Goal: Information Seeking & Learning: Learn about a topic

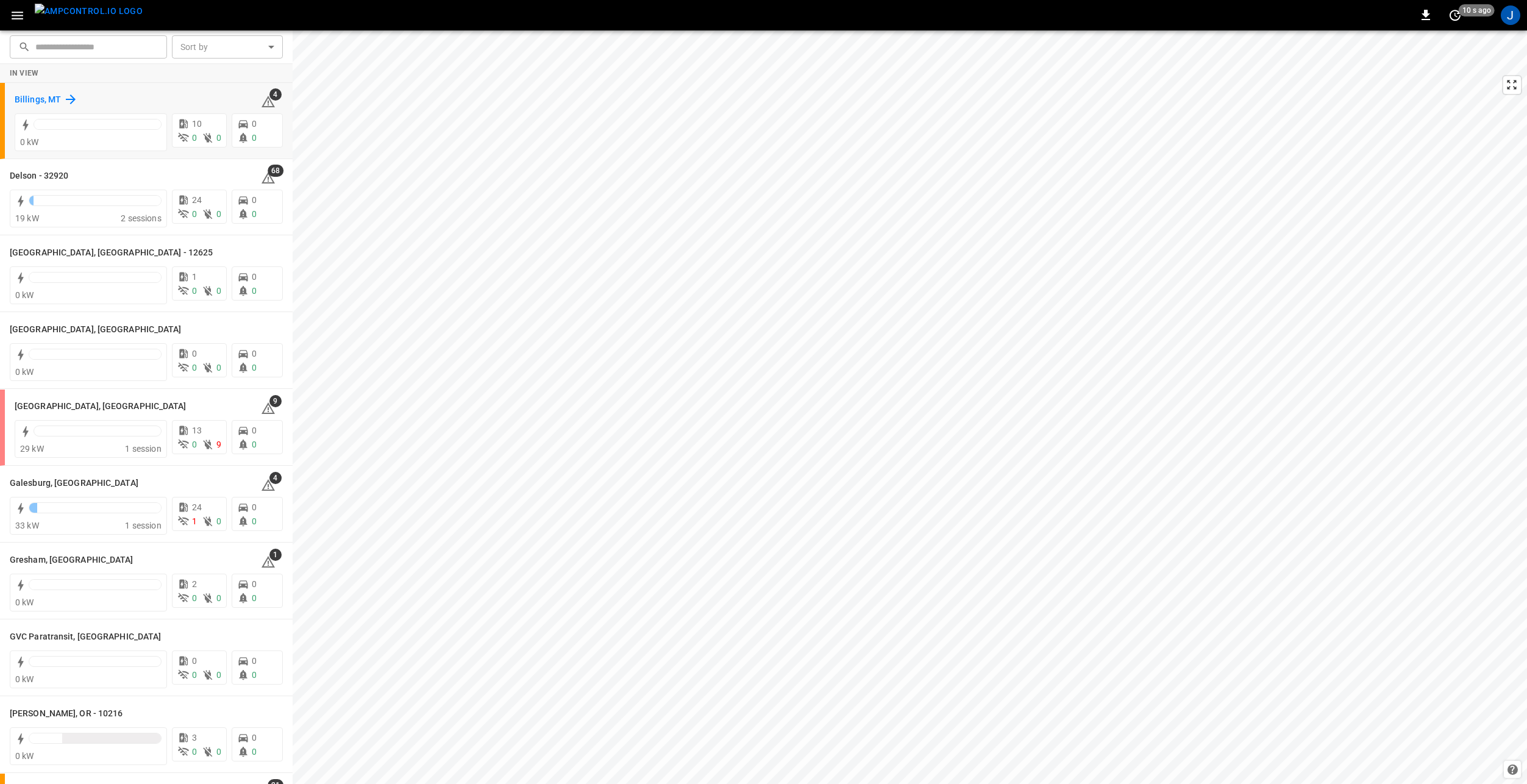
click at [45, 100] on h6 "Billings, MT" at bounding box center [38, 100] width 46 height 13
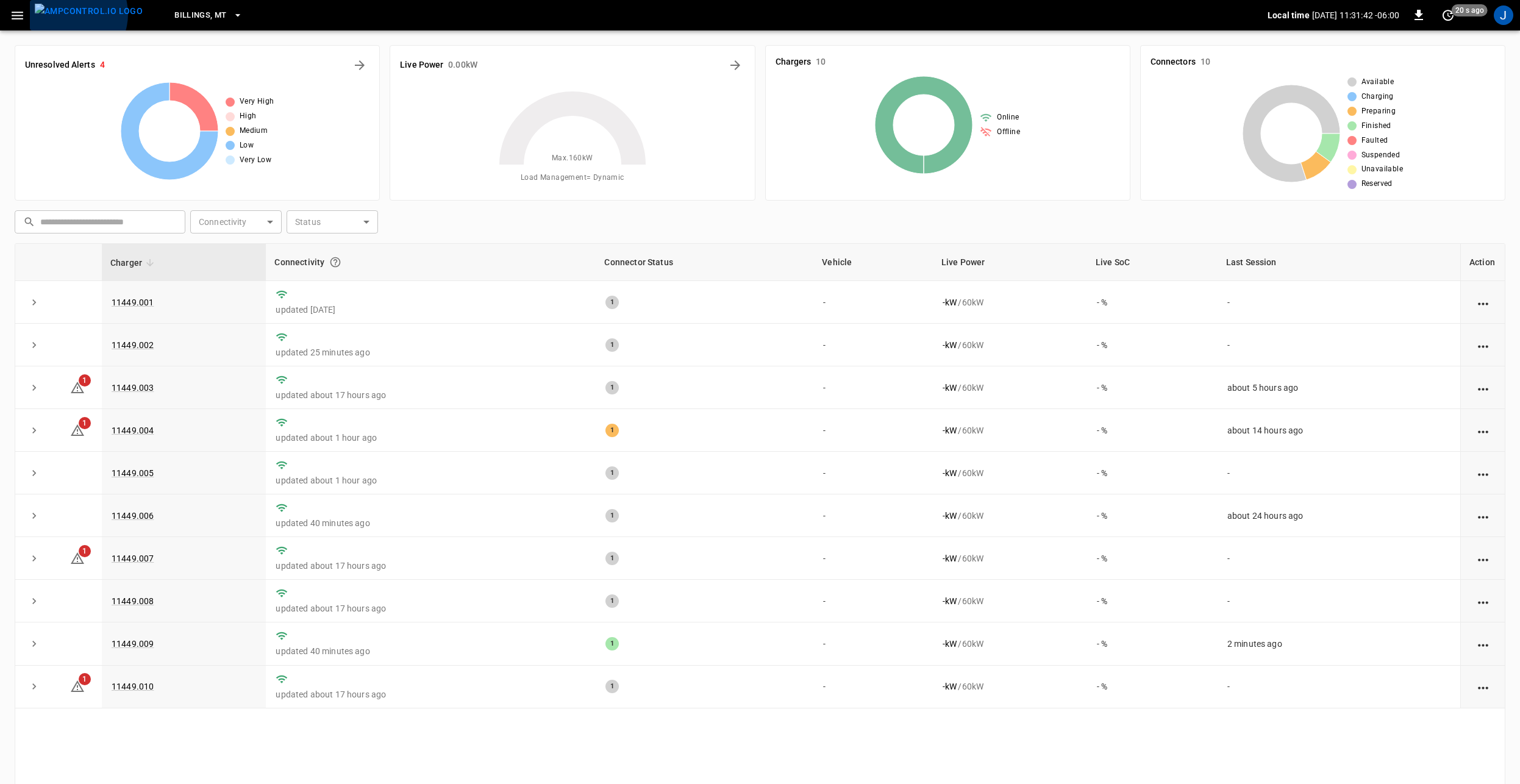
drag, startPoint x: 67, startPoint y: 14, endPoint x: 70, endPoint y: 25, distance: 11.4
click at [68, 14] on img "menu" at bounding box center [88, 11] width 108 height 15
click at [89, 16] on img "menu" at bounding box center [88, 11] width 108 height 15
click at [63, 16] on img "menu" at bounding box center [88, 11] width 108 height 15
click at [180, 12] on span "Billings, MT" at bounding box center [200, 15] width 52 height 14
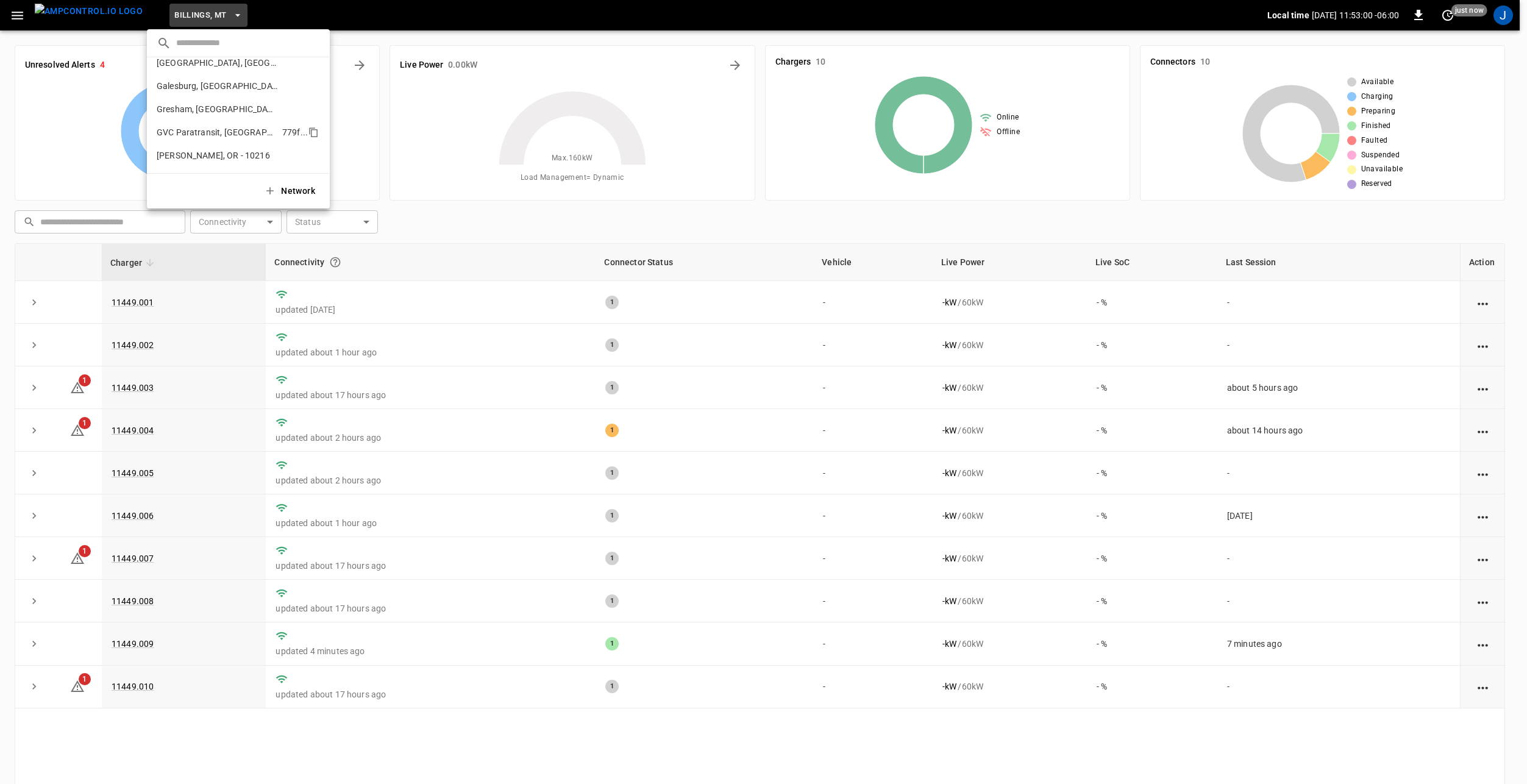
scroll to position [115, 0]
click at [200, 98] on p "Galesburg, [GEOGRAPHIC_DATA]" at bounding box center [217, 96] width 120 height 12
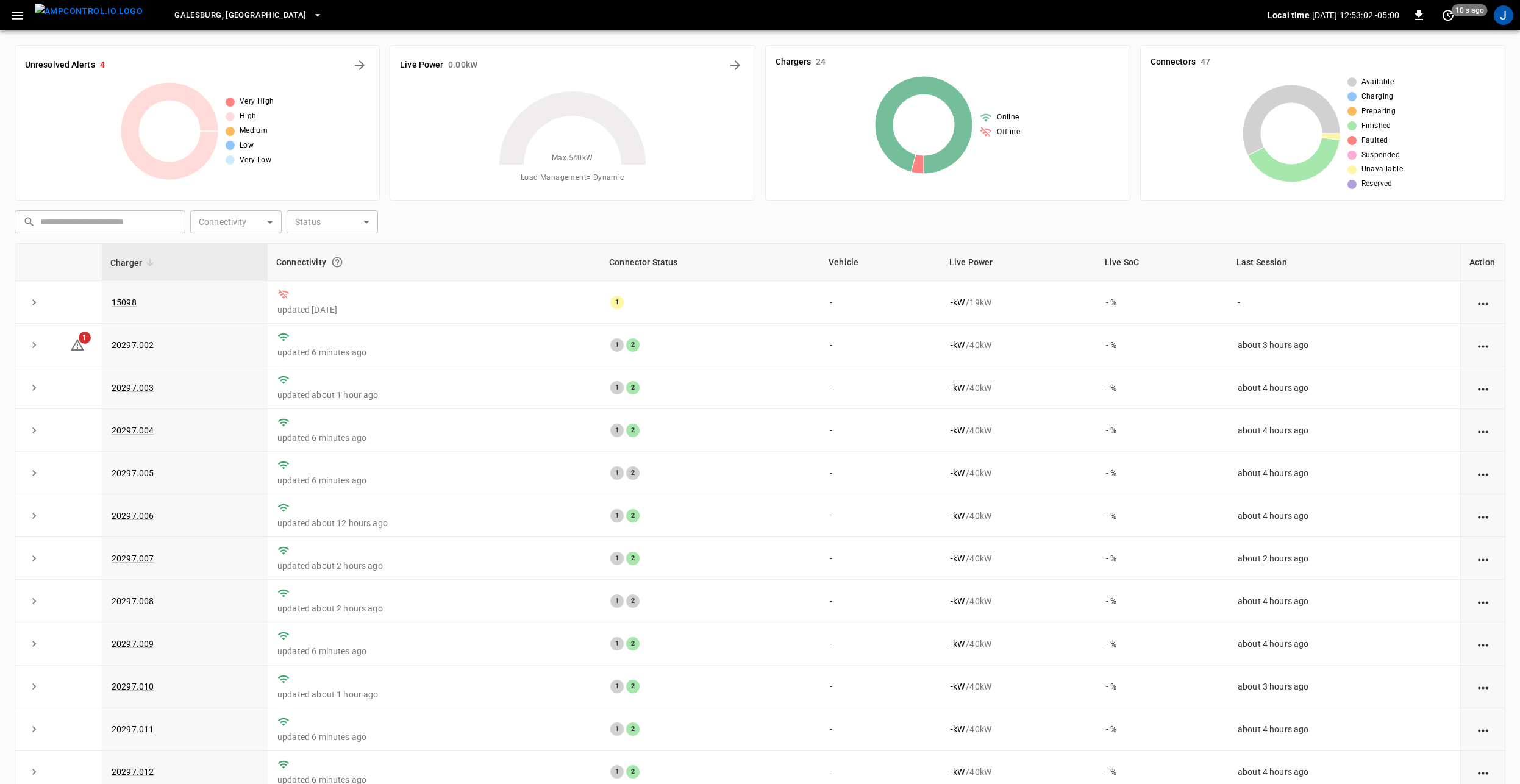
click at [17, 15] on icon "button" at bounding box center [17, 16] width 12 height 8
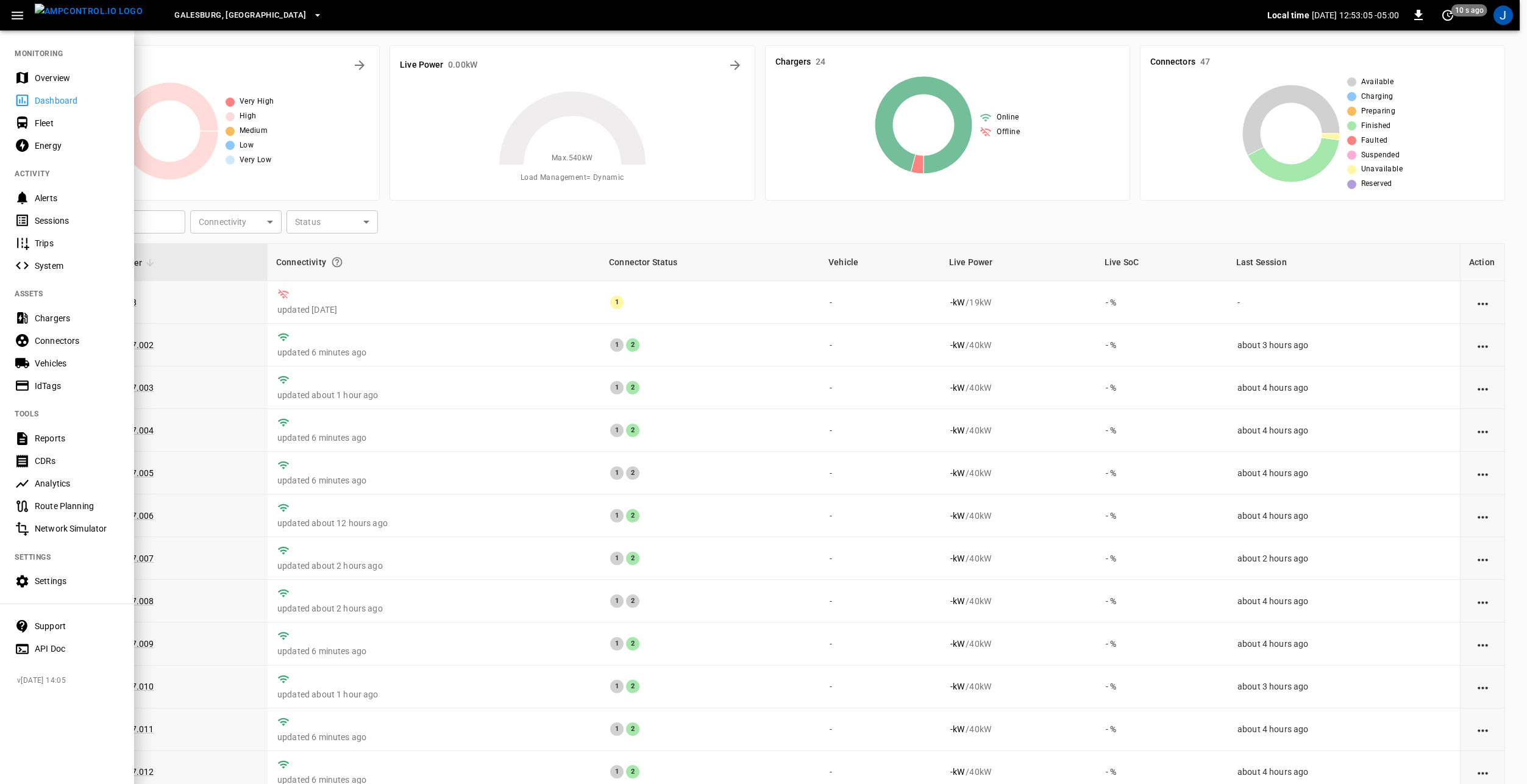
drag, startPoint x: 63, startPoint y: 312, endPoint x: 315, endPoint y: 310, distance: 252.0
click at [63, 312] on div "Chargers" at bounding box center [77, 317] width 85 height 12
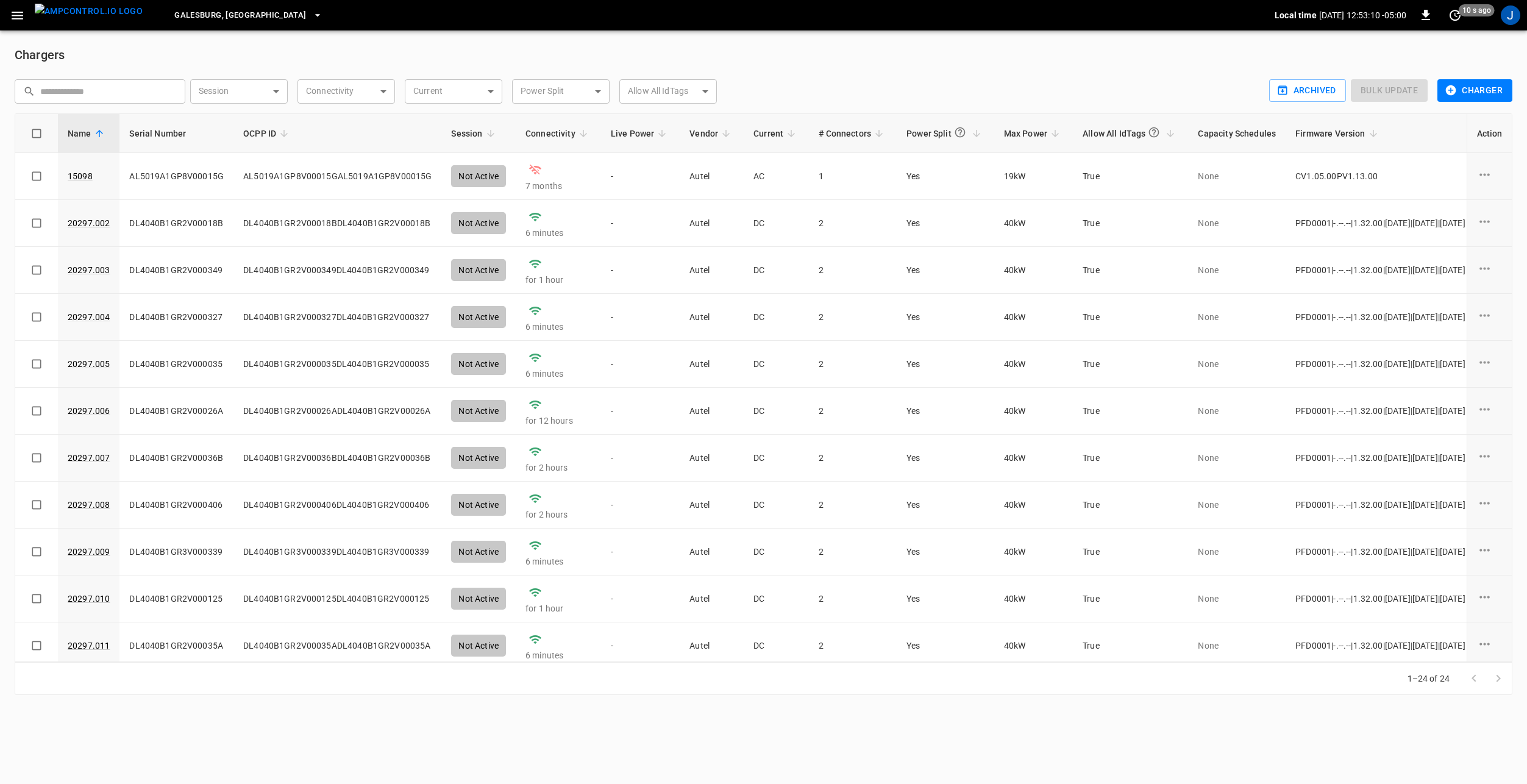
click at [10, 13] on icon "button" at bounding box center [17, 16] width 15 height 15
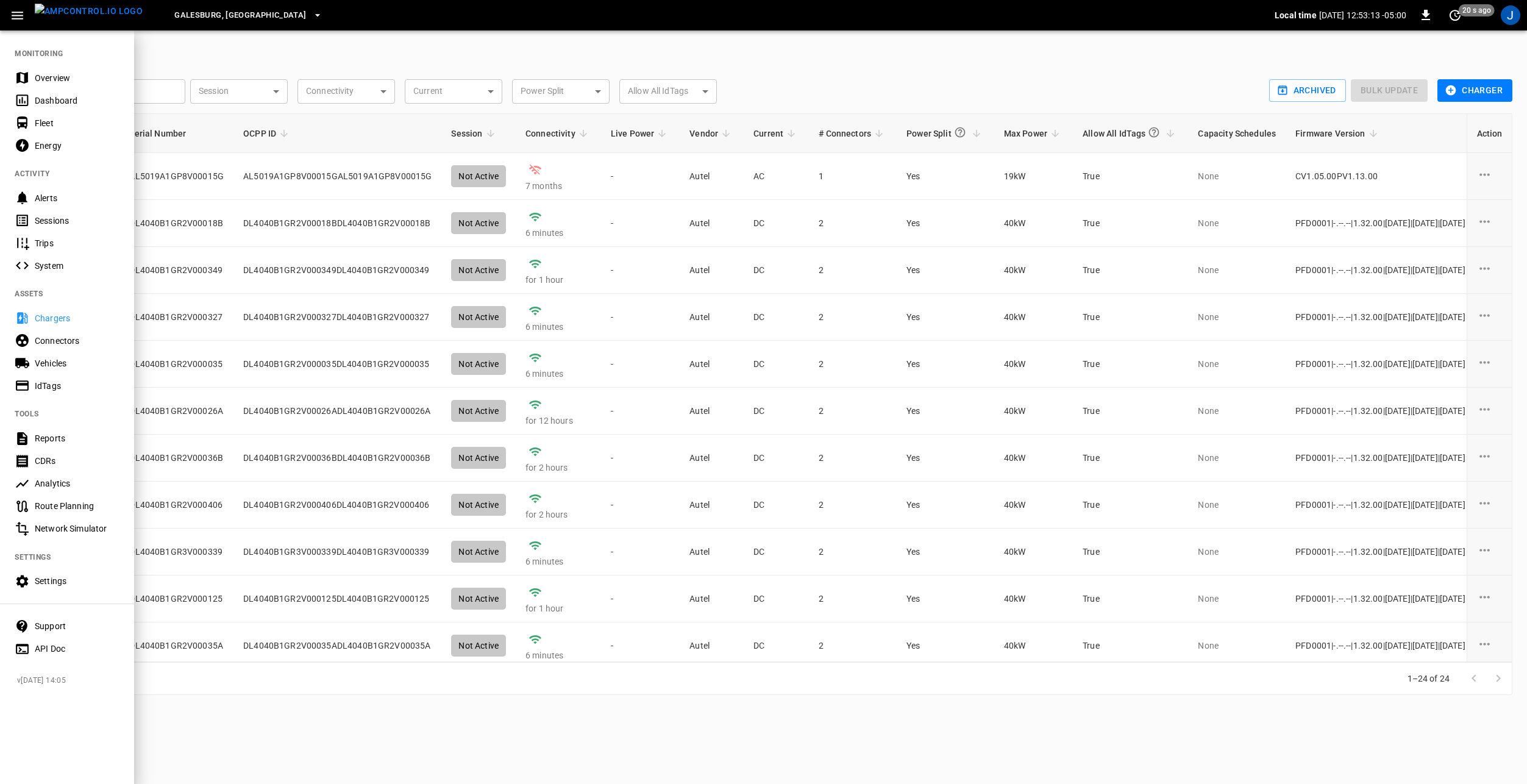
click at [608, 739] on div at bounding box center [764, 392] width 1527 height 784
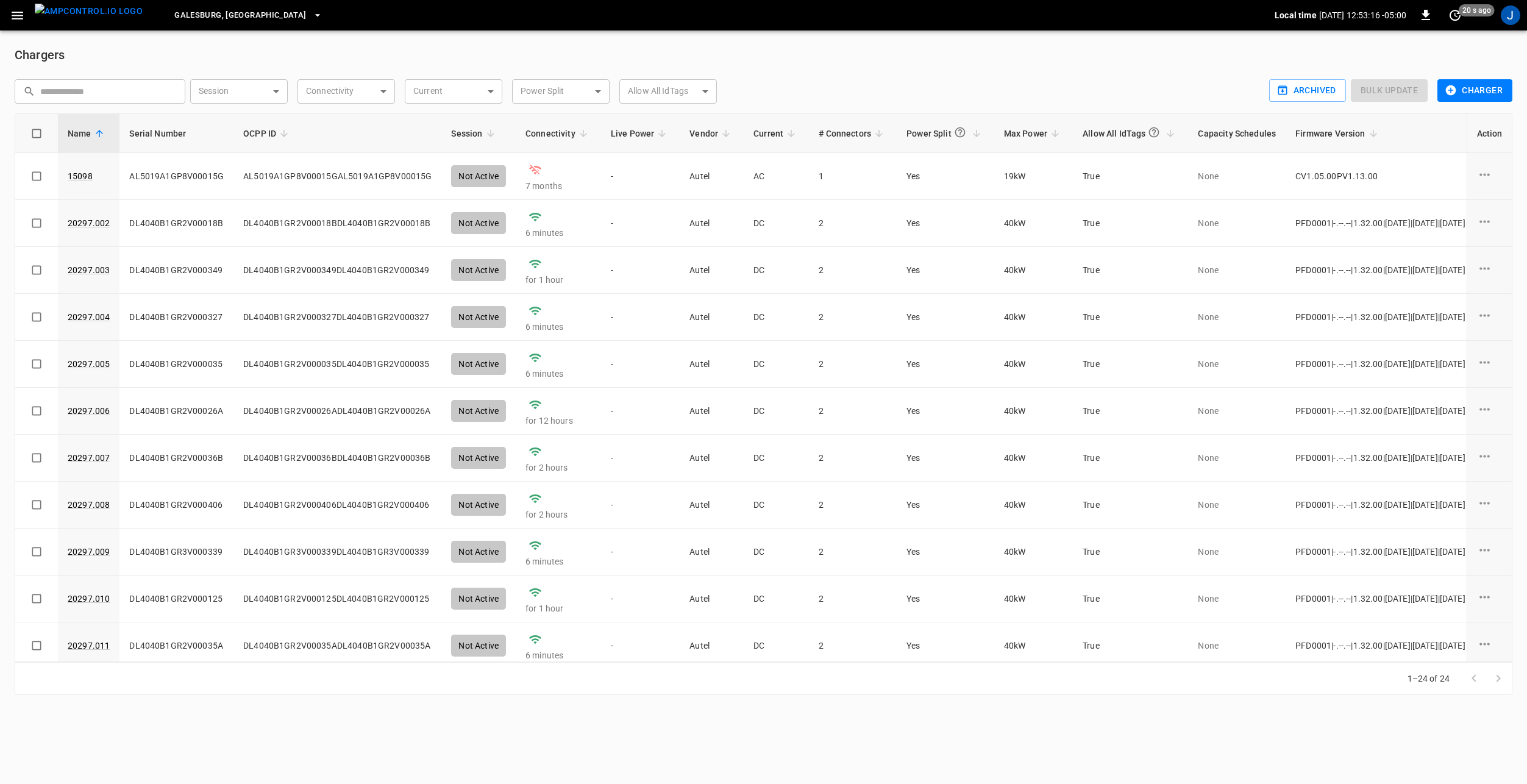
drag, startPoint x: 15, startPoint y: 12, endPoint x: 18, endPoint y: 29, distance: 17.3
click at [16, 12] on icon "button" at bounding box center [17, 16] width 12 height 8
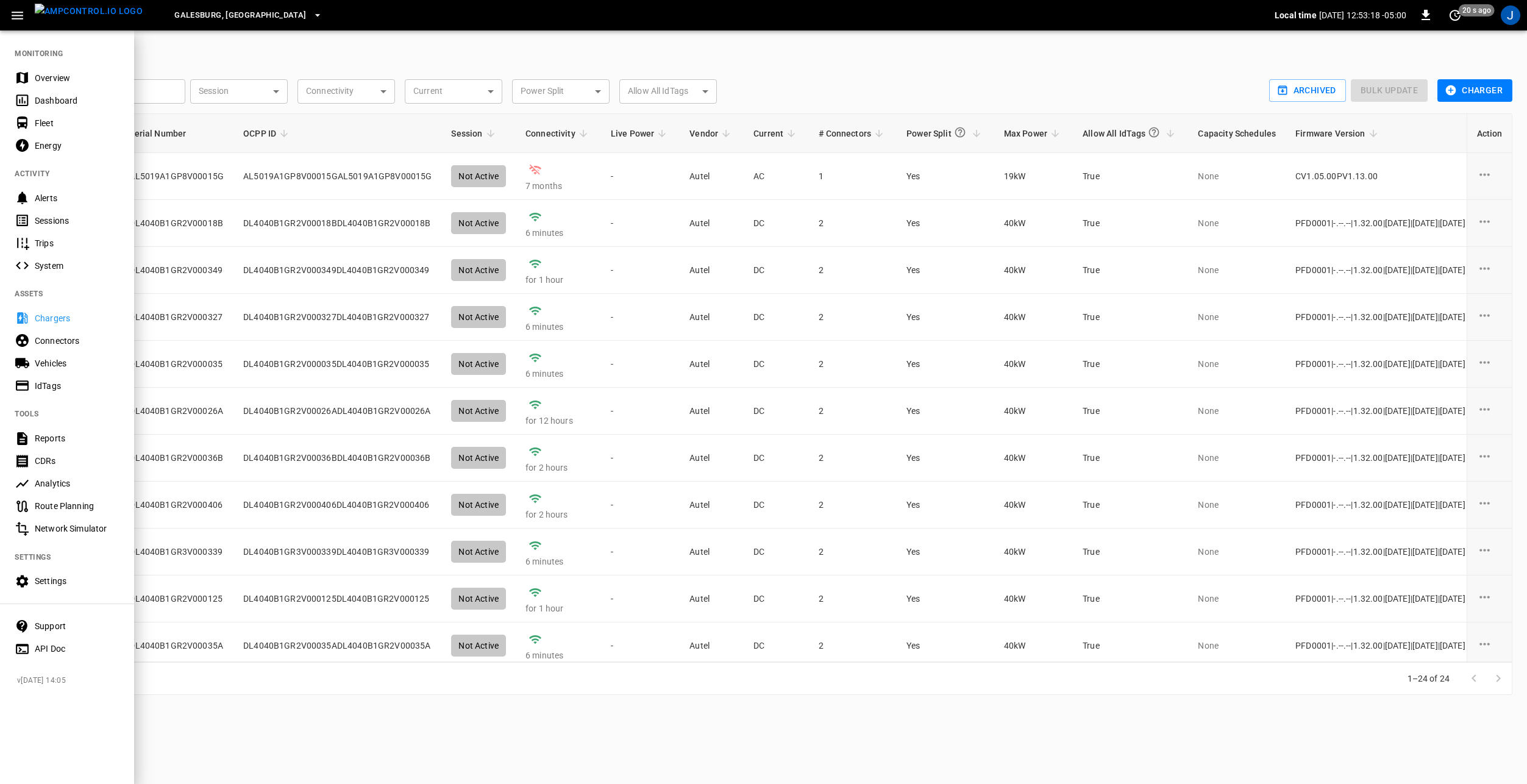
click at [80, 218] on div "Sessions" at bounding box center [77, 220] width 85 height 12
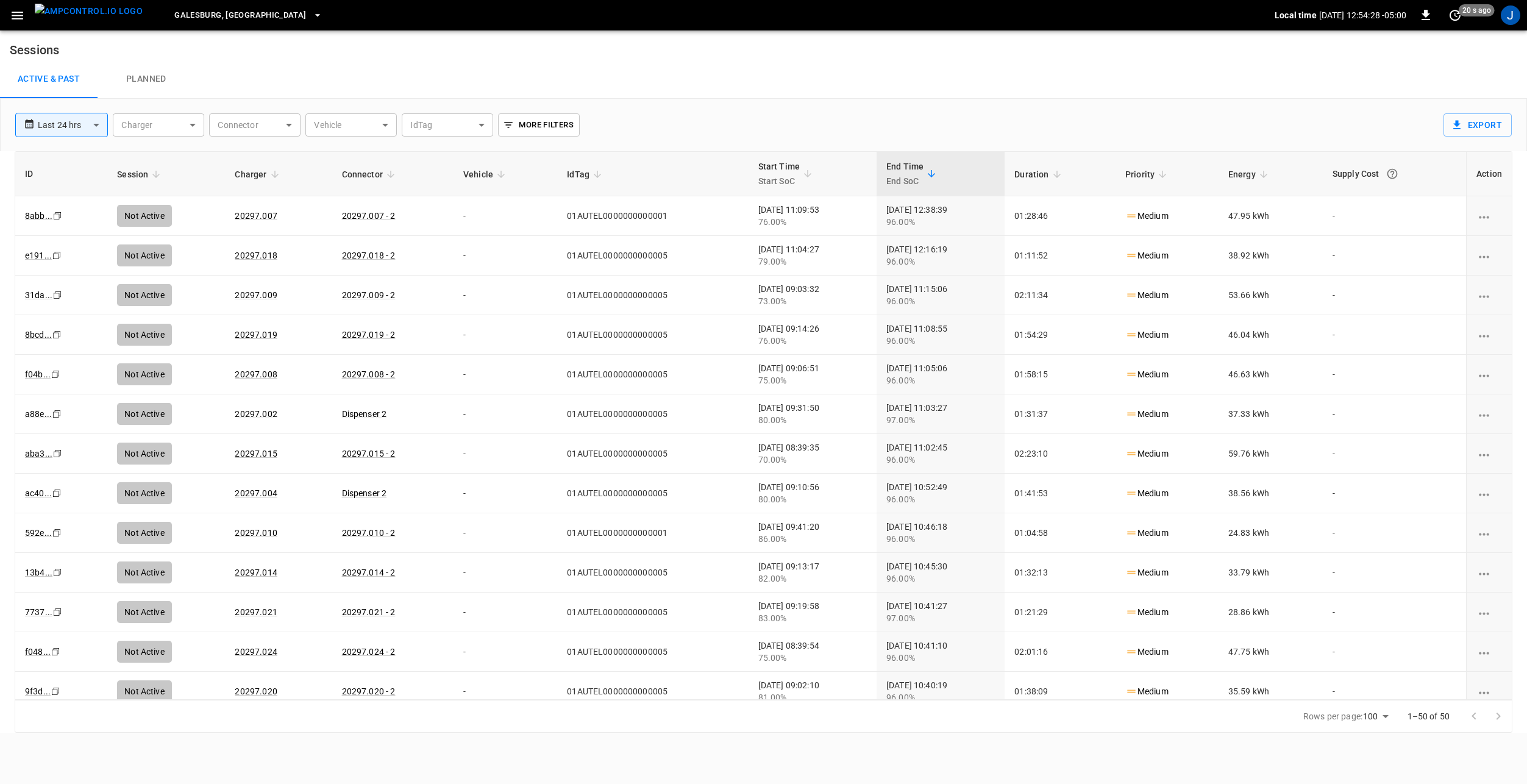
click at [452, 113] on div "IdTag ​ IdTag" at bounding box center [446, 123] width 99 height 28
click at [350, 126] on body "**********" at bounding box center [764, 366] width 1527 height 733
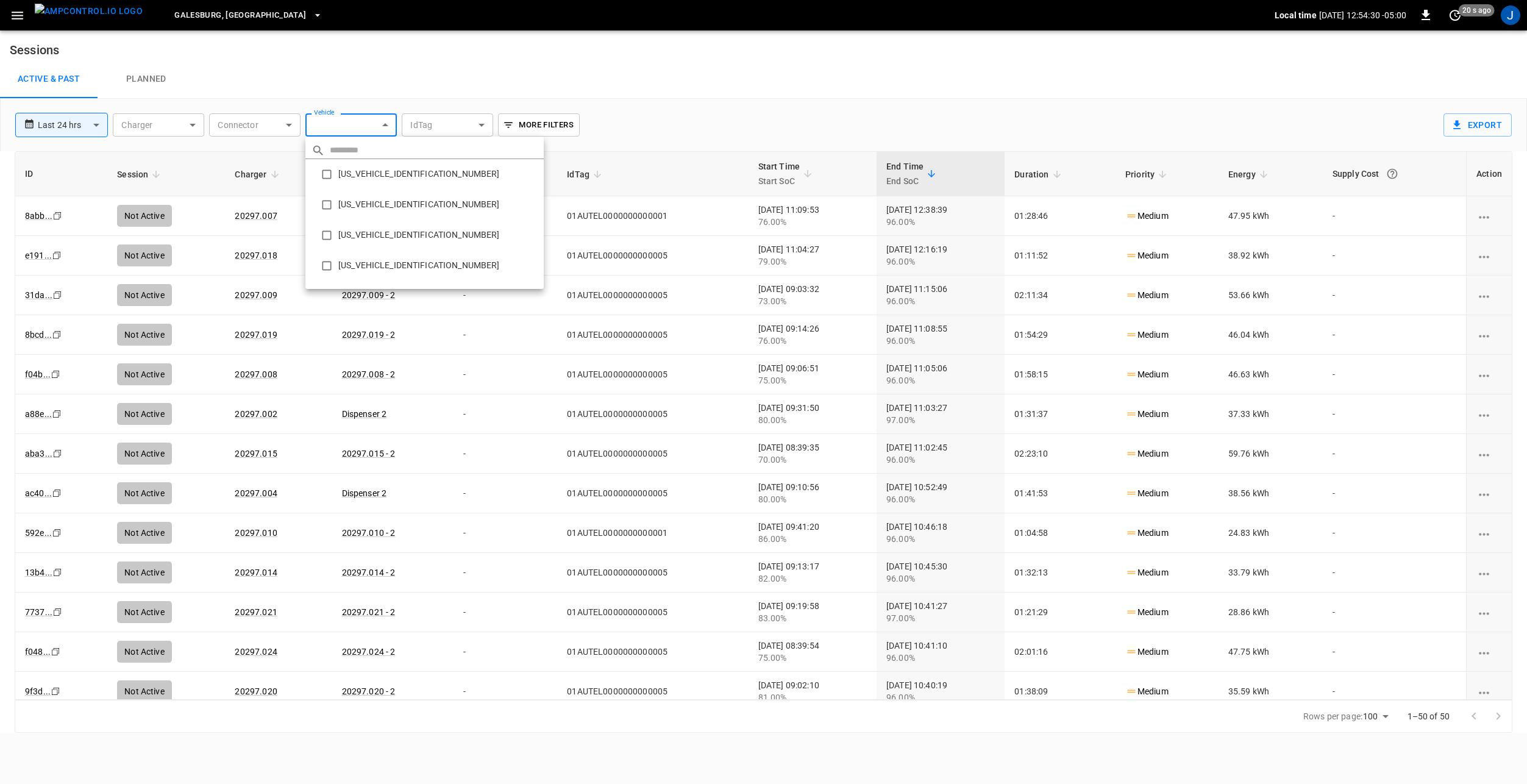
click at [364, 121] on div at bounding box center [764, 392] width 1527 height 784
click at [305, 78] on div "Active & Past Planned" at bounding box center [764, 78] width 1527 height 39
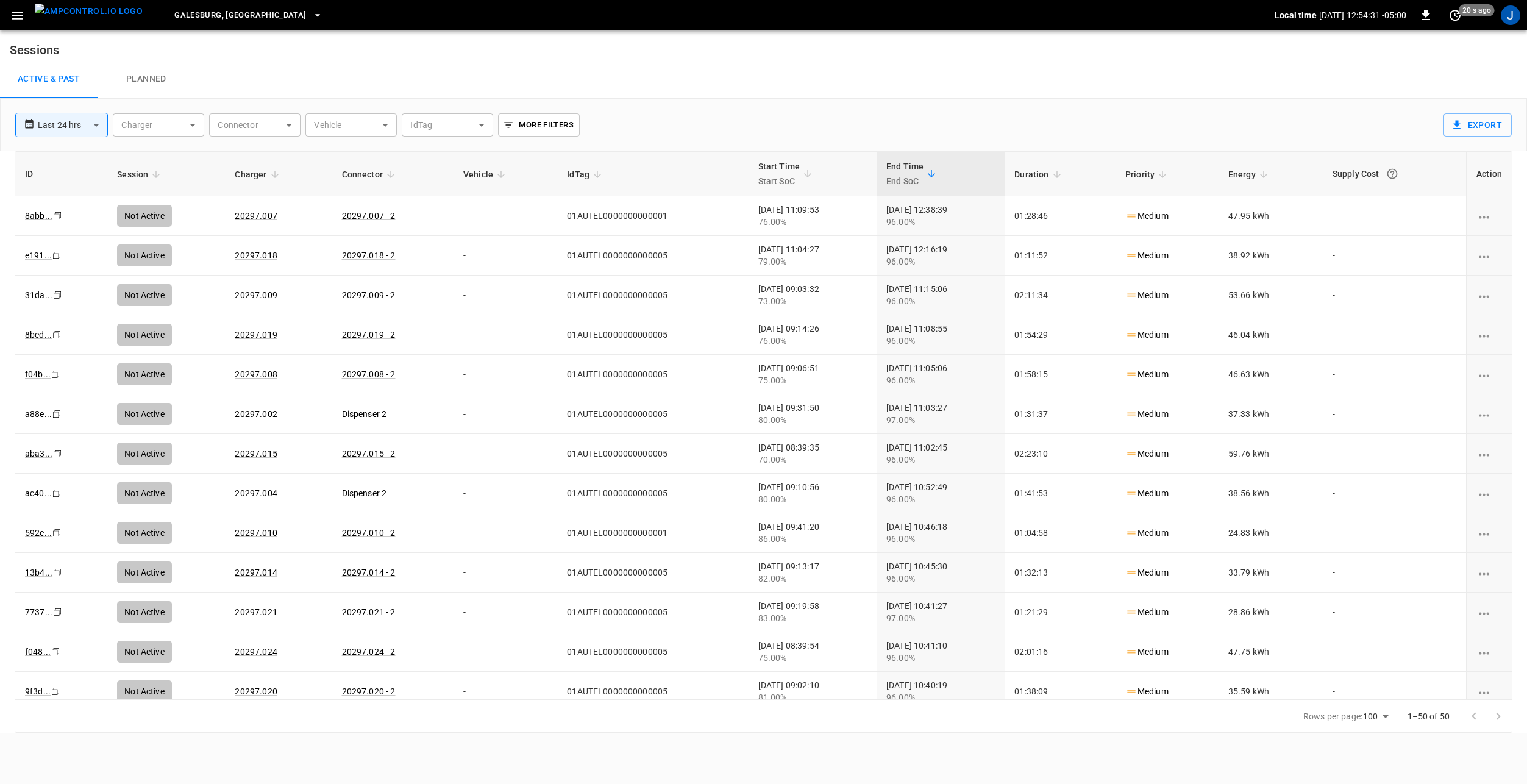
click at [20, 15] on icon "button" at bounding box center [17, 16] width 12 height 8
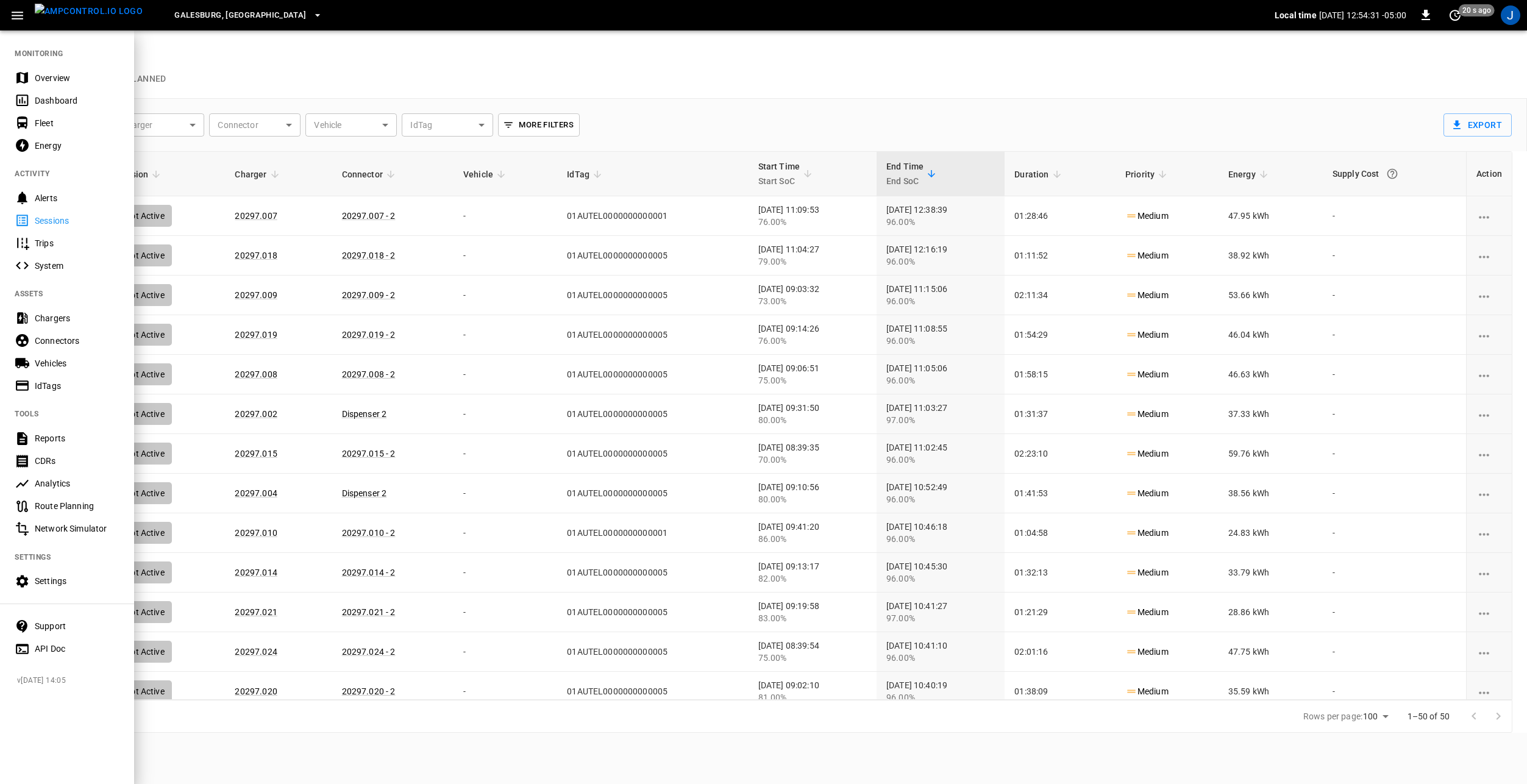
click at [67, 364] on div "Vehicles" at bounding box center [77, 363] width 85 height 12
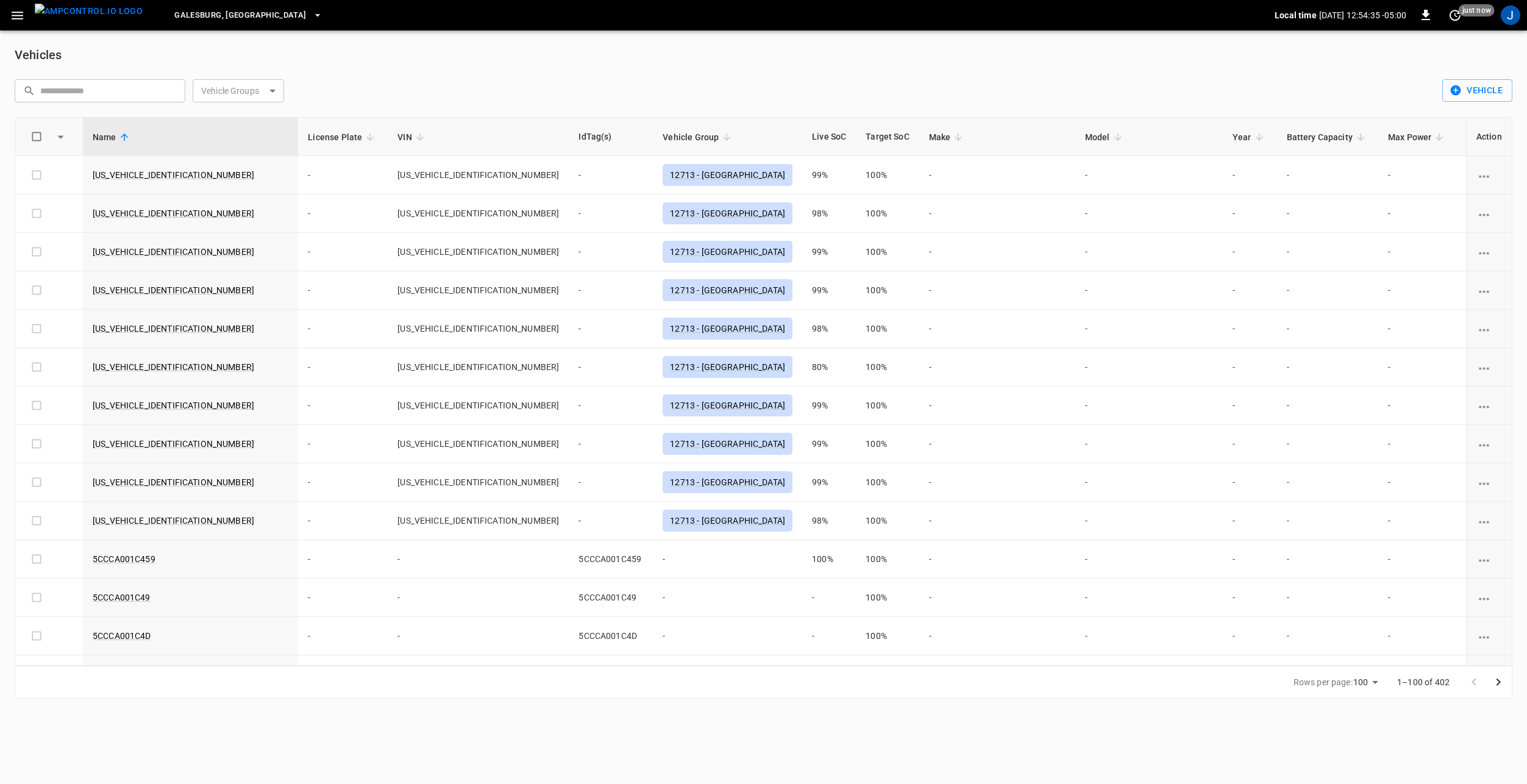
click at [254, 94] on body "[GEOGRAPHIC_DATA], [GEOGRAPHIC_DATA] Local time [DATE] 12:54:35 -05:00 0 just n…" at bounding box center [764, 356] width 1527 height 713
click at [330, 88] on div at bounding box center [764, 392] width 1527 height 784
click at [3, 7] on div "[GEOGRAPHIC_DATA], [GEOGRAPHIC_DATA] Local time [DATE] 12:54:39 -05:00 0 just n…" at bounding box center [764, 15] width 1527 height 31
click at [21, 16] on icon "button" at bounding box center [17, 16] width 15 height 15
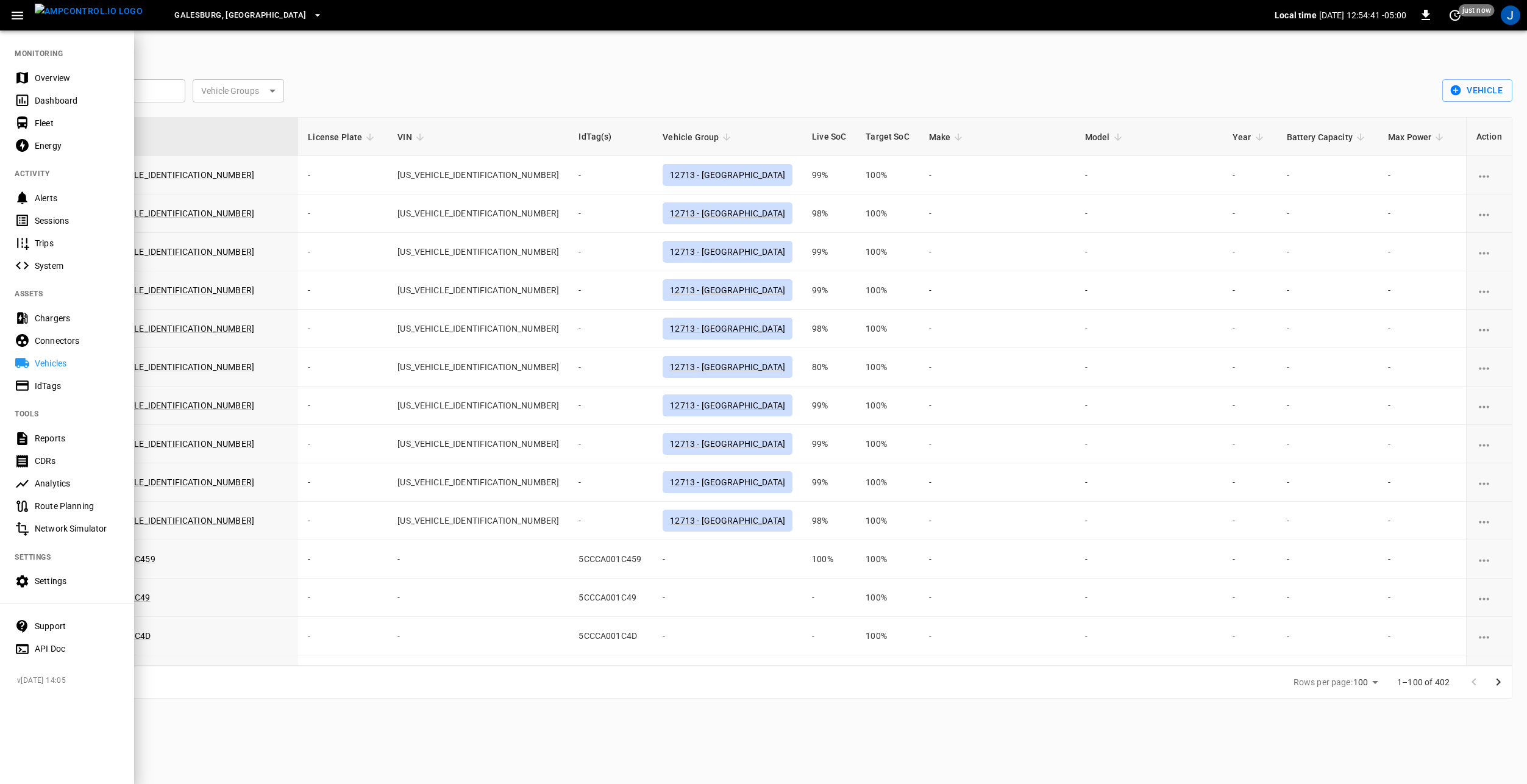
click at [67, 385] on div "IdTags" at bounding box center [77, 386] width 85 height 12
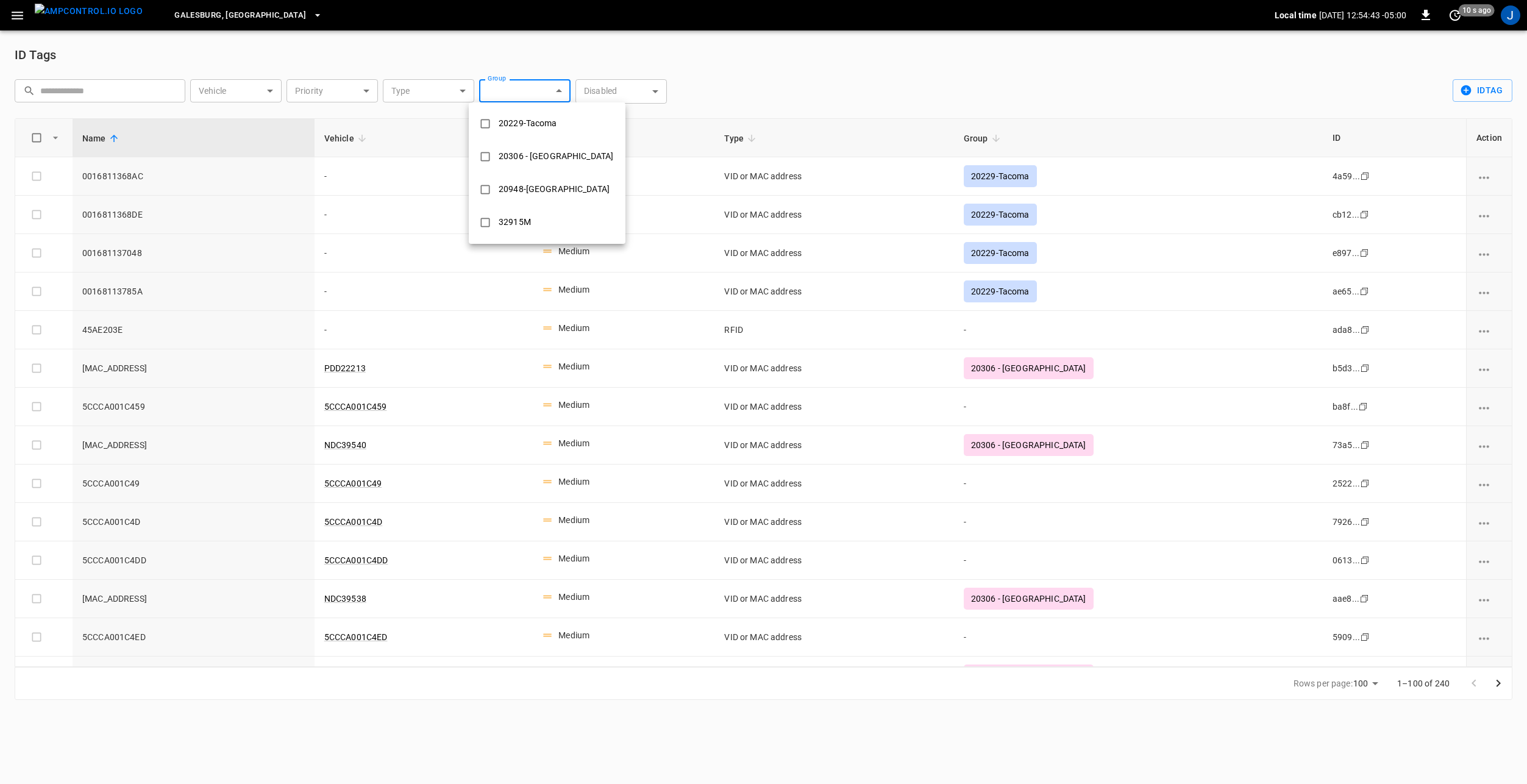
click at [515, 88] on body "[GEOGRAPHIC_DATA], [GEOGRAPHIC_DATA] Local time [DATE] 12:54:43 -05:00 0 10 s a…" at bounding box center [764, 357] width 1527 height 714
click at [775, 63] on div at bounding box center [764, 392] width 1527 height 784
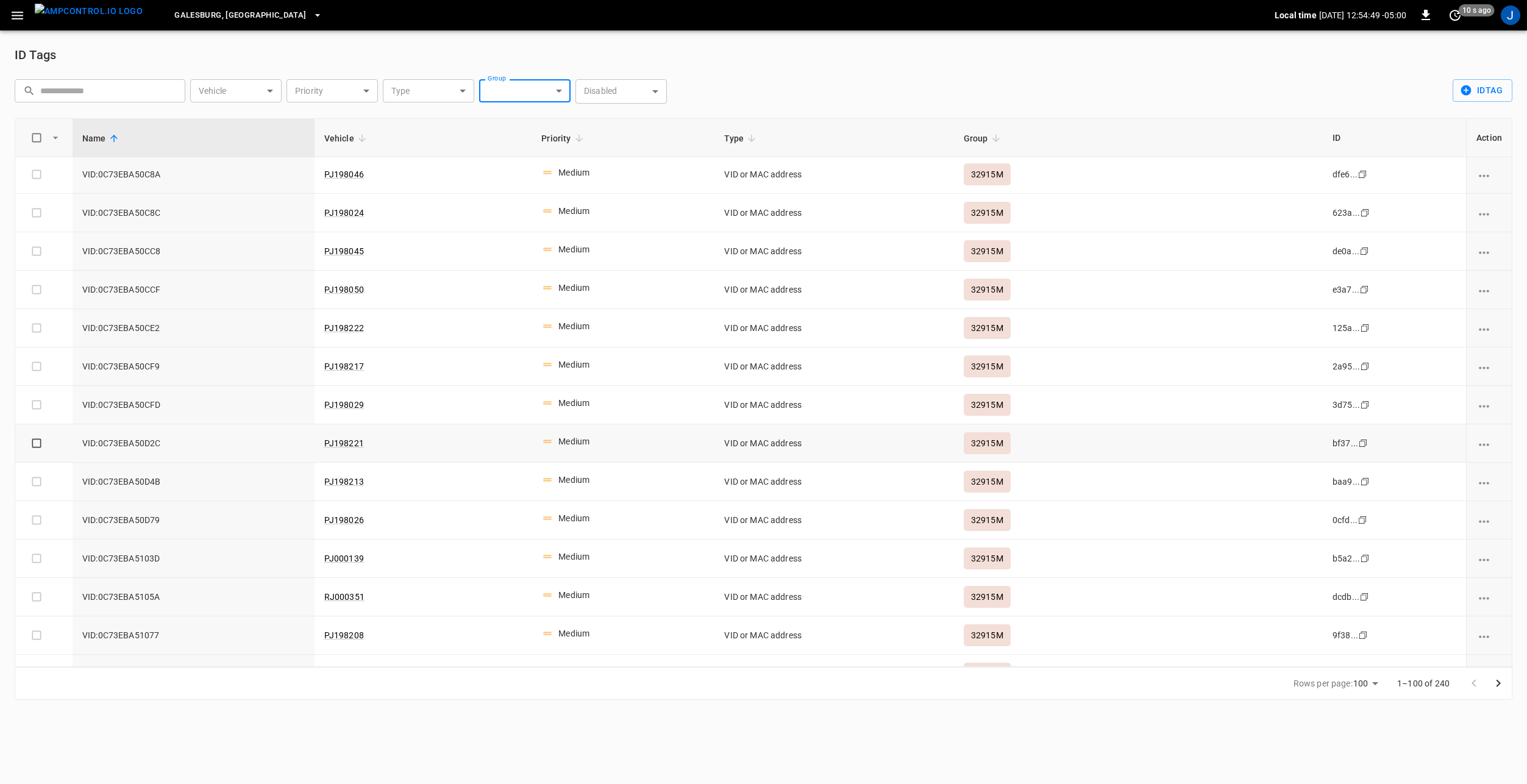
scroll to position [3331, 0]
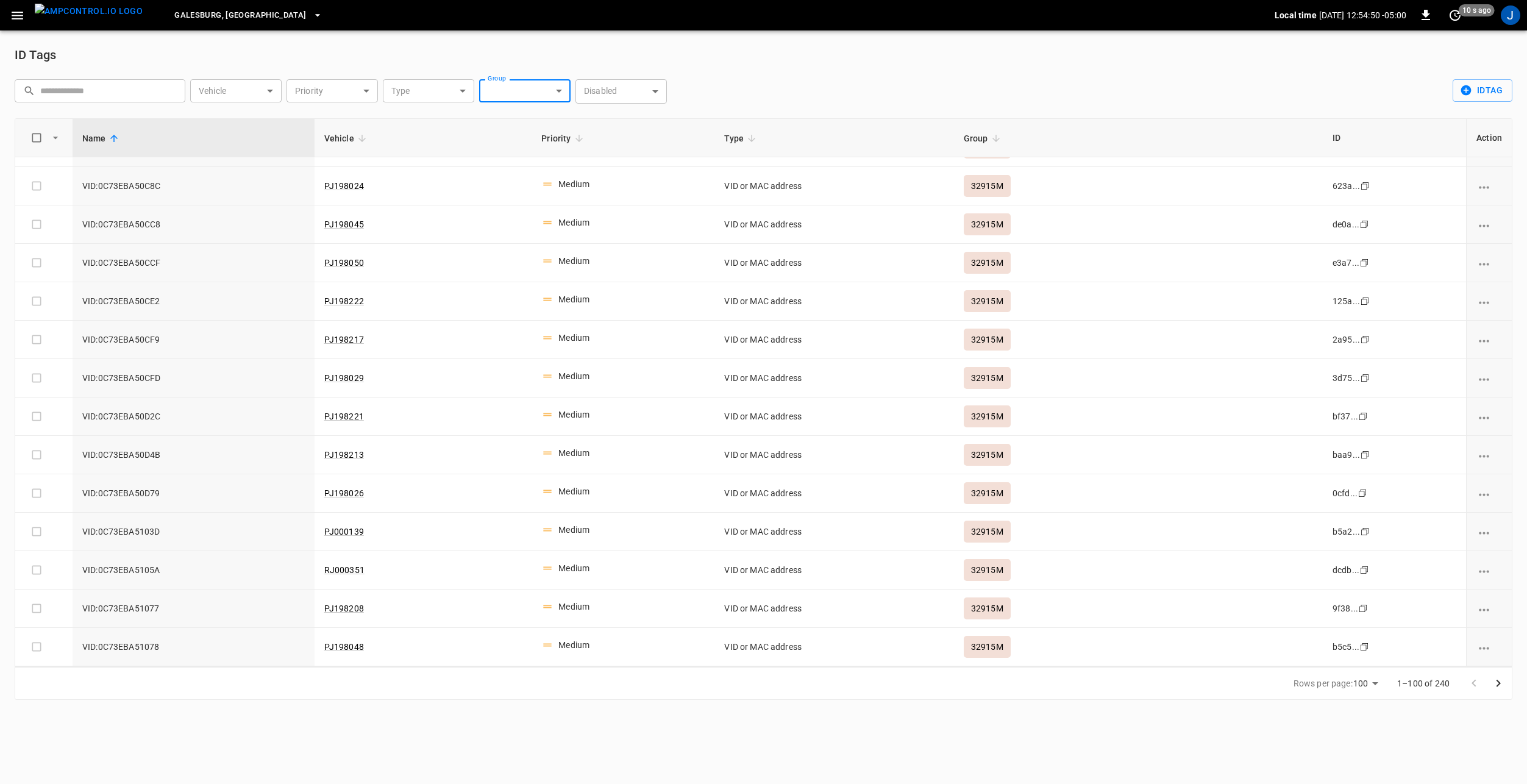
click at [1499, 681] on icon "Go to next page" at bounding box center [1498, 683] width 15 height 15
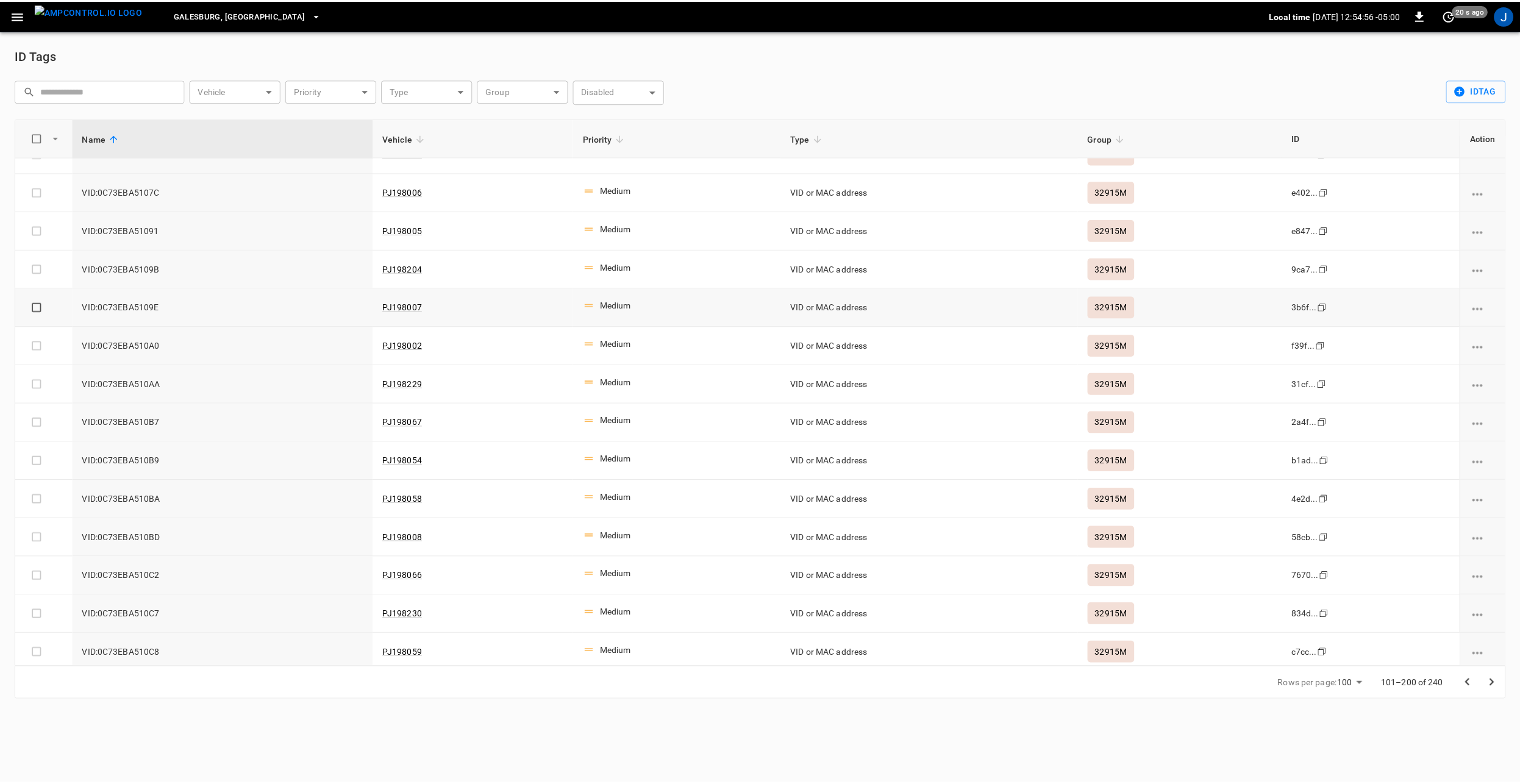
scroll to position [0, 0]
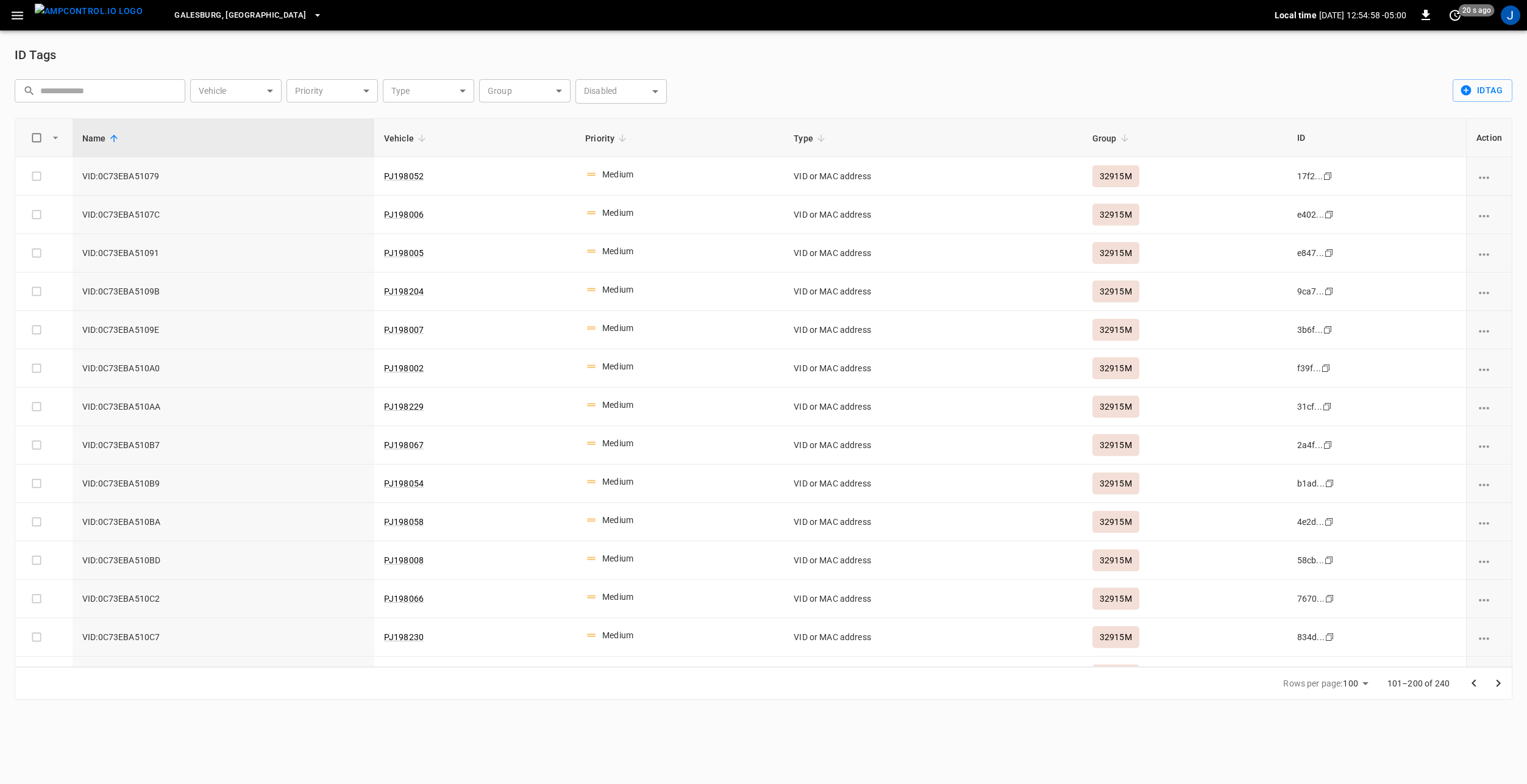
click at [70, 15] on img "menu" at bounding box center [88, 11] width 108 height 15
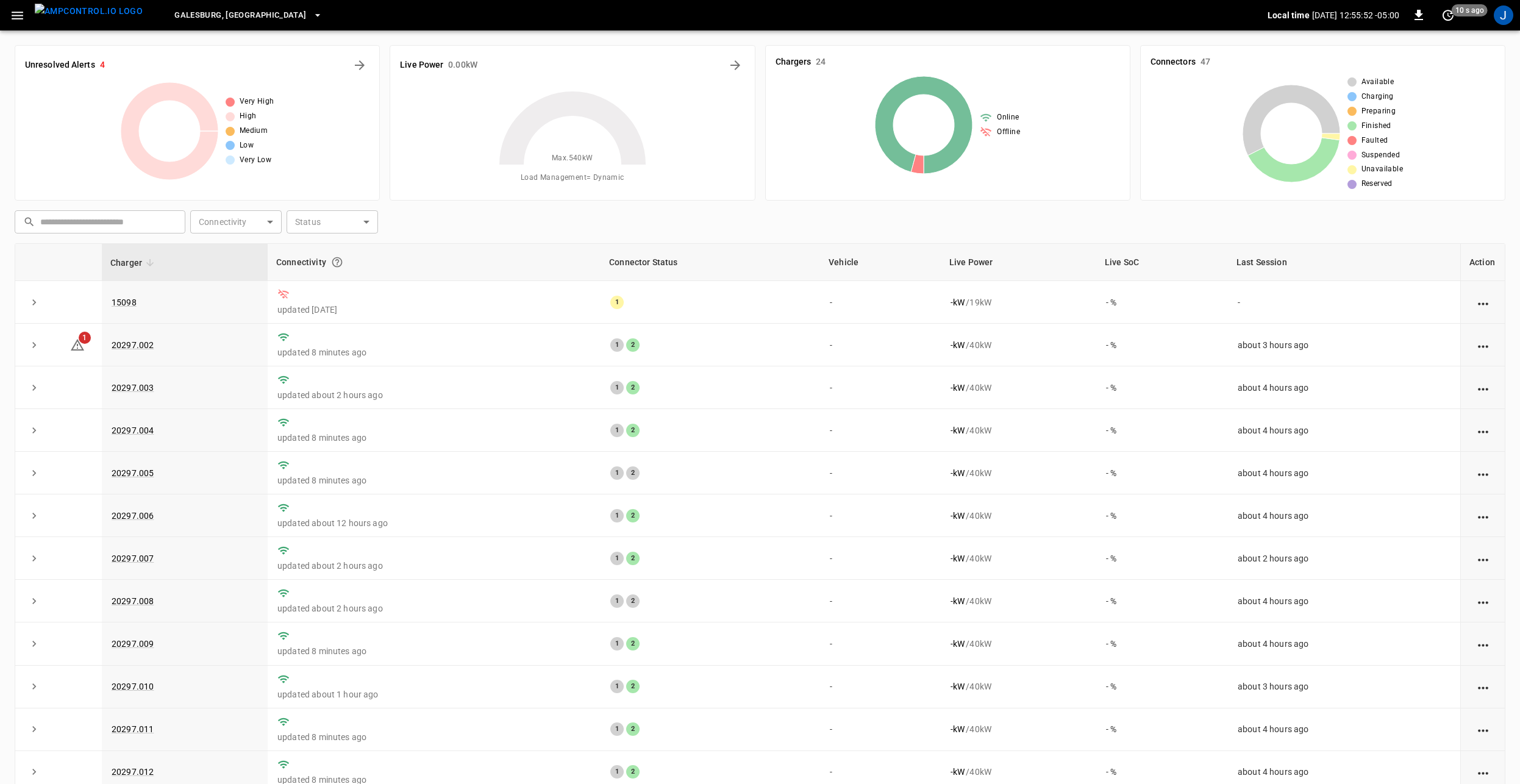
click at [20, 18] on icon "button" at bounding box center [17, 16] width 12 height 8
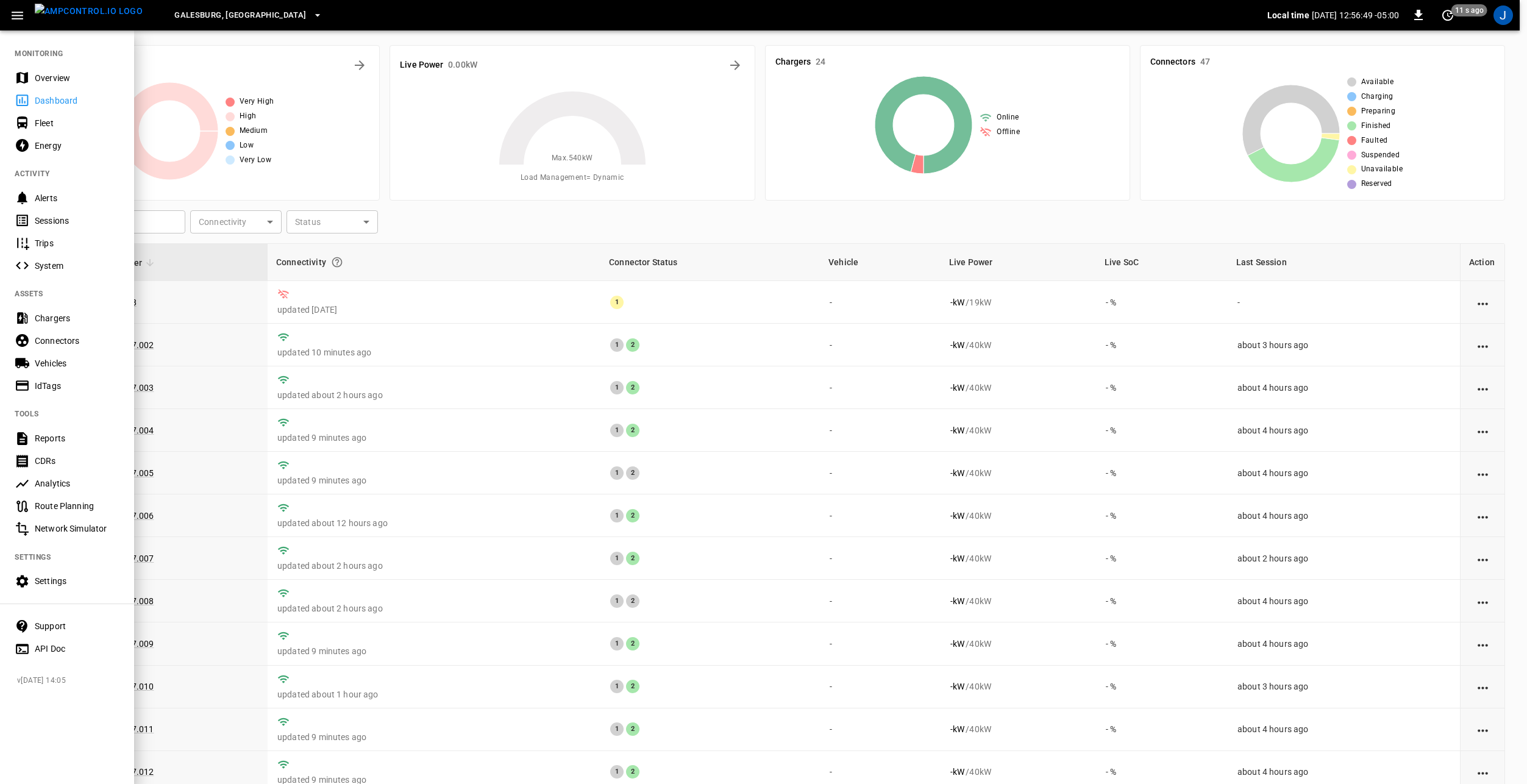
click at [454, 422] on div at bounding box center [764, 392] width 1527 height 784
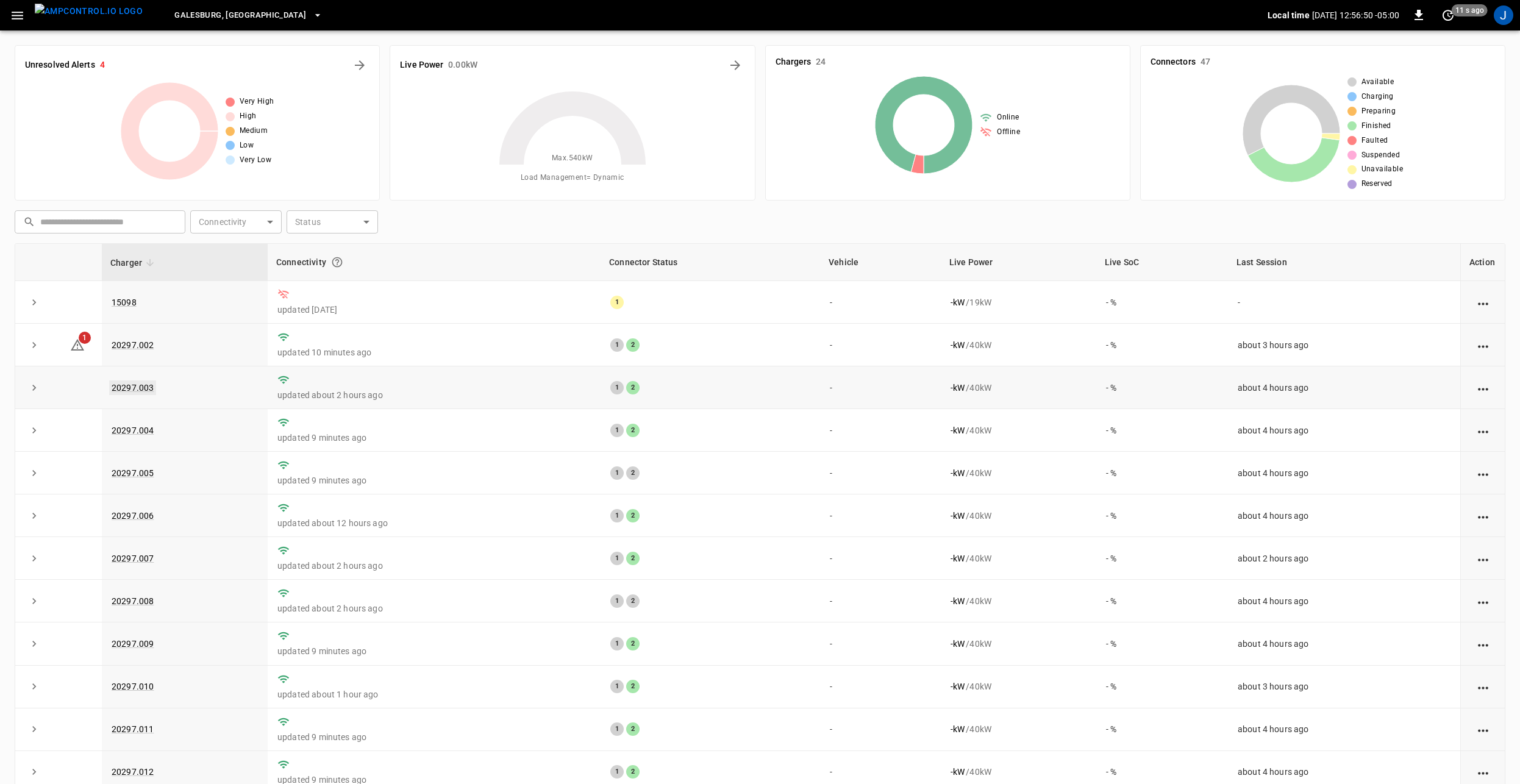
click at [136, 383] on link "20297.003" at bounding box center [132, 387] width 47 height 15
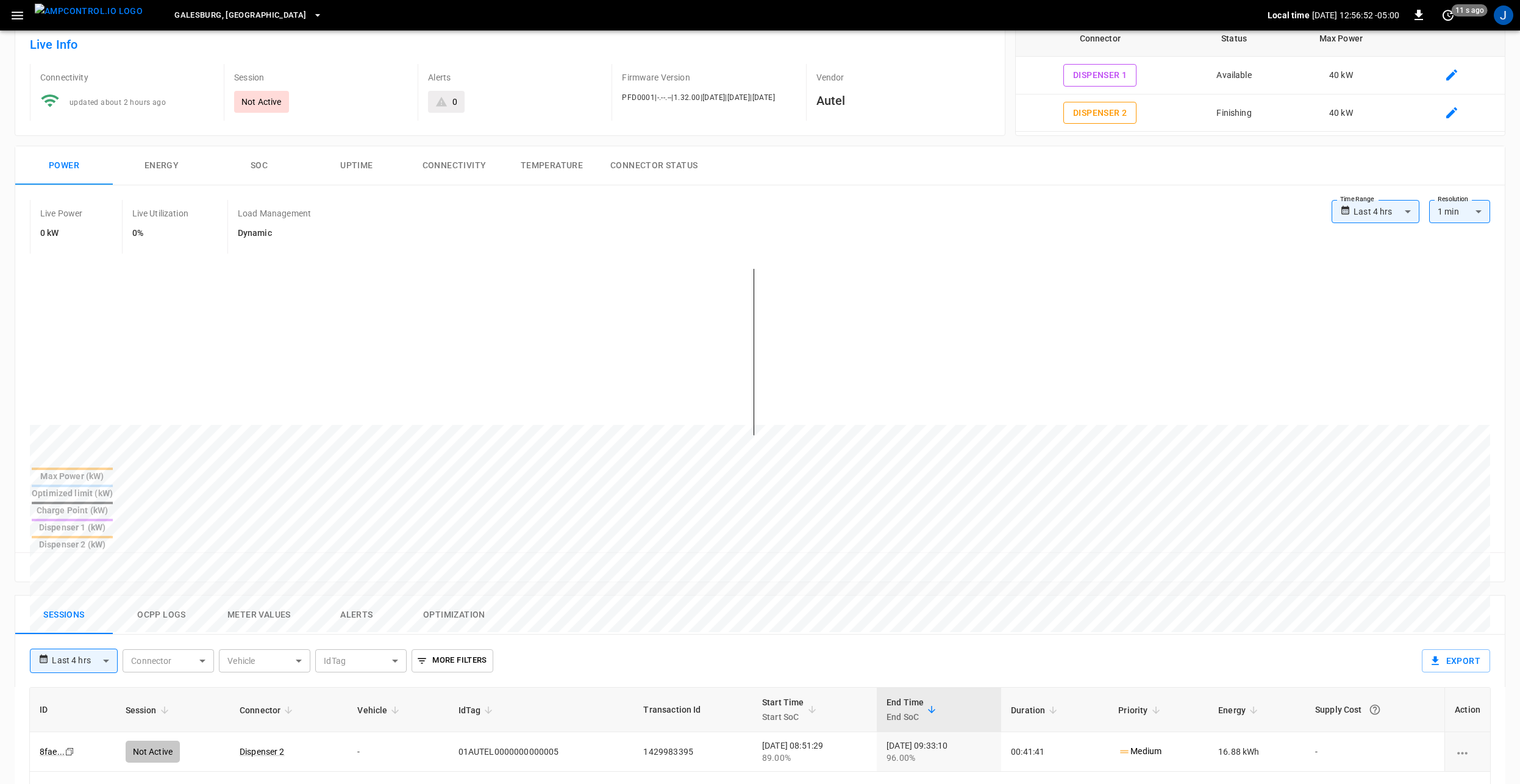
scroll to position [122, 0]
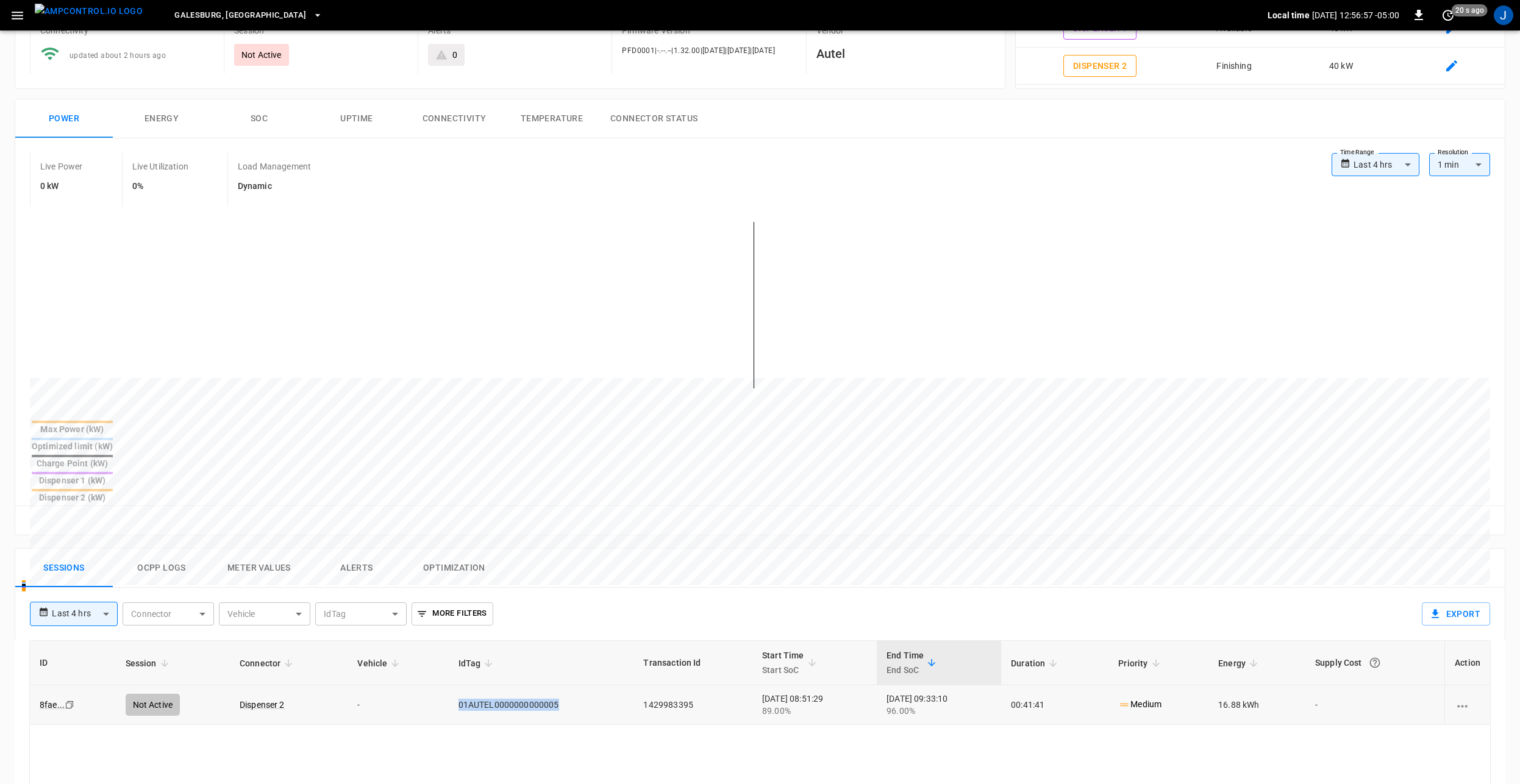
drag, startPoint x: 547, startPoint y: 644, endPoint x: 440, endPoint y: 650, distance: 107.2
click at [449, 685] on td "01AUTEL0000000000005" at bounding box center [541, 705] width 186 height 40
drag, startPoint x: 440, startPoint y: 650, endPoint x: 524, endPoint y: 651, distance: 84.0
click at [524, 685] on td "01AUTEL0000000000005" at bounding box center [541, 705] width 186 height 40
click at [153, 548] on button "Ocpp logs" at bounding box center [162, 567] width 97 height 39
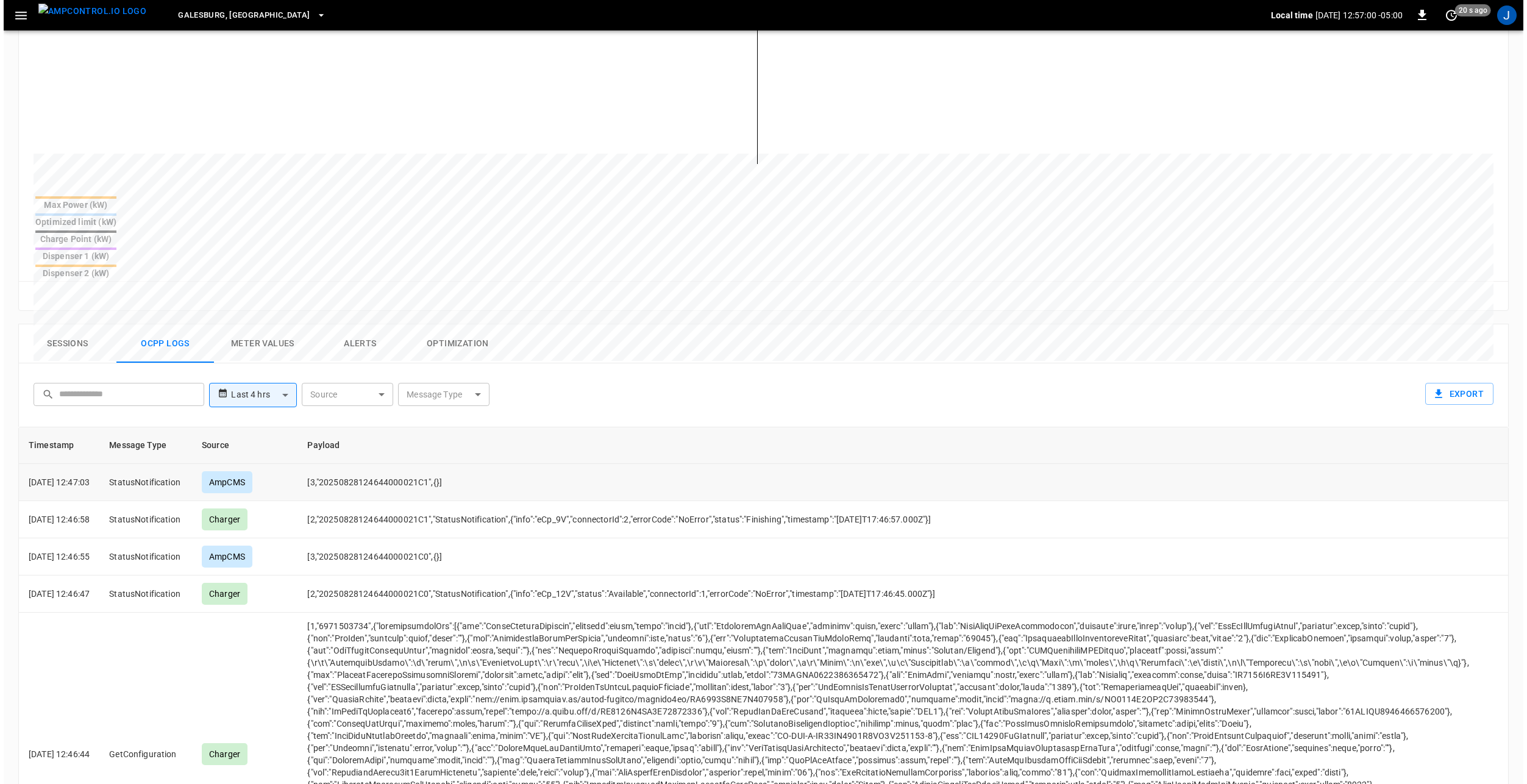
scroll to position [366, 0]
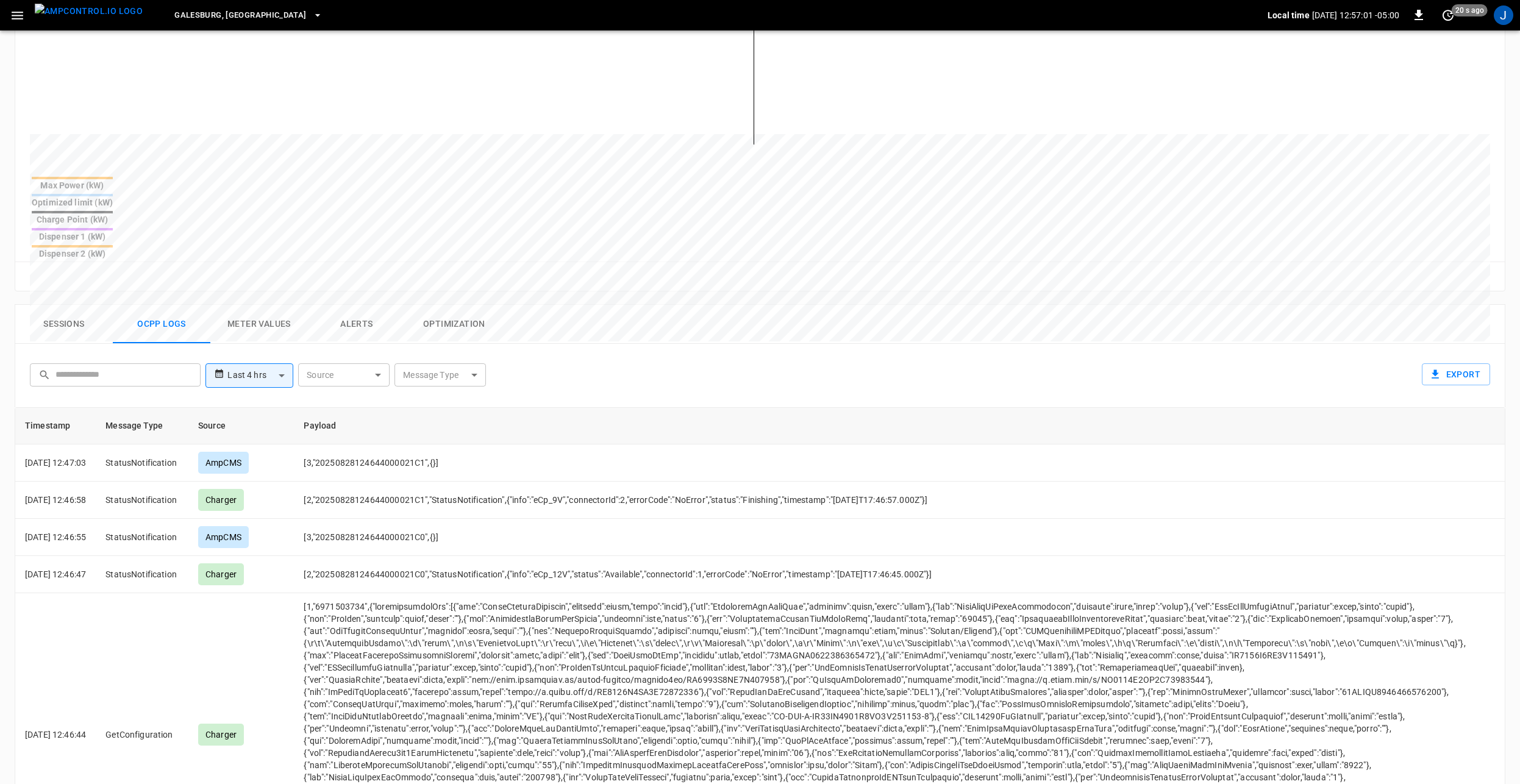
click at [452, 312] on body "**********" at bounding box center [760, 318] width 1520 height 1368
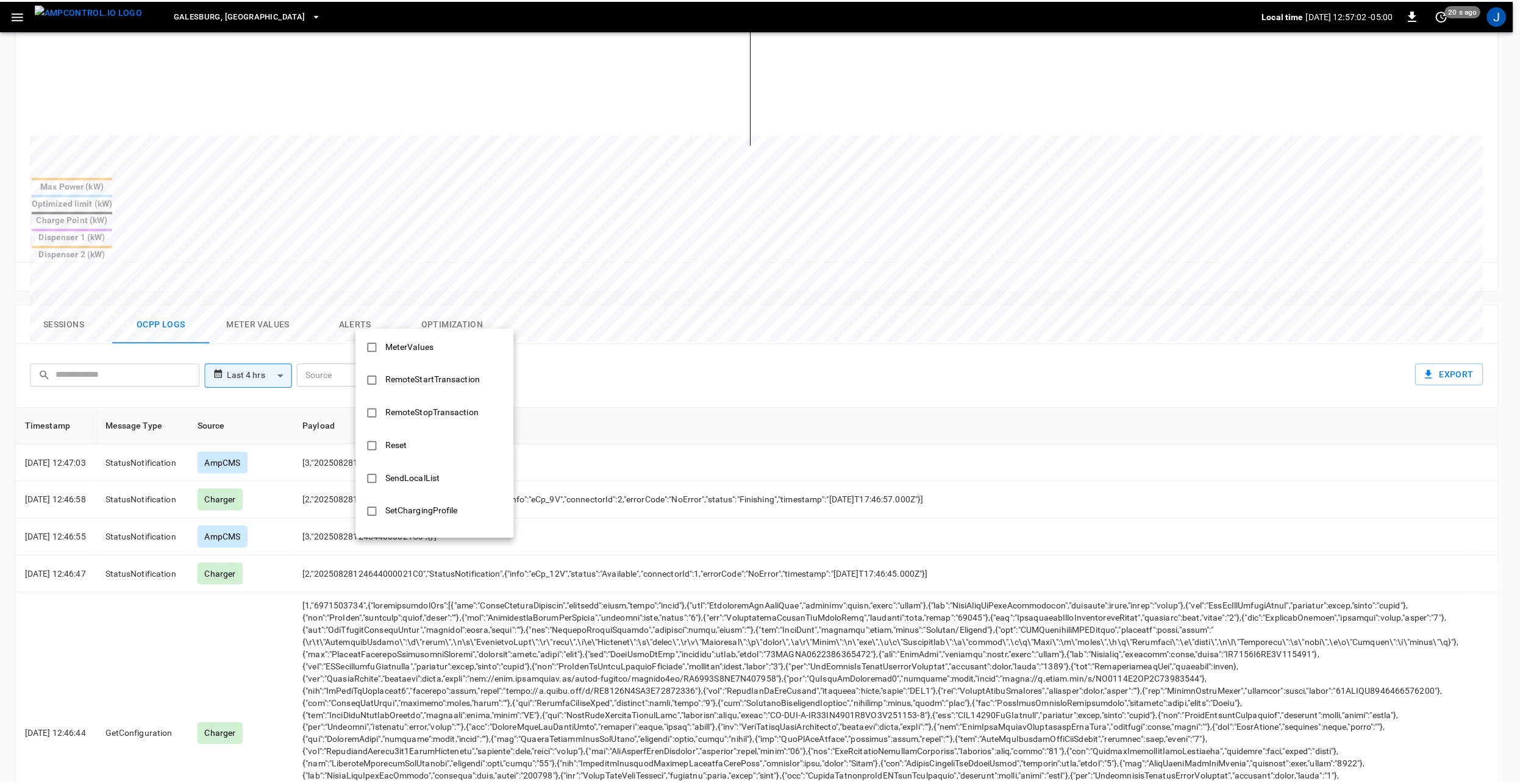
scroll to position [487, 0]
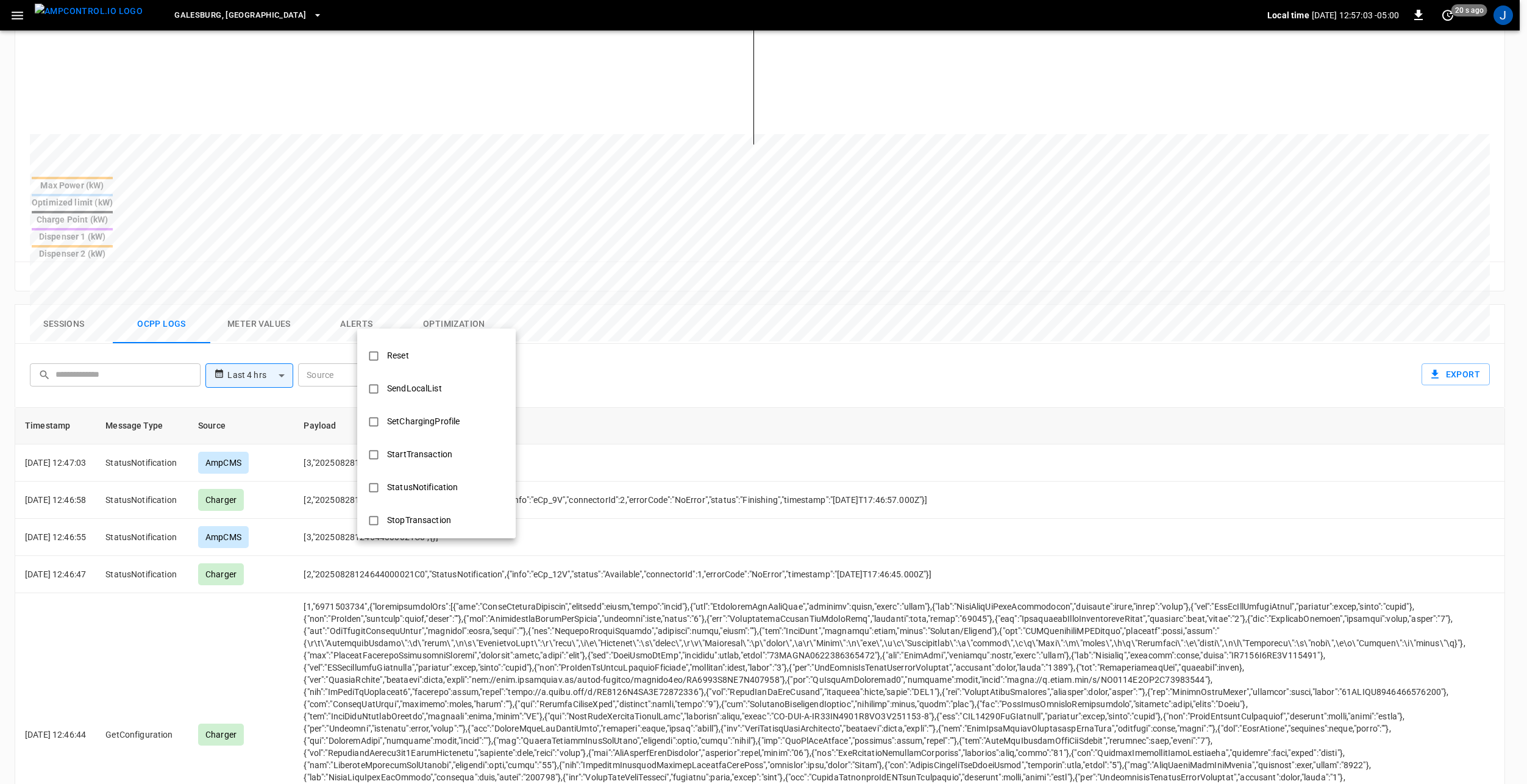
drag, startPoint x: 431, startPoint y: 456, endPoint x: 624, endPoint y: 417, distance: 196.9
click at [431, 456] on div "StartTransaction" at bounding box center [420, 453] width 80 height 22
type input "**********"
click at [747, 325] on div at bounding box center [764, 392] width 1527 height 784
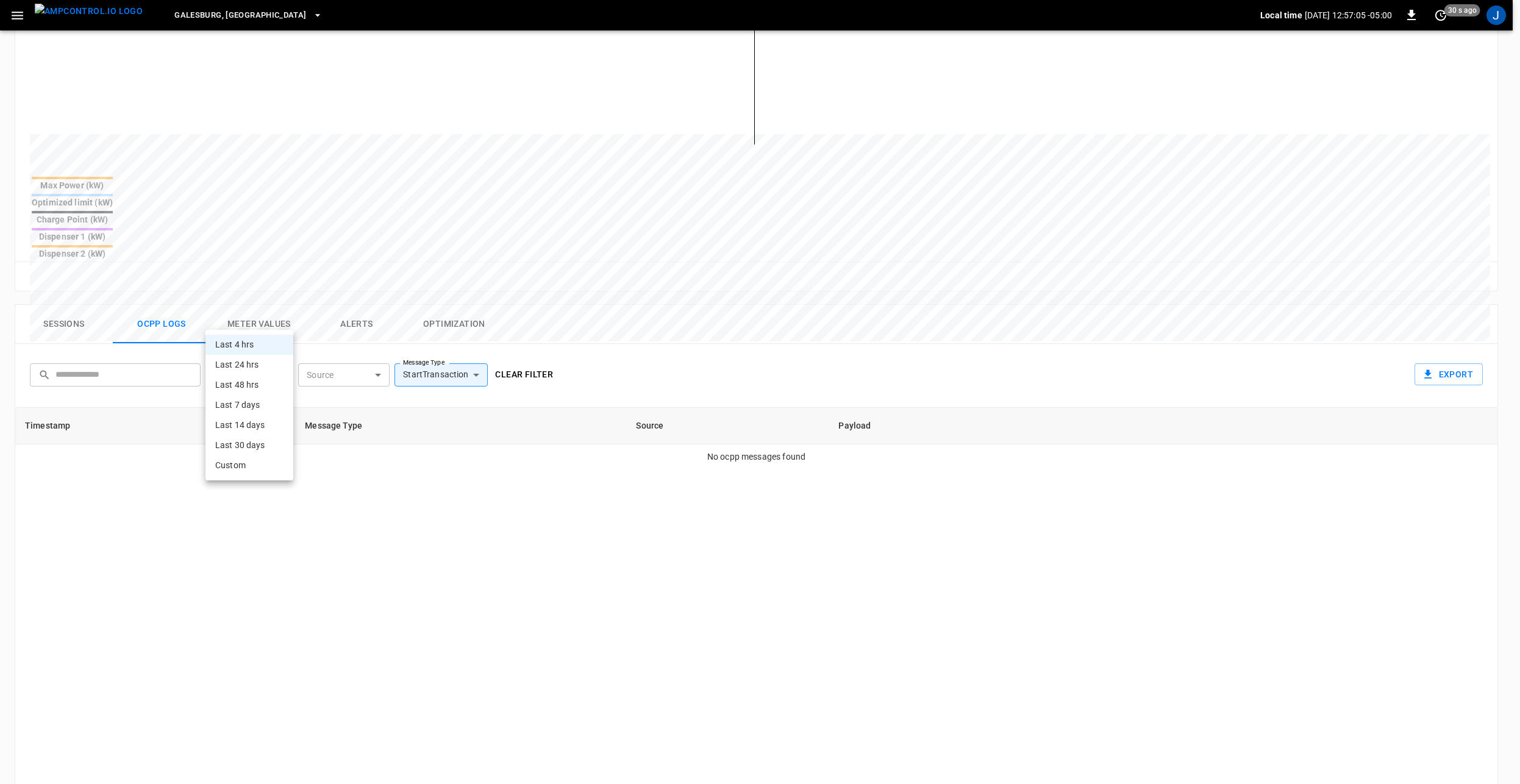
click at [243, 321] on body "**********" at bounding box center [760, 318] width 1520 height 1368
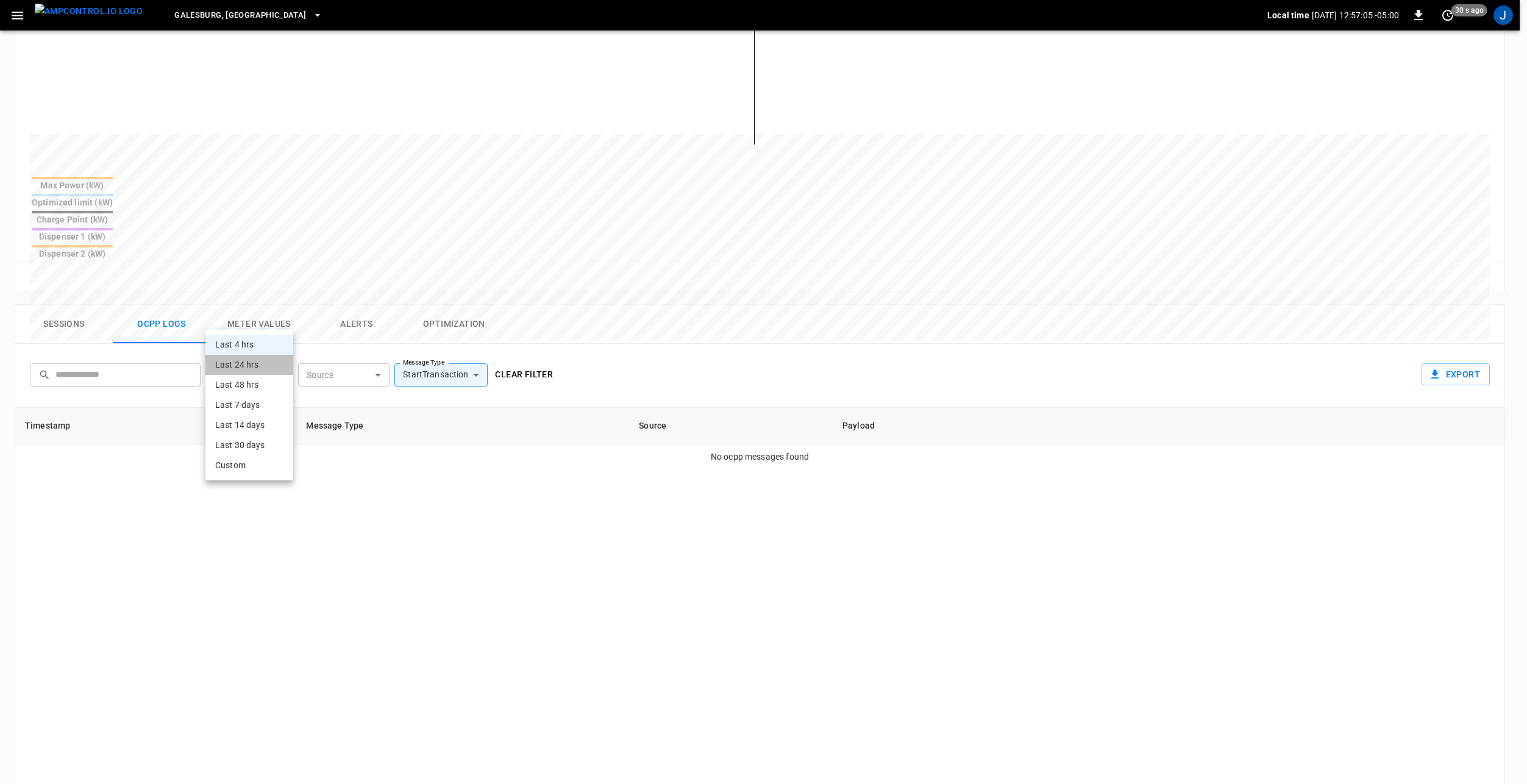
drag, startPoint x: 245, startPoint y: 359, endPoint x: 282, endPoint y: 359, distance: 37.0
click at [249, 362] on li "Last 24 hrs" at bounding box center [249, 364] width 87 height 20
type input "**********"
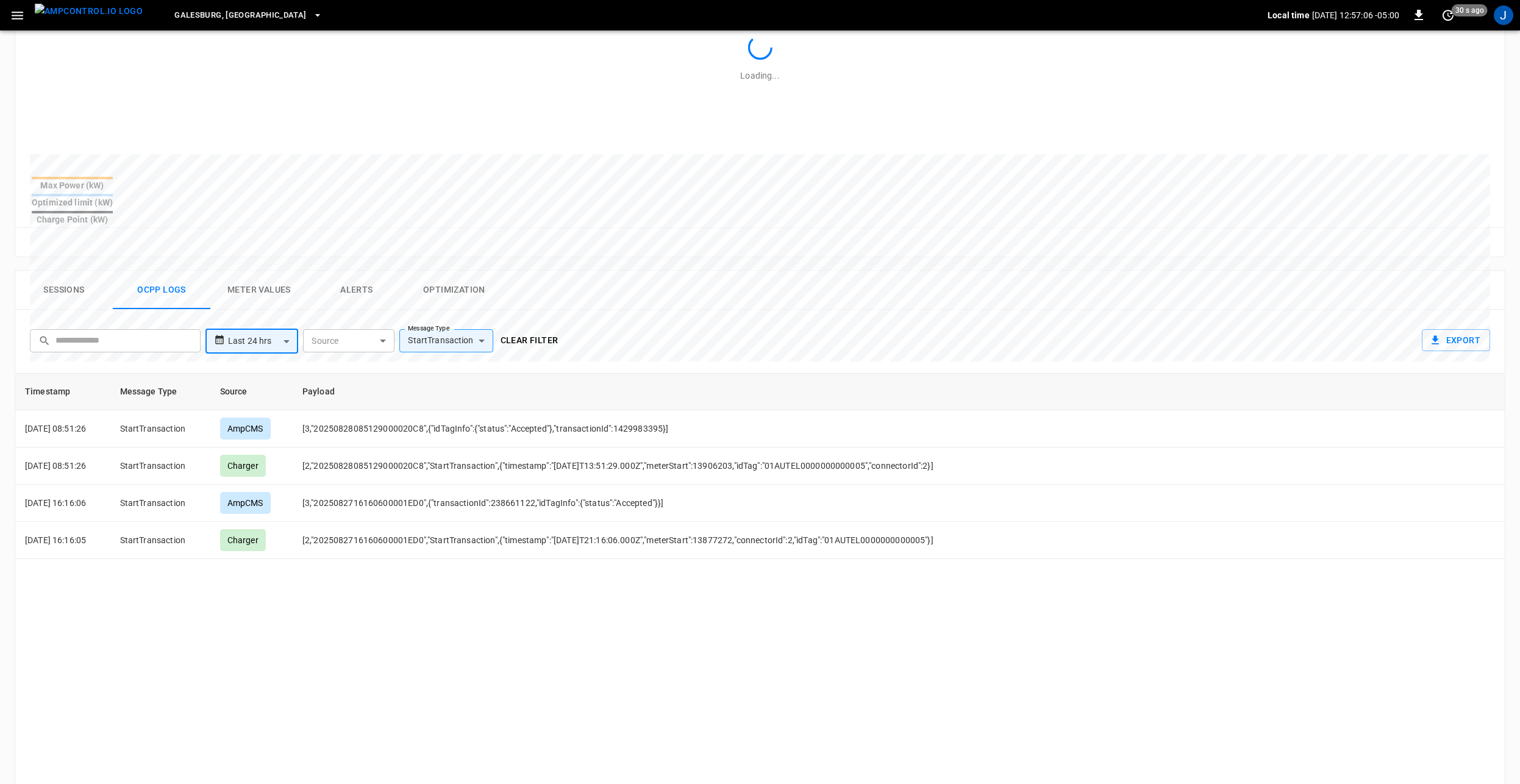
click at [763, 310] on div "**********" at bounding box center [760, 341] width 1490 height 63
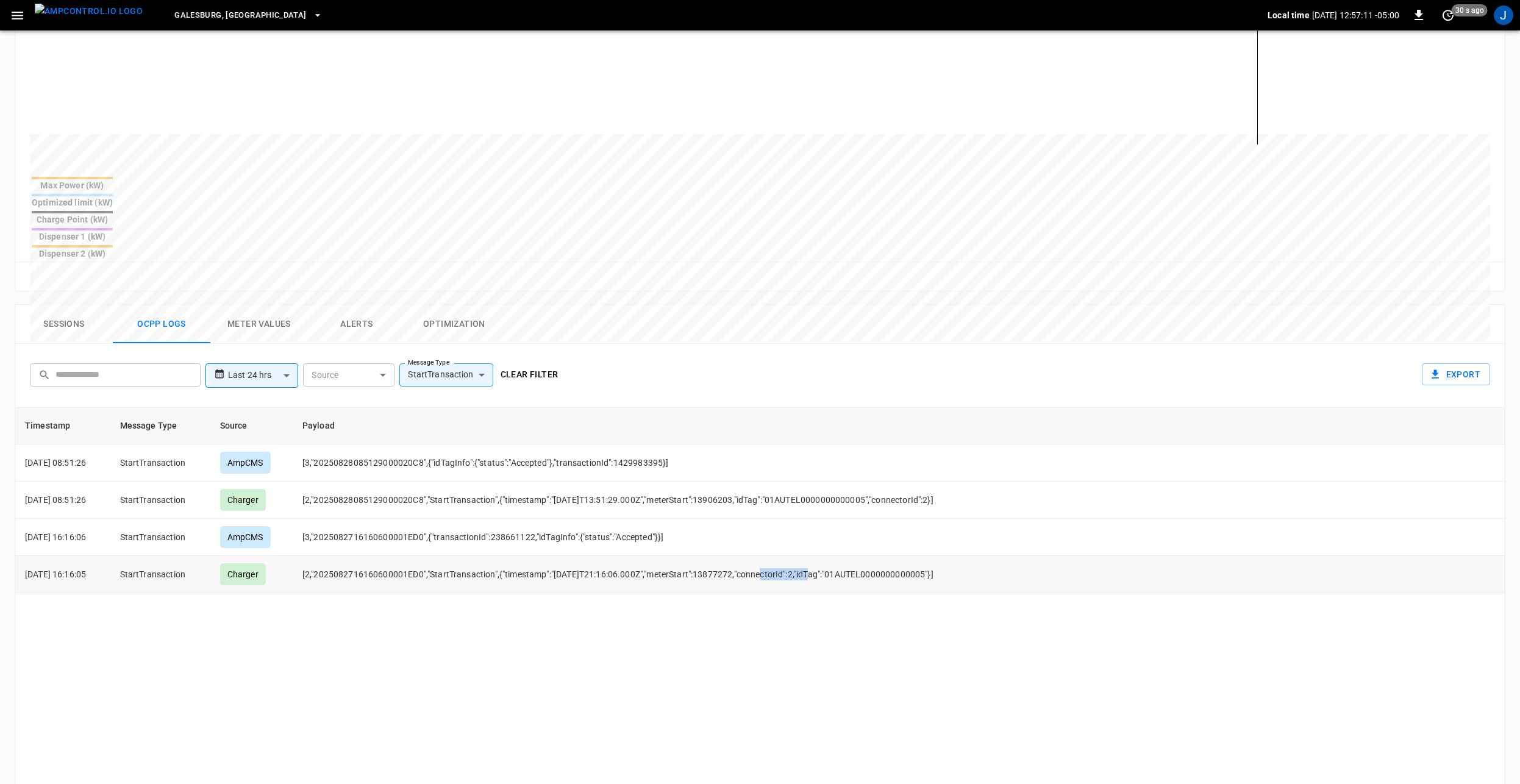
drag, startPoint x: 767, startPoint y: 515, endPoint x: 821, endPoint y: 514, distance: 54.0
click at [821, 556] on td "[2,"2025082716160600001ED0","StartTransaction",{"timestamp":"[DATE]T21:16:06.00…" at bounding box center [675, 574] width 765 height 37
drag, startPoint x: 821, startPoint y: 514, endPoint x: 792, endPoint y: 517, distance: 29.2
click at [792, 556] on td "[2,"2025082716160600001ED0","StartTransaction",{"timestamp":"[DATE]T21:16:06.00…" at bounding box center [675, 574] width 765 height 37
drag, startPoint x: 773, startPoint y: 513, endPoint x: 814, endPoint y: 510, distance: 41.1
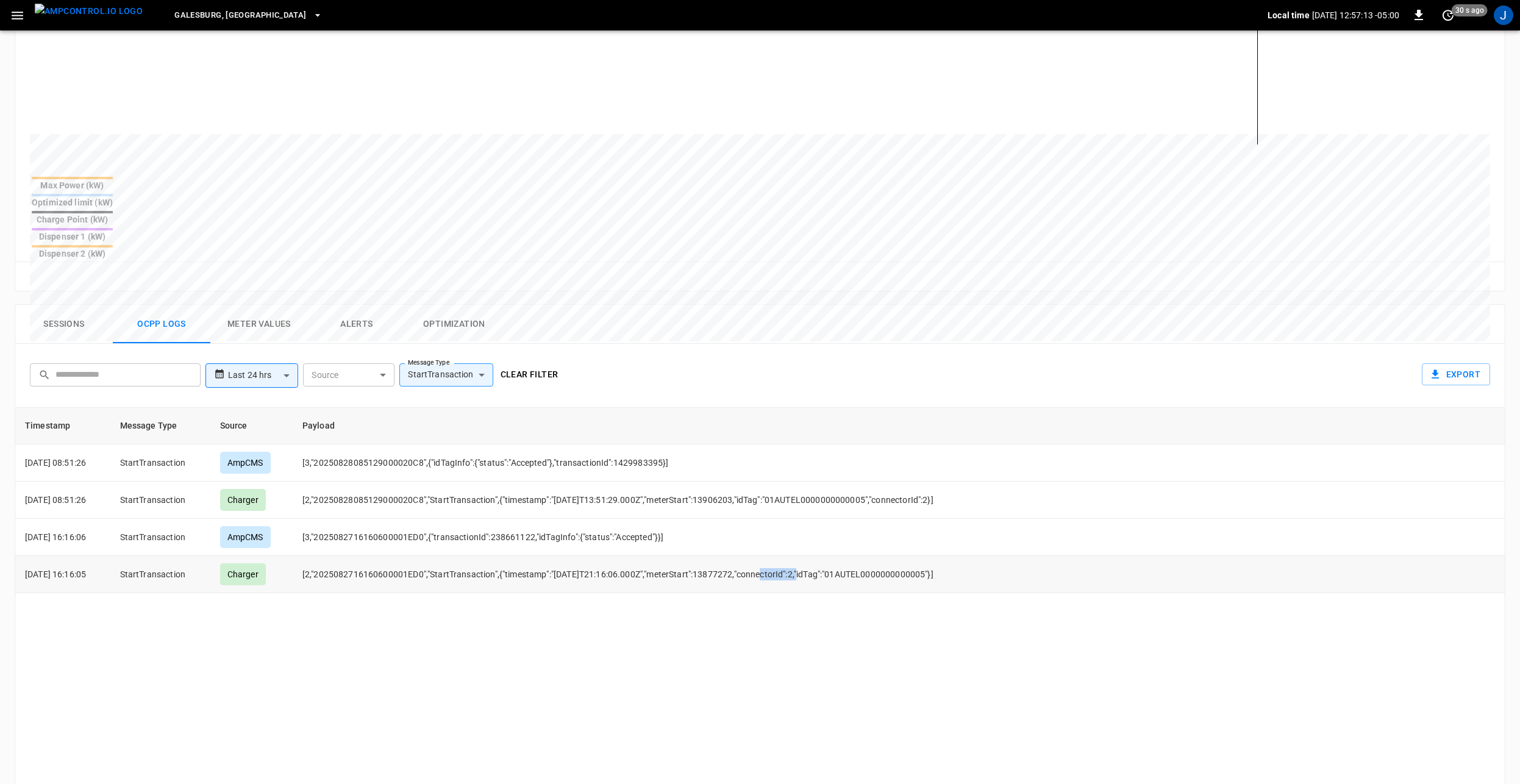
click at [814, 556] on td "[2,"2025082716160600001ED0","StartTransaction",{"timestamp":"[DATE]T21:16:06.00…" at bounding box center [675, 574] width 765 height 37
click at [692, 556] on td "[2,"2025082716160600001ED0","StartTransaction",{"timestamp":"[DATE]T21:16:06.00…" at bounding box center [675, 574] width 765 height 37
click at [889, 556] on td "[2,"2025082716160600001ED0","StartTransaction",{"timestamp":"[DATE]T21:16:06.00…" at bounding box center [675, 574] width 765 height 37
drag, startPoint x: 856, startPoint y: 515, endPoint x: 954, endPoint y: 514, distance: 98.0
click at [954, 556] on td "[2,"2025082716160600001ED0","StartTransaction",{"timestamp":"[DATE]T21:16:06.00…" at bounding box center [675, 574] width 765 height 37
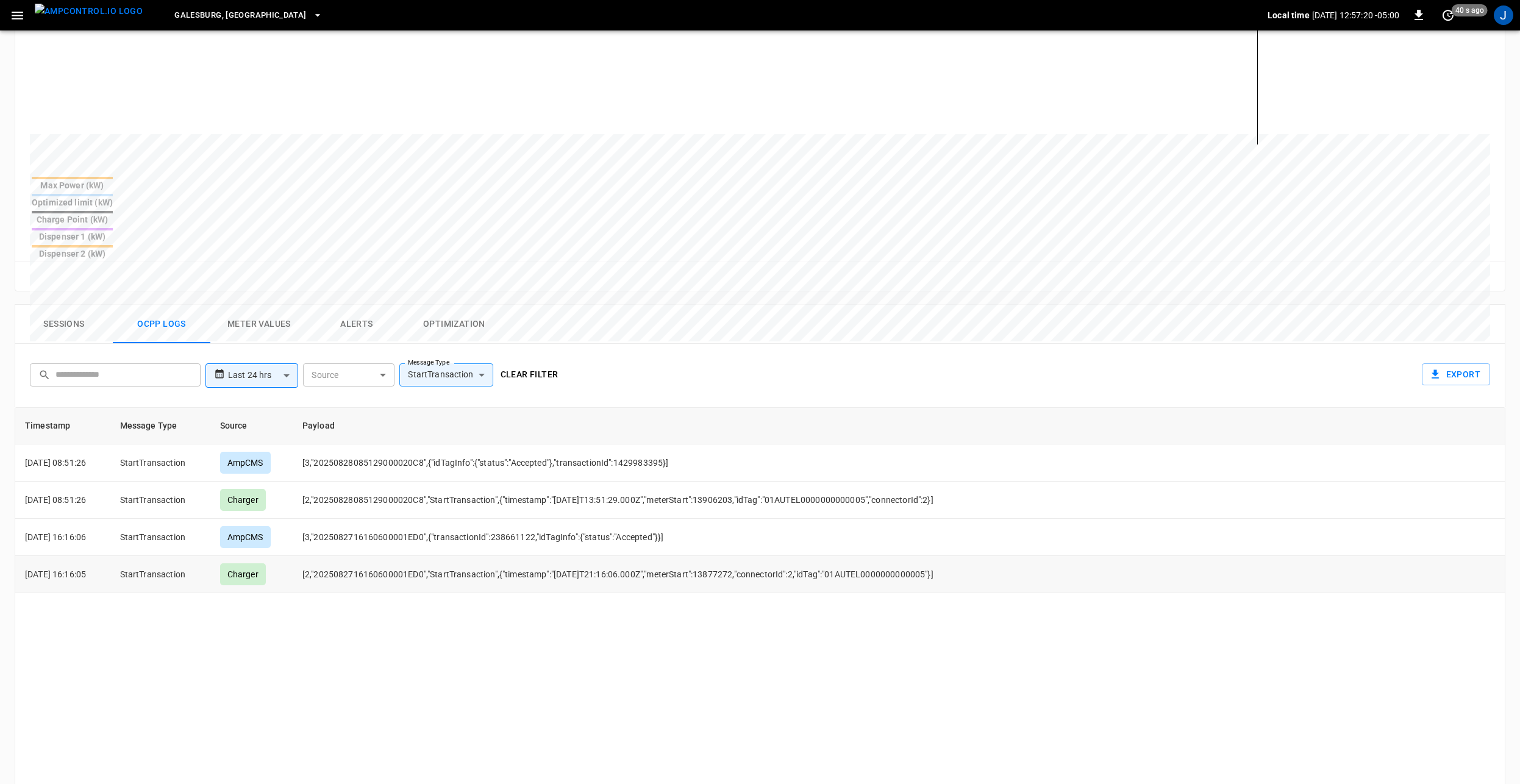
drag, startPoint x: 954, startPoint y: 514, endPoint x: 915, endPoint y: 516, distance: 39.1
click at [915, 556] on td "[2,"2025082716160600001ED0","StartTransaction",{"timestamp":"[DATE]T21:16:06.00…" at bounding box center [675, 574] width 765 height 37
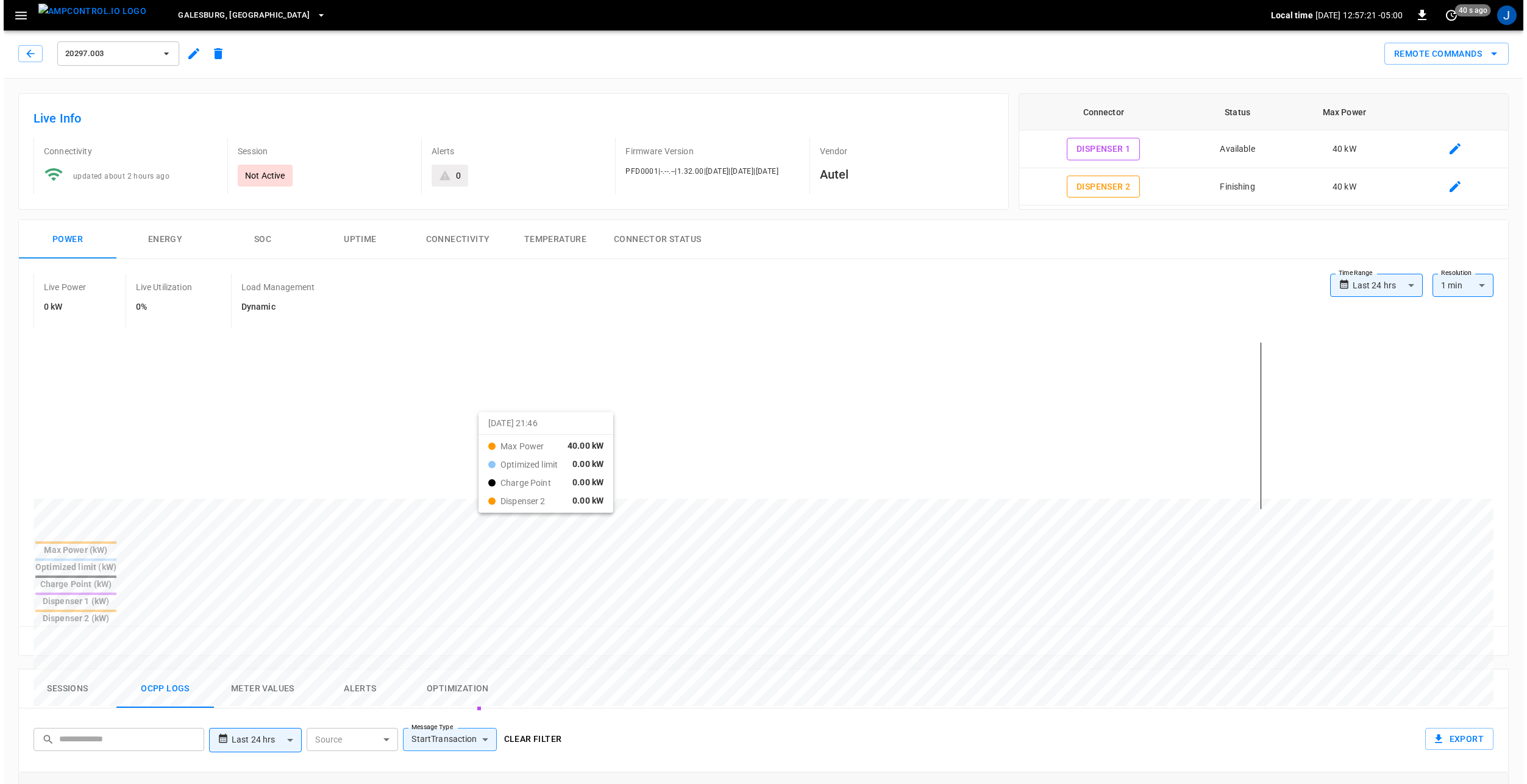
scroll to position [0, 0]
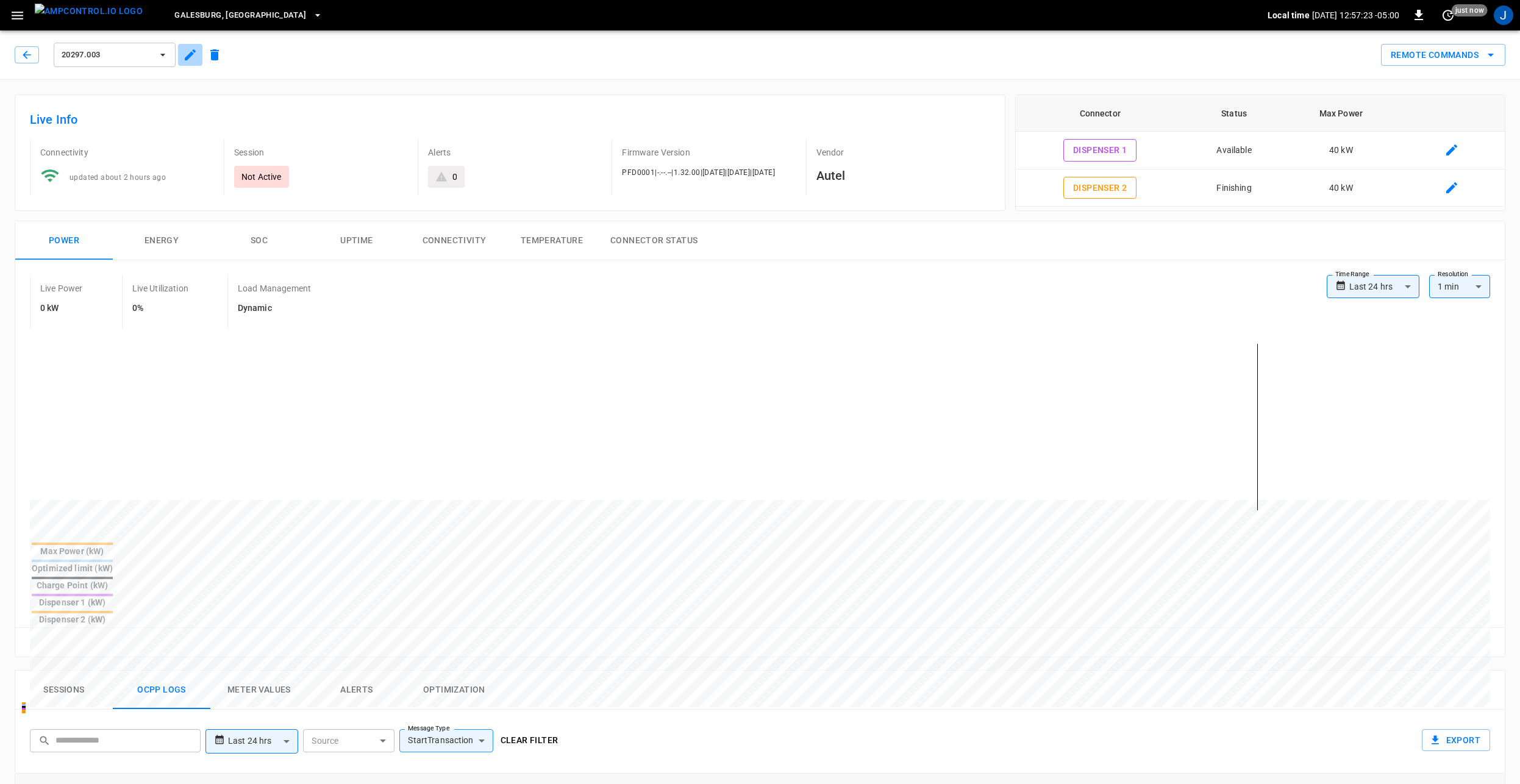
click at [195, 57] on icon "button" at bounding box center [191, 55] width 15 height 15
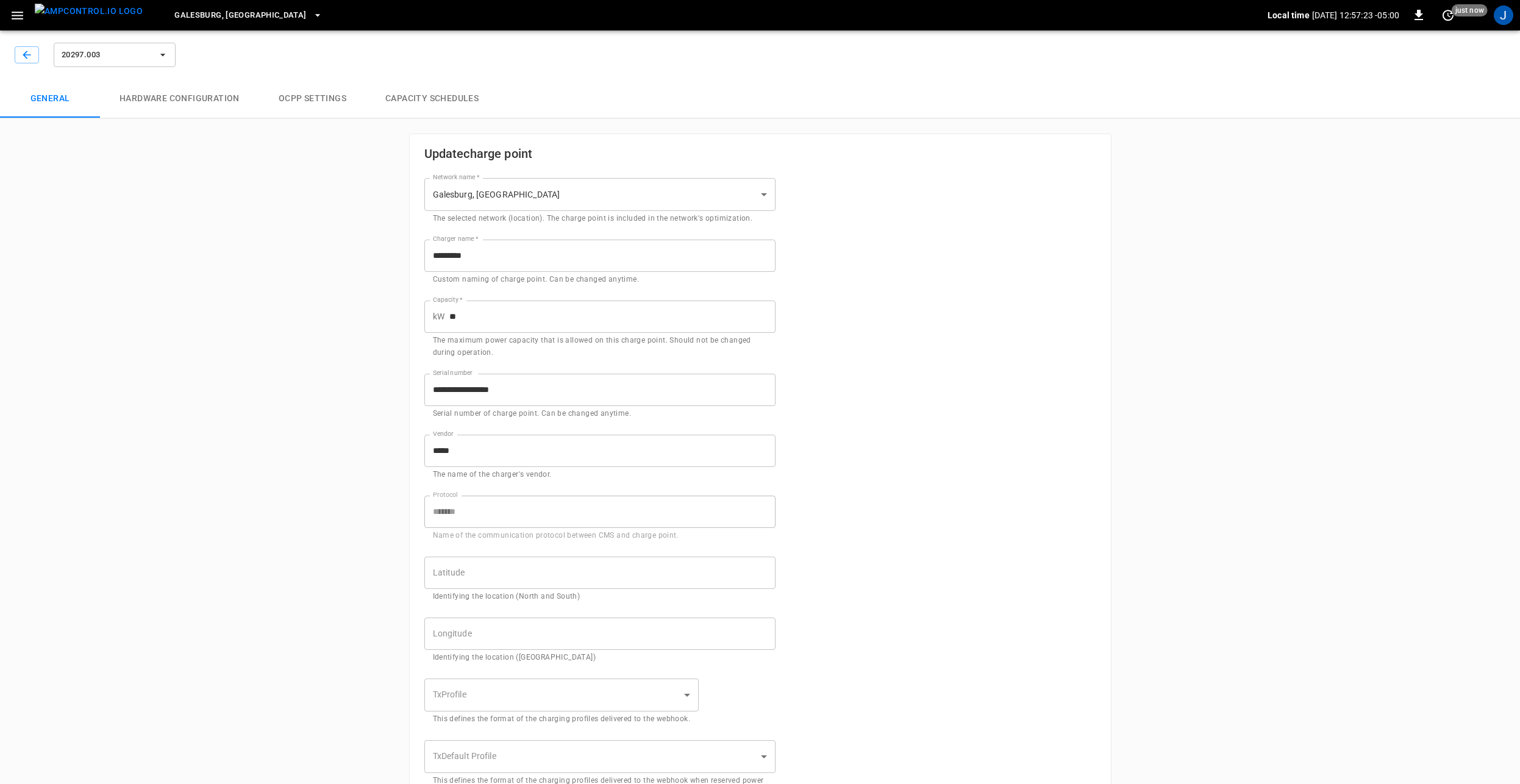
type input "**********"
click at [174, 99] on button "Hardware configuration" at bounding box center [179, 98] width 159 height 39
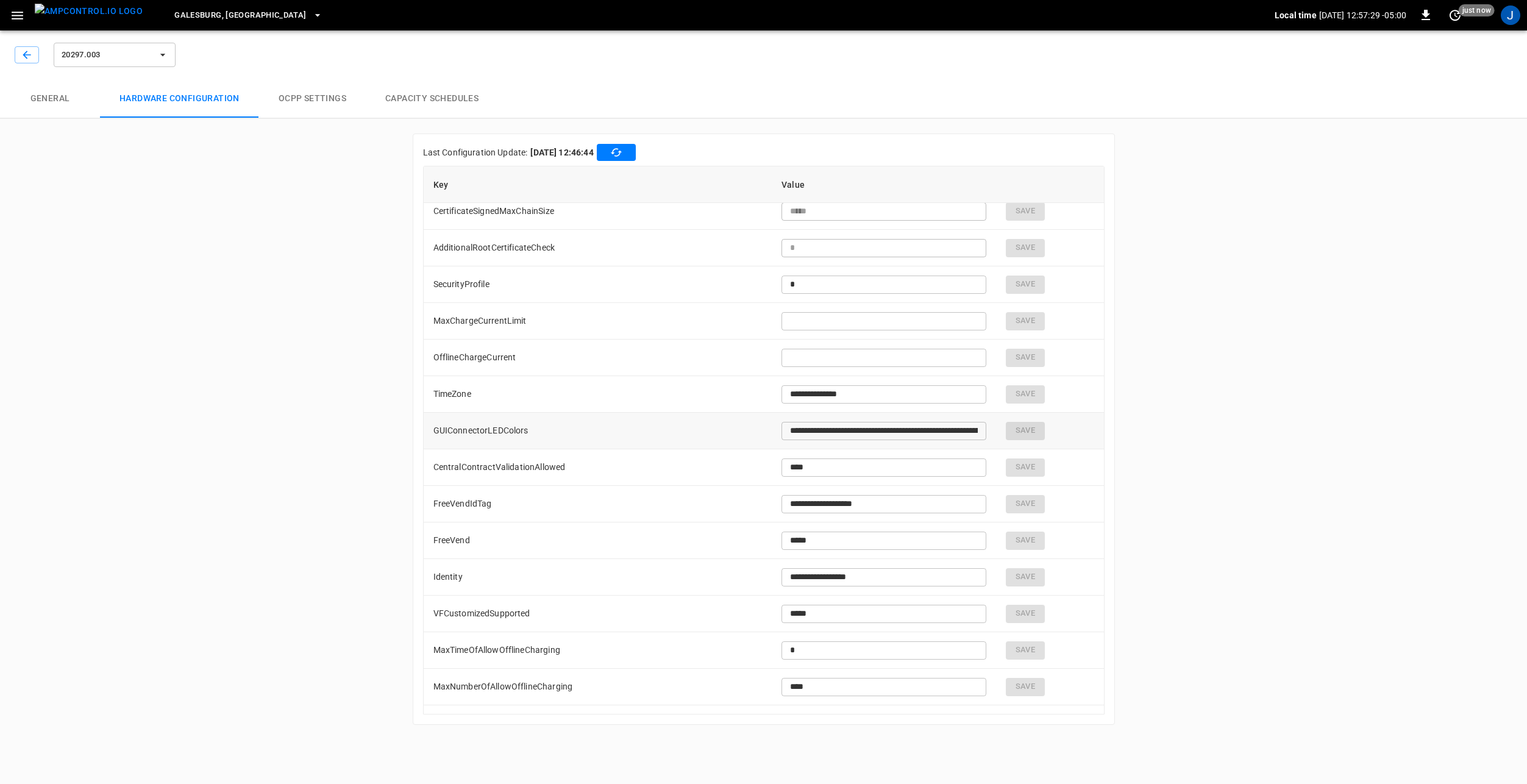
scroll to position [244, 0]
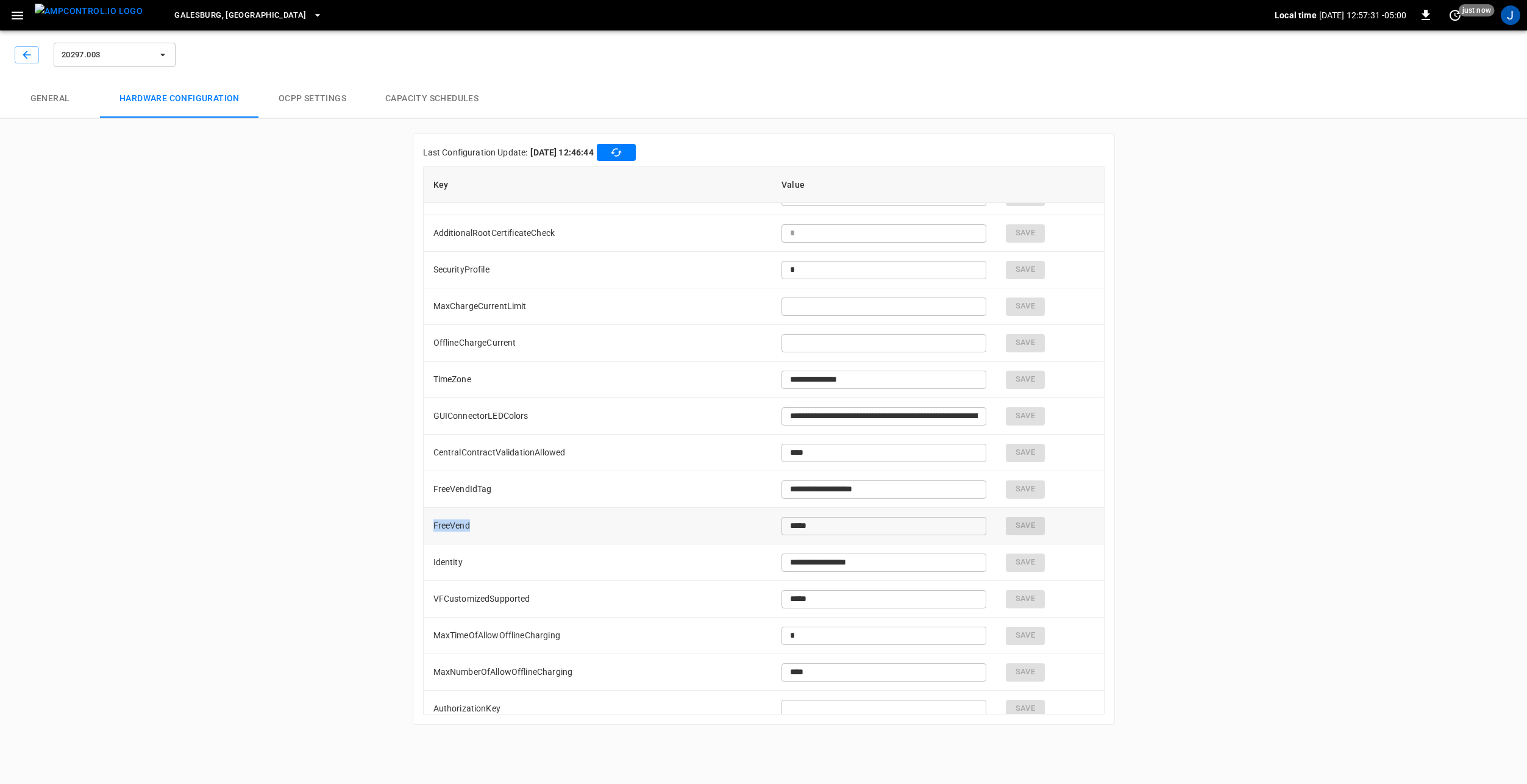
drag, startPoint x: 434, startPoint y: 524, endPoint x: 478, endPoint y: 524, distance: 44.0
click at [478, 524] on td "FreeVend" at bounding box center [598, 526] width 349 height 36
drag, startPoint x: 478, startPoint y: 524, endPoint x: 580, endPoint y: 526, distance: 102.0
click at [580, 526] on td "FreeVend" at bounding box center [598, 526] width 349 height 36
drag, startPoint x: 448, startPoint y: 486, endPoint x: 490, endPoint y: 490, distance: 42.2
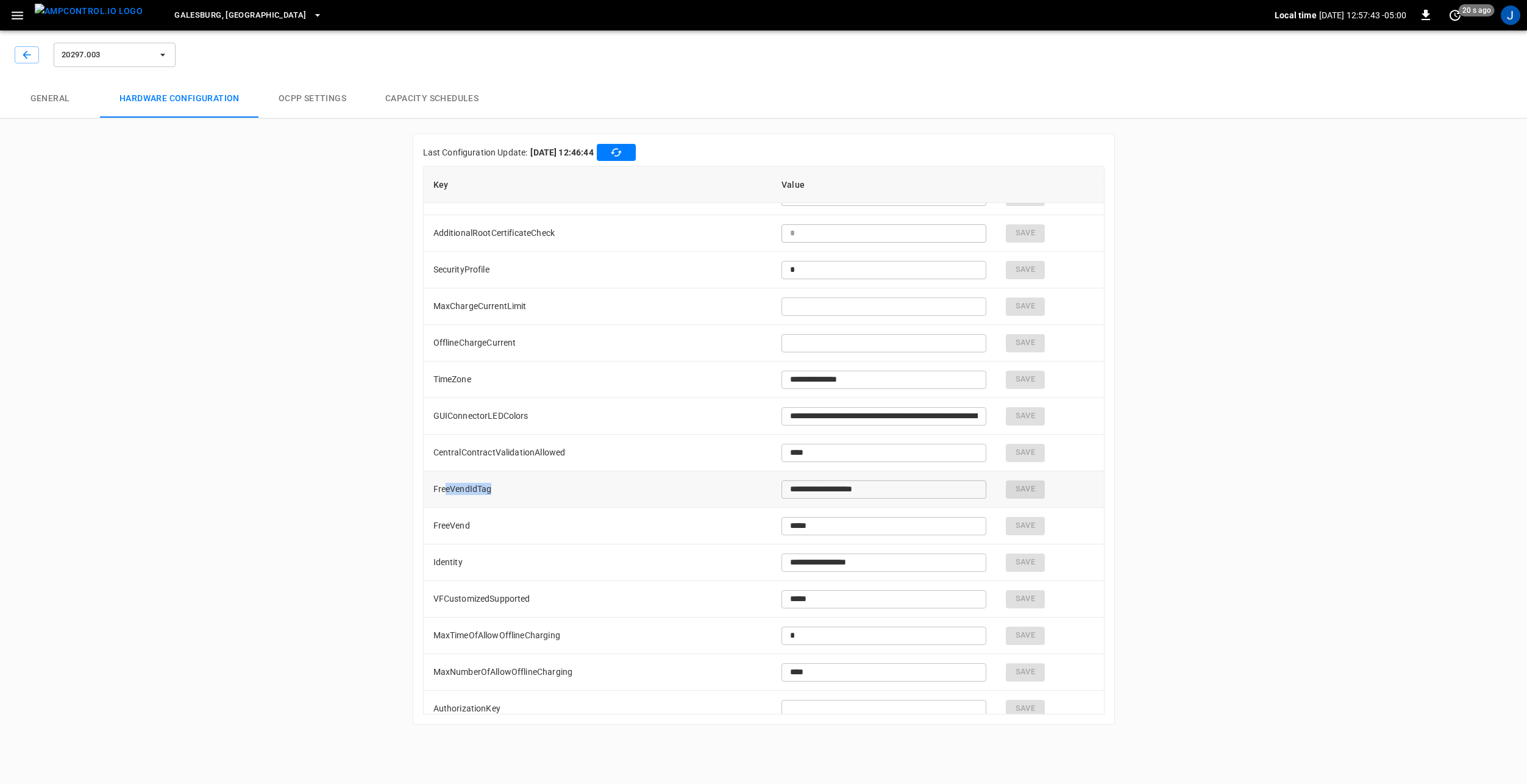
click at [490, 490] on td "FreeVendIdTag" at bounding box center [598, 489] width 349 height 36
drag, startPoint x: 490, startPoint y: 490, endPoint x: 590, endPoint y: 494, distance: 100.1
click at [588, 494] on td "FreeVendIdTag" at bounding box center [598, 489] width 349 height 36
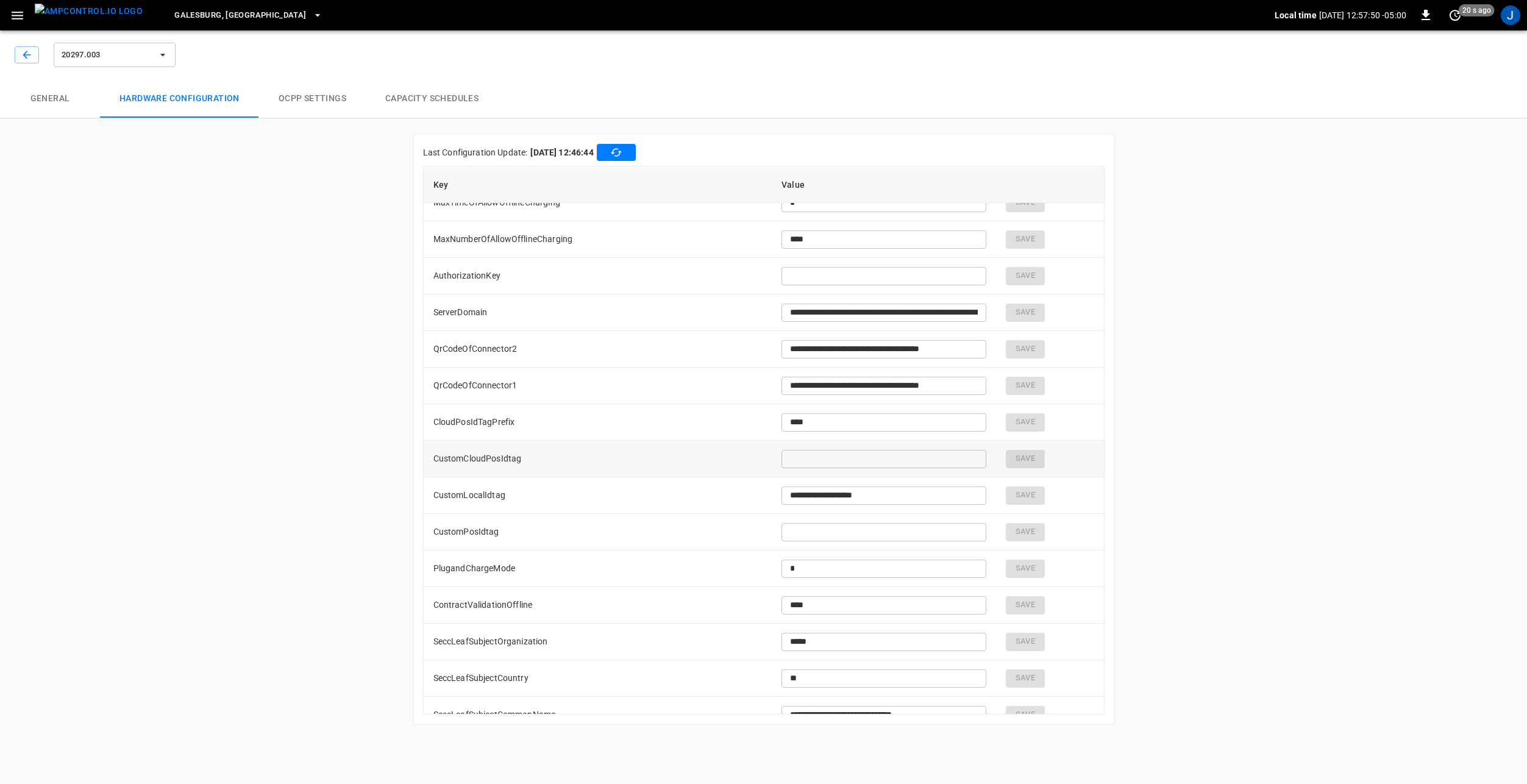
scroll to position [731, 0]
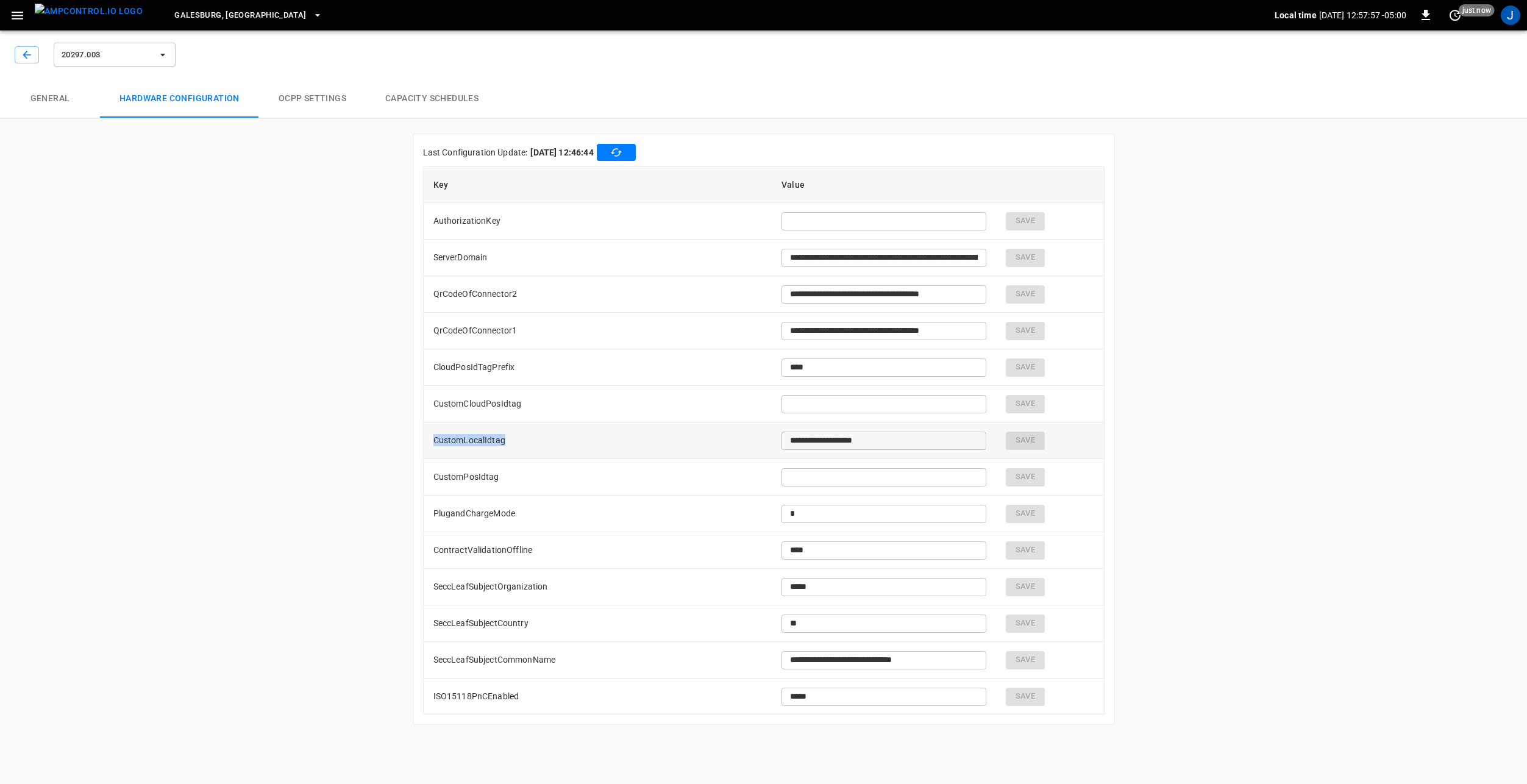
drag, startPoint x: 433, startPoint y: 437, endPoint x: 513, endPoint y: 439, distance: 80.0
click at [513, 439] on td "CustomLocalIdtag" at bounding box center [598, 440] width 349 height 36
drag, startPoint x: 513, startPoint y: 439, endPoint x: 608, endPoint y: 440, distance: 95.0
click at [608, 440] on td "CustomLocalIdtag" at bounding box center [598, 440] width 349 height 36
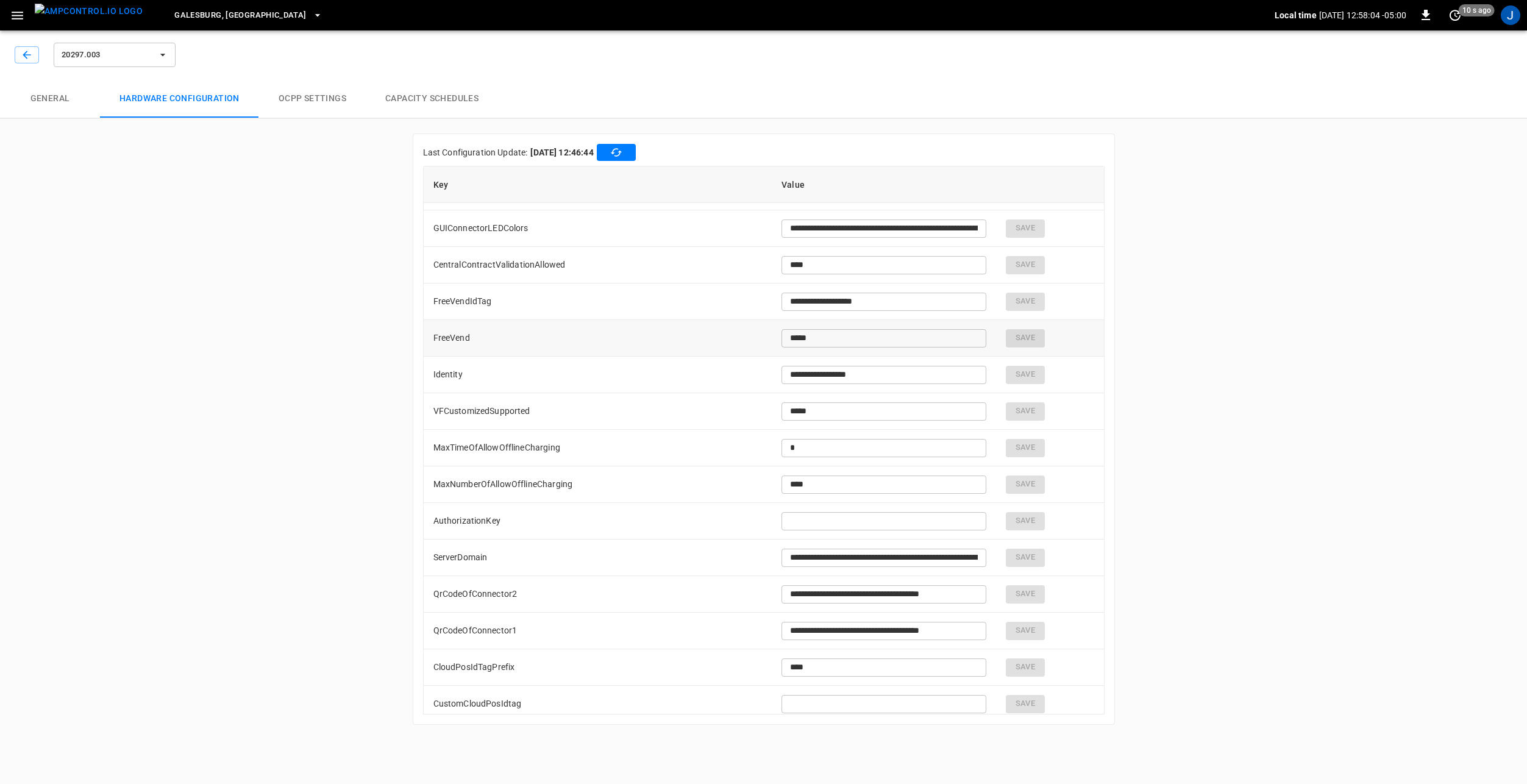
scroll to position [426, 0]
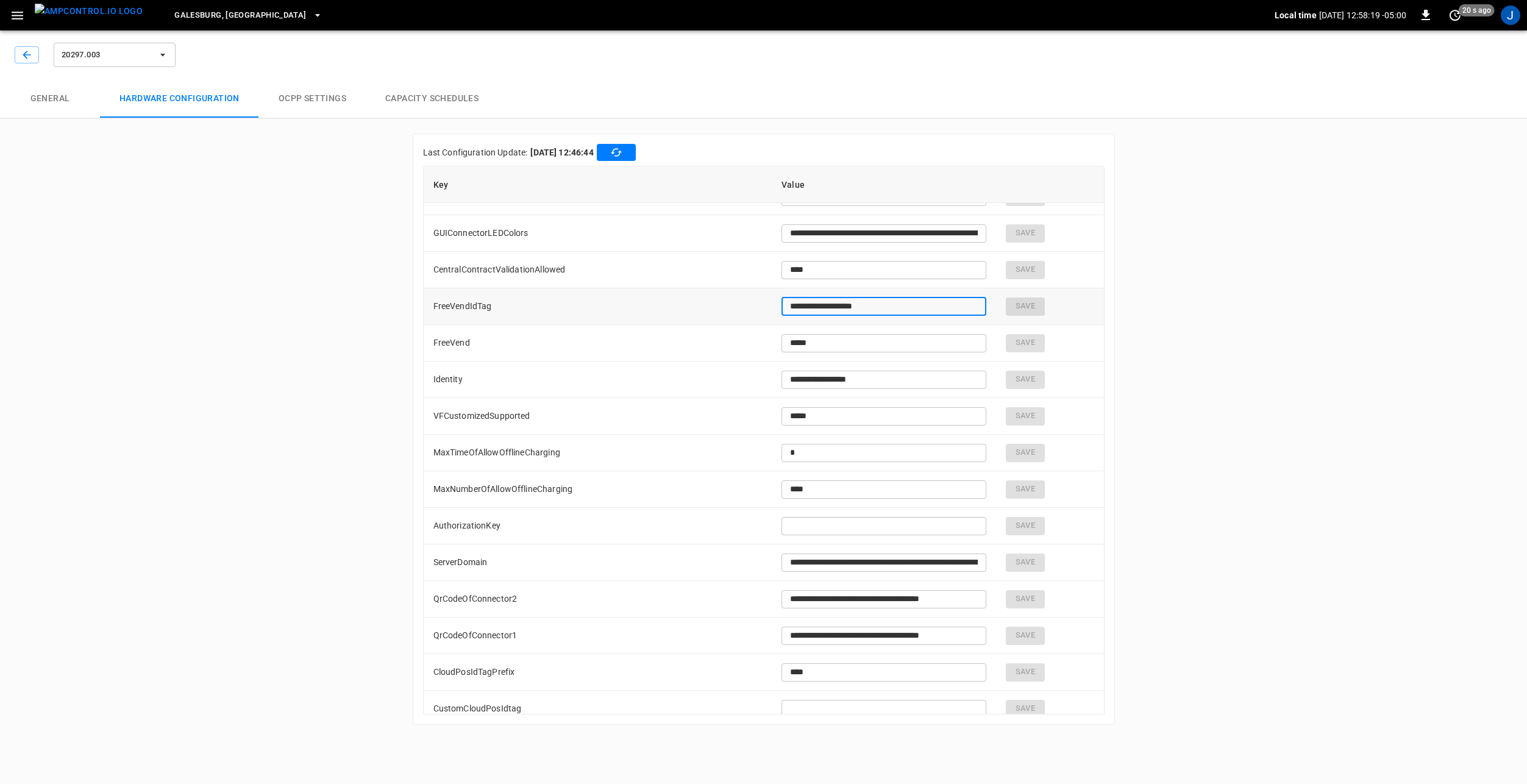
drag, startPoint x: 903, startPoint y: 306, endPoint x: 765, endPoint y: 305, distance: 138.0
click at [772, 305] on td "**********" at bounding box center [884, 307] width 224 height 36
click at [709, 340] on td "FreeVend" at bounding box center [598, 343] width 349 height 36
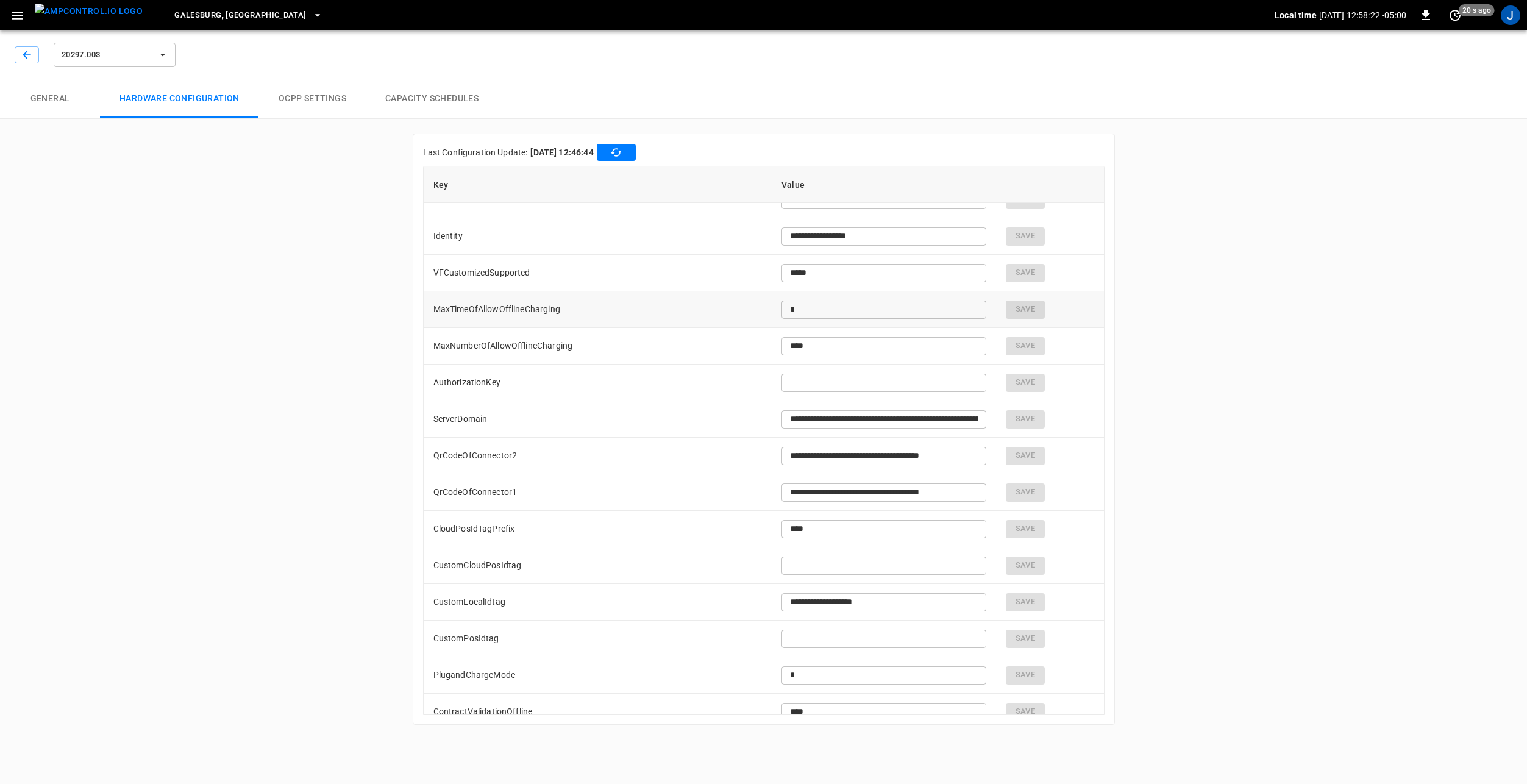
scroll to position [548, 0]
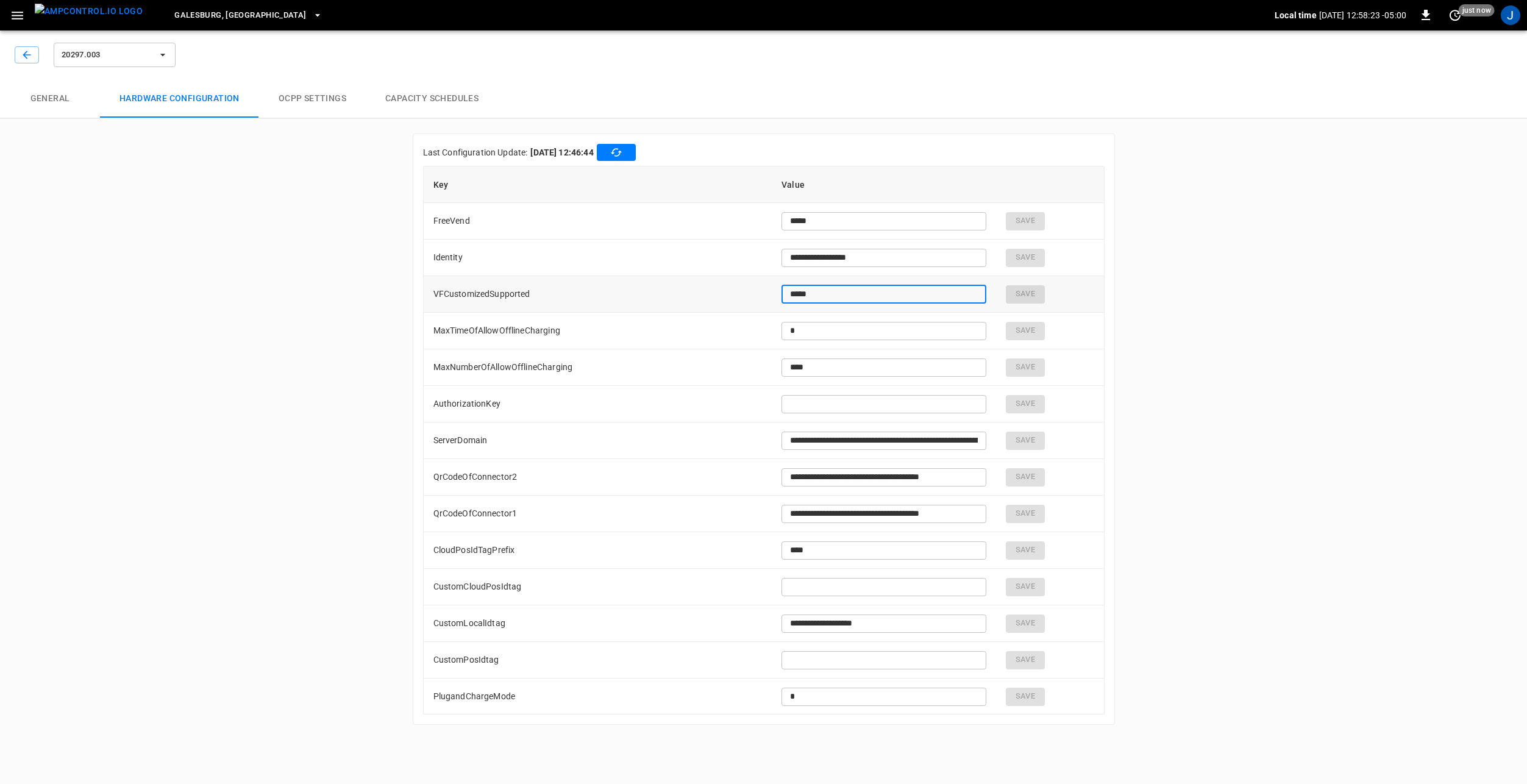
drag, startPoint x: 806, startPoint y: 291, endPoint x: 793, endPoint y: 291, distance: 13.0
click at [793, 291] on input "*****" at bounding box center [884, 293] width 204 height 22
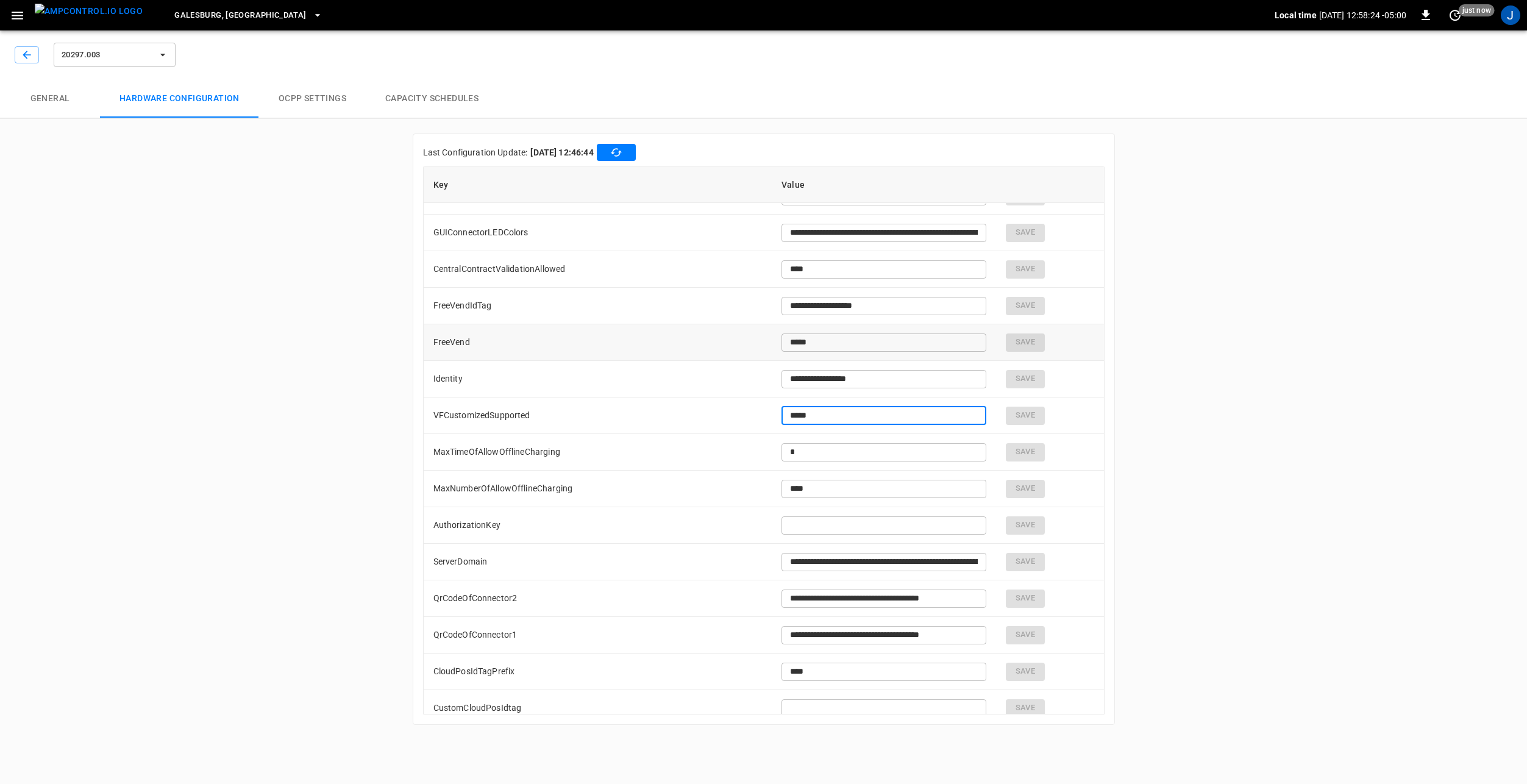
scroll to position [426, 0]
drag, startPoint x: 806, startPoint y: 340, endPoint x: 737, endPoint y: 346, distance: 69.3
click at [749, 344] on tr "FreeVend ***** ​ Save" at bounding box center [764, 343] width 680 height 36
click at [655, 523] on td "AuthorizationKey" at bounding box center [598, 526] width 349 height 36
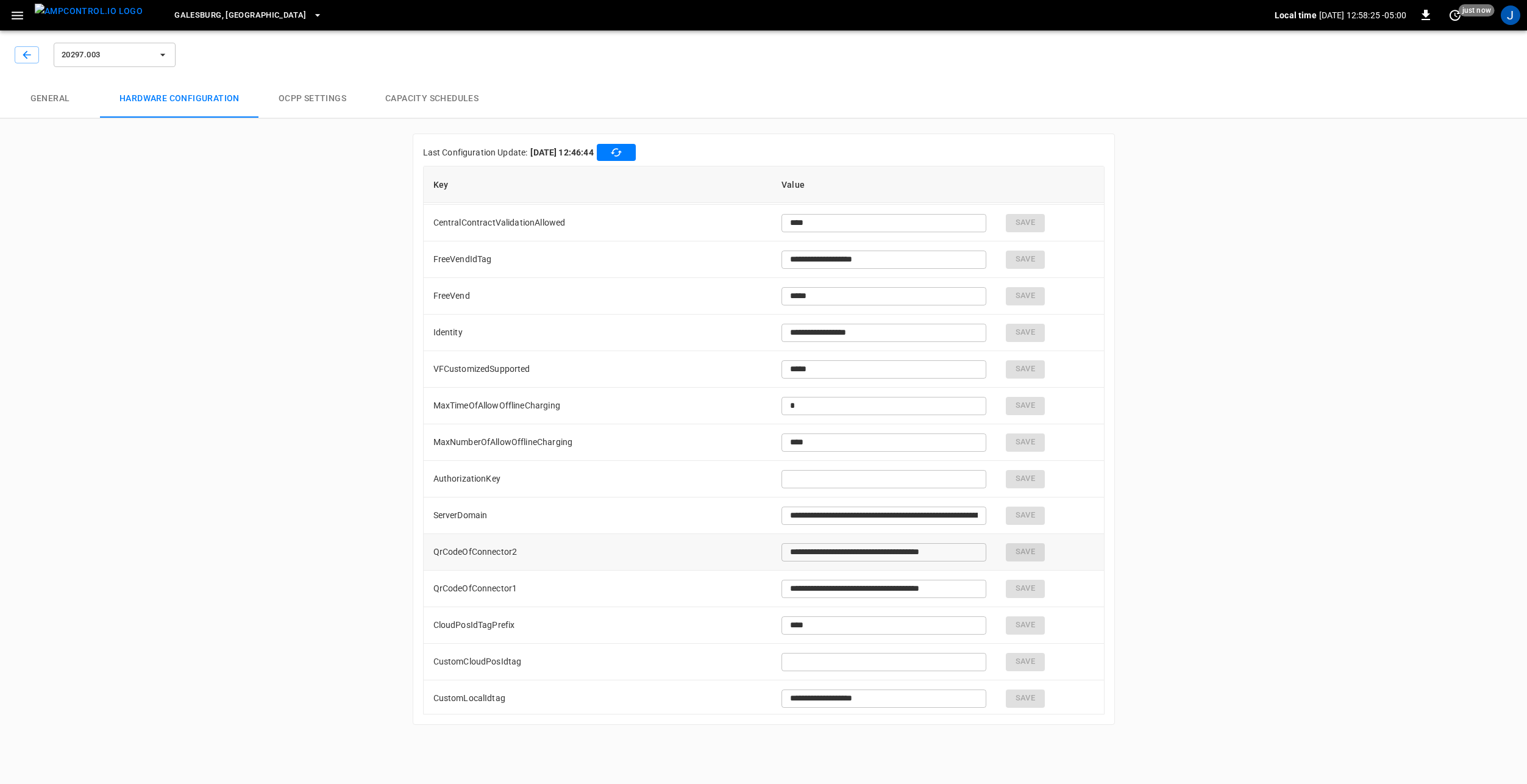
scroll to position [731, 0]
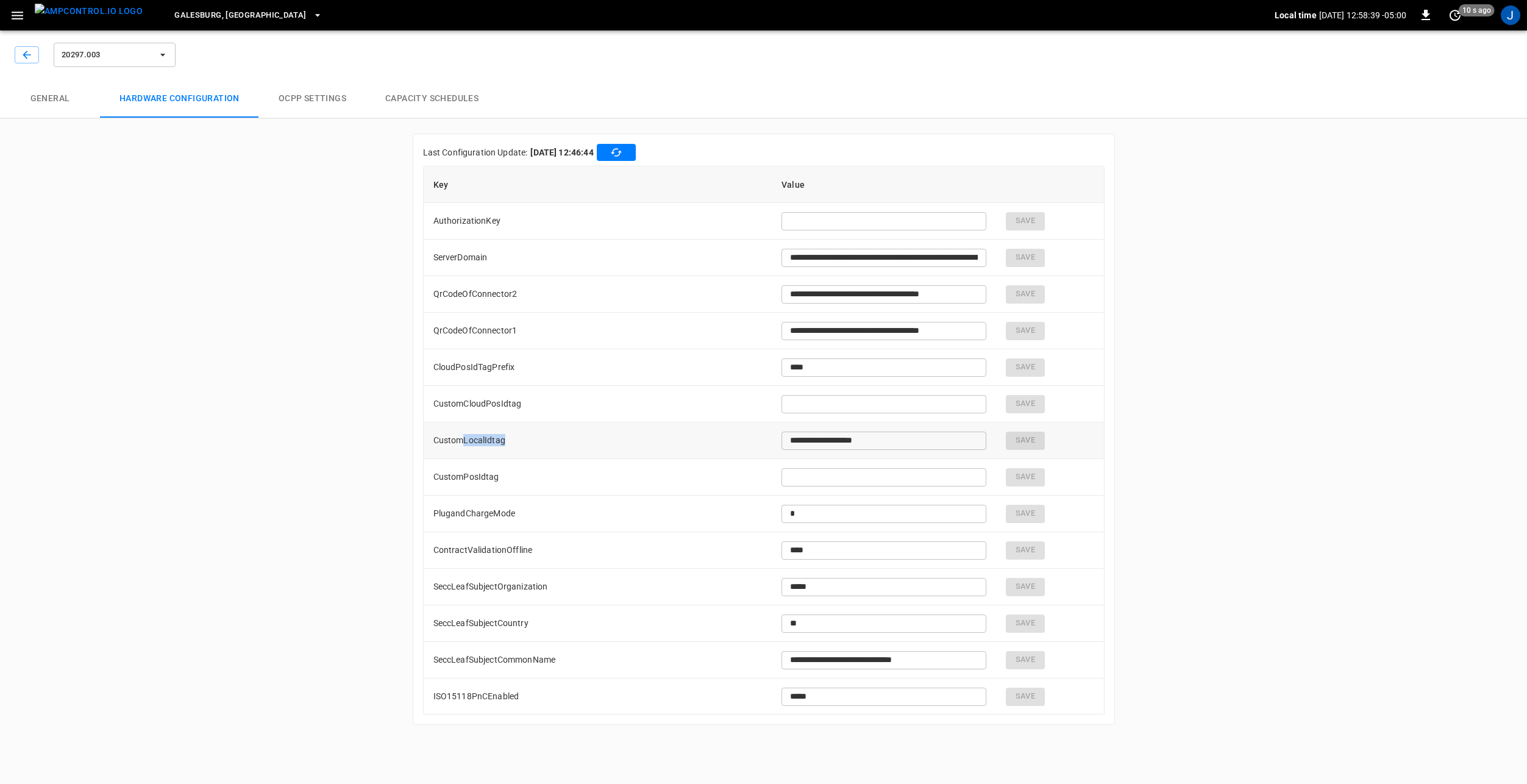
drag, startPoint x: 499, startPoint y: 441, endPoint x: 539, endPoint y: 441, distance: 40.0
click at [539, 441] on td "CustomLocalIdtag" at bounding box center [598, 440] width 349 height 36
drag, startPoint x: 539, startPoint y: 441, endPoint x: 492, endPoint y: 447, distance: 47.4
click at [495, 448] on td "CustomLocalIdtag" at bounding box center [598, 440] width 349 height 36
drag, startPoint x: 456, startPoint y: 438, endPoint x: 468, endPoint y: 439, distance: 12.0
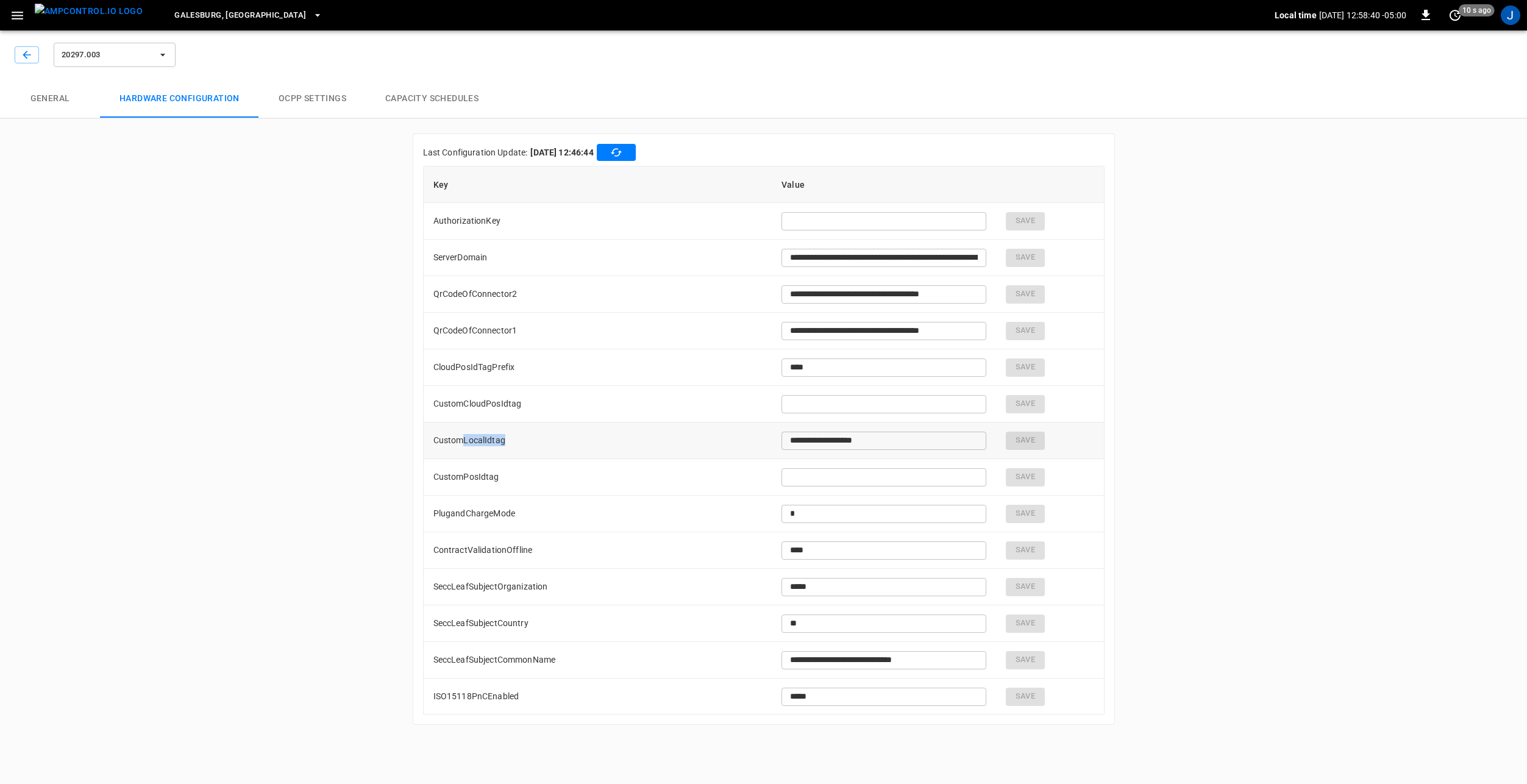
click at [456, 438] on td "CustomLocalIdtag" at bounding box center [598, 440] width 349 height 36
drag, startPoint x: 892, startPoint y: 441, endPoint x: 767, endPoint y: 439, distance: 125.0
click at [772, 439] on td "**********" at bounding box center [884, 440] width 224 height 36
click at [1151, 439] on div "**********" at bounding box center [764, 383] width 1527 height 714
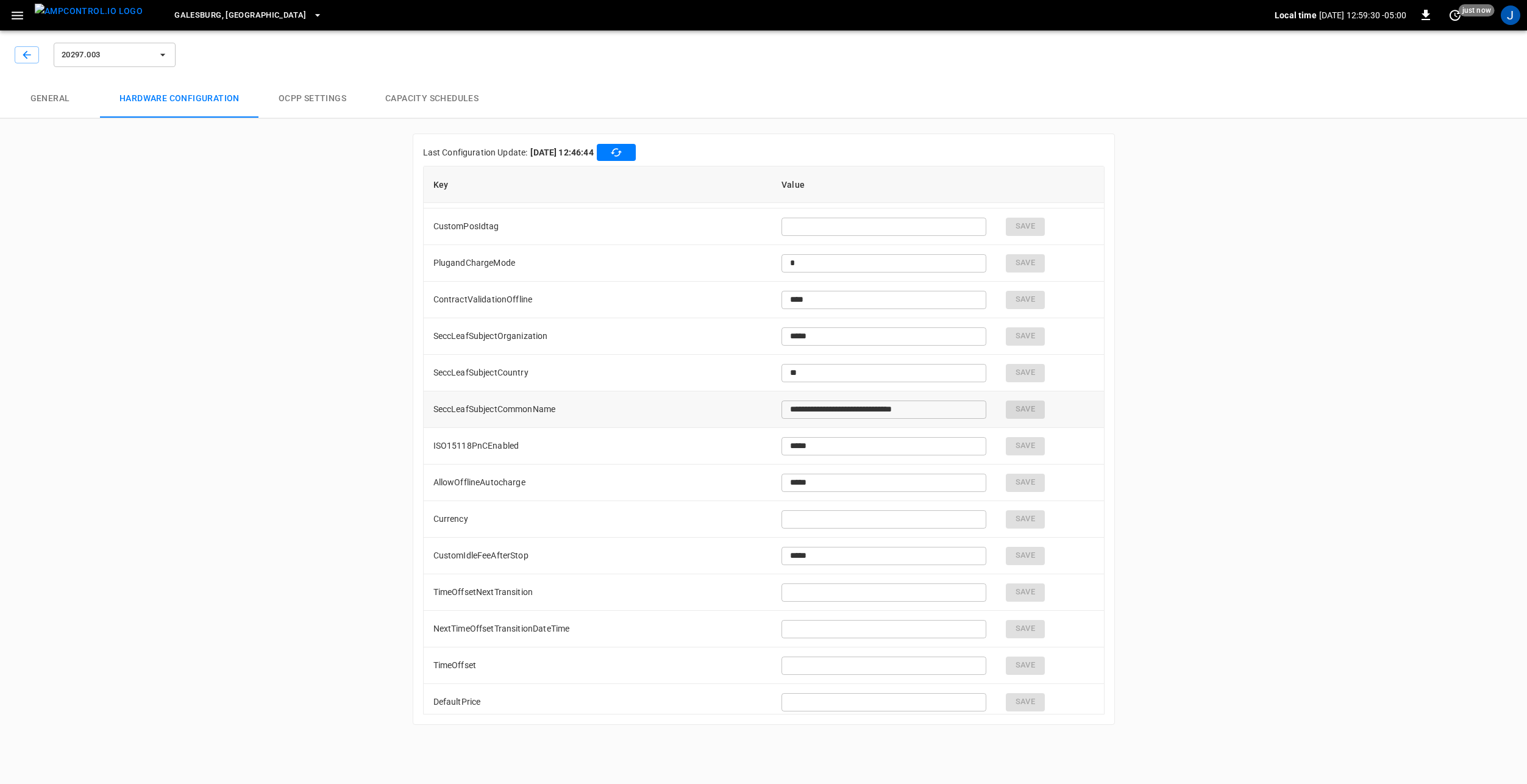
scroll to position [964, 0]
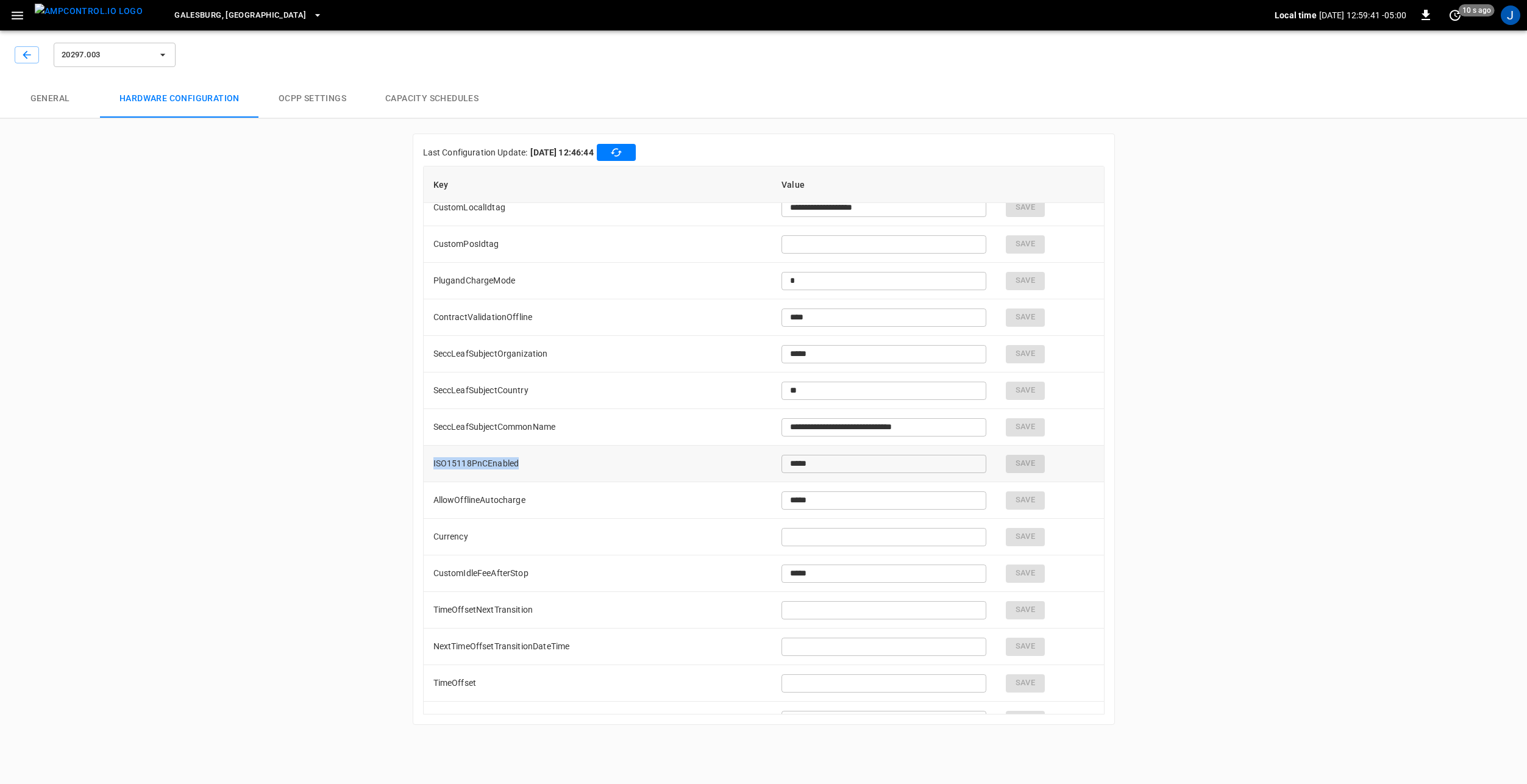
drag, startPoint x: 523, startPoint y: 461, endPoint x: 434, endPoint y: 462, distance: 89.0
click at [434, 462] on td "ISO15118PnCEnabled" at bounding box center [598, 463] width 349 height 36
drag, startPoint x: 434, startPoint y: 462, endPoint x: 521, endPoint y: 462, distance: 87.0
click at [521, 462] on td "ISO15118PnCEnabled" at bounding box center [598, 463] width 349 height 36
click at [1229, 259] on div "**********" at bounding box center [764, 383] width 1527 height 714
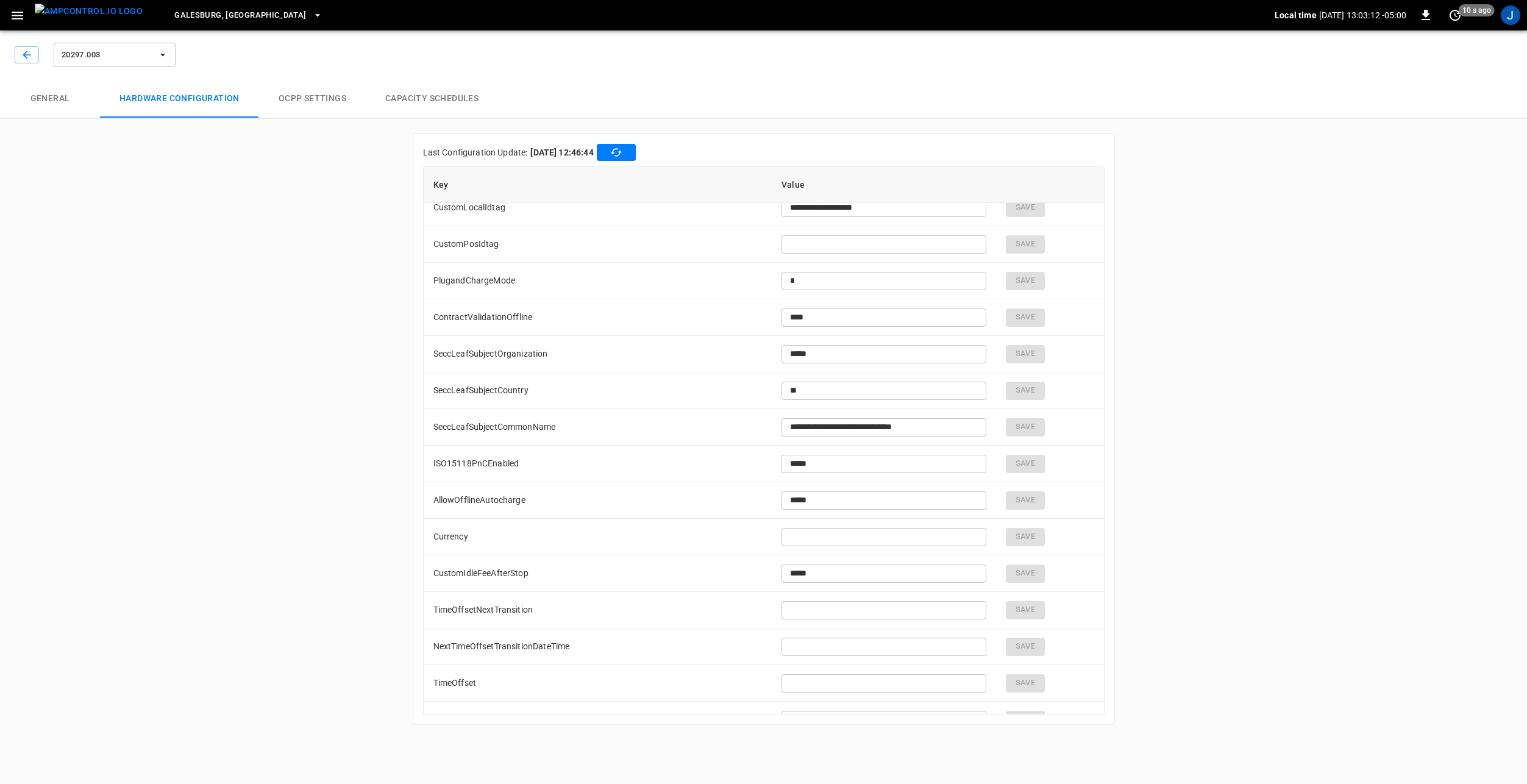
click at [298, 303] on div "**********" at bounding box center [764, 383] width 1527 height 714
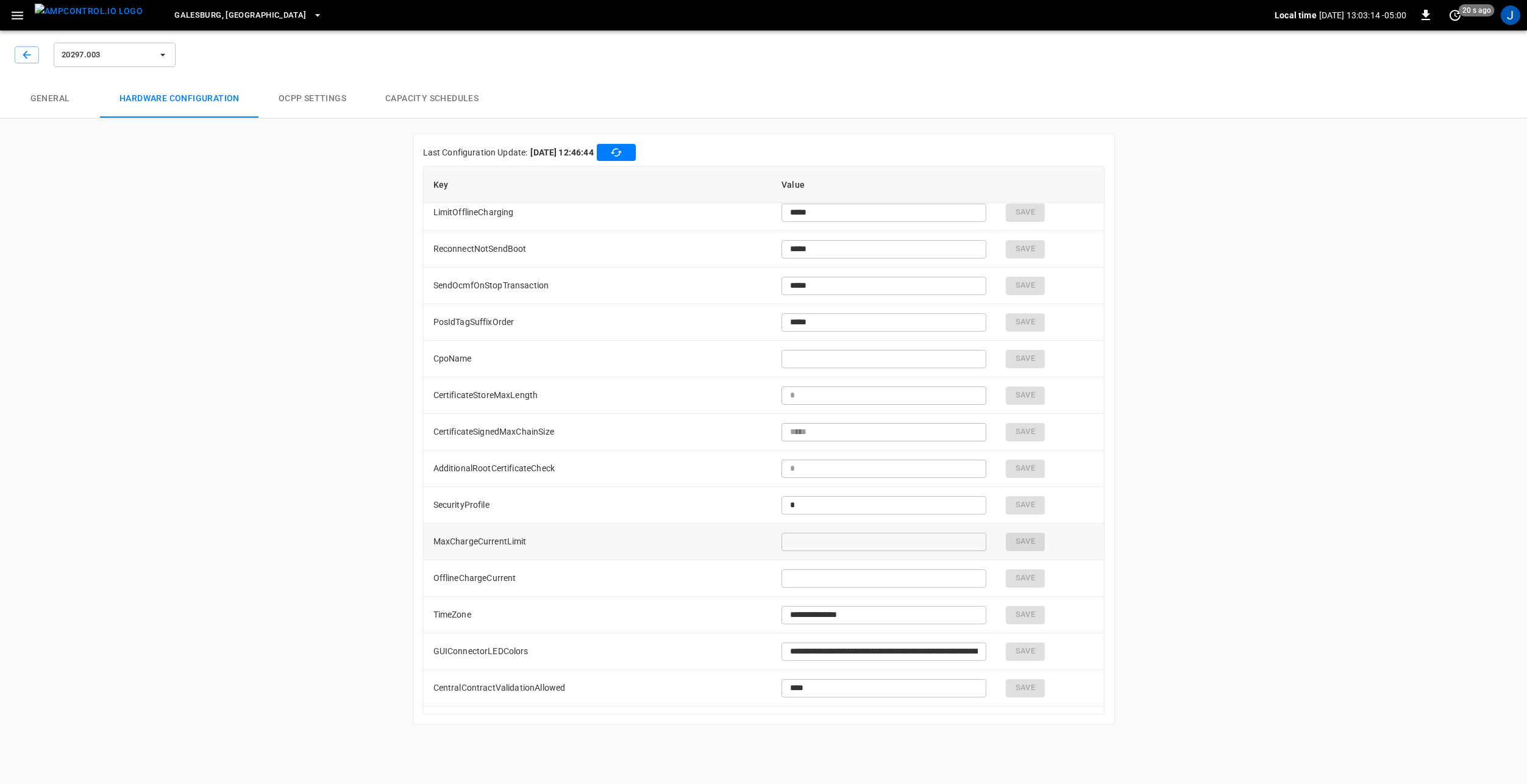
scroll to position [0, 0]
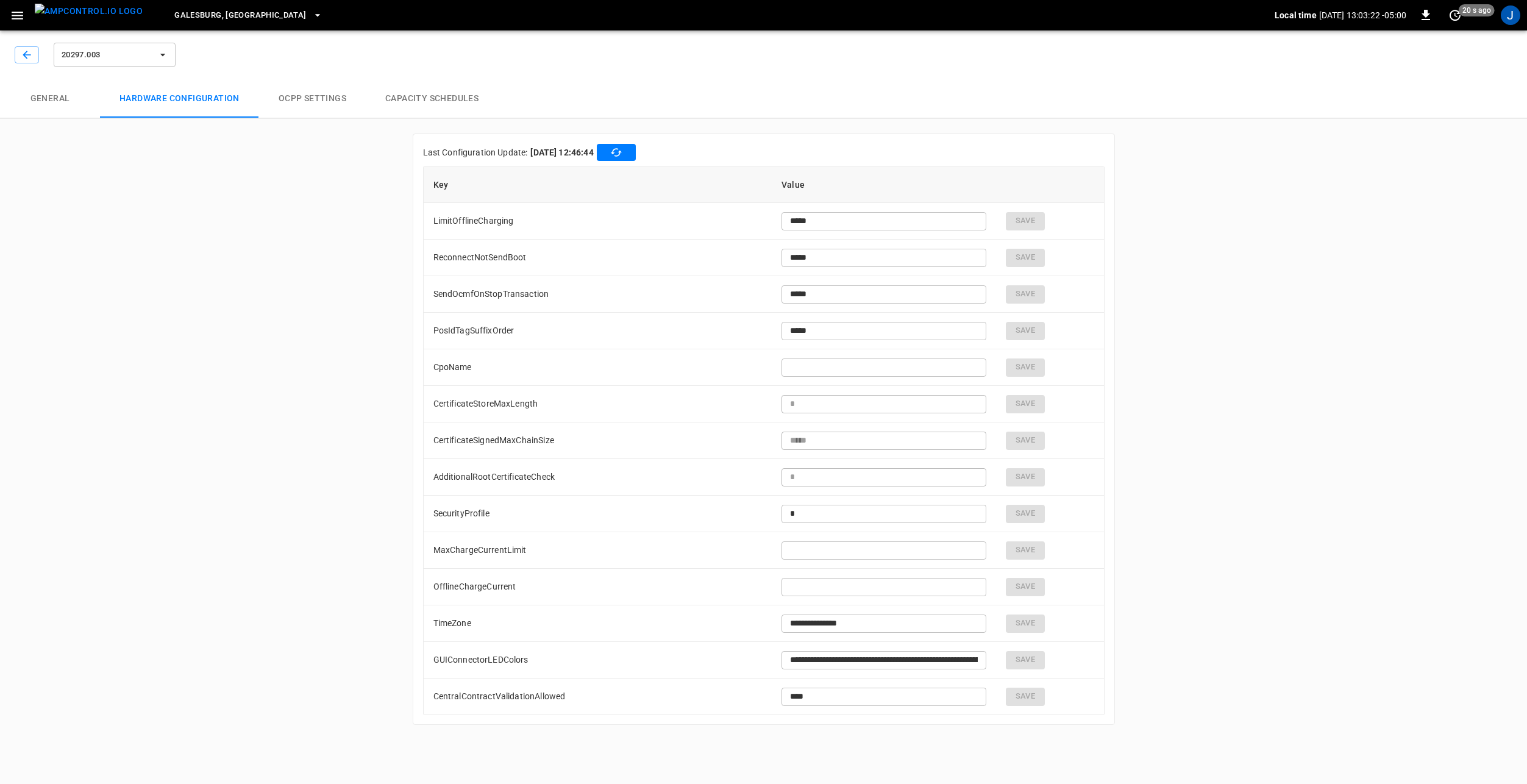
type input "**********"
click at [8, 11] on button "button" at bounding box center [17, 15] width 25 height 22
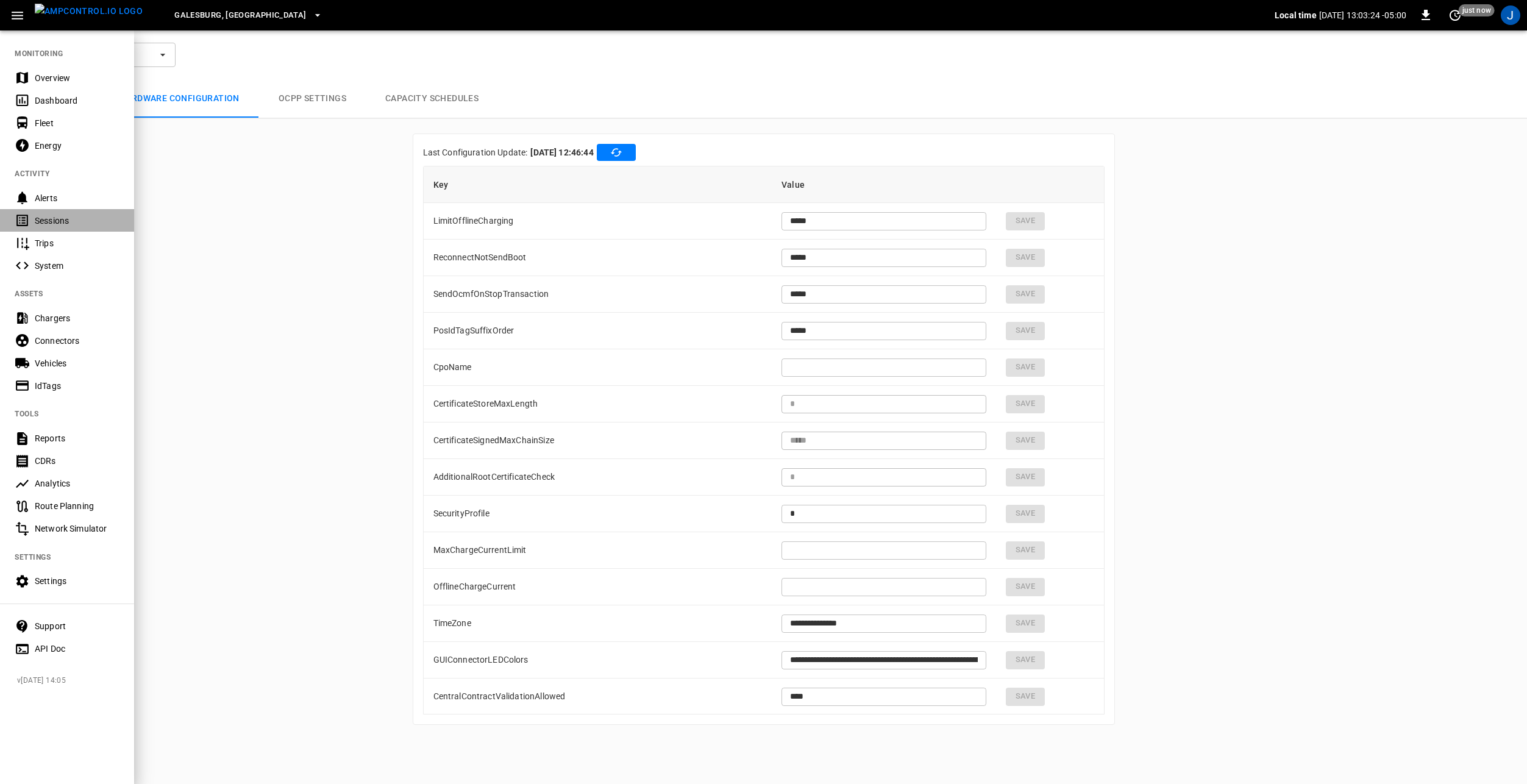
click at [63, 220] on div "Sessions" at bounding box center [77, 220] width 85 height 12
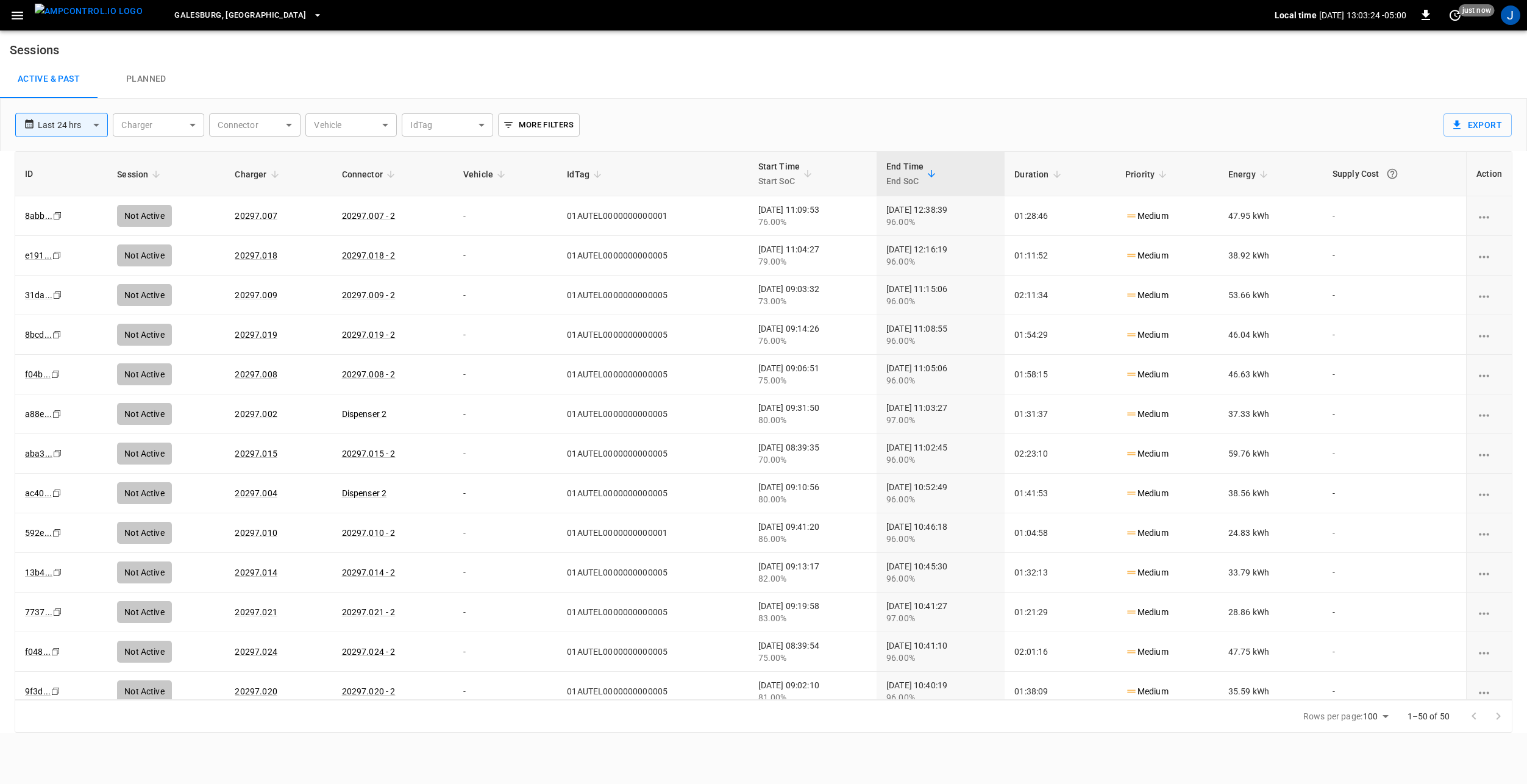
click at [76, 127] on body "**********" at bounding box center [764, 366] width 1527 height 733
drag, startPoint x: 78, startPoint y: 216, endPoint x: 89, endPoint y: 219, distance: 11.4
click at [78, 216] on li "Last 7 days" at bounding box center [61, 212] width 92 height 20
click at [1062, 174] on icon "sessions table" at bounding box center [1056, 174] width 11 height 11
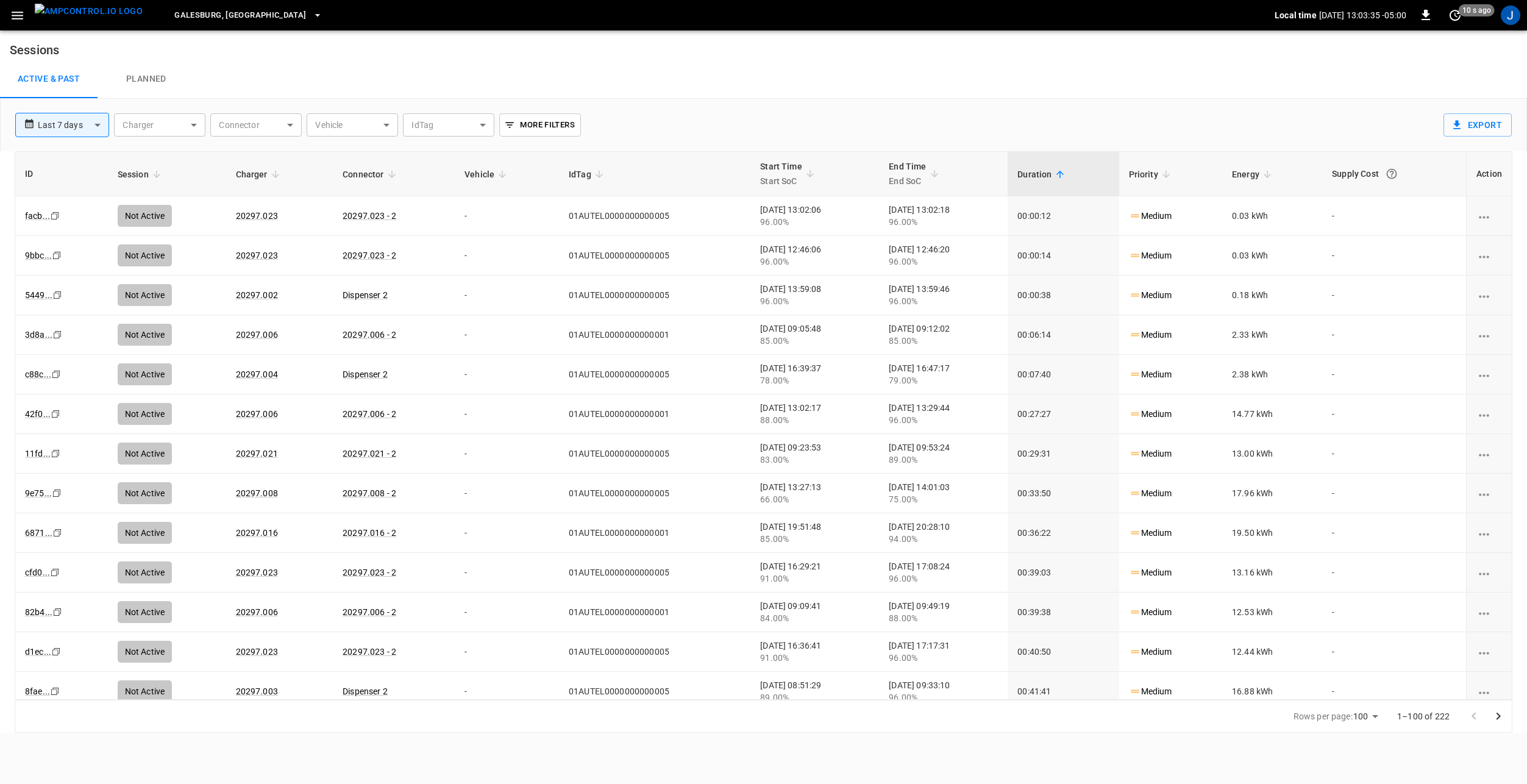
click at [1064, 171] on icon "sessions table" at bounding box center [1060, 174] width 7 height 7
click at [1263, 176] on icon "sessions table" at bounding box center [1263, 174] width 7 height 7
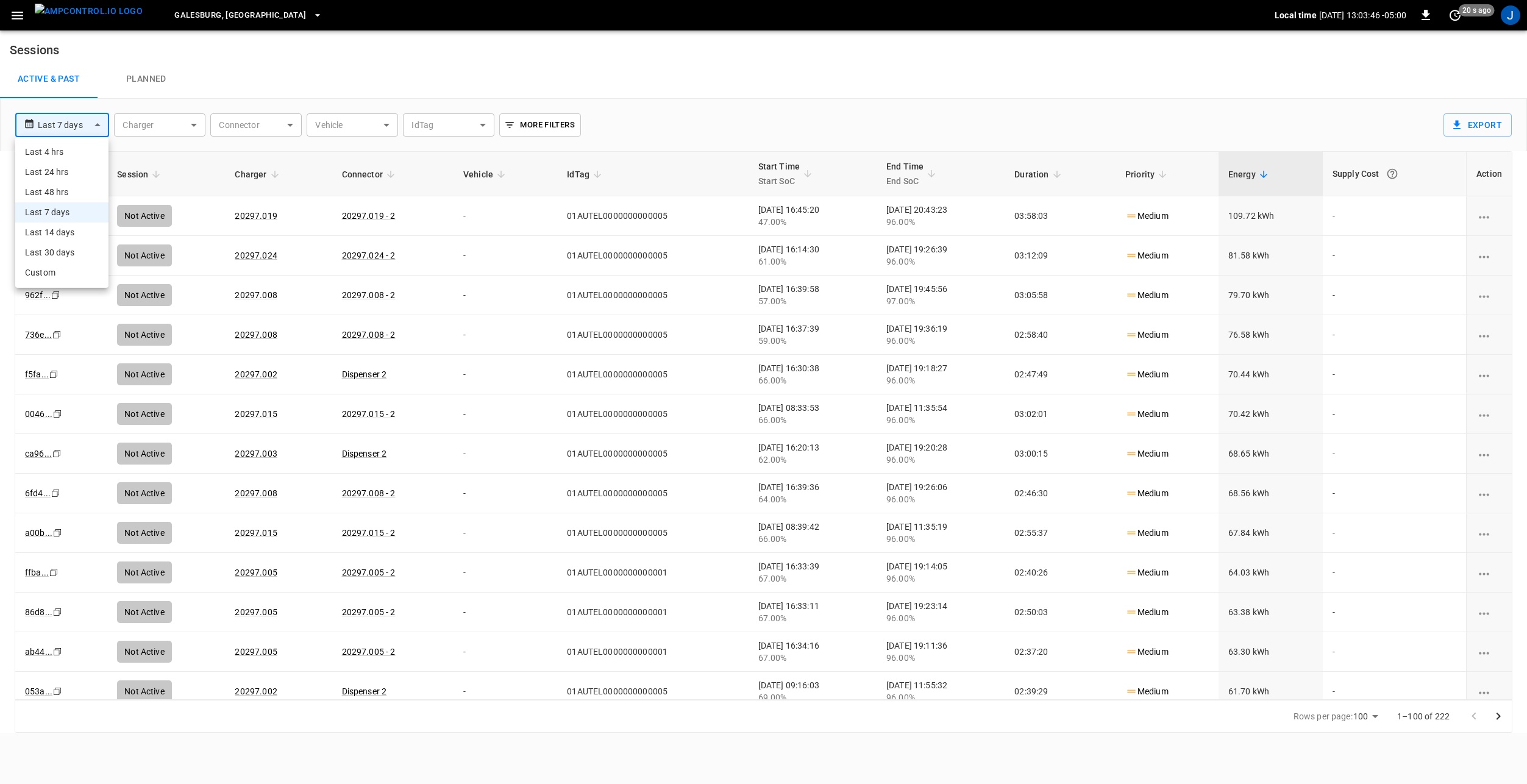
click at [78, 126] on body "**********" at bounding box center [764, 366] width 1527 height 733
drag, startPoint x: 64, startPoint y: 235, endPoint x: 71, endPoint y: 238, distance: 7.6
click at [64, 235] on li "Last 14 days" at bounding box center [61, 232] width 93 height 20
click at [81, 128] on body "**********" at bounding box center [764, 366] width 1527 height 733
click at [64, 255] on li "Last 30 days" at bounding box center [63, 252] width 98 height 20
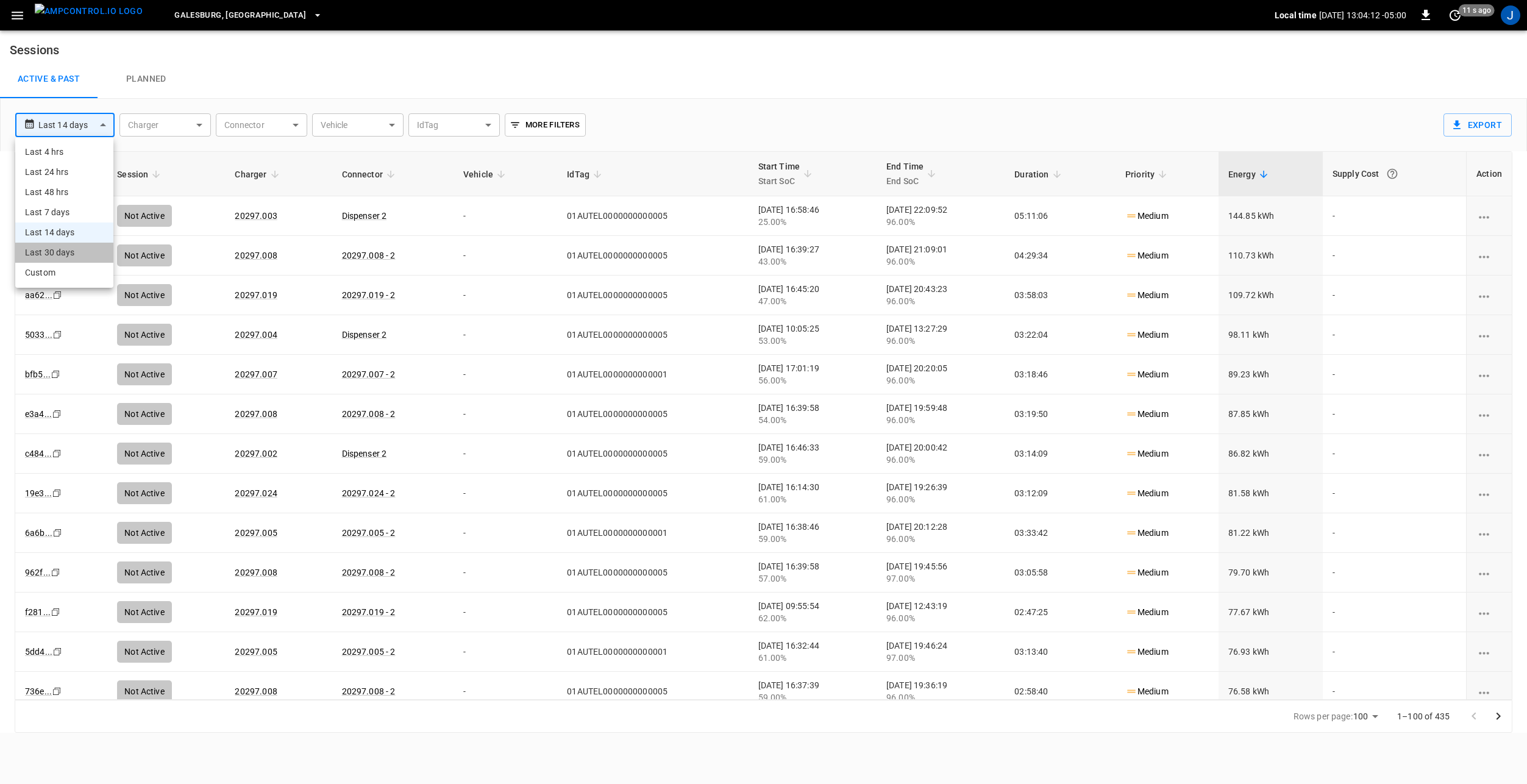
type input "**********"
click at [12, 15] on icon "button" at bounding box center [17, 16] width 15 height 15
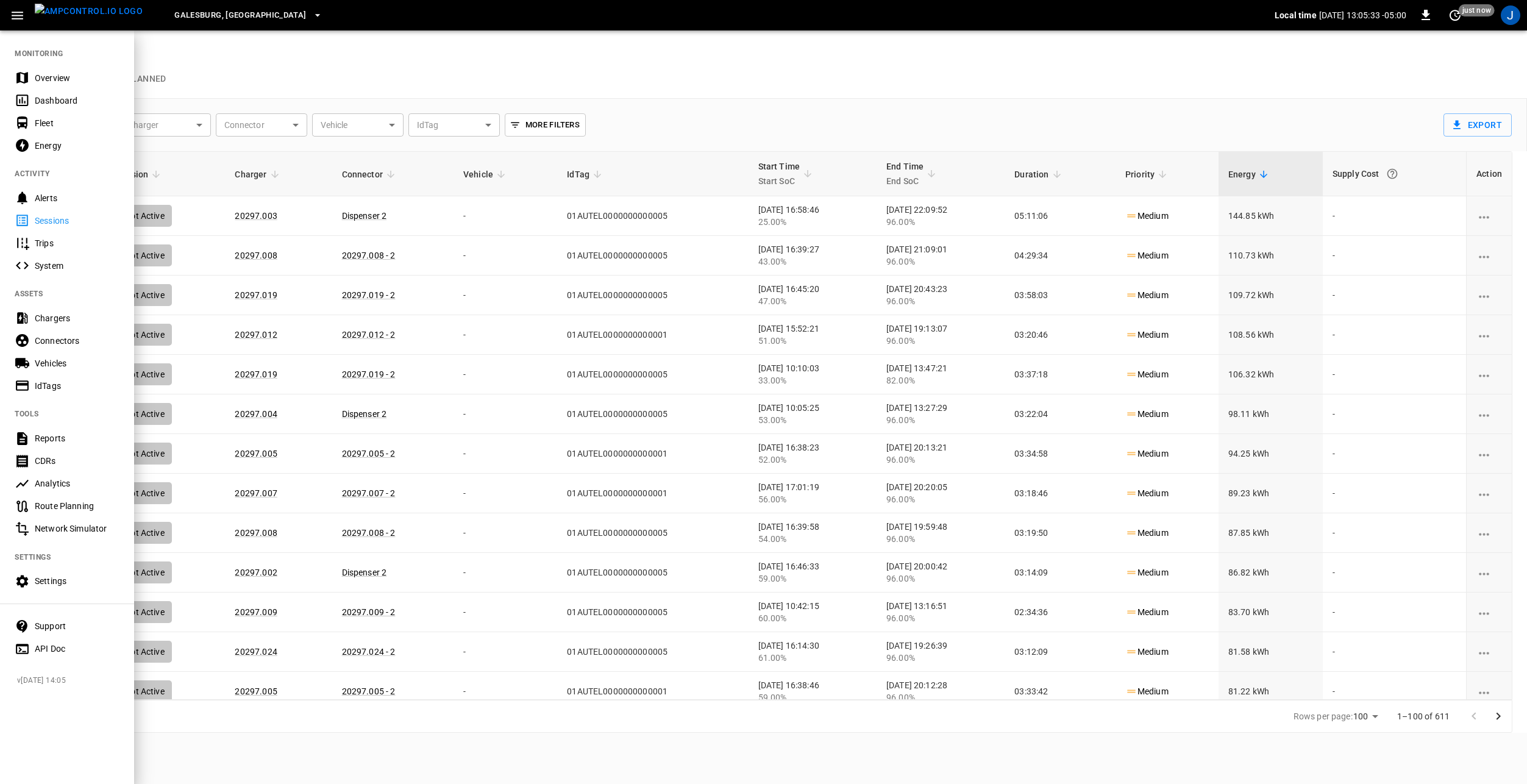
click at [353, 53] on div at bounding box center [764, 392] width 1527 height 784
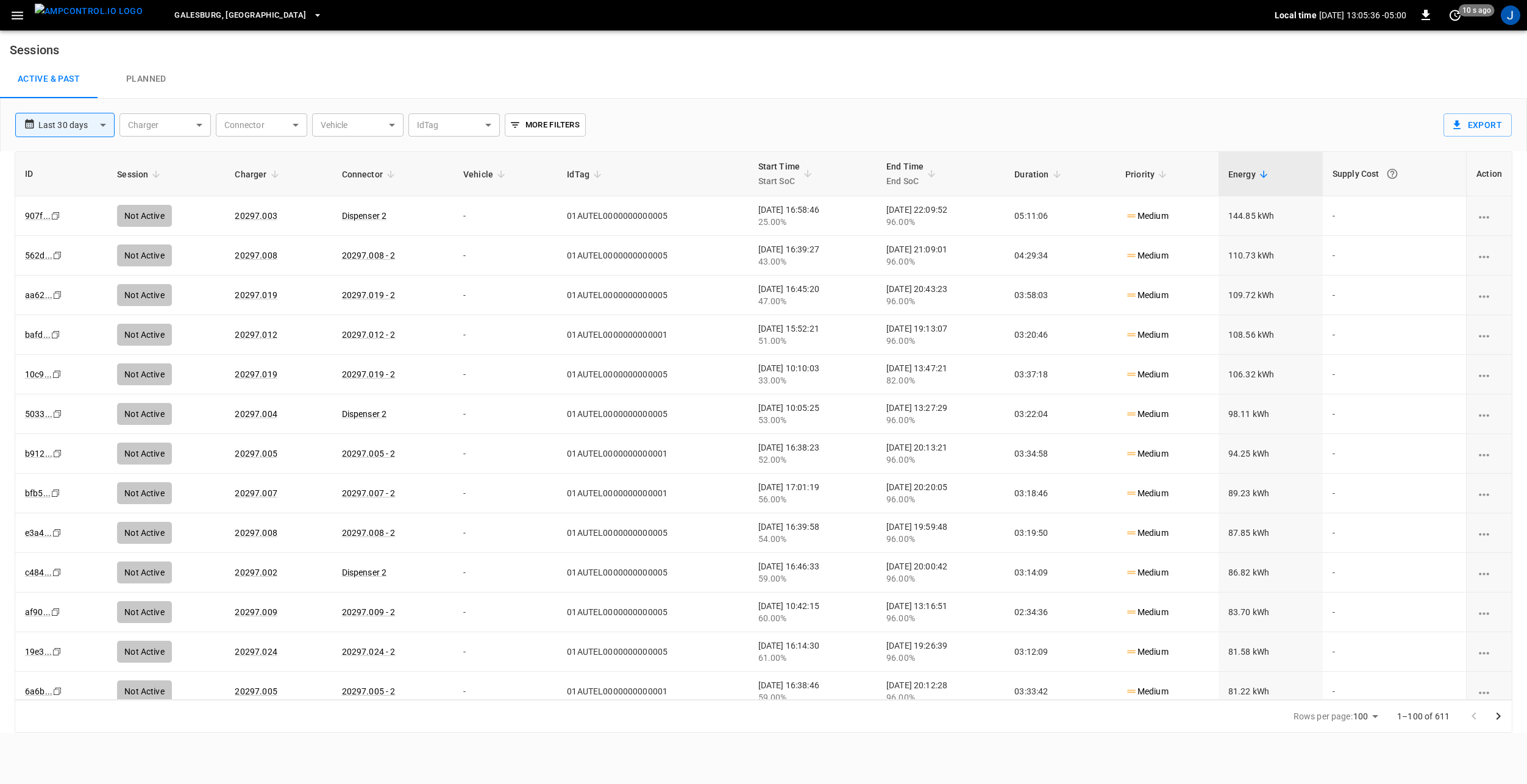
click at [9, 16] on button "button" at bounding box center [17, 15] width 25 height 22
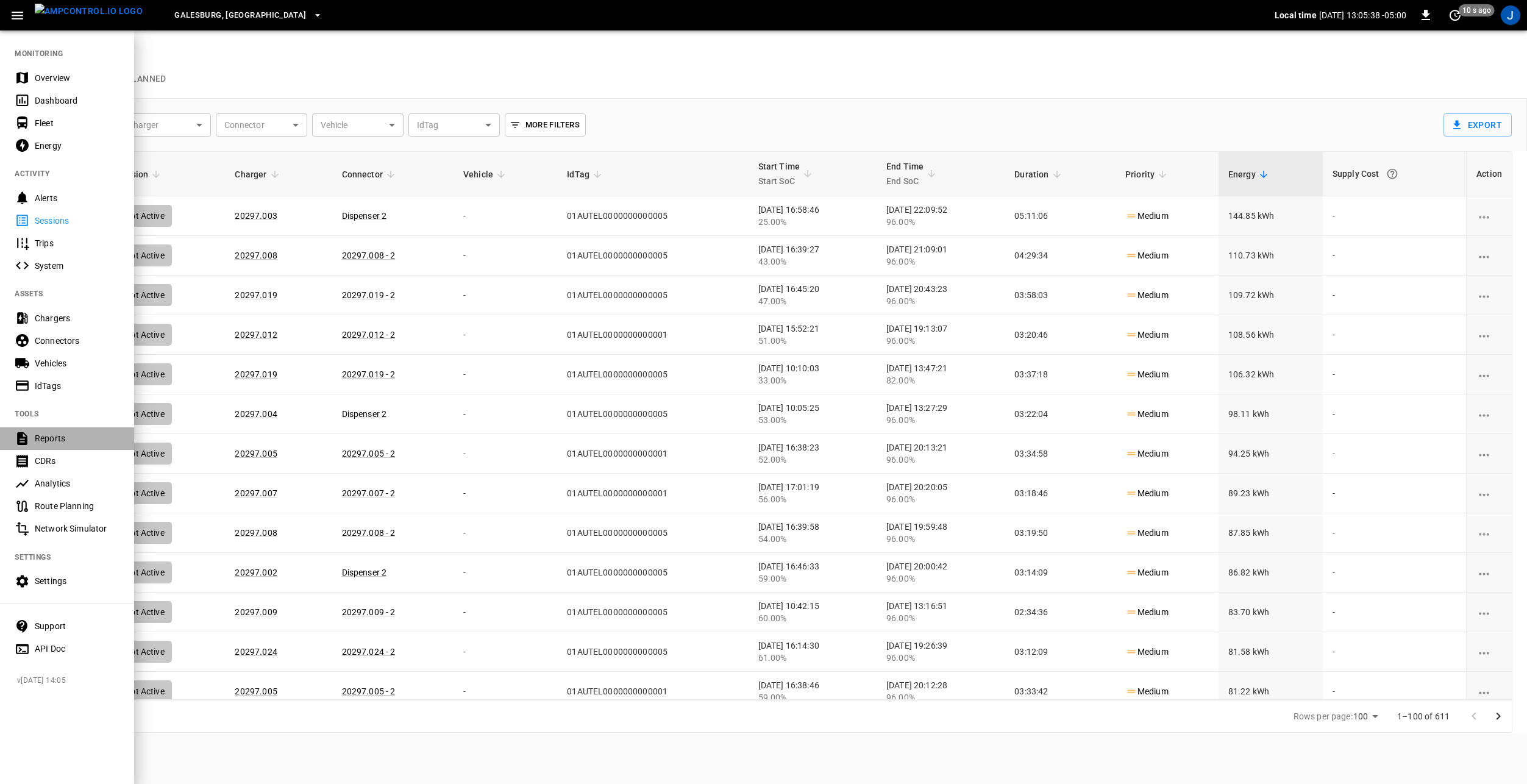
click at [73, 440] on div "Reports" at bounding box center [77, 438] width 85 height 12
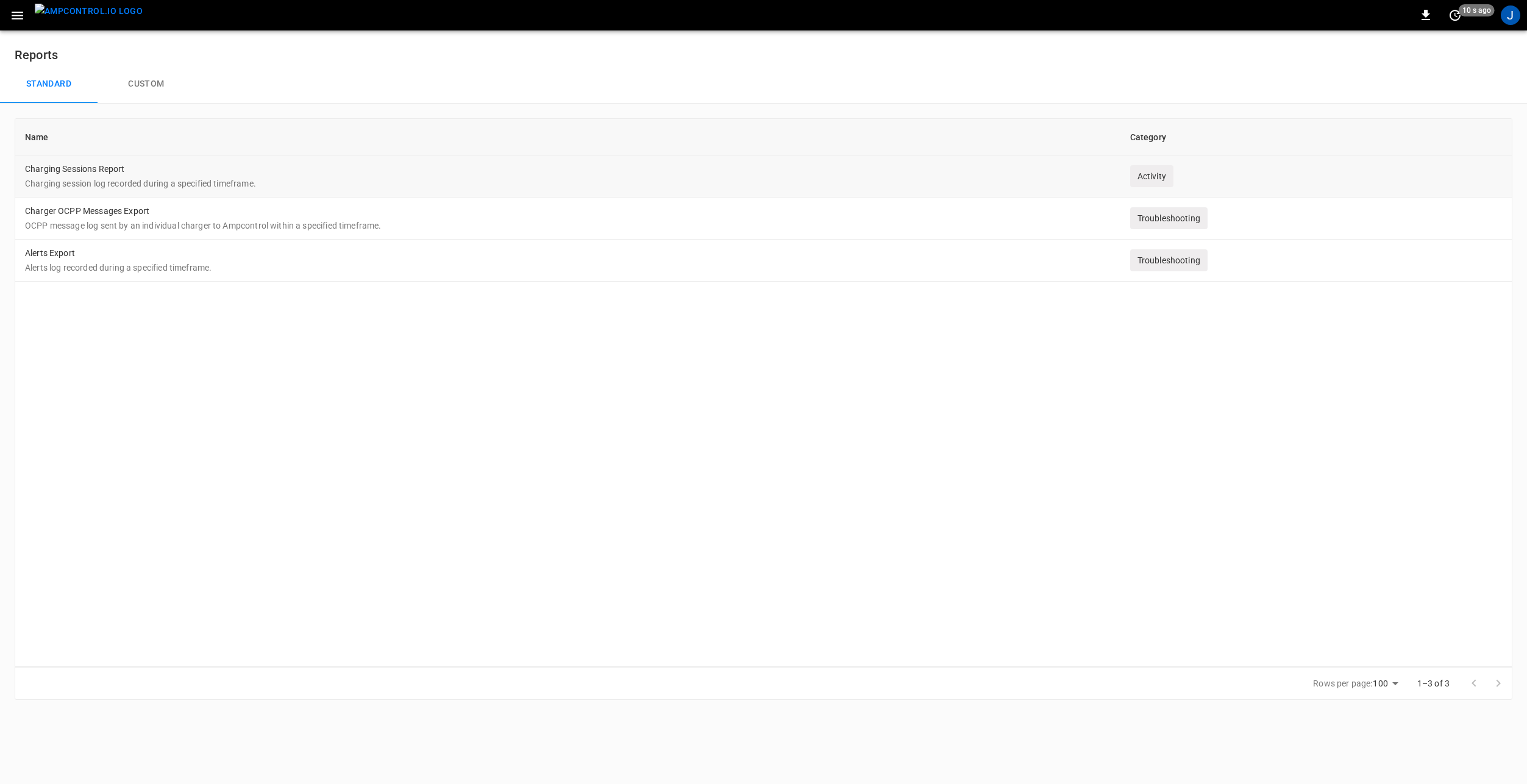
click at [120, 174] on td "Charging Sessions Report Charging session log recorded during a specified timef…" at bounding box center [567, 176] width 1105 height 42
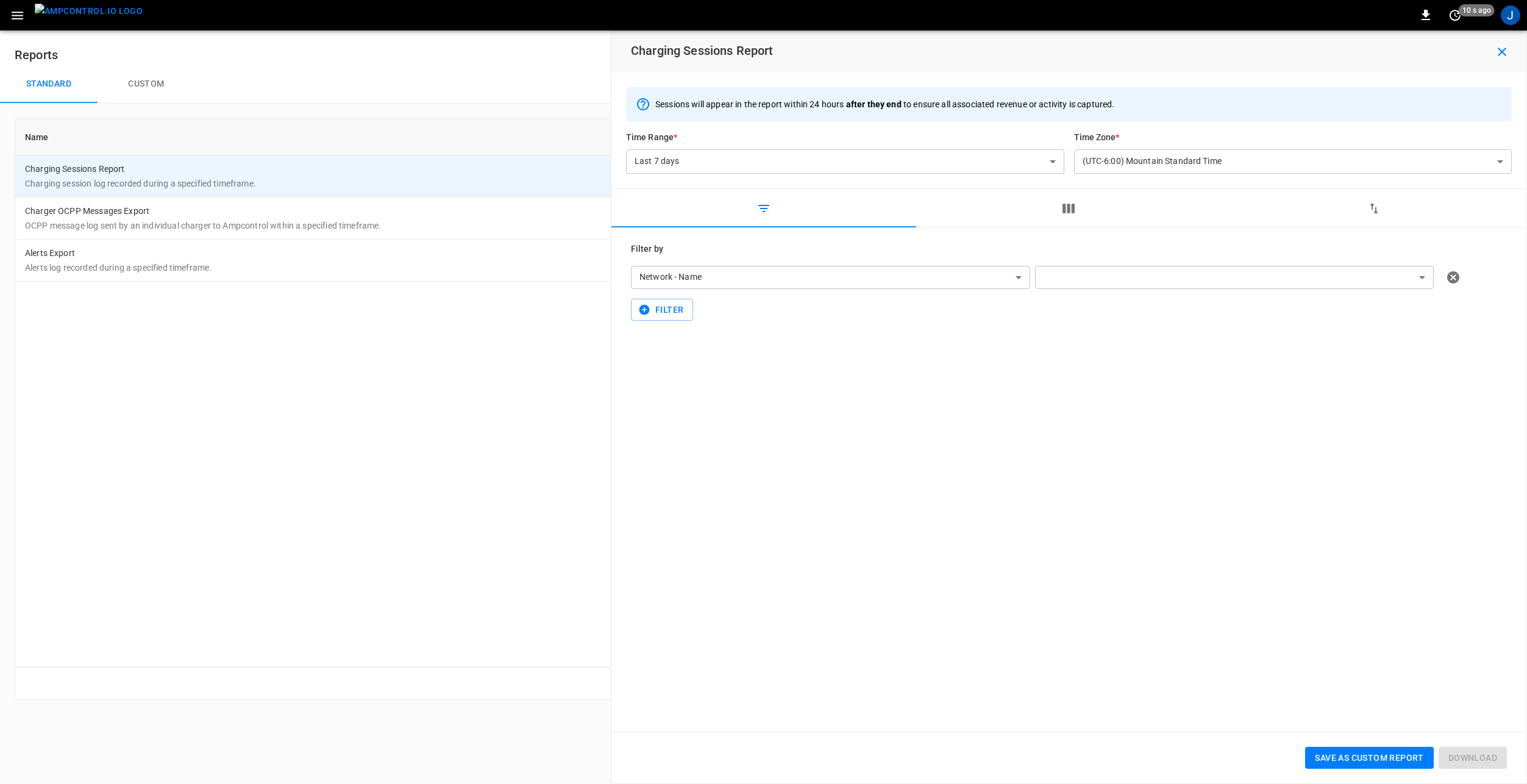
click at [1013, 157] on body "**********" at bounding box center [764, 357] width 1527 height 714
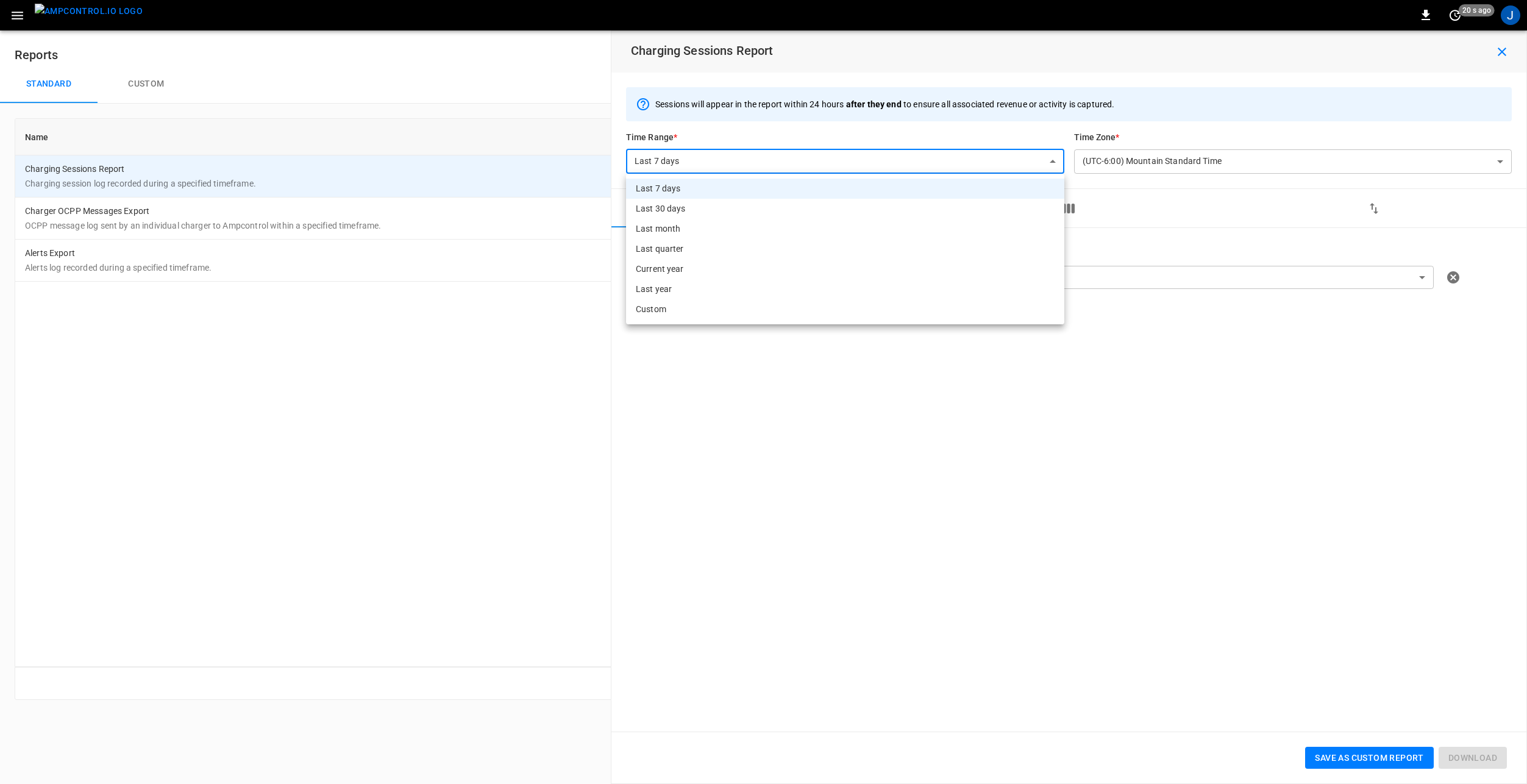
click at [688, 272] on li "Current year" at bounding box center [844, 269] width 438 height 20
type input "**********"
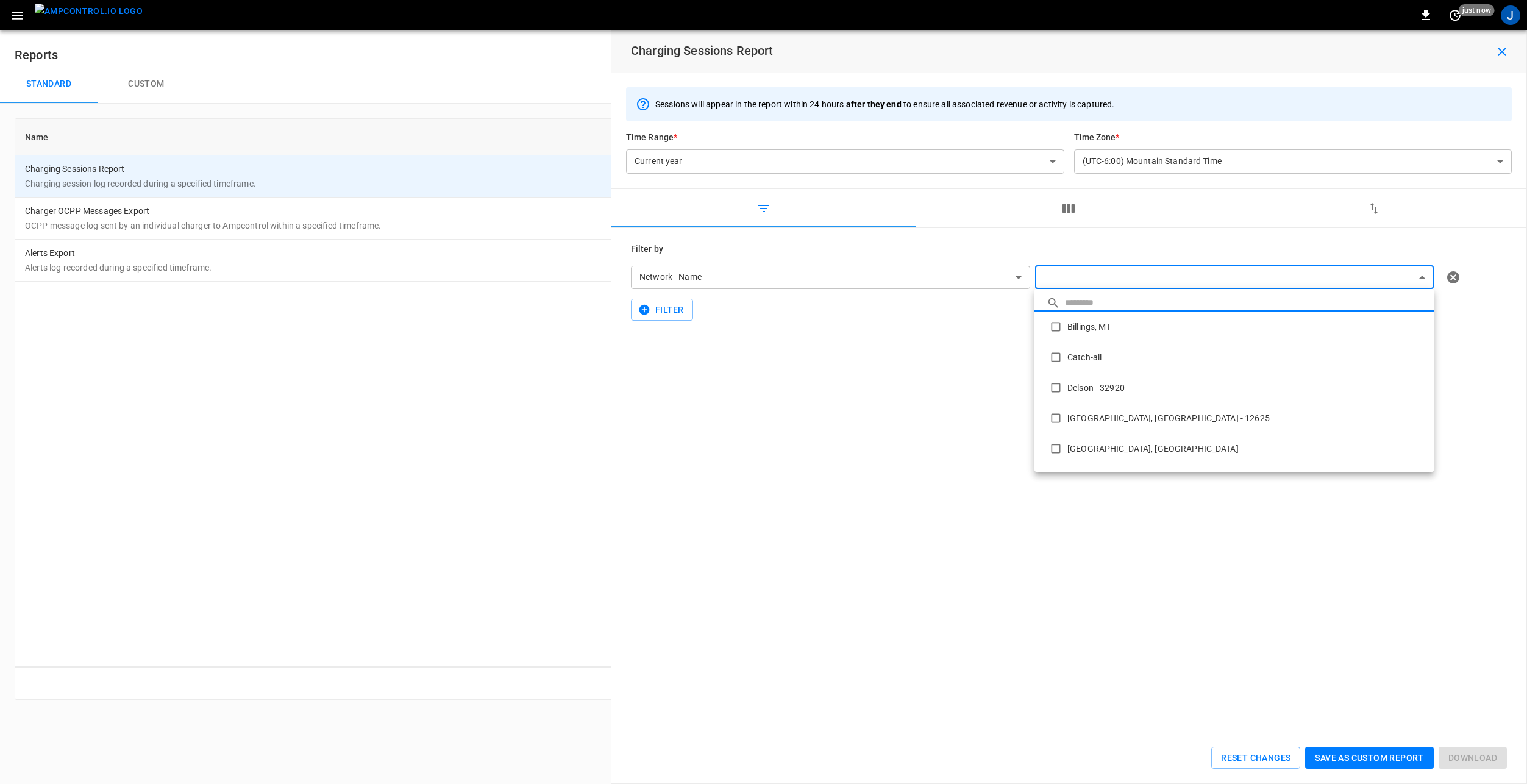
click at [1159, 279] on body "**********" at bounding box center [764, 357] width 1527 height 714
click at [1121, 296] on input "text" at bounding box center [1246, 302] width 363 height 17
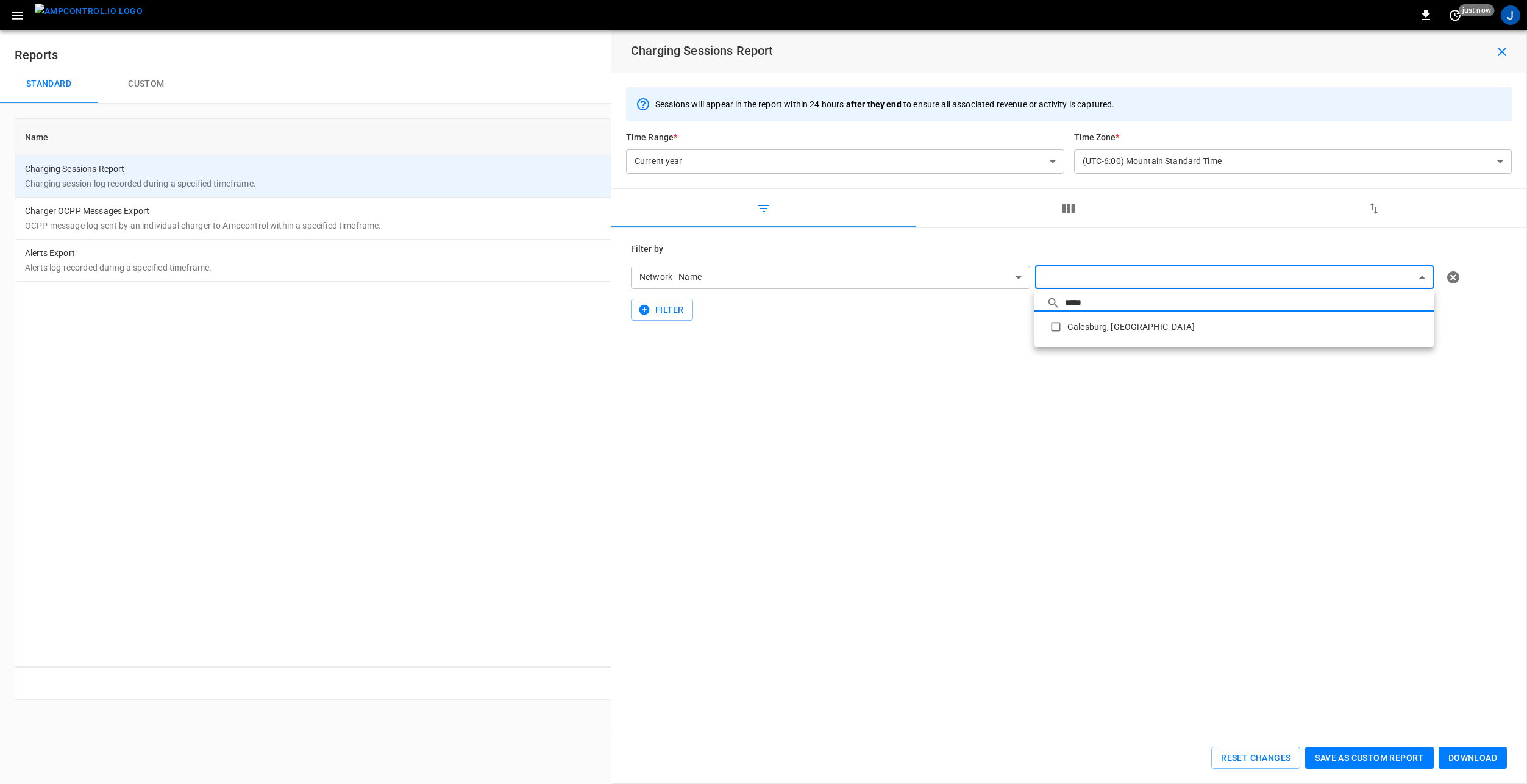
type input "*****"
type input "**********"
click at [1092, 444] on div at bounding box center [764, 392] width 1527 height 784
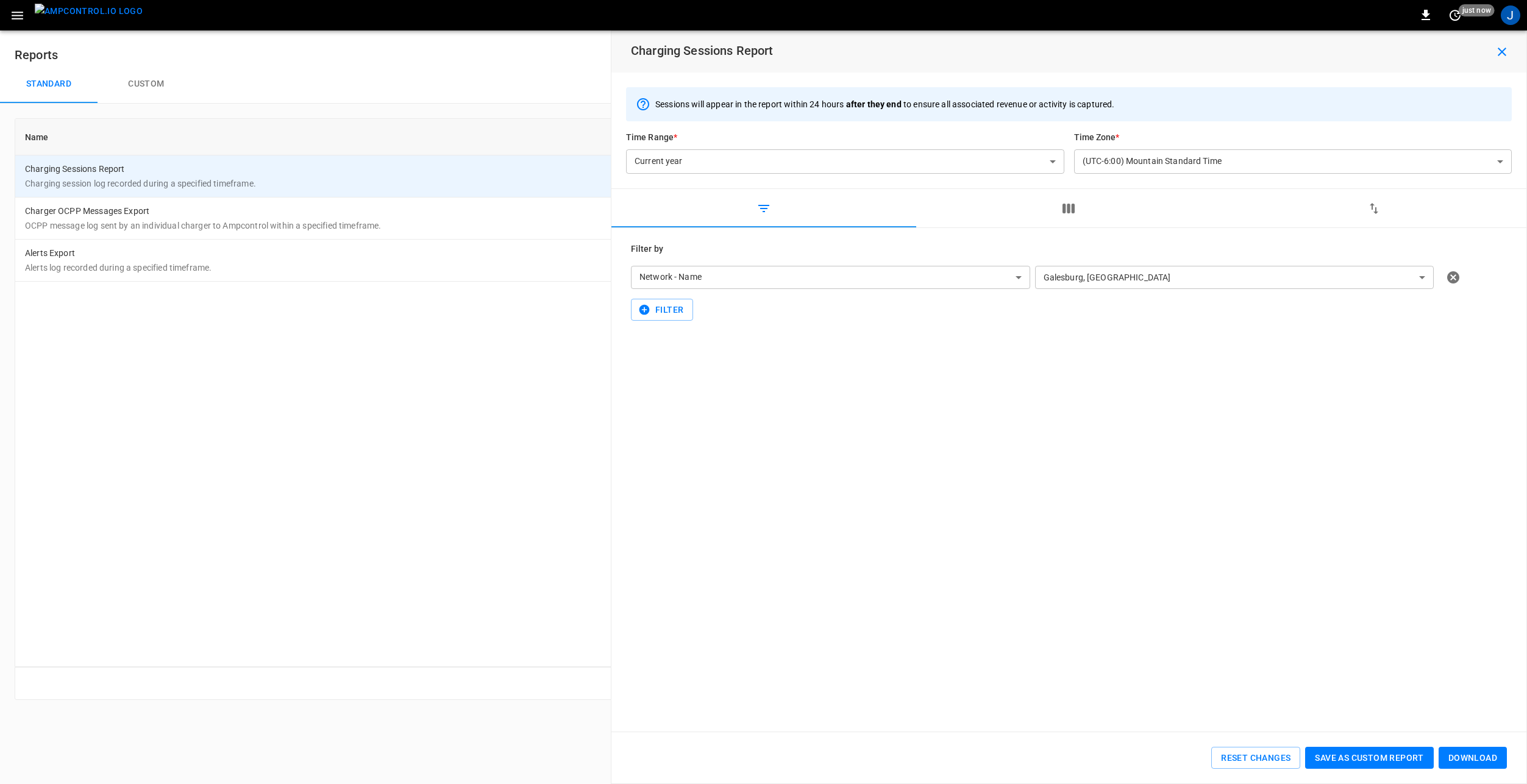
drag, startPoint x: 726, startPoint y: 404, endPoint x: 733, endPoint y: 414, distance: 12.2
click at [726, 404] on div "**********" at bounding box center [1069, 479] width 915 height 504
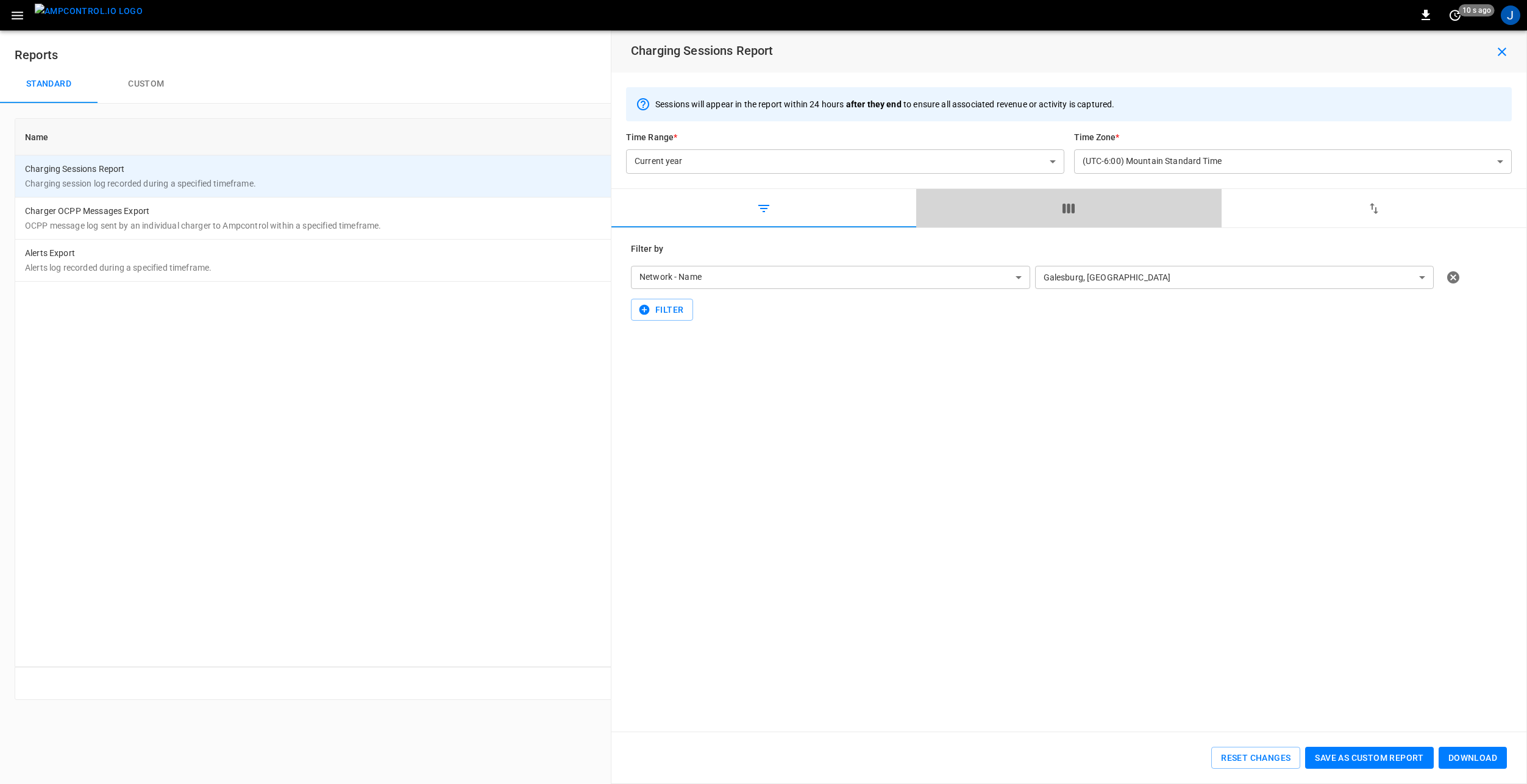
click at [1058, 207] on button "button" at bounding box center [1069, 208] width 305 height 39
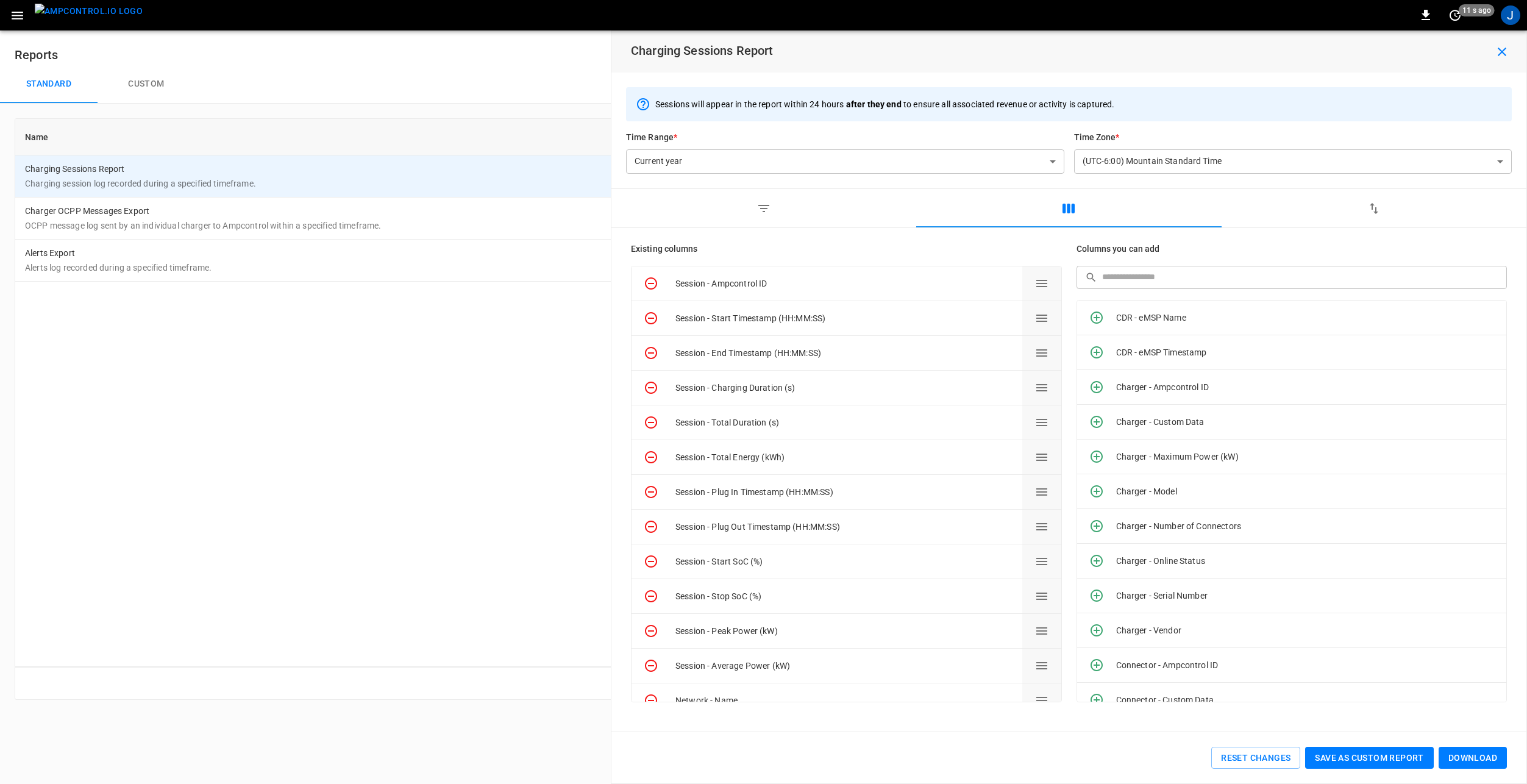
click at [87, 12] on img "menu" at bounding box center [88, 11] width 108 height 15
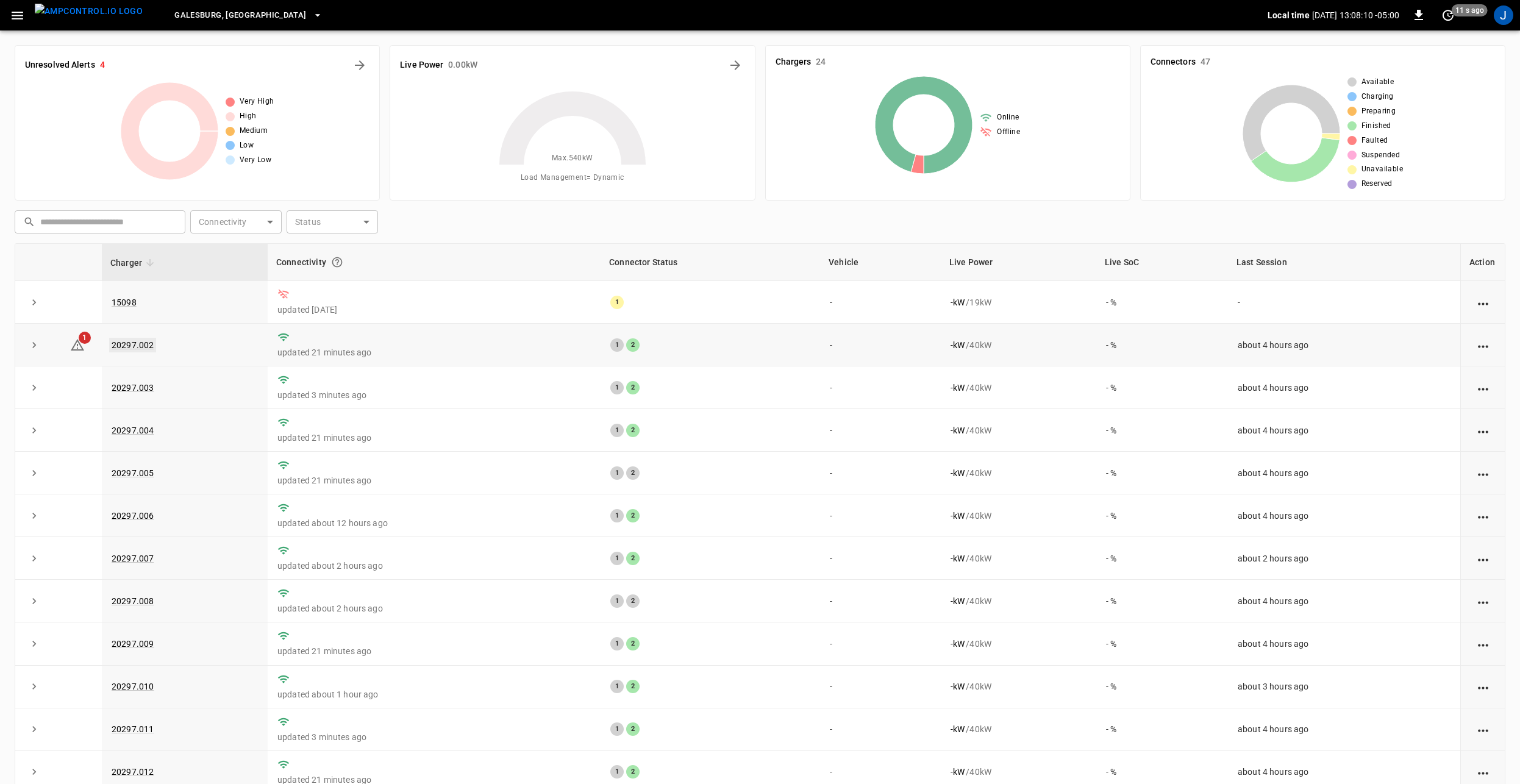
click at [133, 343] on link "20297.002" at bounding box center [132, 345] width 47 height 15
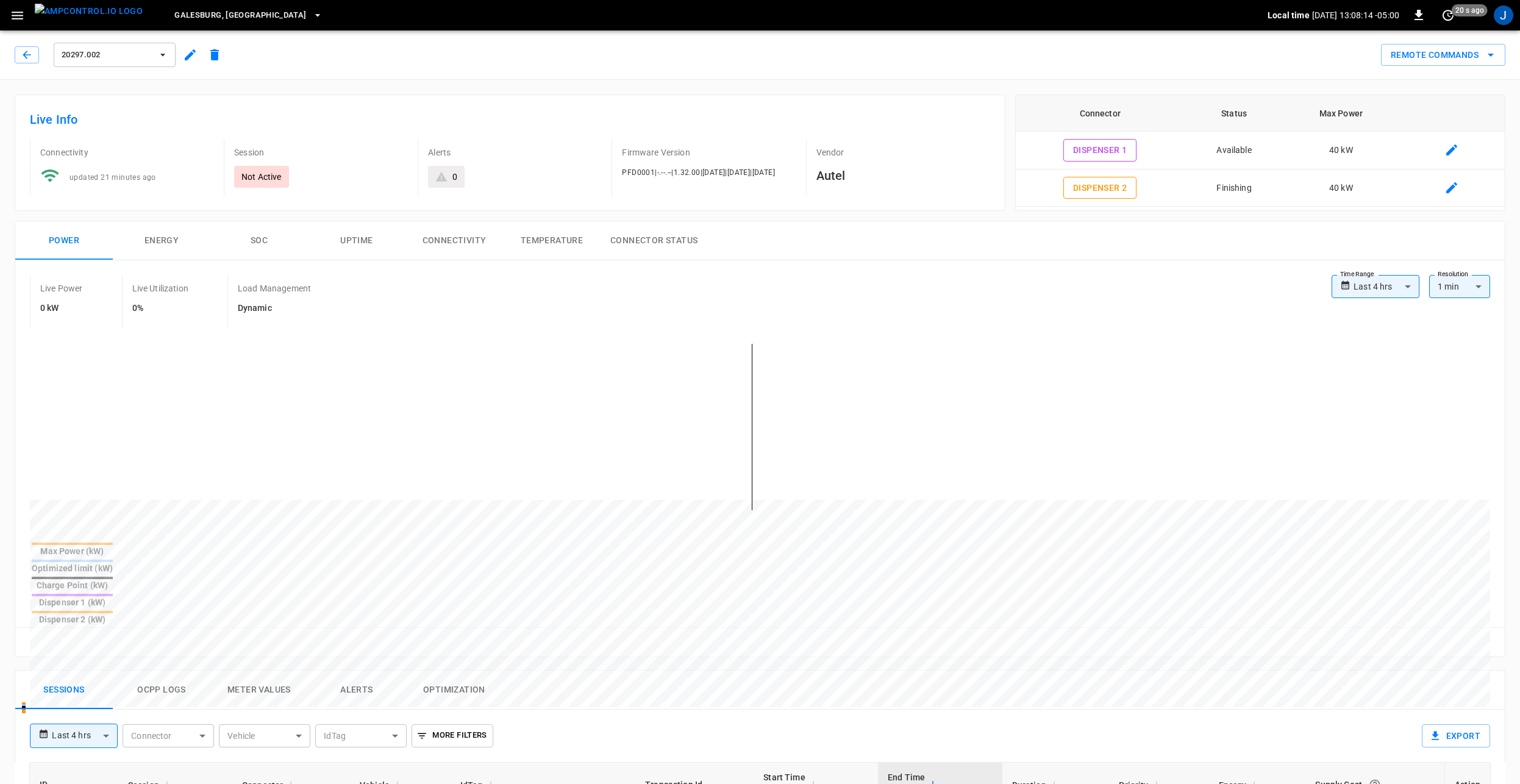
click at [168, 245] on button "Energy" at bounding box center [162, 240] width 97 height 39
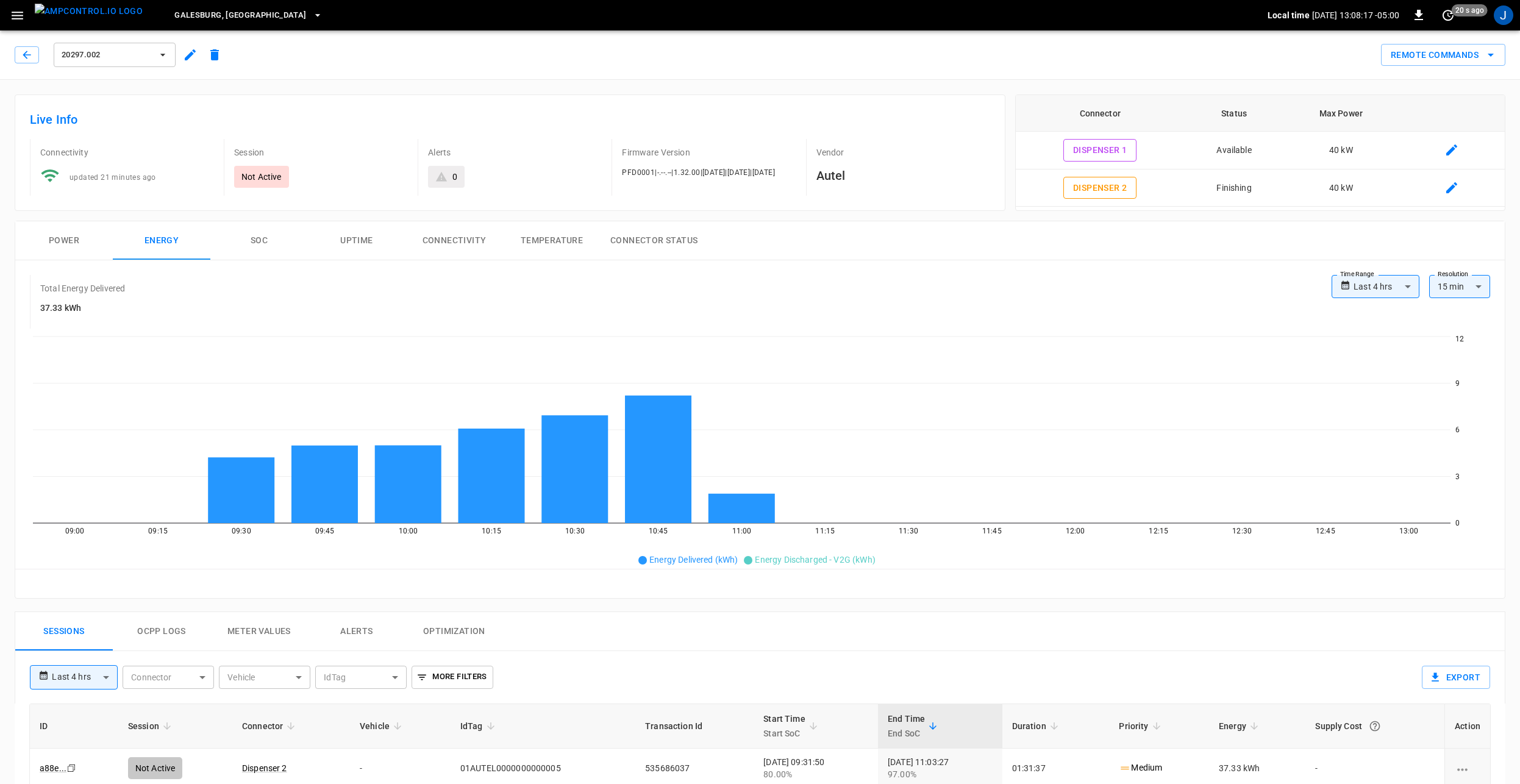
click at [67, 242] on button "Power" at bounding box center [64, 240] width 97 height 39
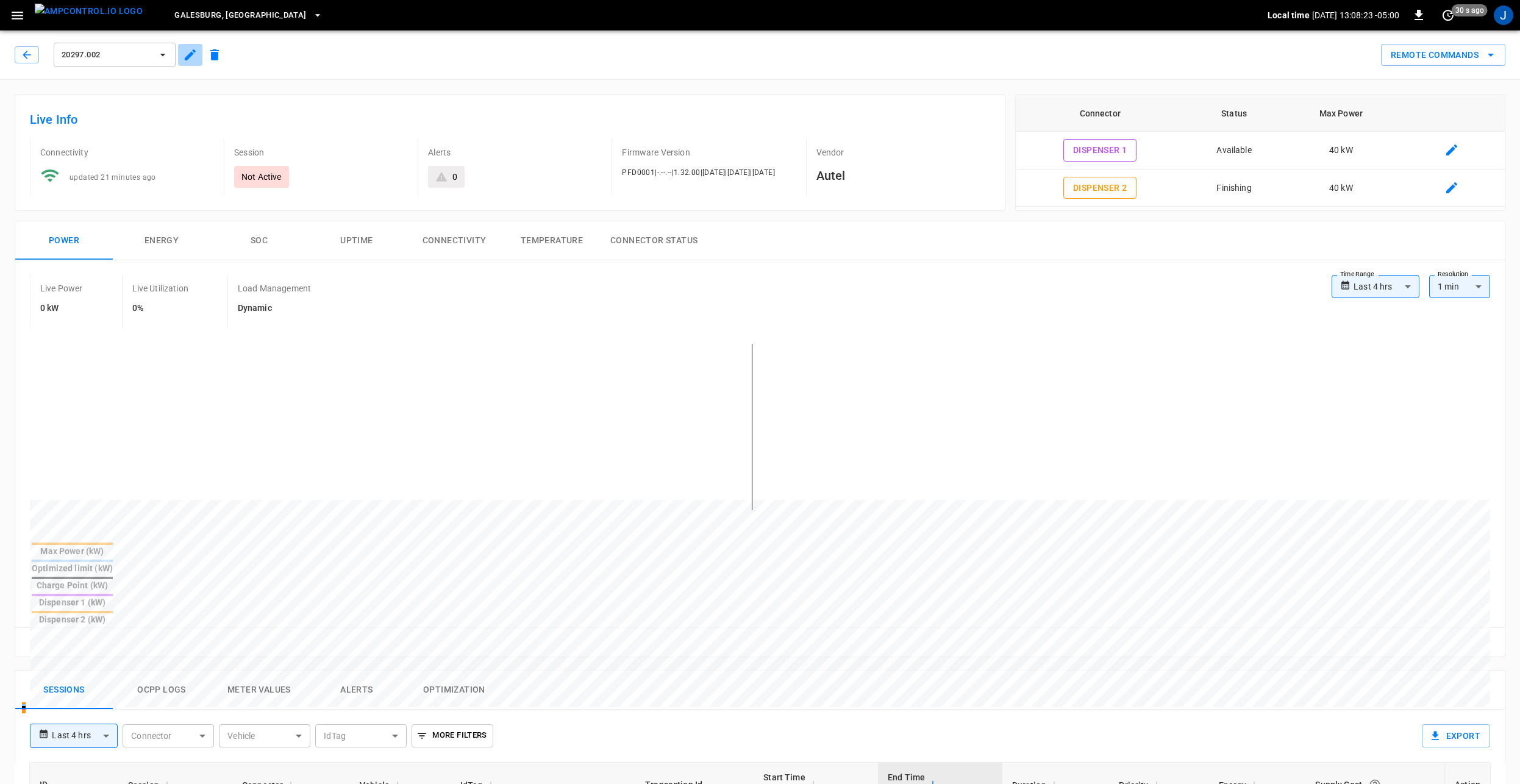
click at [189, 51] on icon "button" at bounding box center [191, 55] width 15 height 15
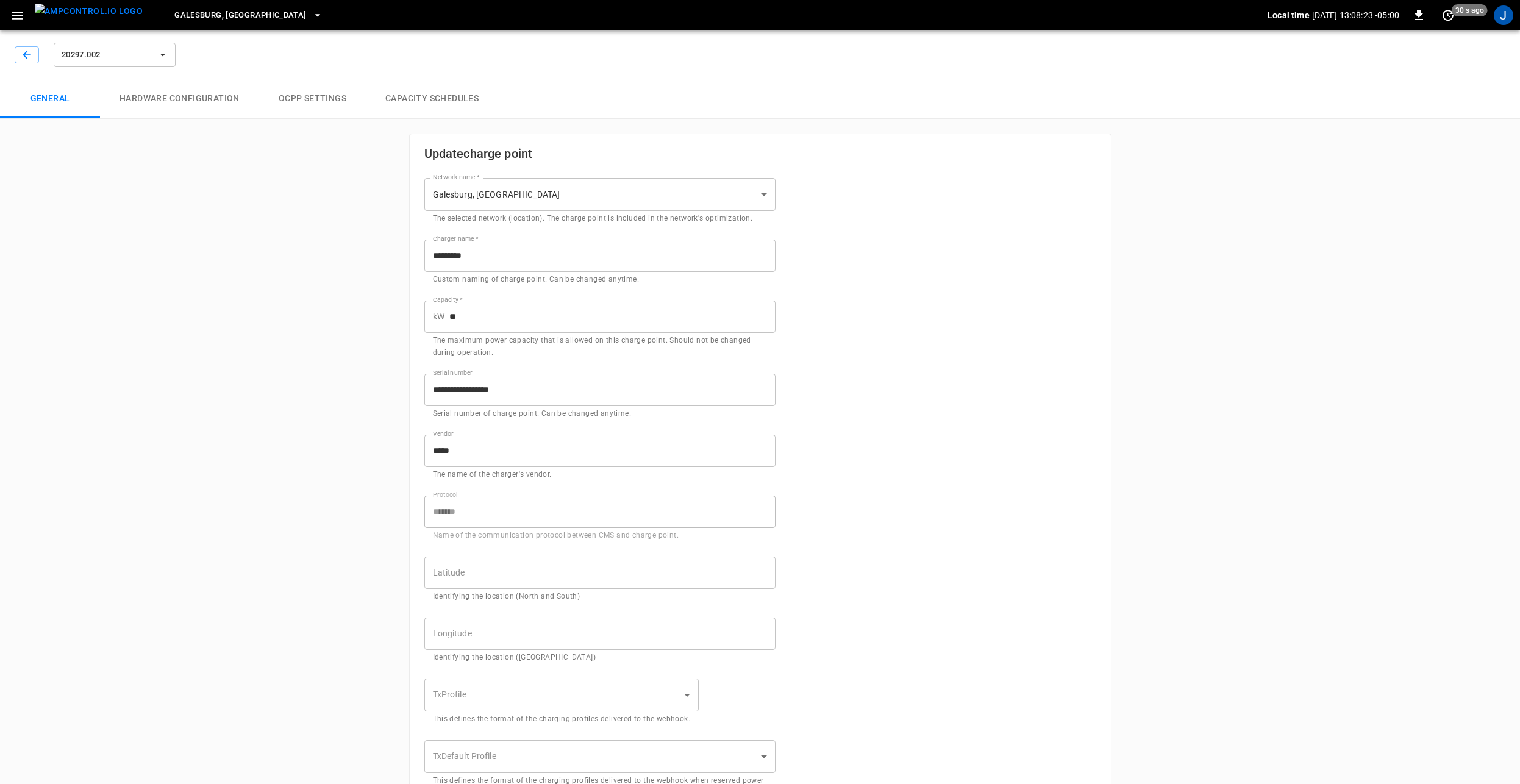
type input "**********"
click at [189, 101] on button "Hardware configuration" at bounding box center [179, 98] width 159 height 39
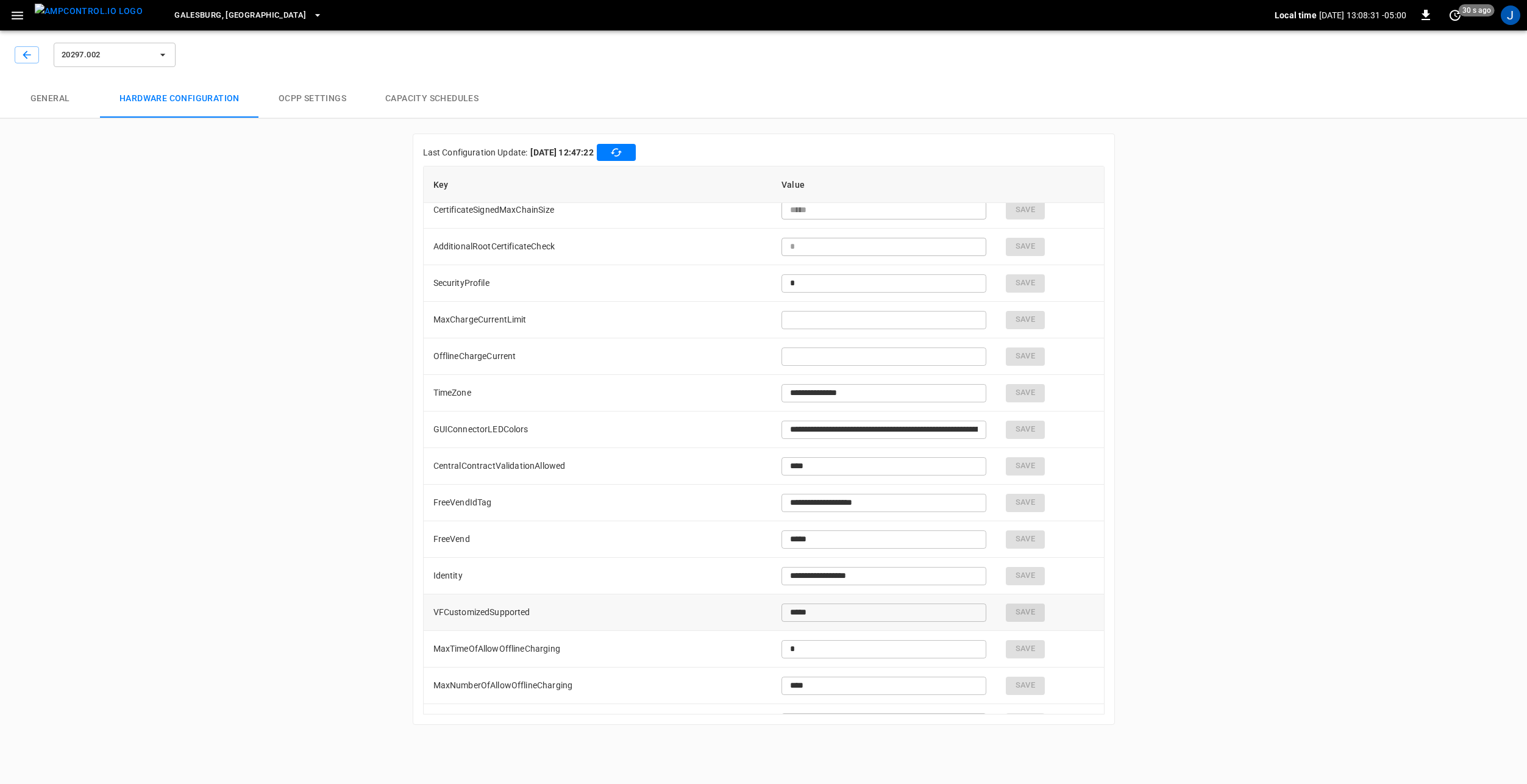
scroll to position [366, 0]
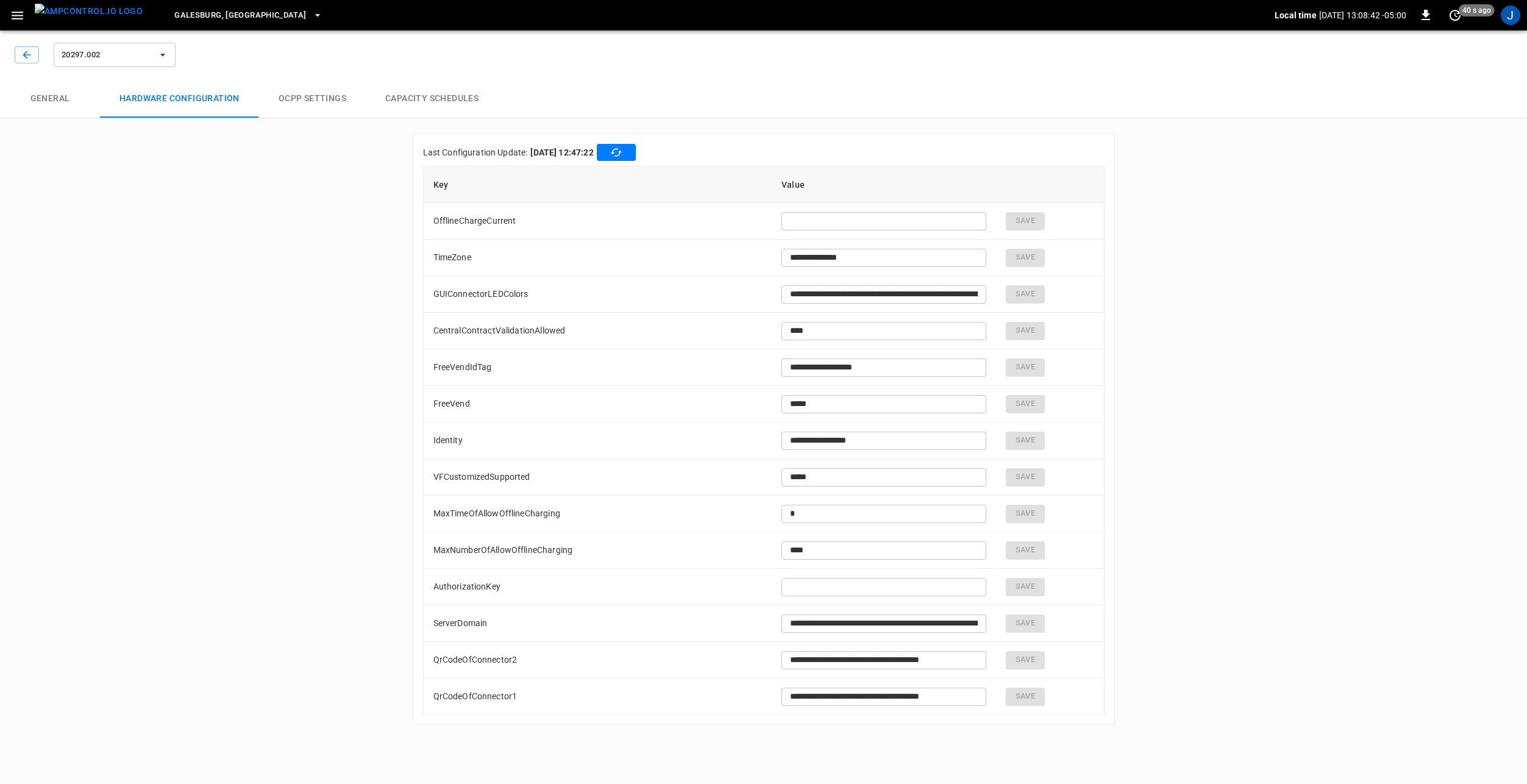
type input "**********"
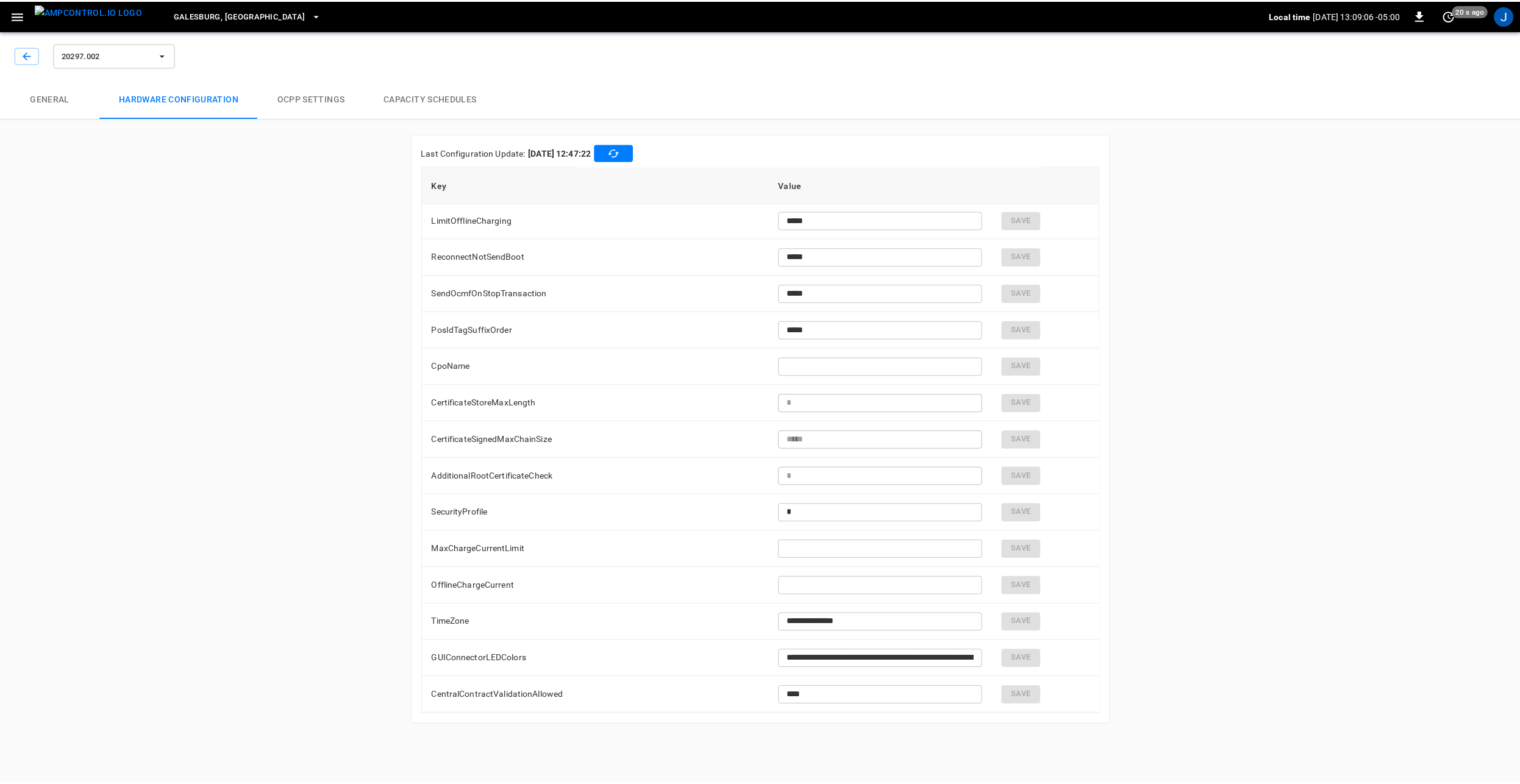
scroll to position [0, 0]
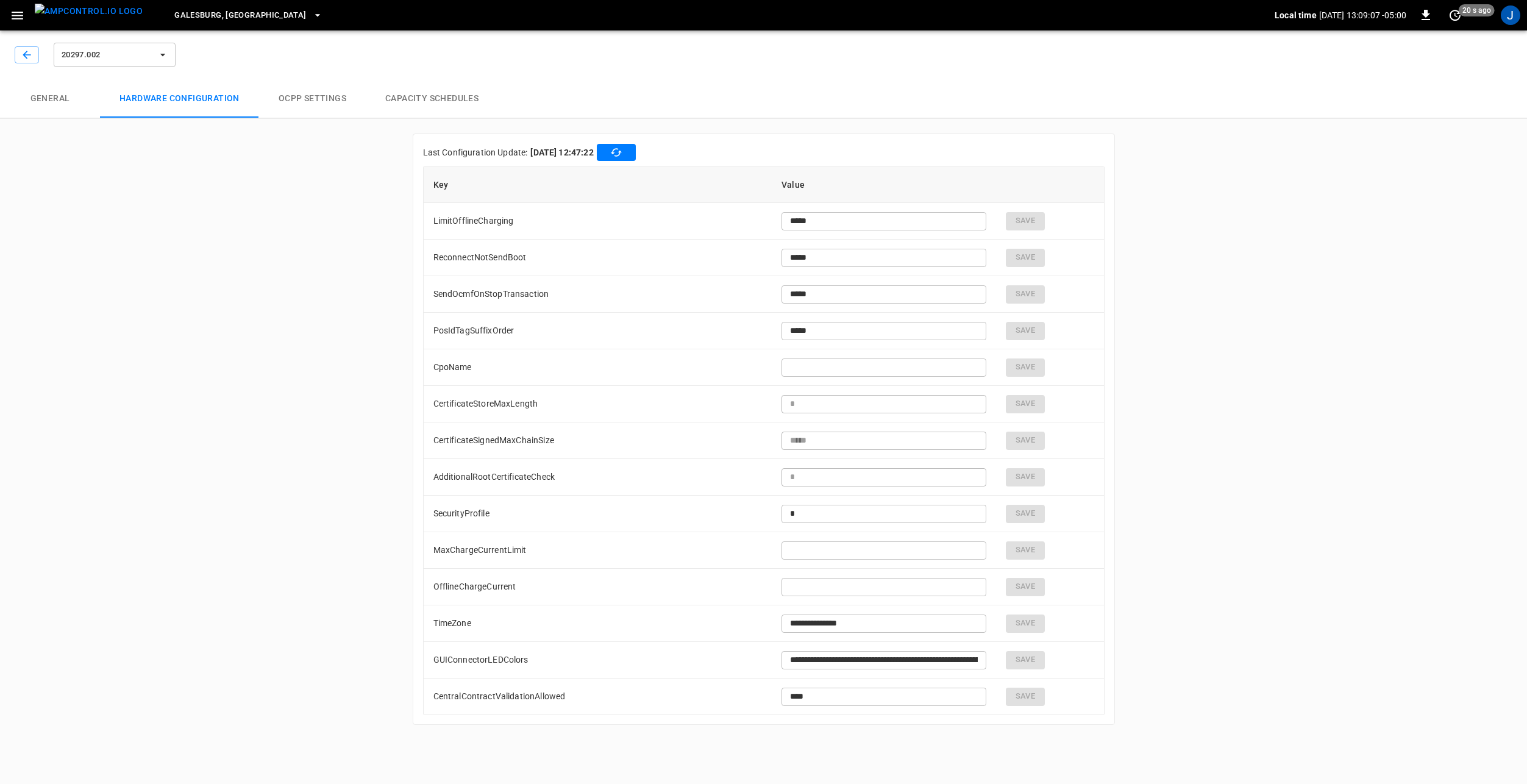
click at [78, 15] on img "menu" at bounding box center [88, 11] width 108 height 15
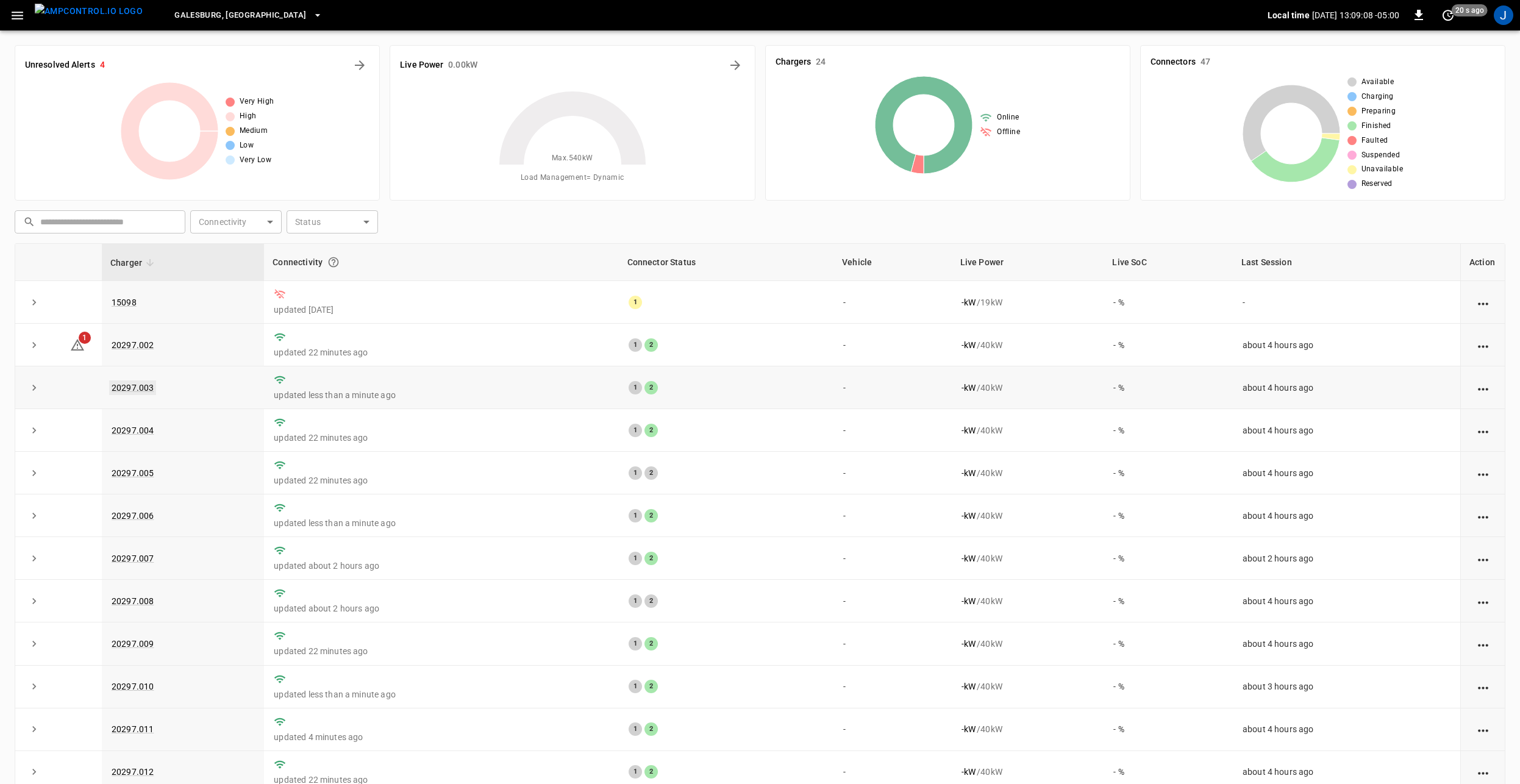
click at [129, 383] on link "20297.003" at bounding box center [132, 387] width 47 height 15
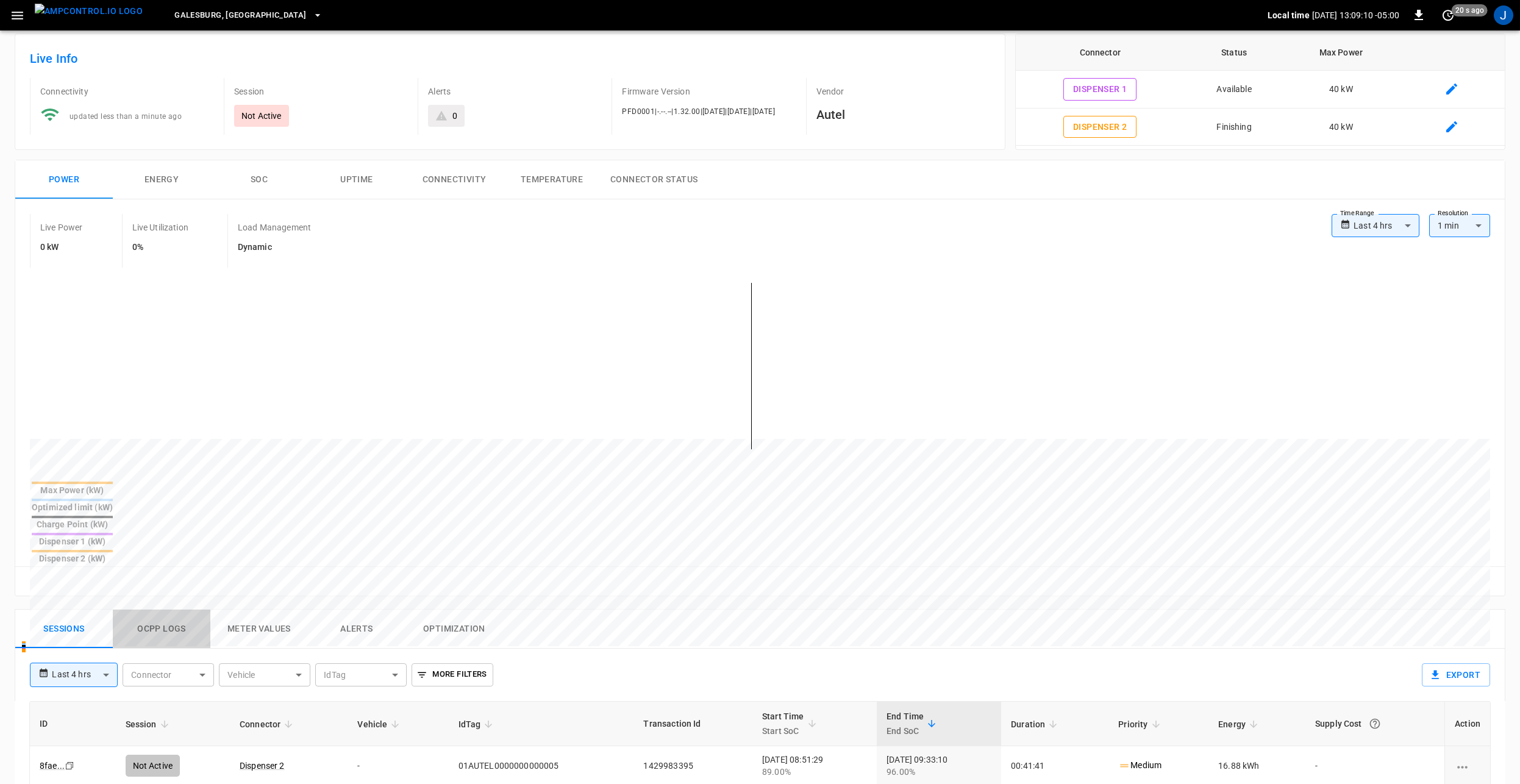
click at [158, 609] on button "Ocpp logs" at bounding box center [162, 628] width 97 height 39
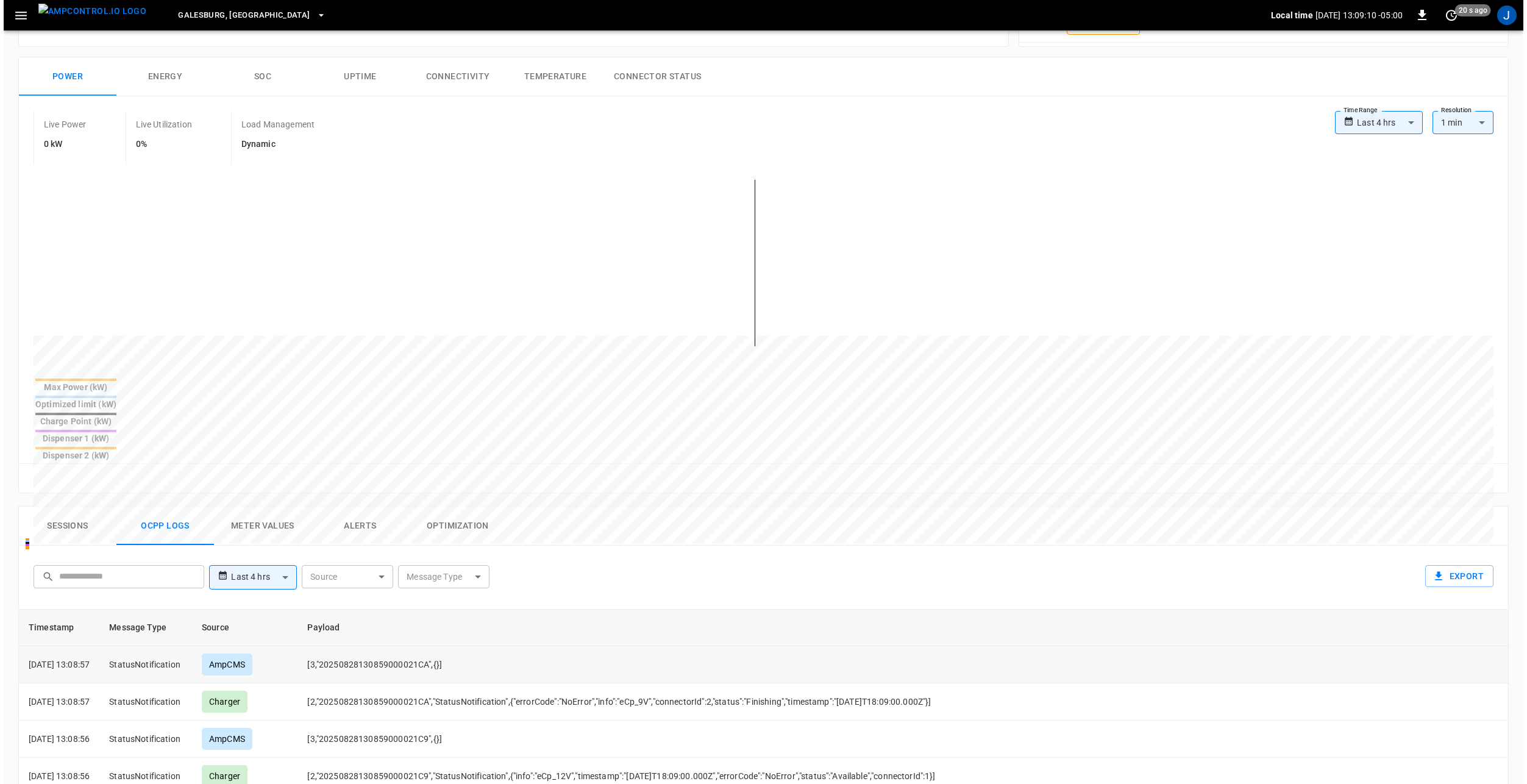
scroll to position [366, 0]
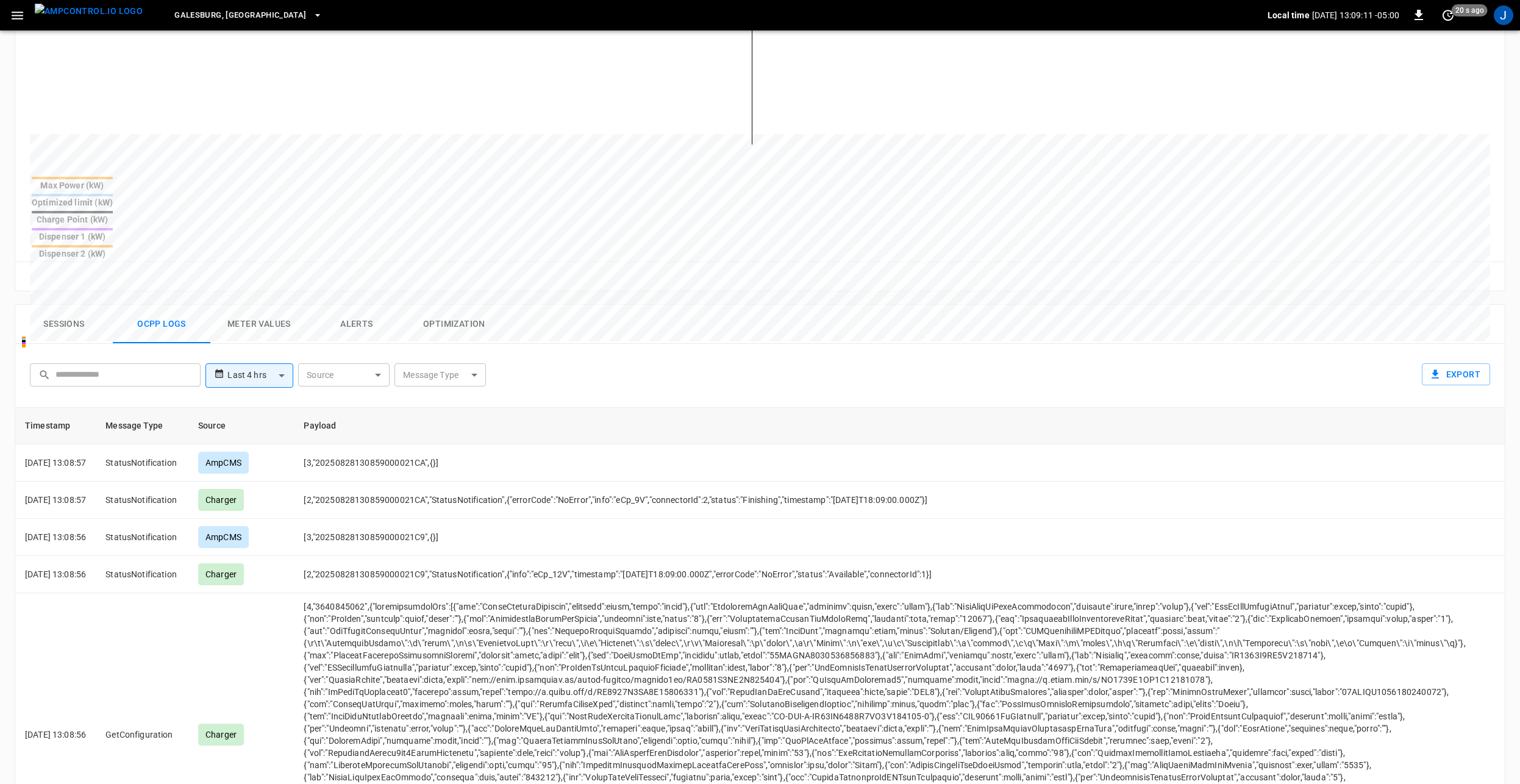
click at [468, 310] on body "**********" at bounding box center [760, 318] width 1520 height 1368
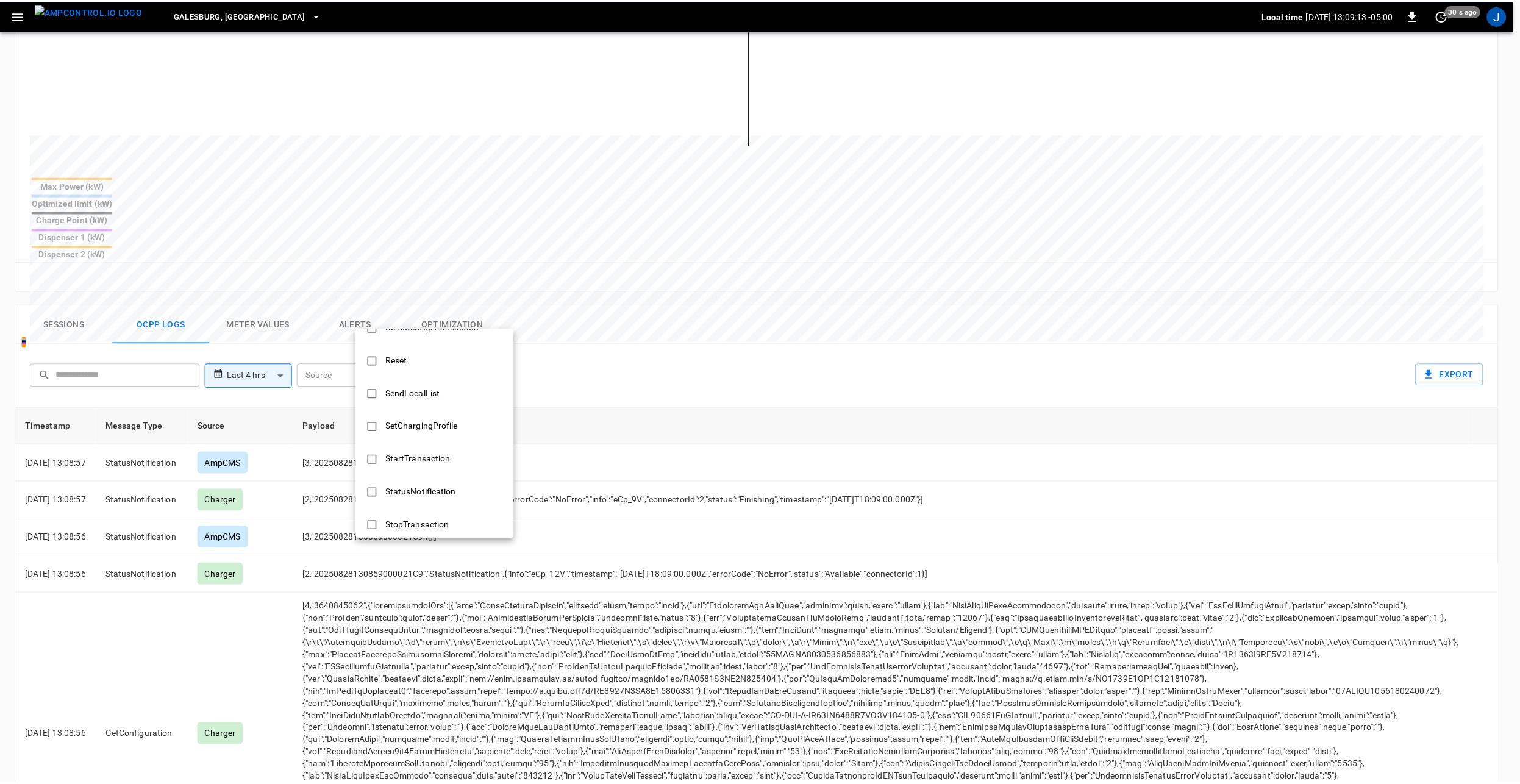
scroll to position [487, 0]
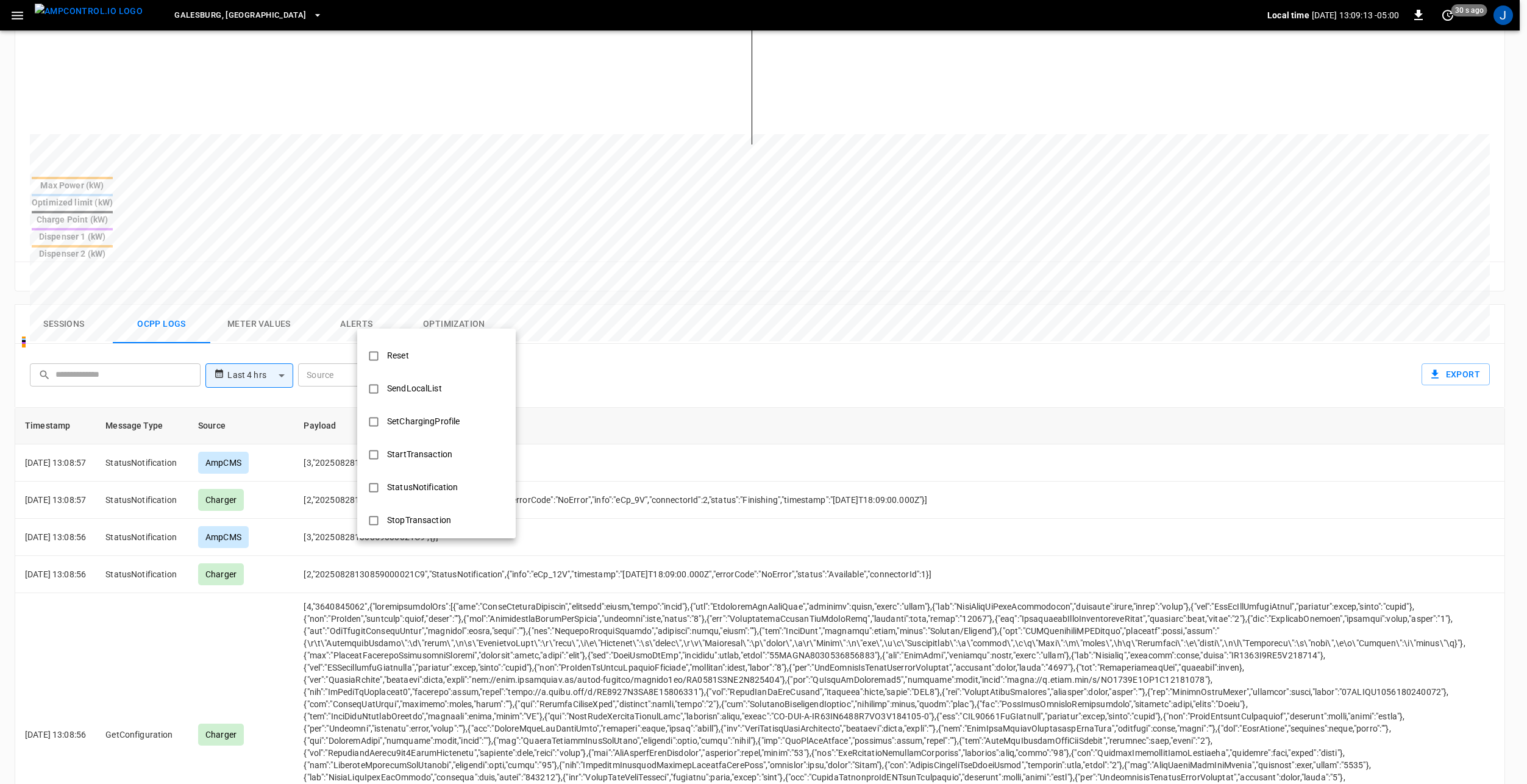
click at [422, 453] on div "StartTransaction" at bounding box center [420, 453] width 80 height 22
type input "**********"
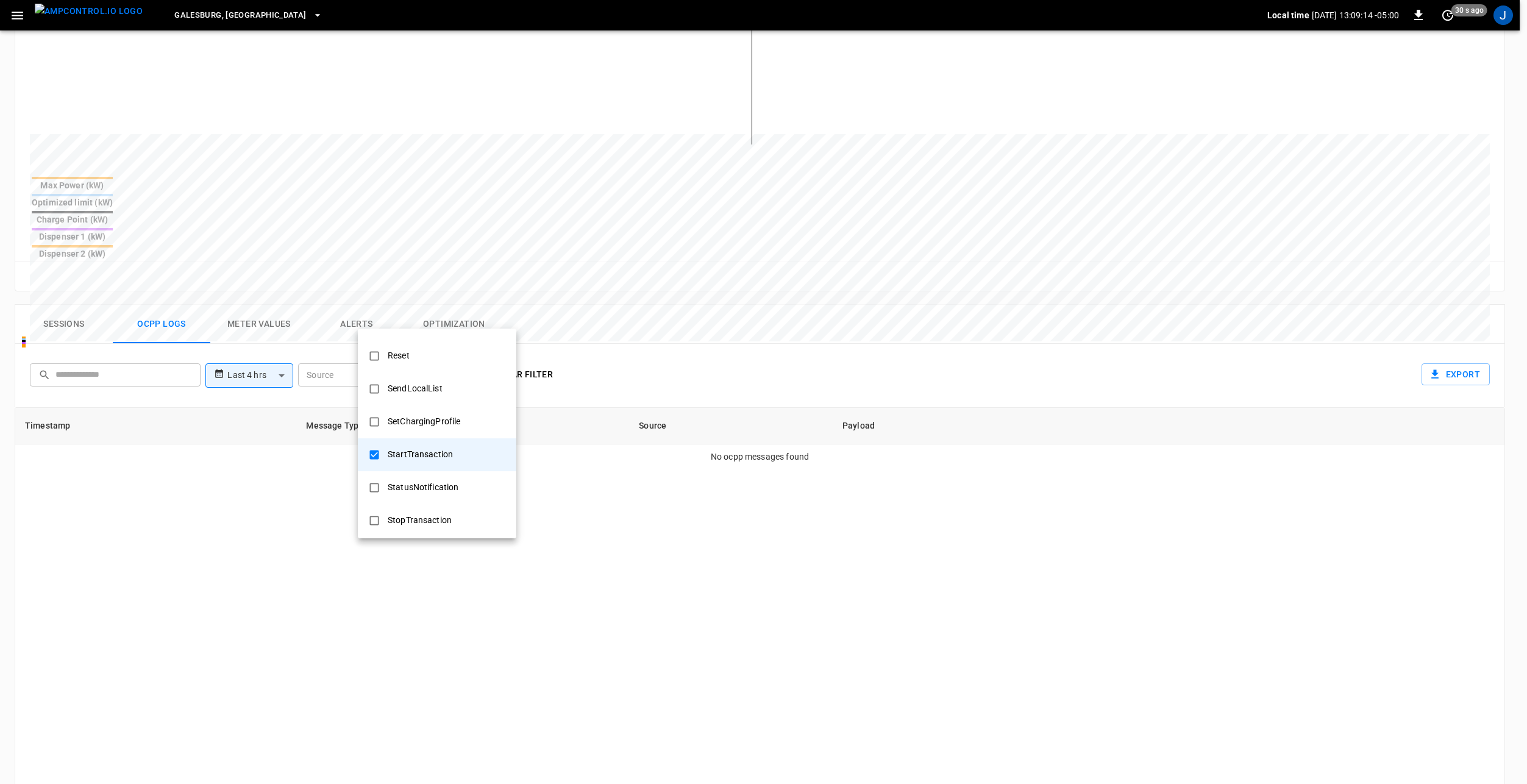
click at [240, 317] on div at bounding box center [764, 392] width 1527 height 784
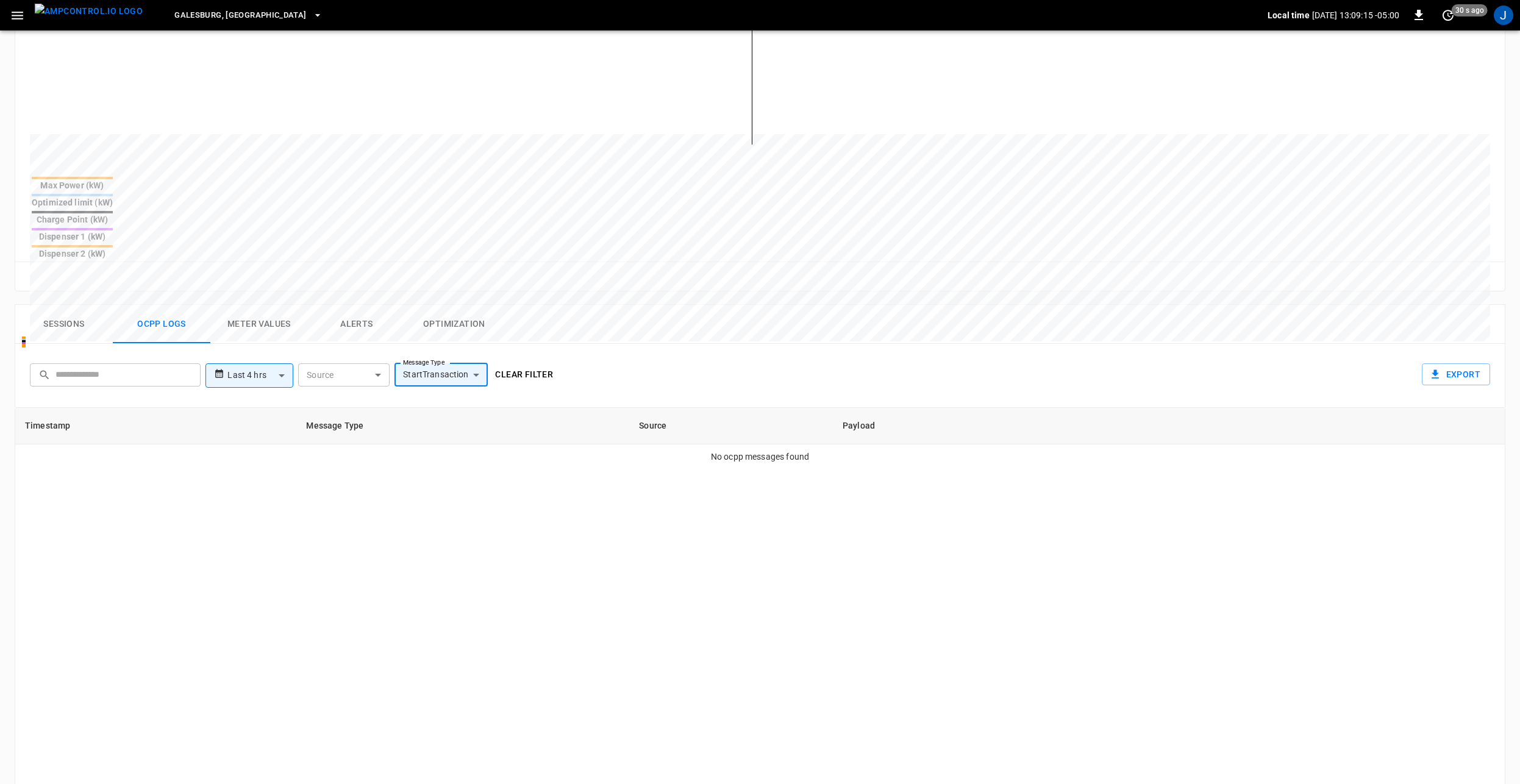
click at [286, 314] on body "**********" at bounding box center [760, 318] width 1520 height 1368
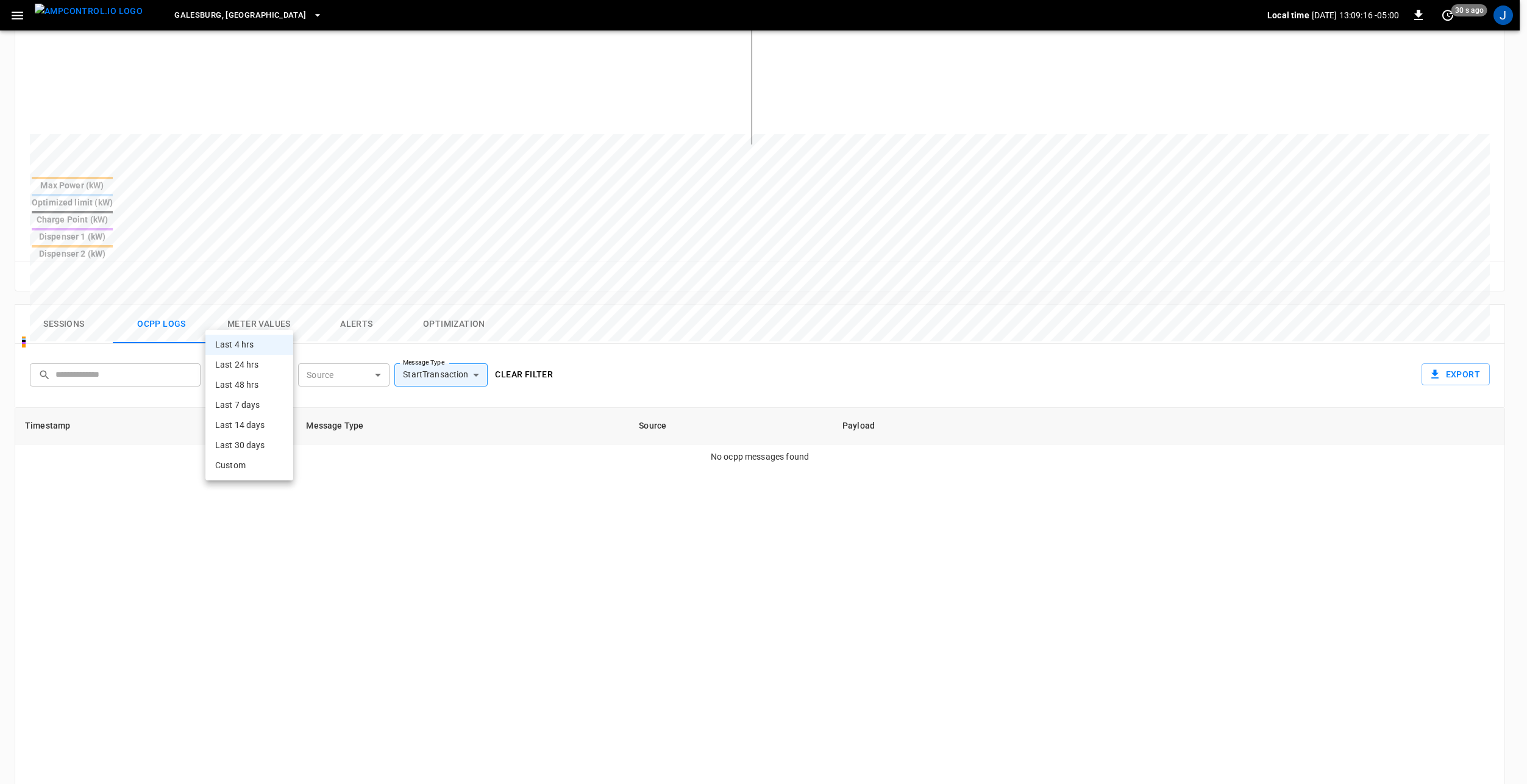
click at [255, 383] on li "Last 48 hrs" at bounding box center [249, 385] width 87 height 20
type input "**********"
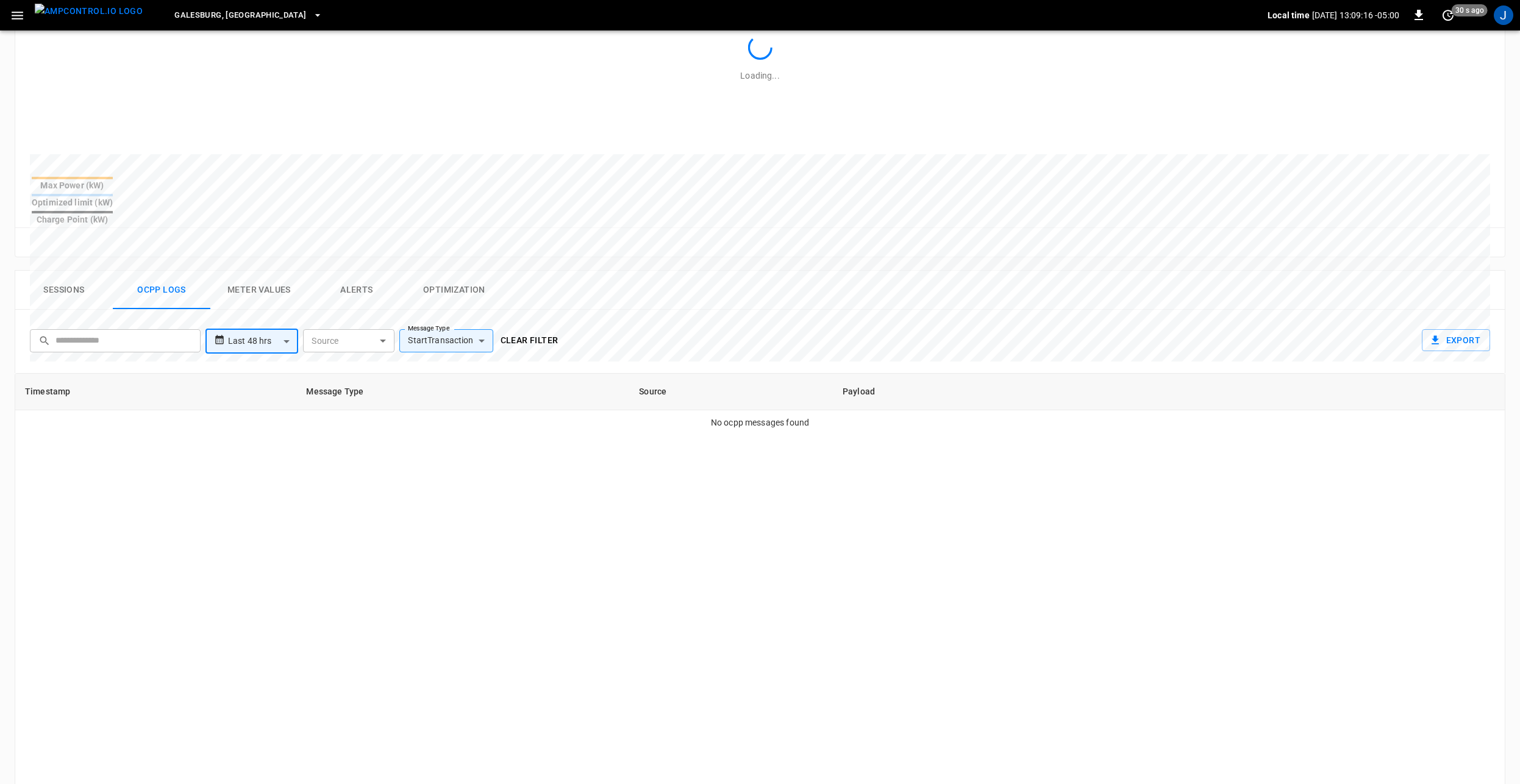
click at [818, 310] on div "**********" at bounding box center [760, 341] width 1490 height 63
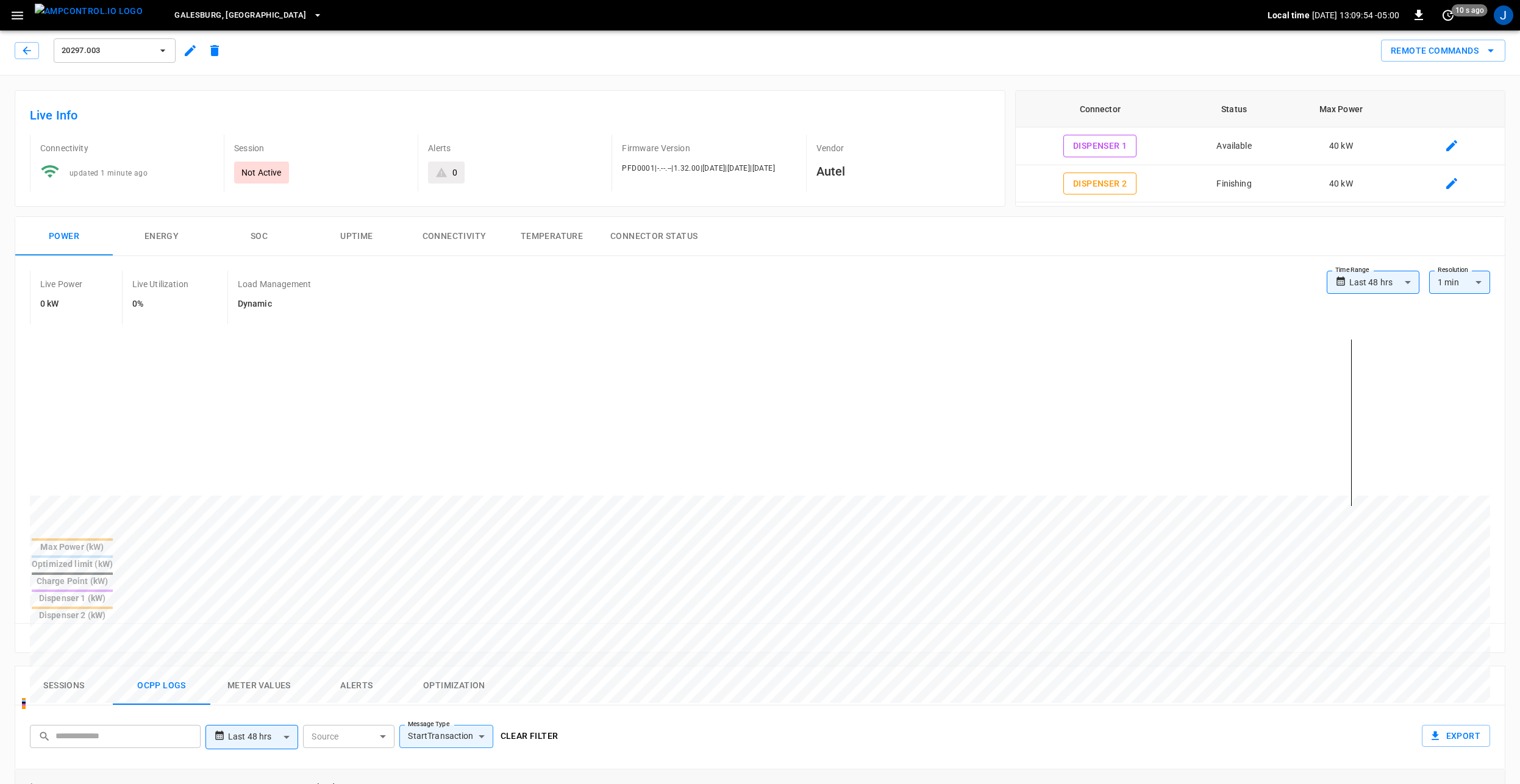
scroll to position [0, 0]
click at [24, 54] on icon "button" at bounding box center [26, 54] width 12 height 12
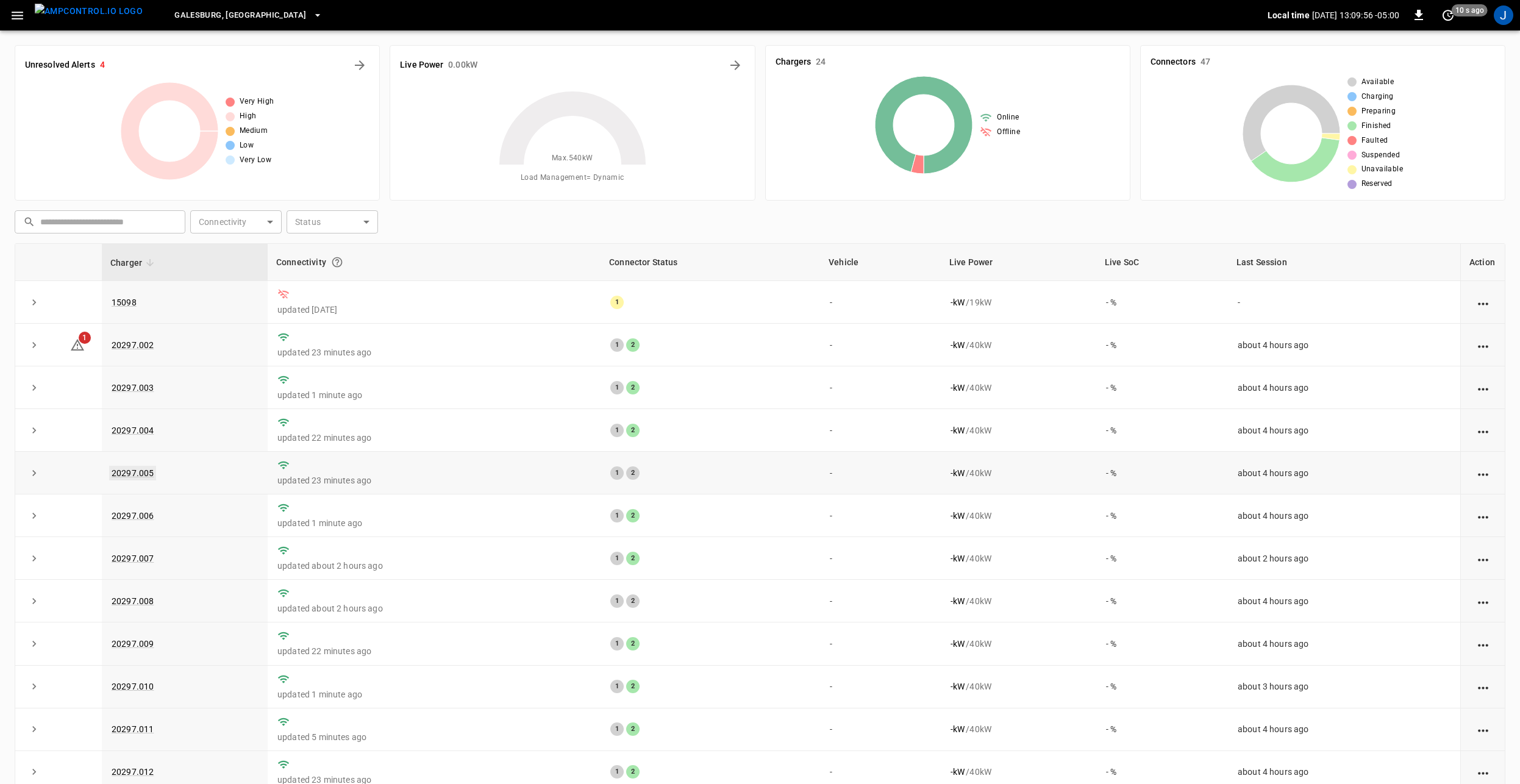
click at [125, 470] on link "20297.005" at bounding box center [132, 473] width 47 height 15
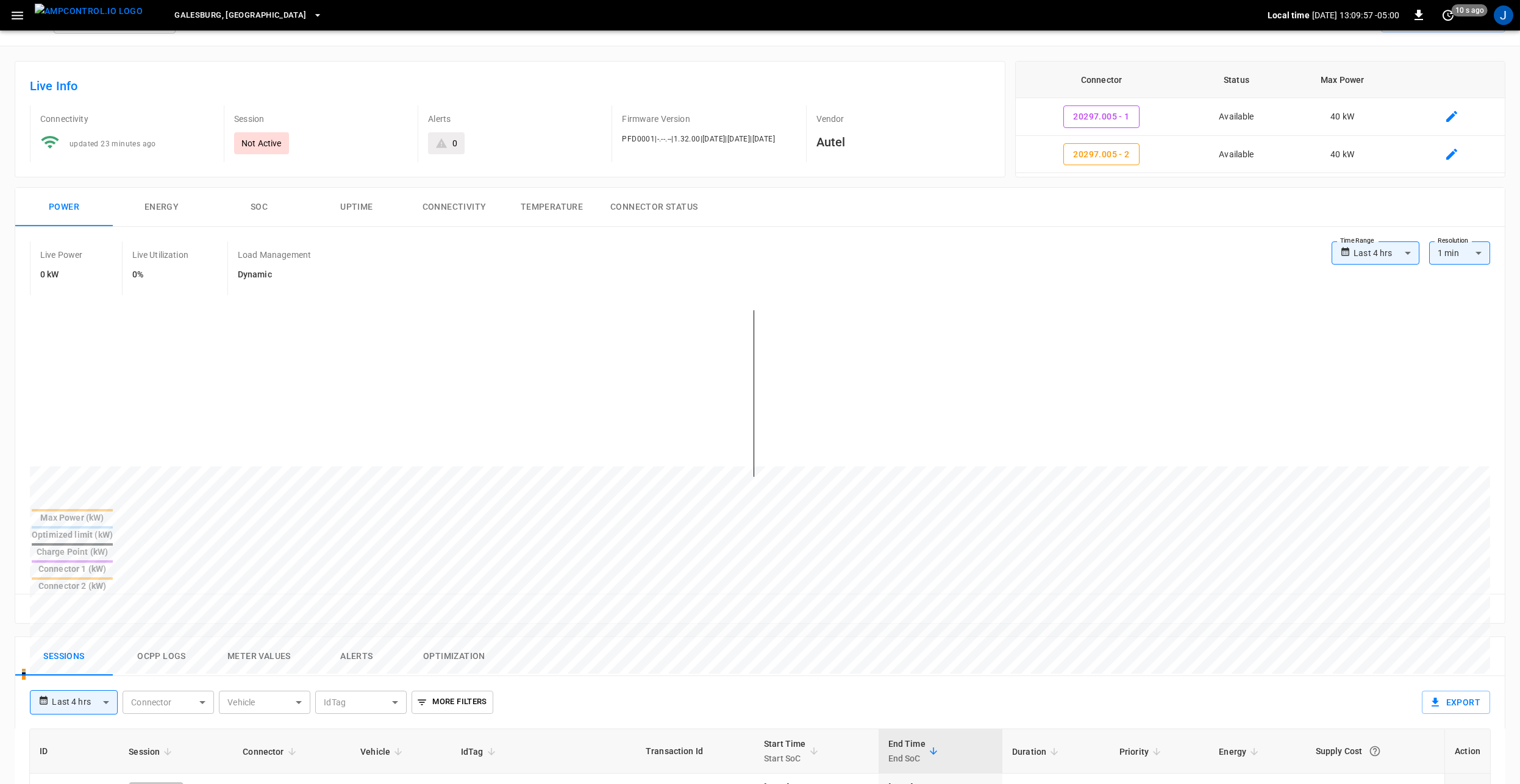
scroll to position [61, 0]
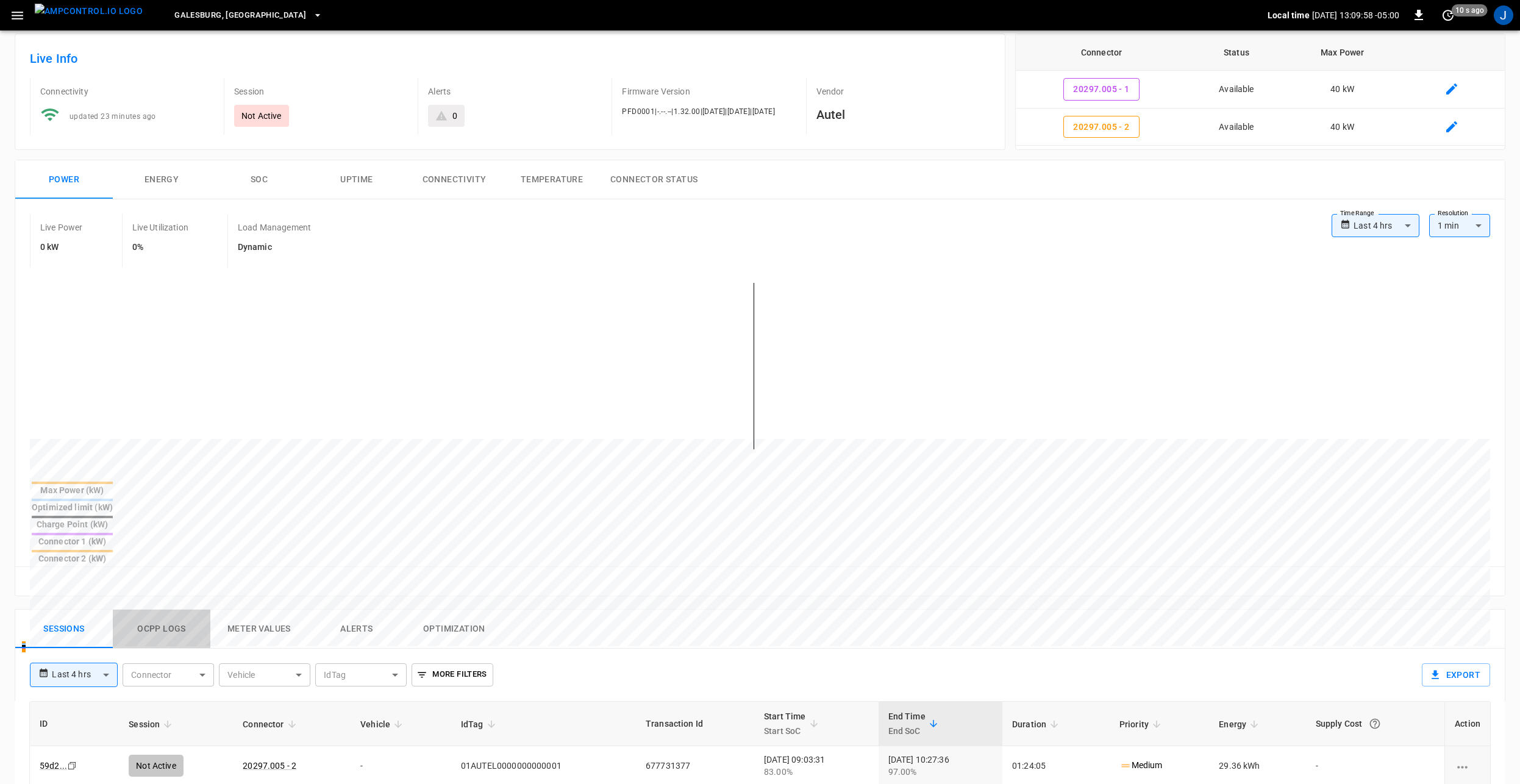
click at [162, 609] on button "Ocpp logs" at bounding box center [162, 628] width 97 height 39
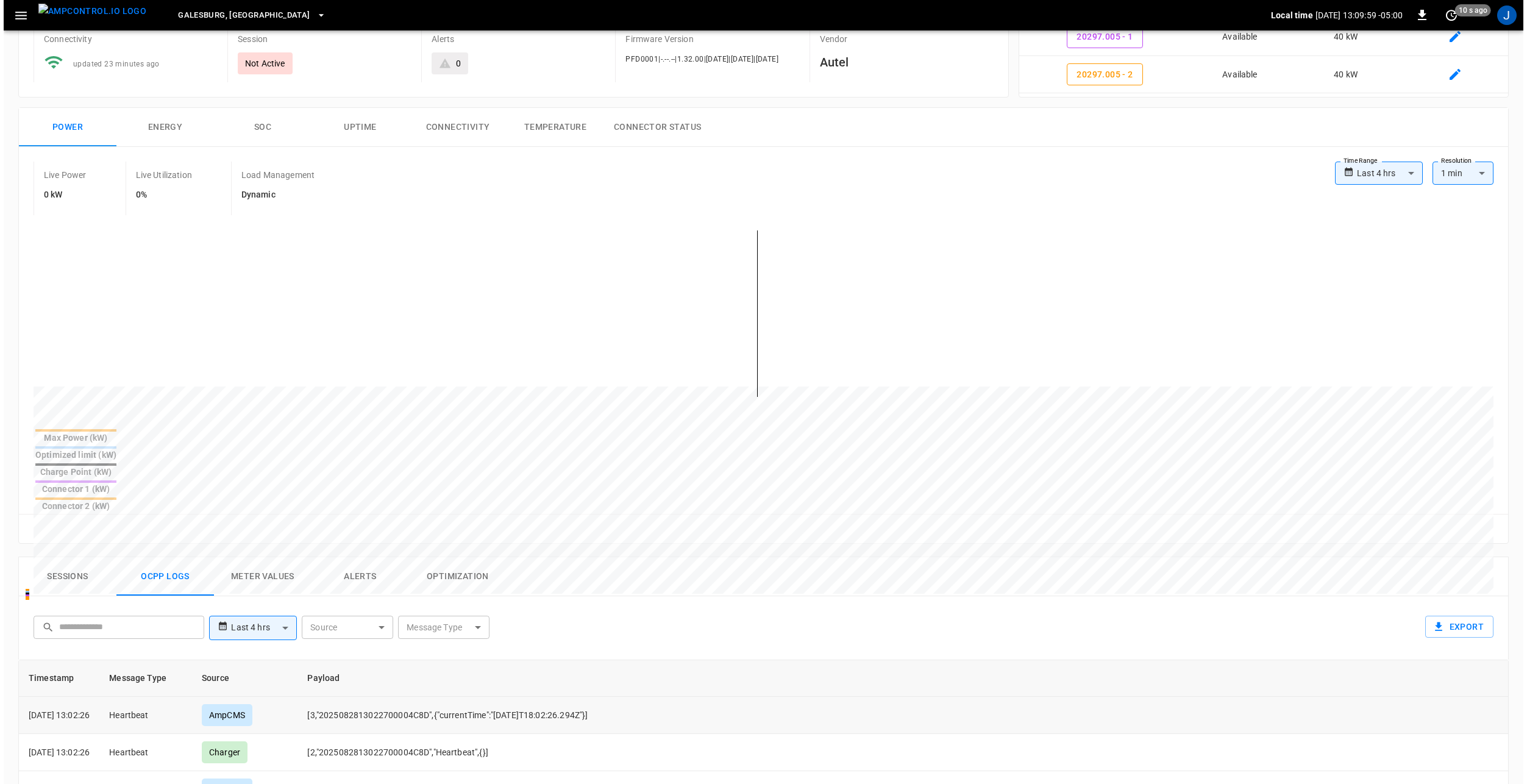
scroll to position [305, 0]
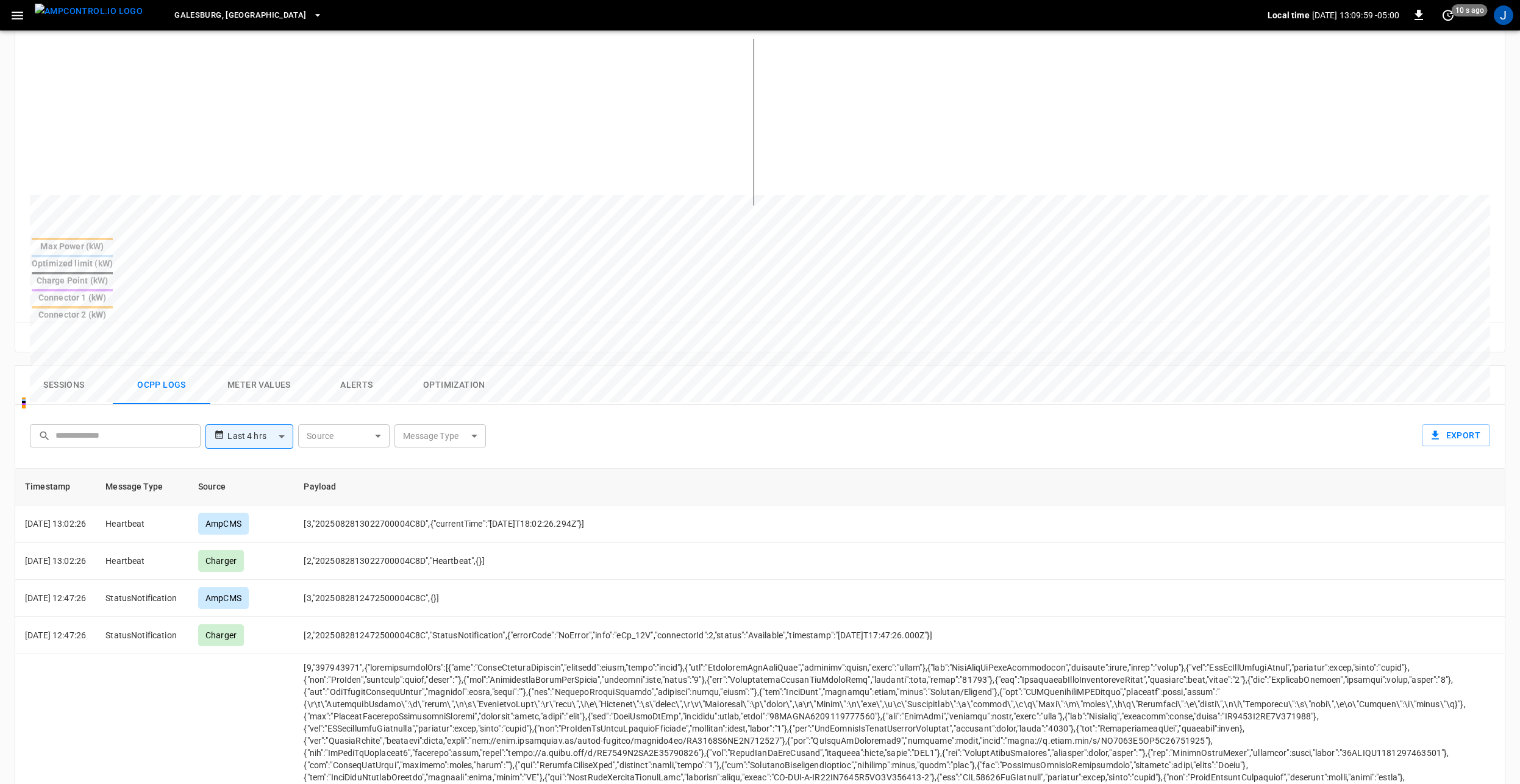
click at [433, 371] on body "**********" at bounding box center [760, 379] width 1520 height 1368
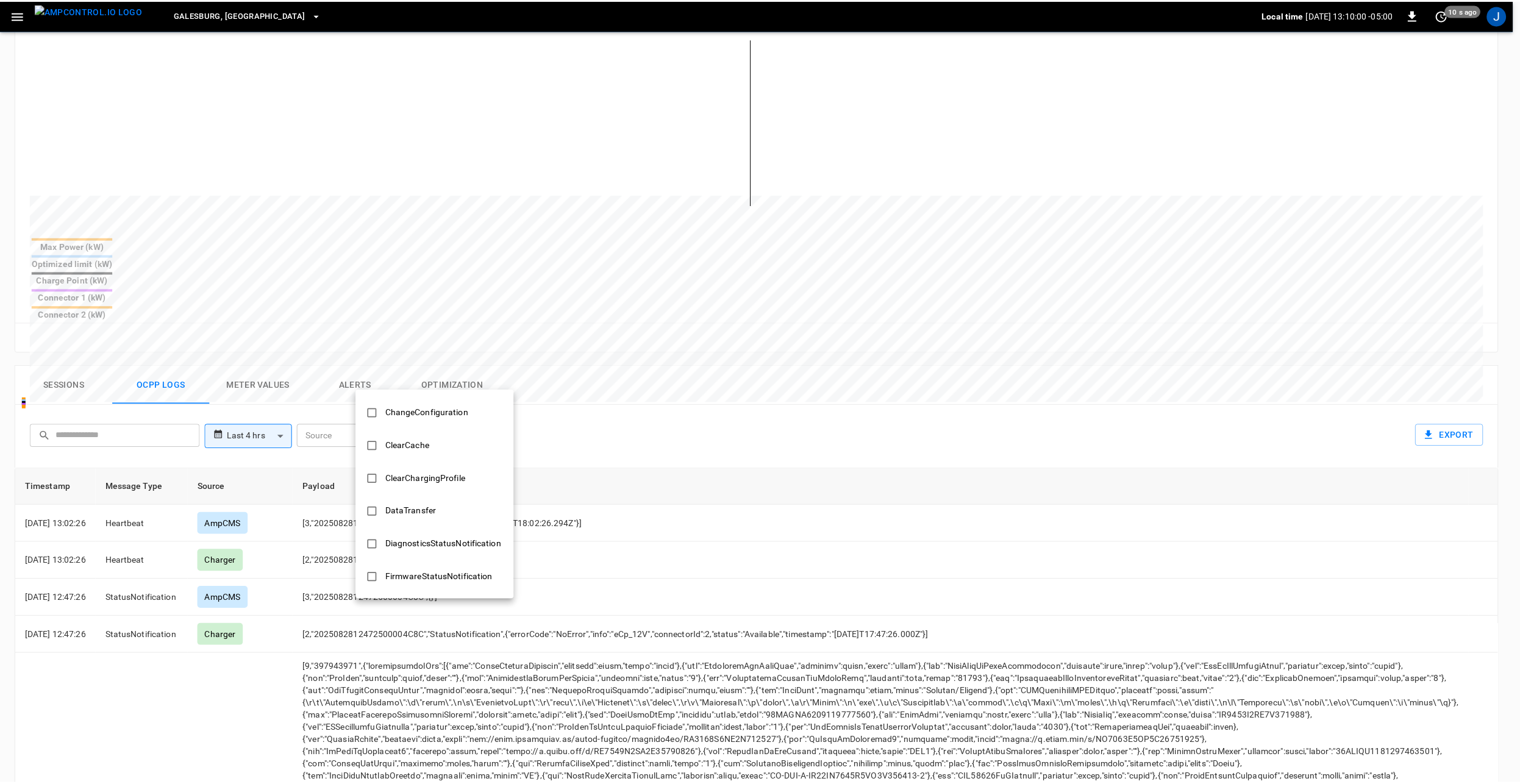
scroll to position [426, 0]
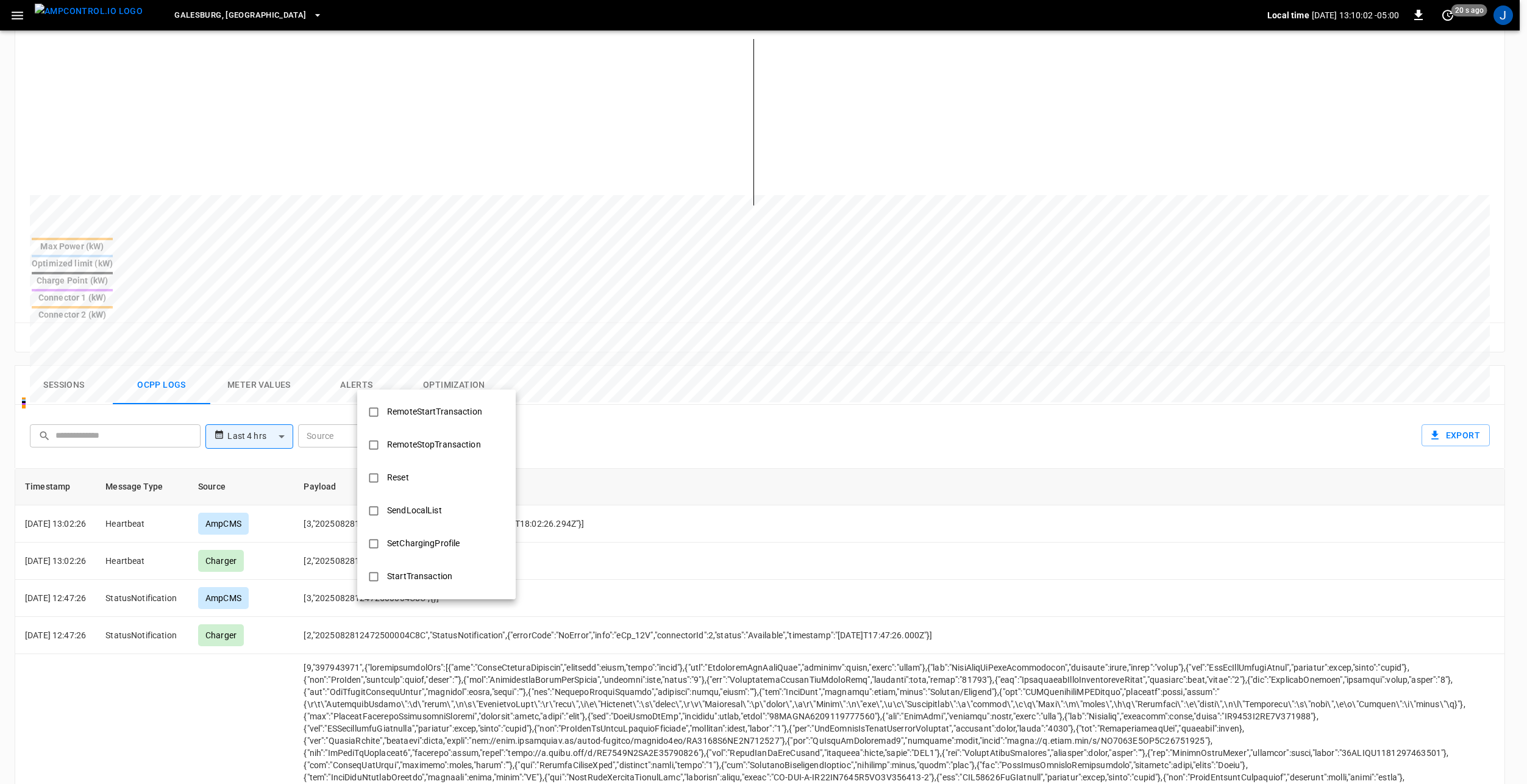
click at [431, 575] on div "StartTransaction" at bounding box center [420, 575] width 80 height 22
type input "**********"
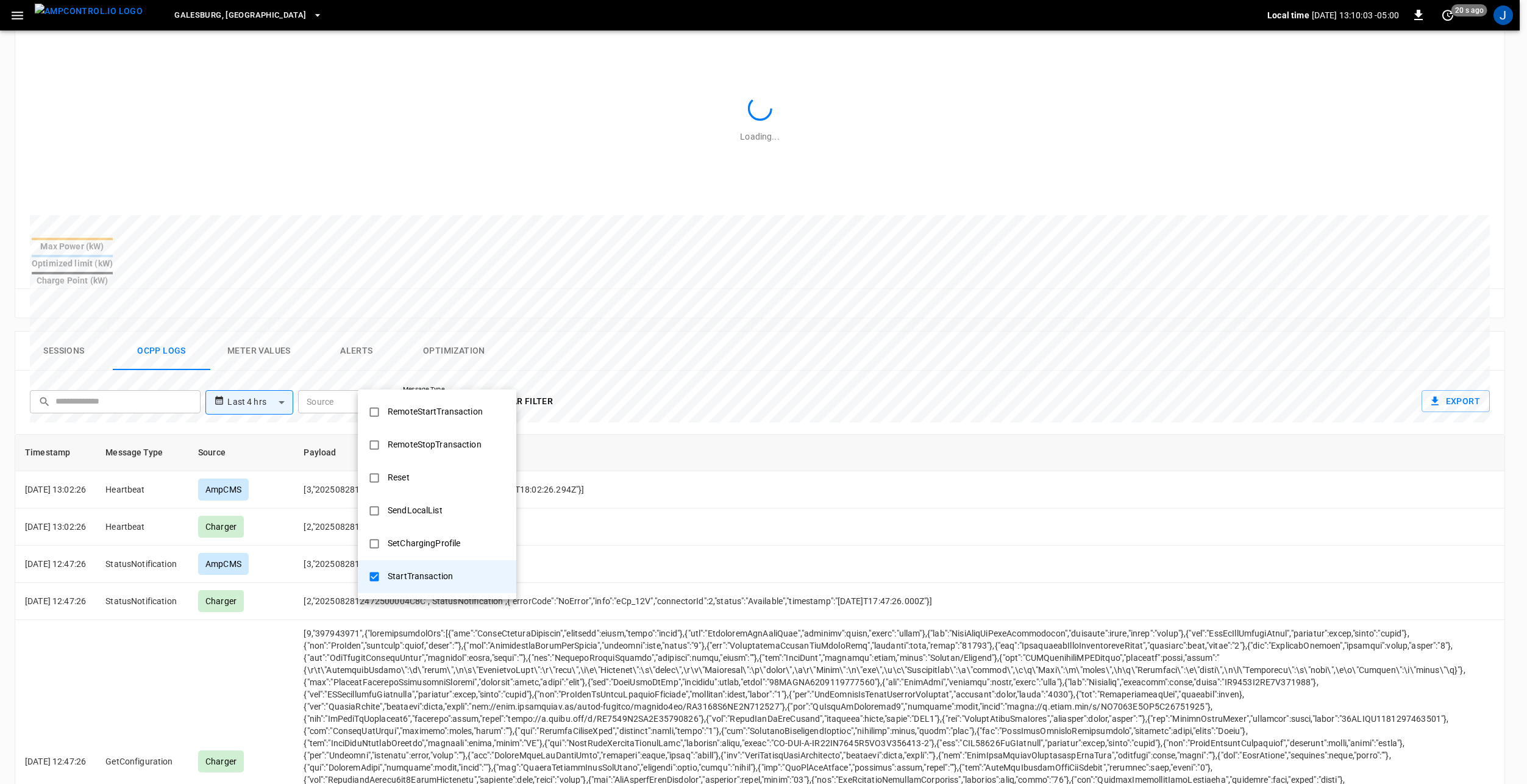
drag, startPoint x: 787, startPoint y: 348, endPoint x: 765, endPoint y: 342, distance: 22.8
click at [786, 345] on div at bounding box center [764, 392] width 1527 height 784
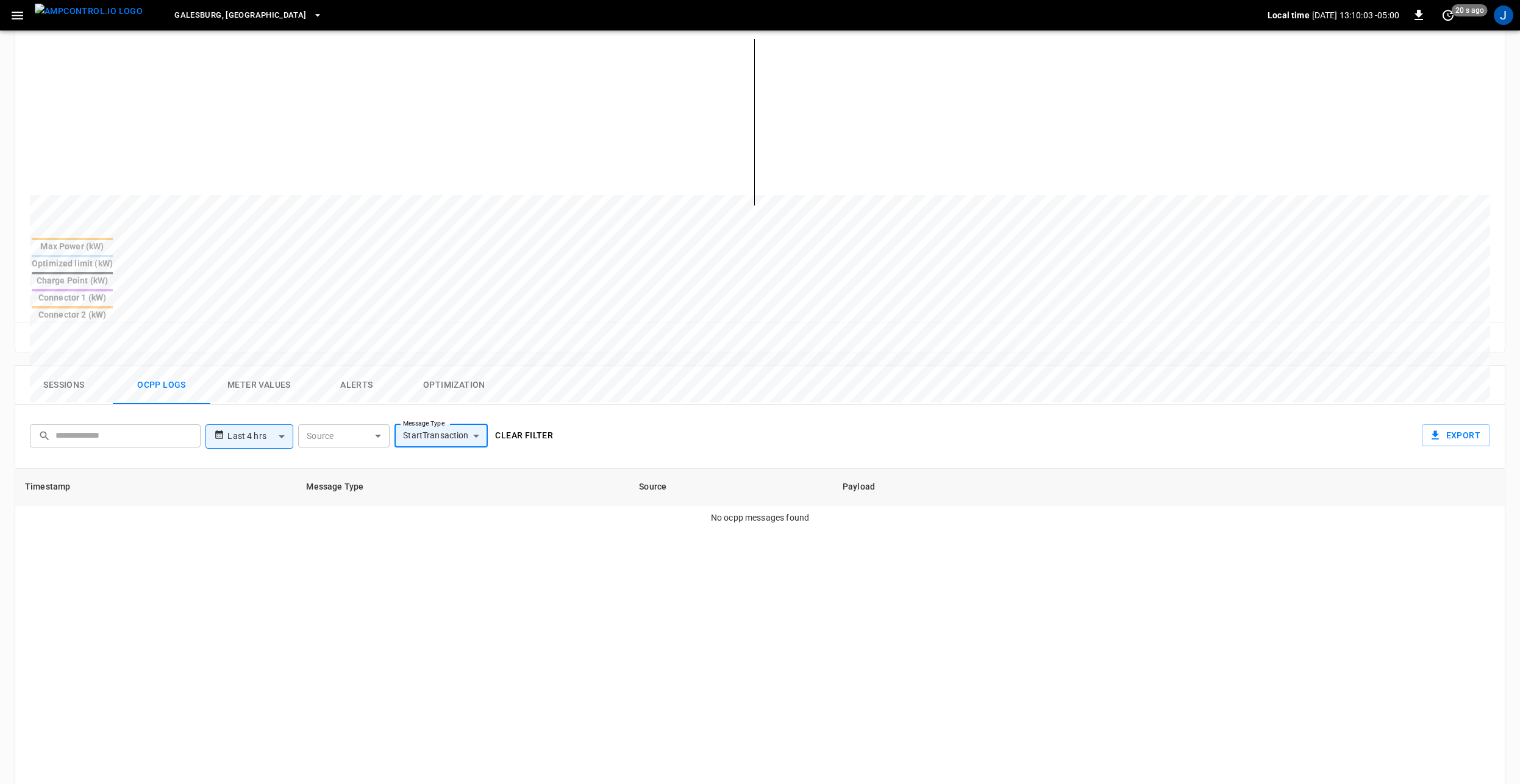
click at [239, 373] on body "**********" at bounding box center [760, 379] width 1520 height 1368
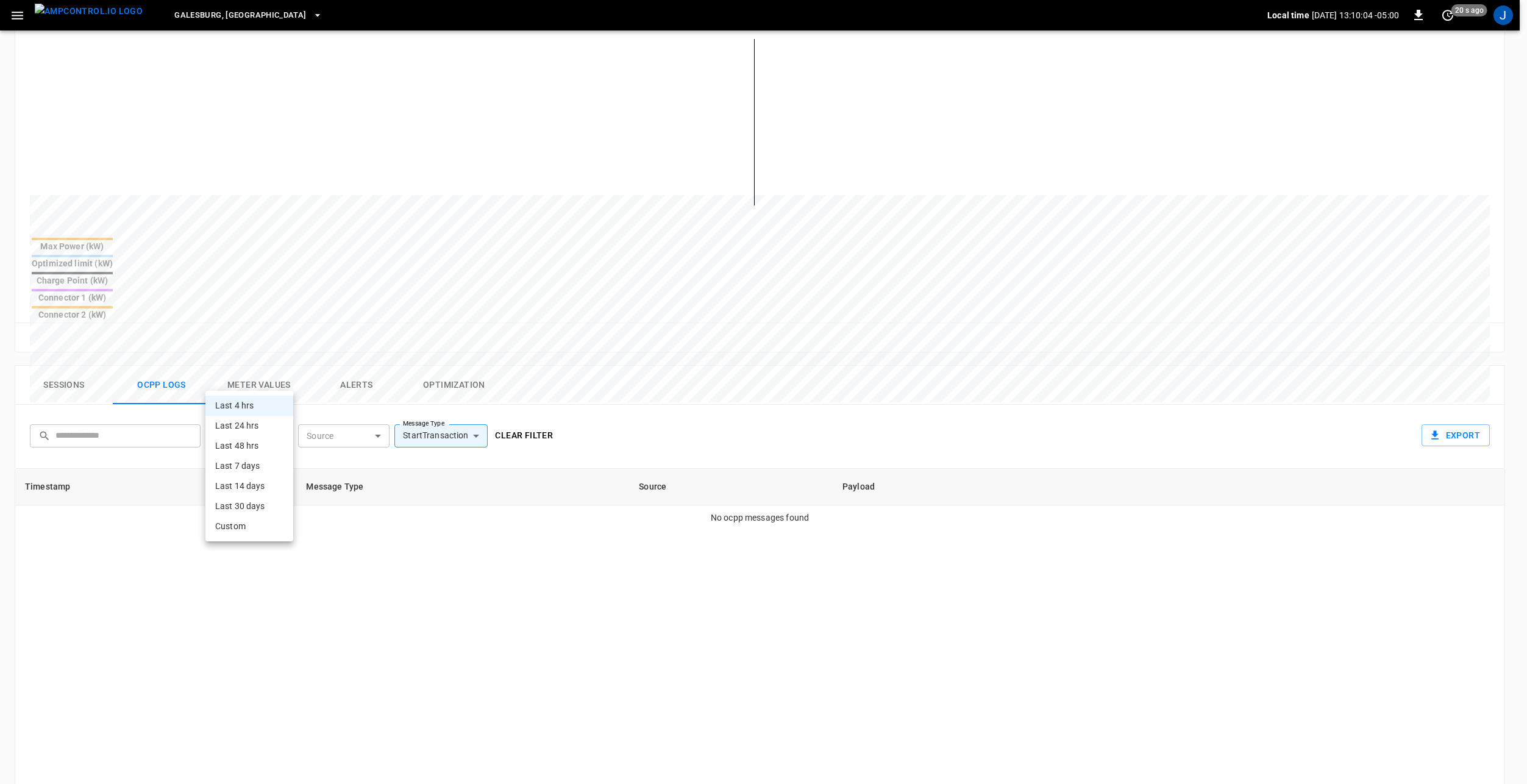
click at [256, 453] on li "Last 48 hrs" at bounding box center [249, 446] width 87 height 20
type input "**********"
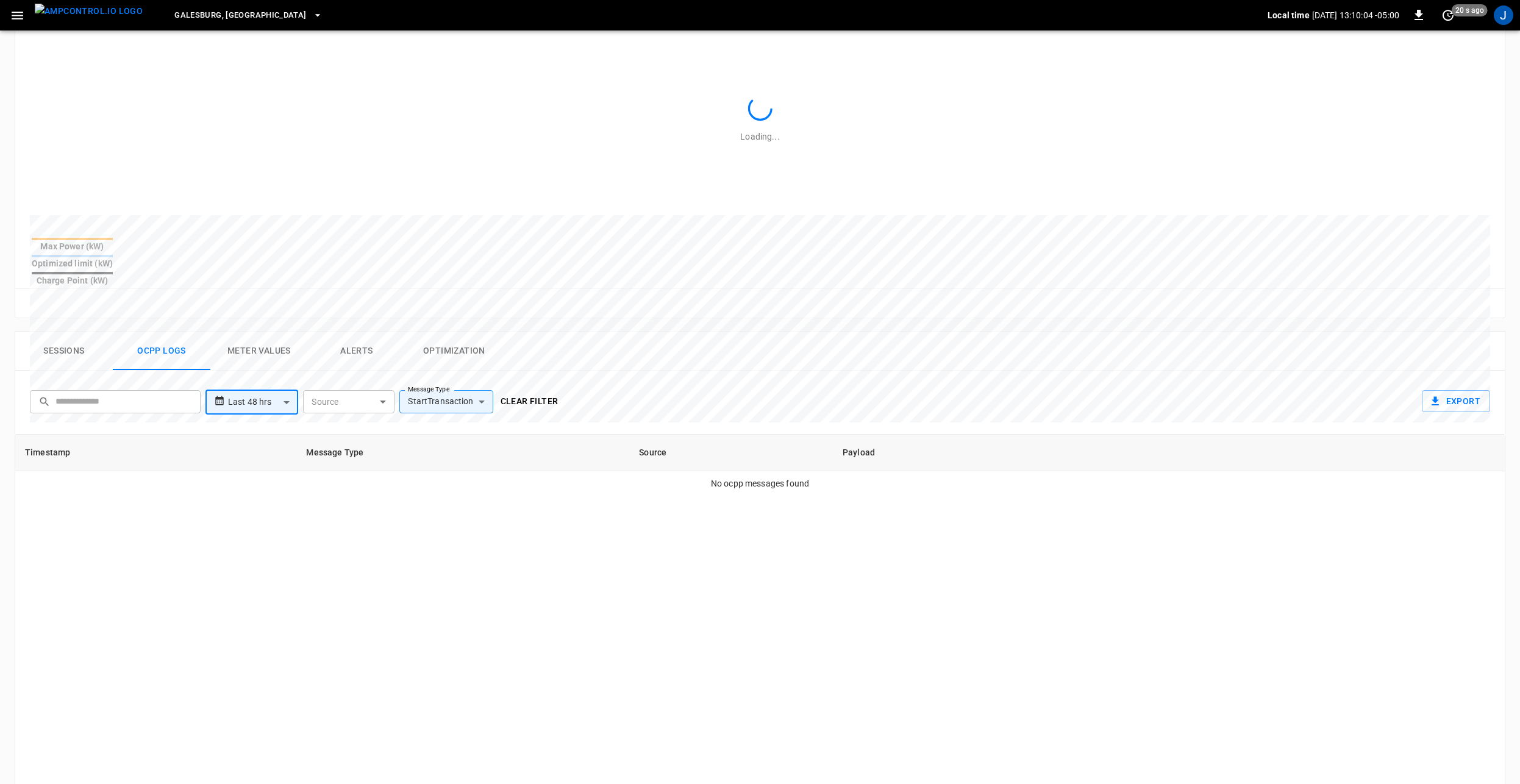
click at [798, 336] on div "Sessions Ocpp logs Meter Values Alerts Optimization" at bounding box center [760, 350] width 1489 height 39
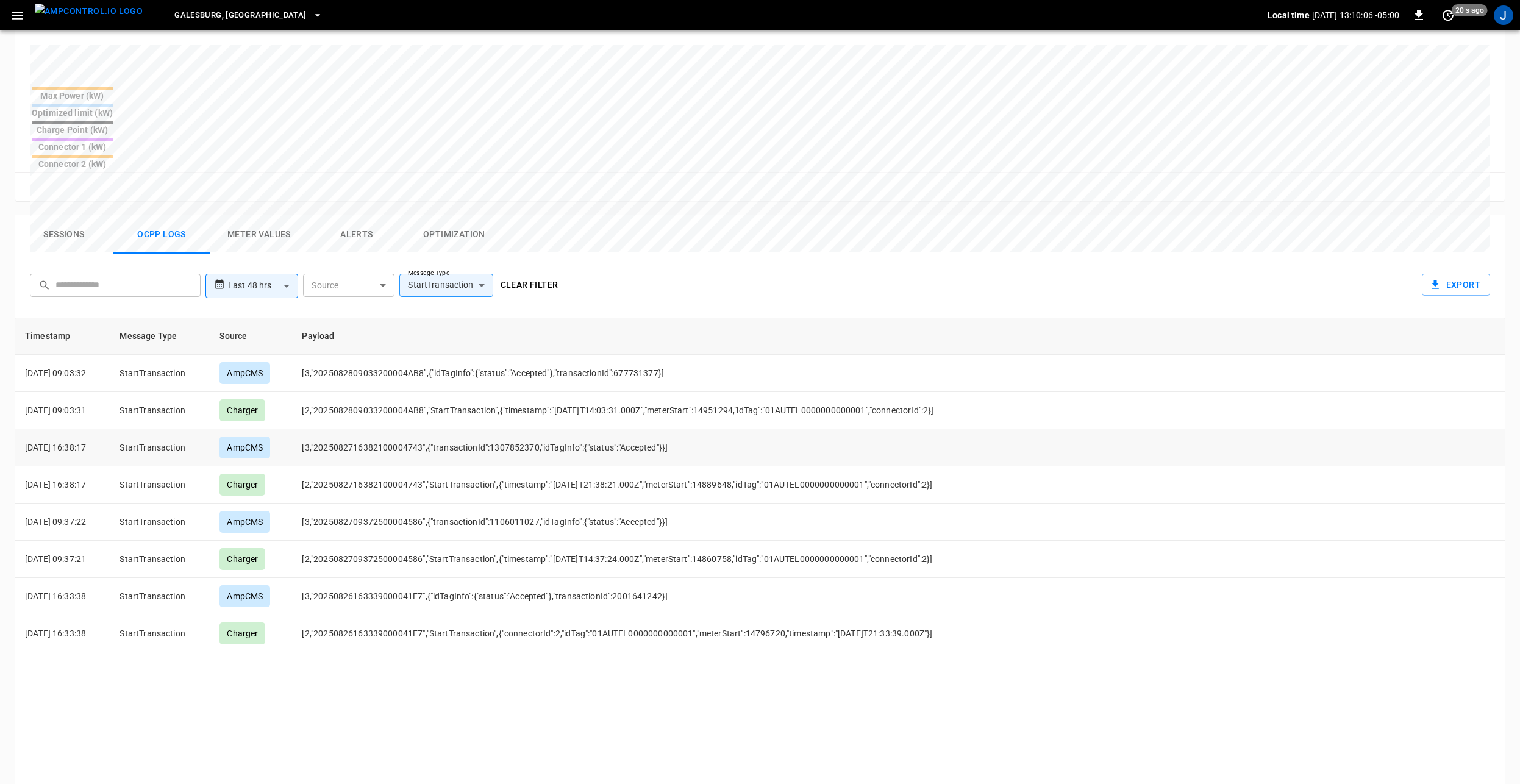
scroll to position [487, 0]
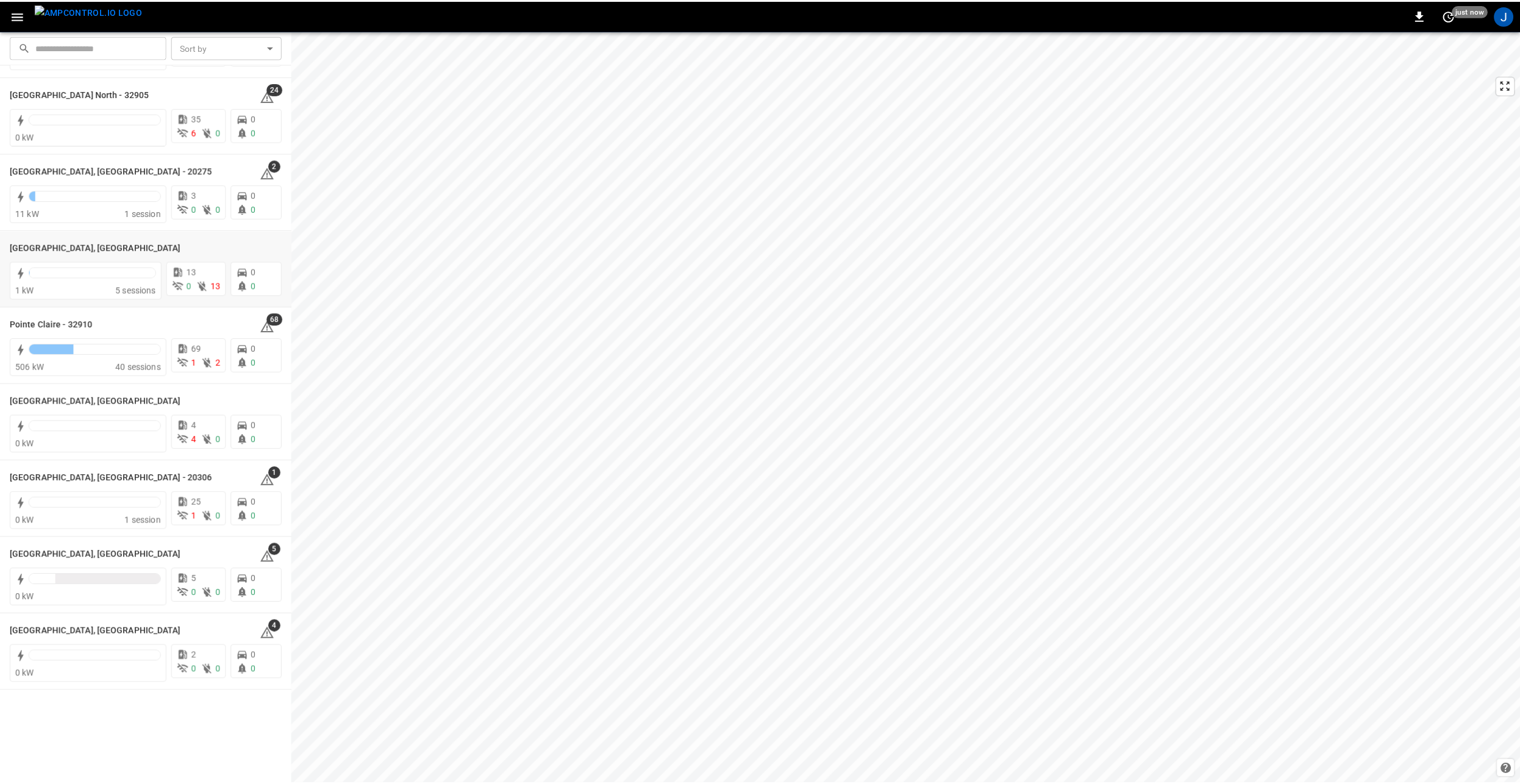
scroll to position [1036, 0]
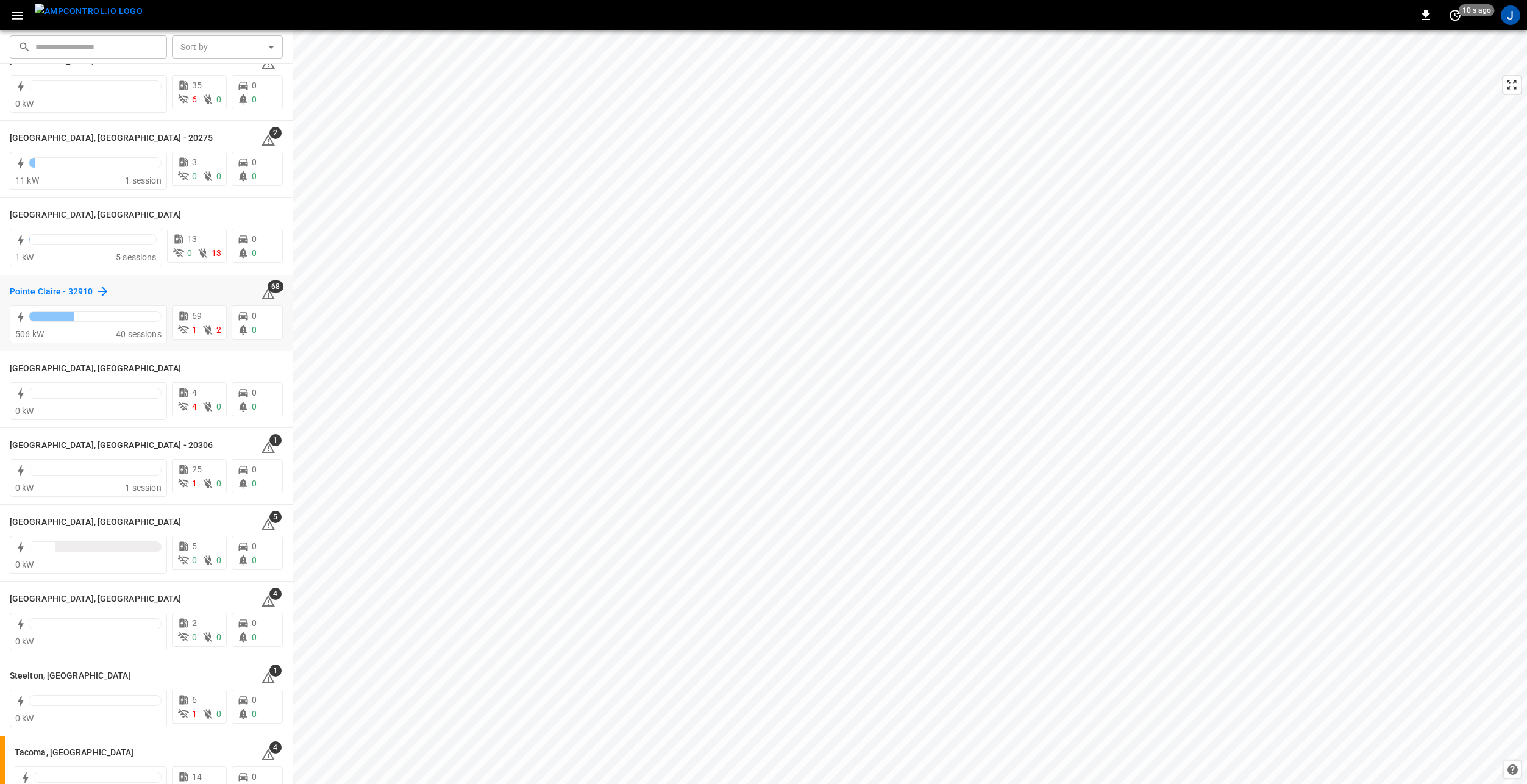
click at [18, 291] on h6 "Pointe Claire - 32910" at bounding box center [51, 292] width 83 height 13
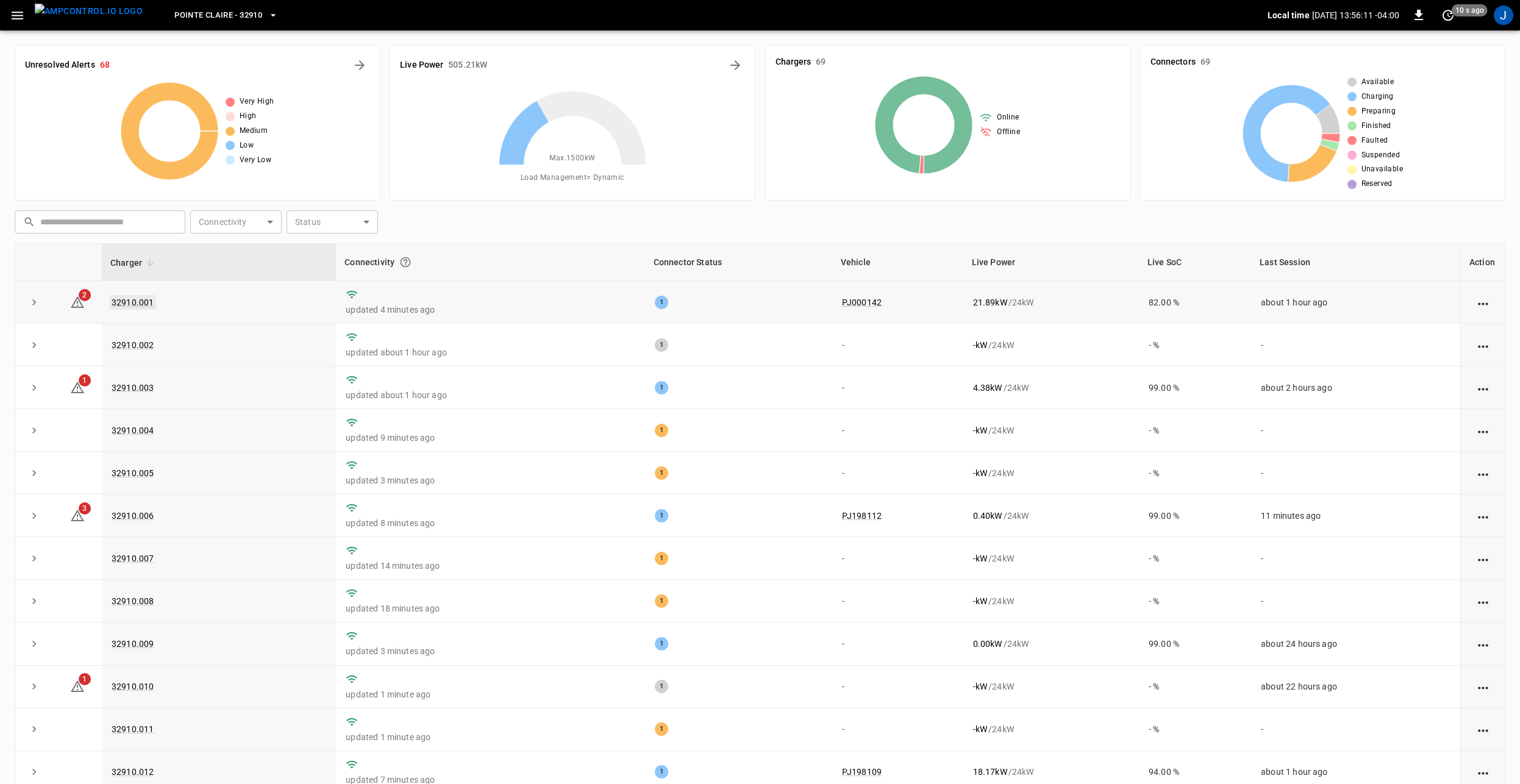
click at [129, 303] on link "32910.001" at bounding box center [132, 303] width 47 height 15
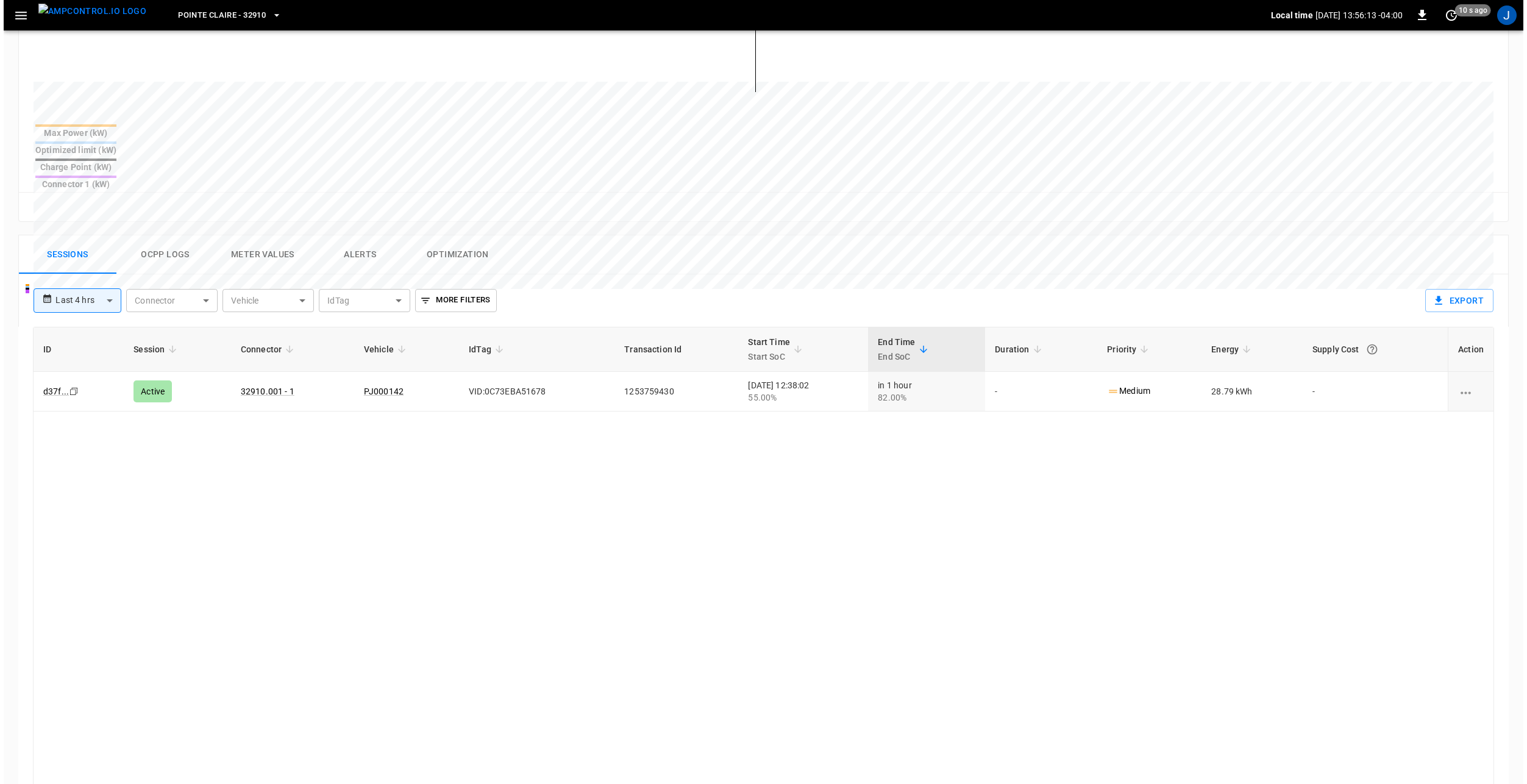
scroll to position [366, 0]
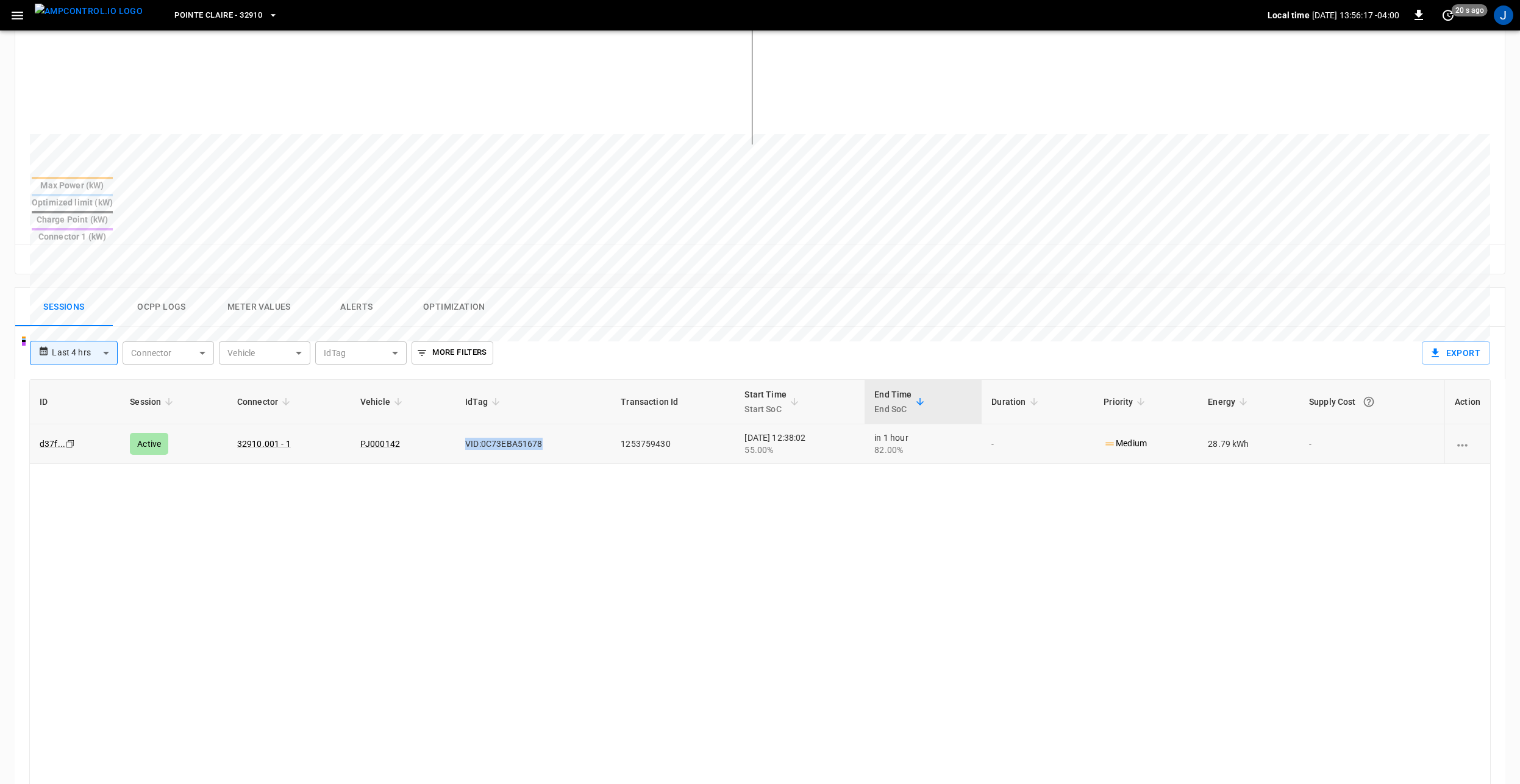
drag, startPoint x: 531, startPoint y: 401, endPoint x: 454, endPoint y: 401, distance: 77.0
click at [455, 424] on td "VID:0C73EBA51678" at bounding box center [533, 444] width 155 height 40
drag, startPoint x: 454, startPoint y: 401, endPoint x: 511, endPoint y: 410, distance: 57.7
click at [511, 424] on td "VID:0C73EBA51678" at bounding box center [533, 444] width 155 height 40
click at [155, 288] on button "Ocpp logs" at bounding box center [162, 307] width 97 height 39
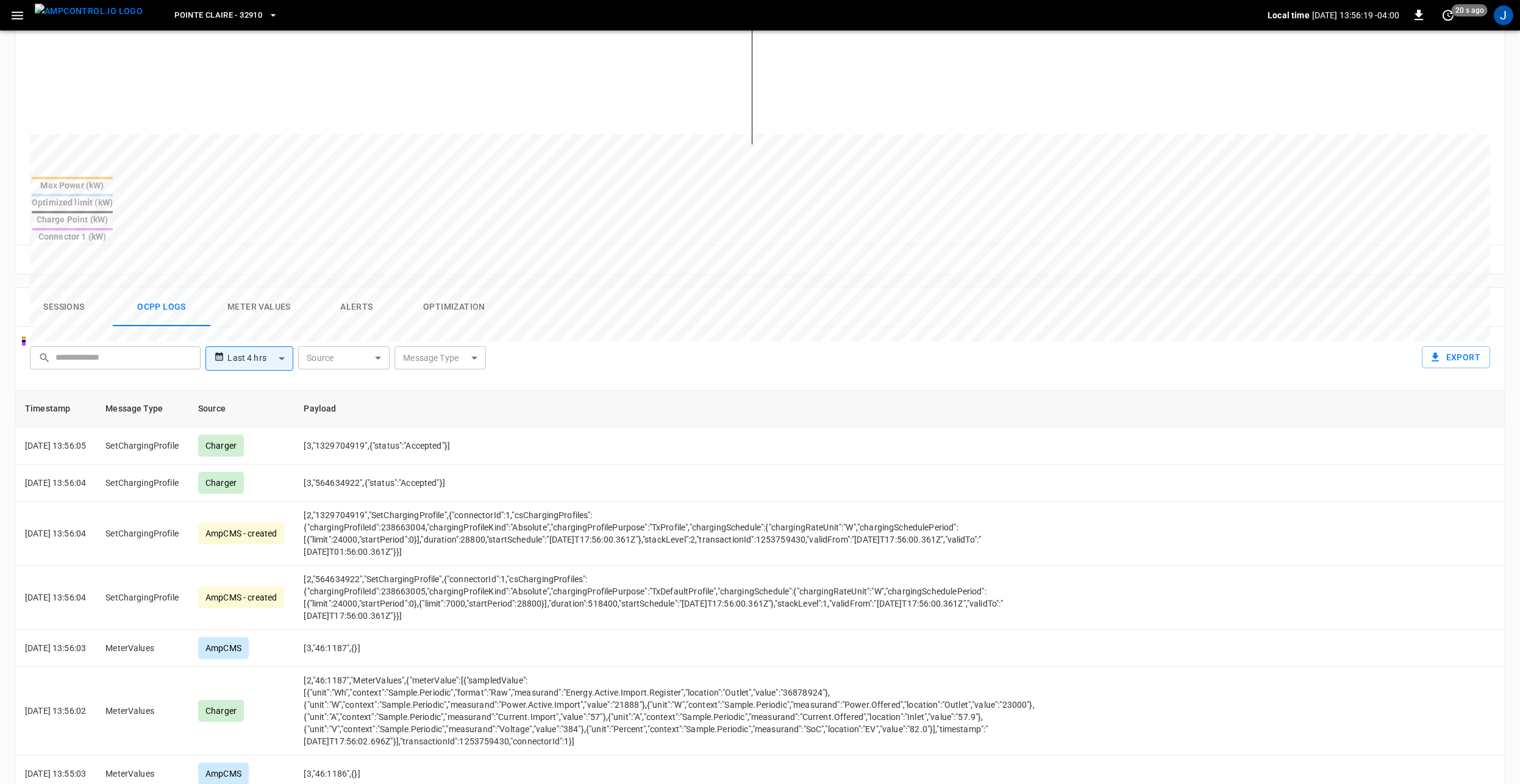
click at [416, 312] on body "**********" at bounding box center [760, 310] width 1520 height 1352
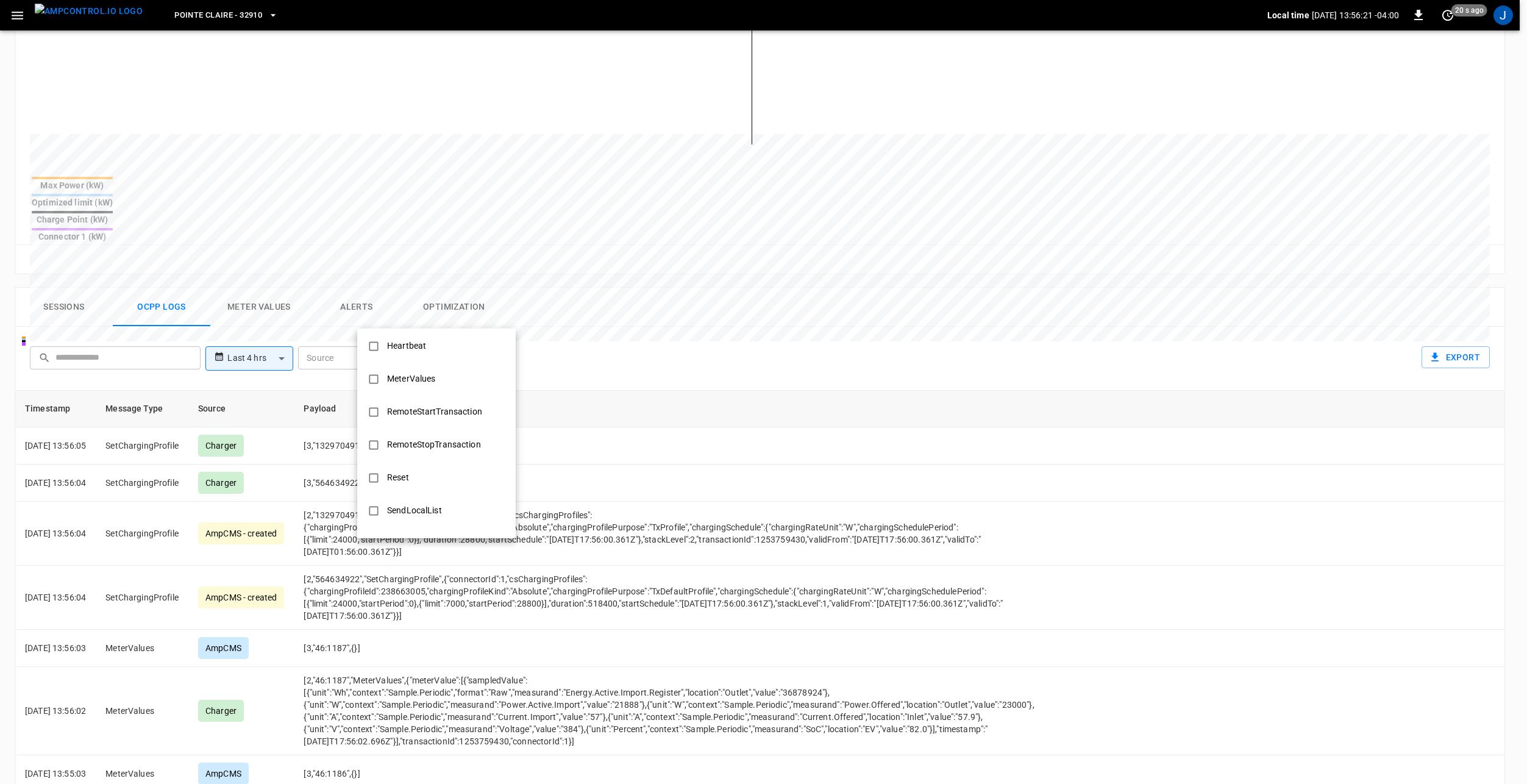
drag, startPoint x: 454, startPoint y: 411, endPoint x: 478, endPoint y: 403, distance: 25.3
click at [454, 411] on div "RemoteStartTransaction" at bounding box center [435, 411] width 110 height 22
type input "**********"
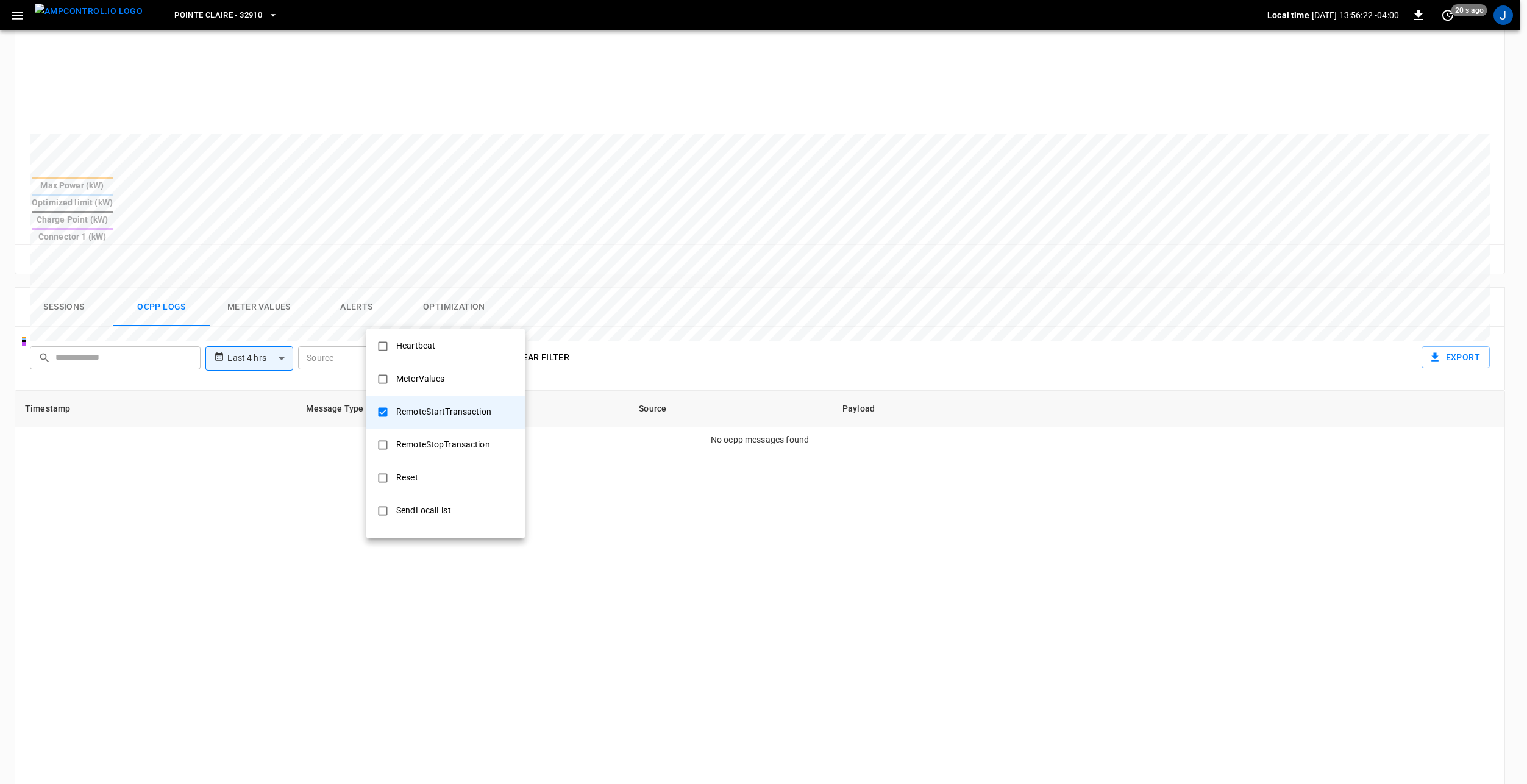
click at [721, 307] on div at bounding box center [764, 392] width 1527 height 784
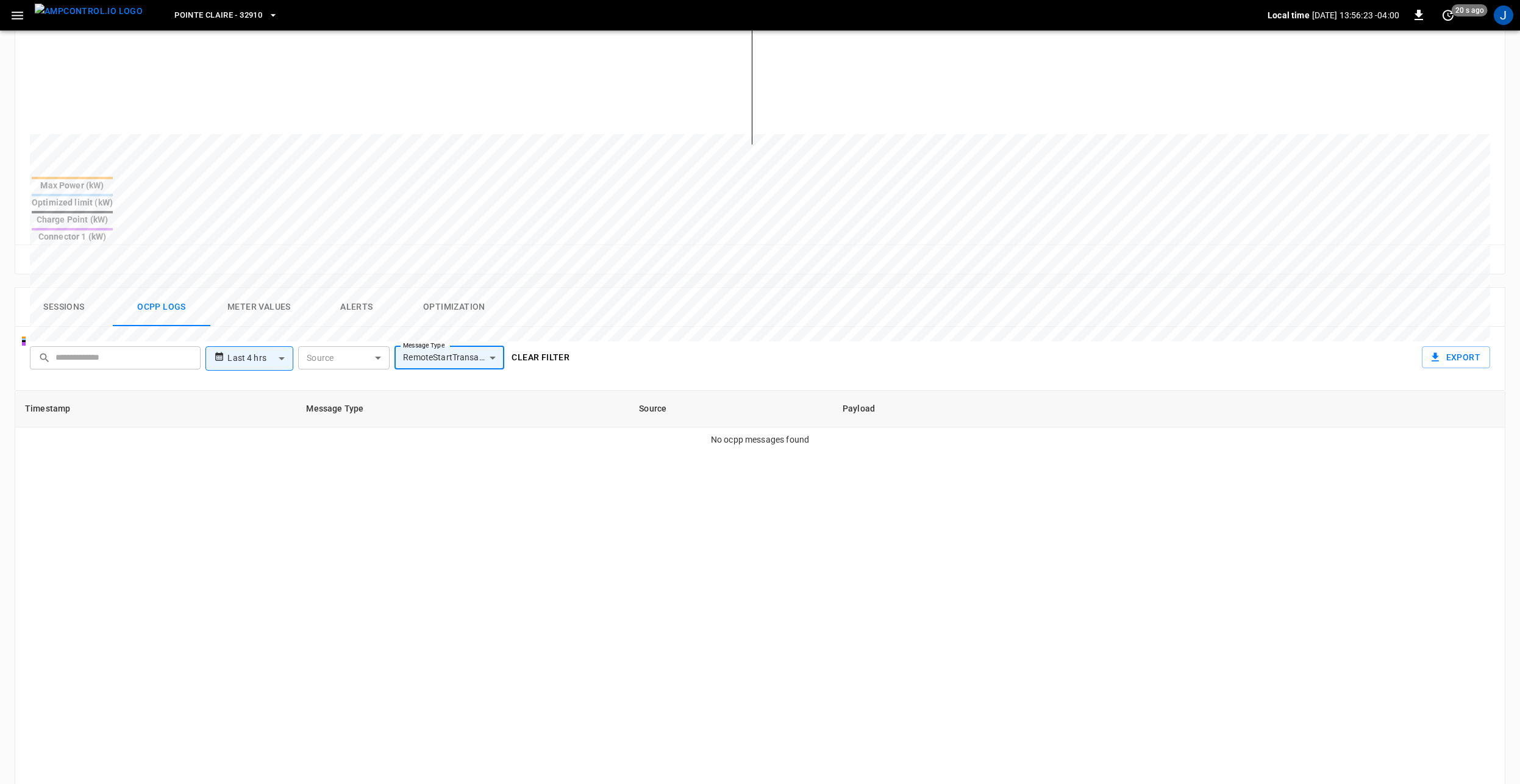
click at [438, 340] on label "Message Type" at bounding box center [424, 345] width 41 height 10
click at [441, 322] on body "**********" at bounding box center [760, 310] width 1520 height 1352
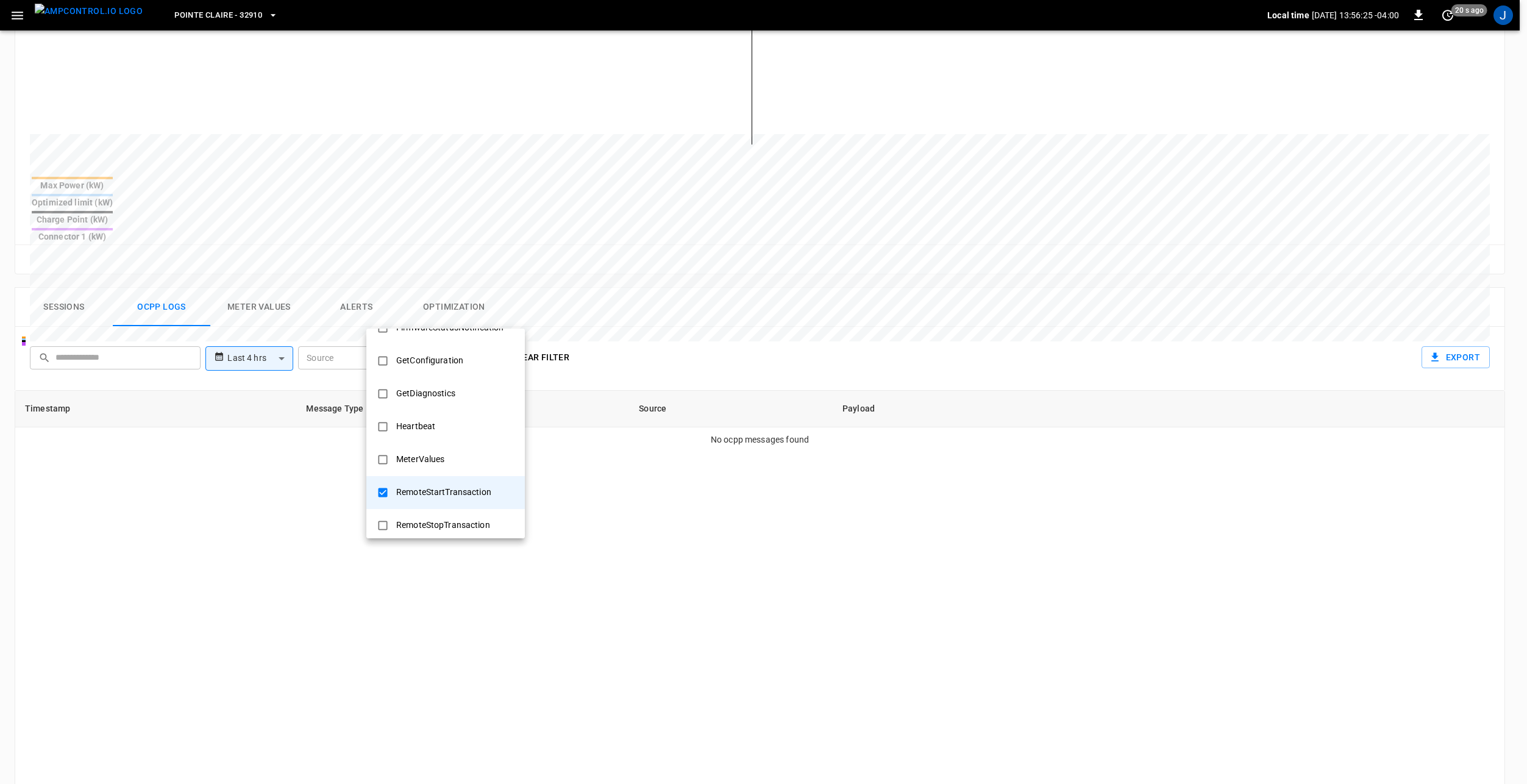
scroll to position [346, 0]
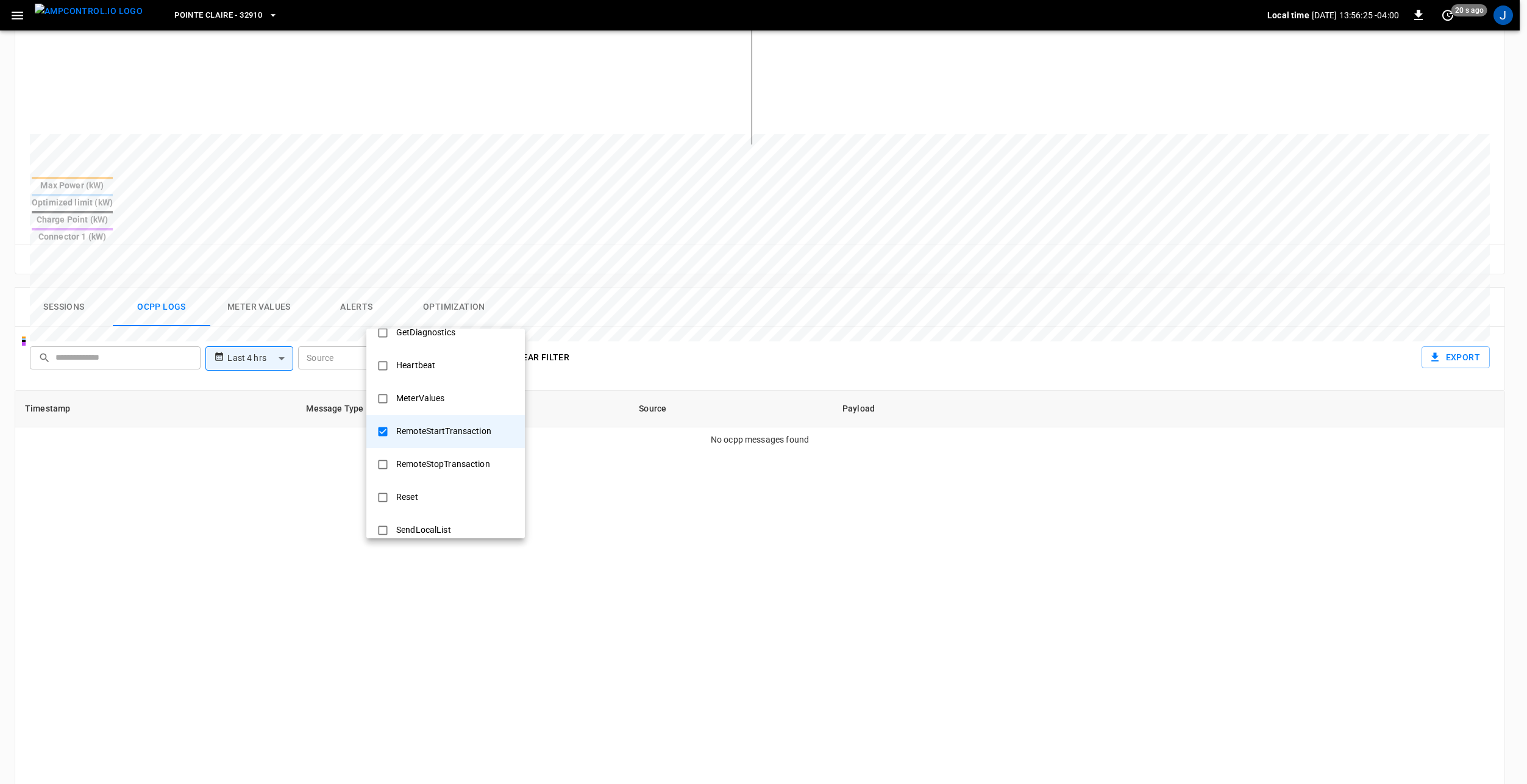
drag, startPoint x: 420, startPoint y: 426, endPoint x: 422, endPoint y: 438, distance: 12.2
click at [420, 426] on div "RemoteStartTransaction" at bounding box center [444, 430] width 110 height 22
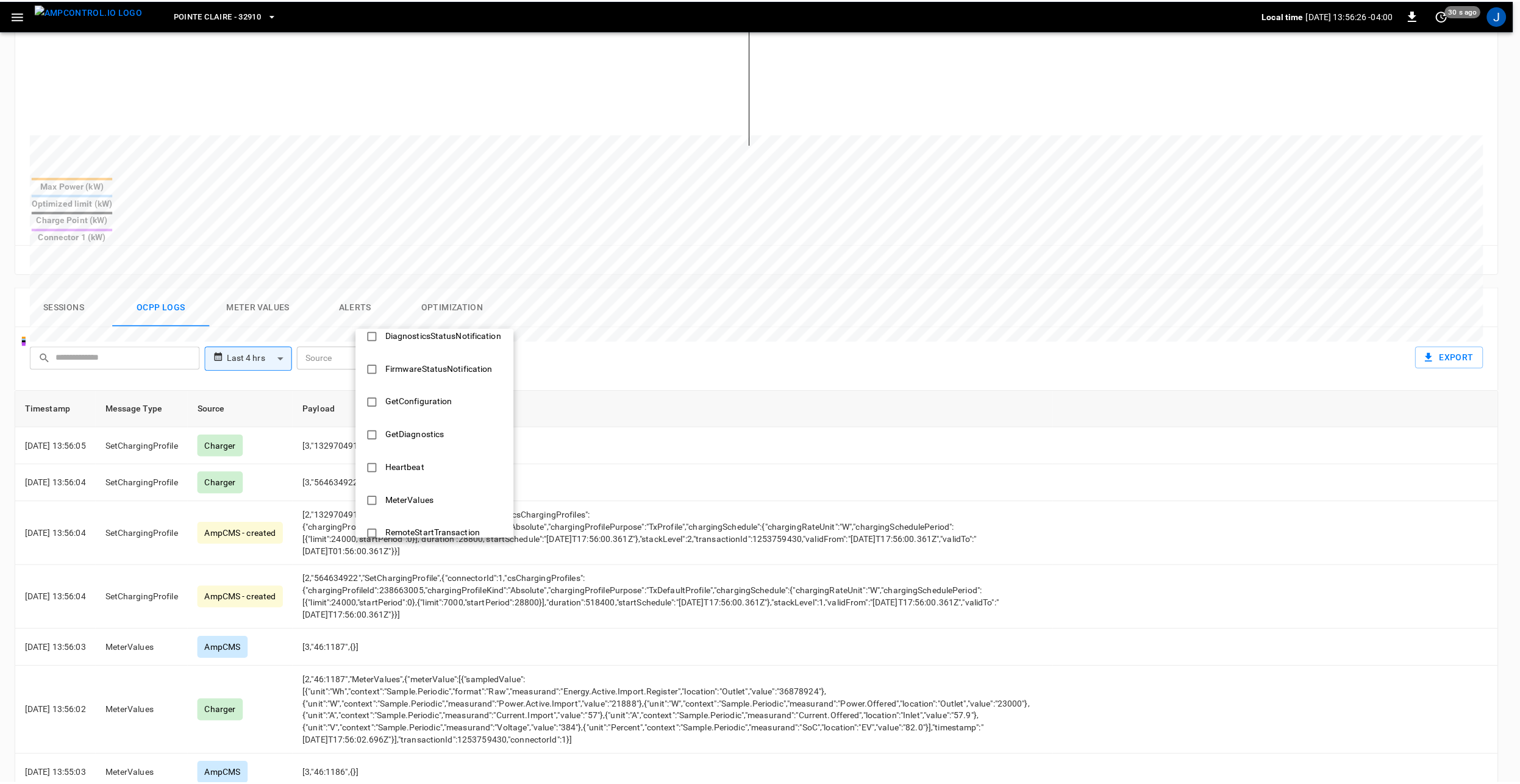
scroll to position [590, 0]
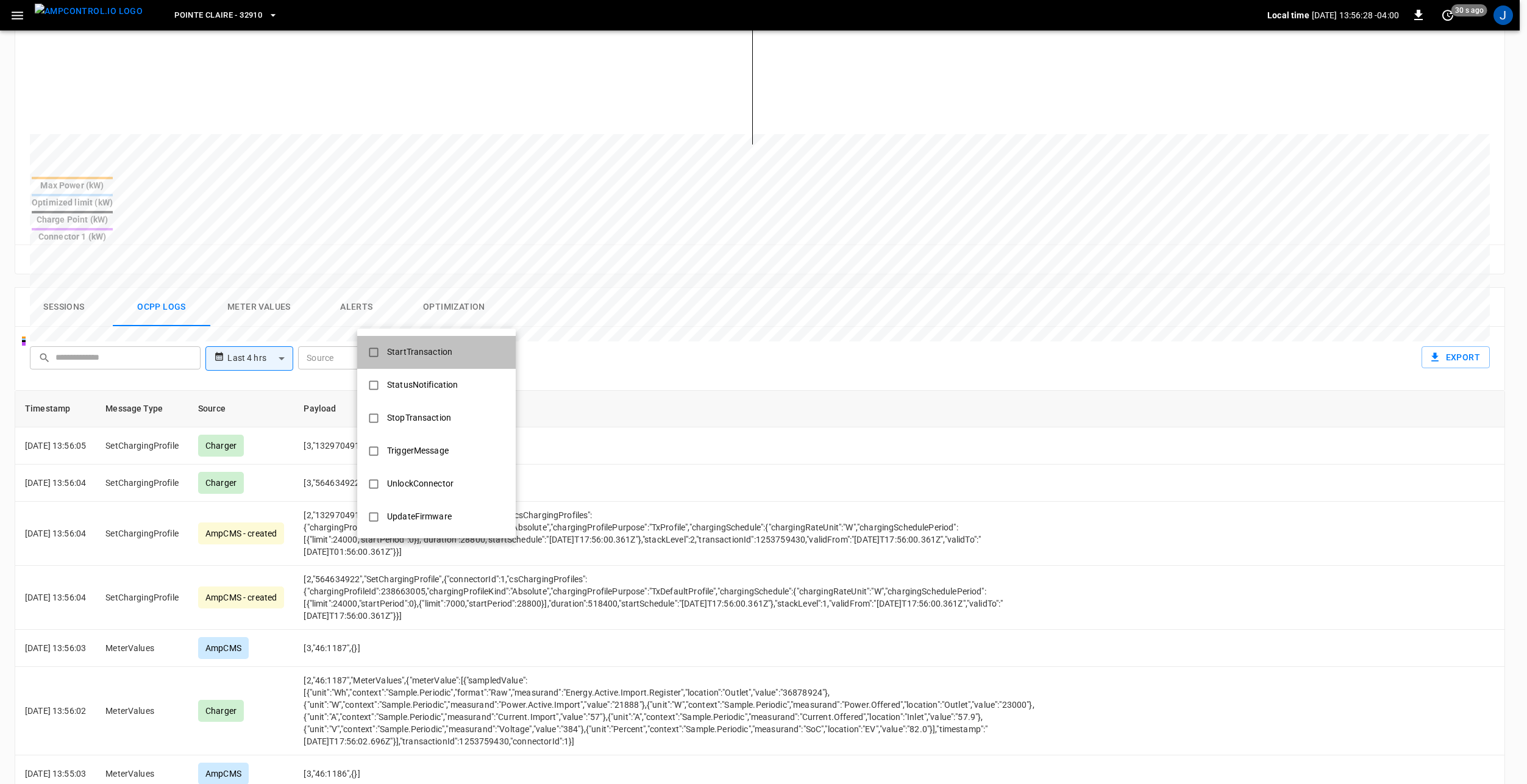
drag, startPoint x: 435, startPoint y: 351, endPoint x: 485, endPoint y: 349, distance: 50.0
click at [435, 351] on div "StartTransaction" at bounding box center [420, 351] width 80 height 22
type input "**********"
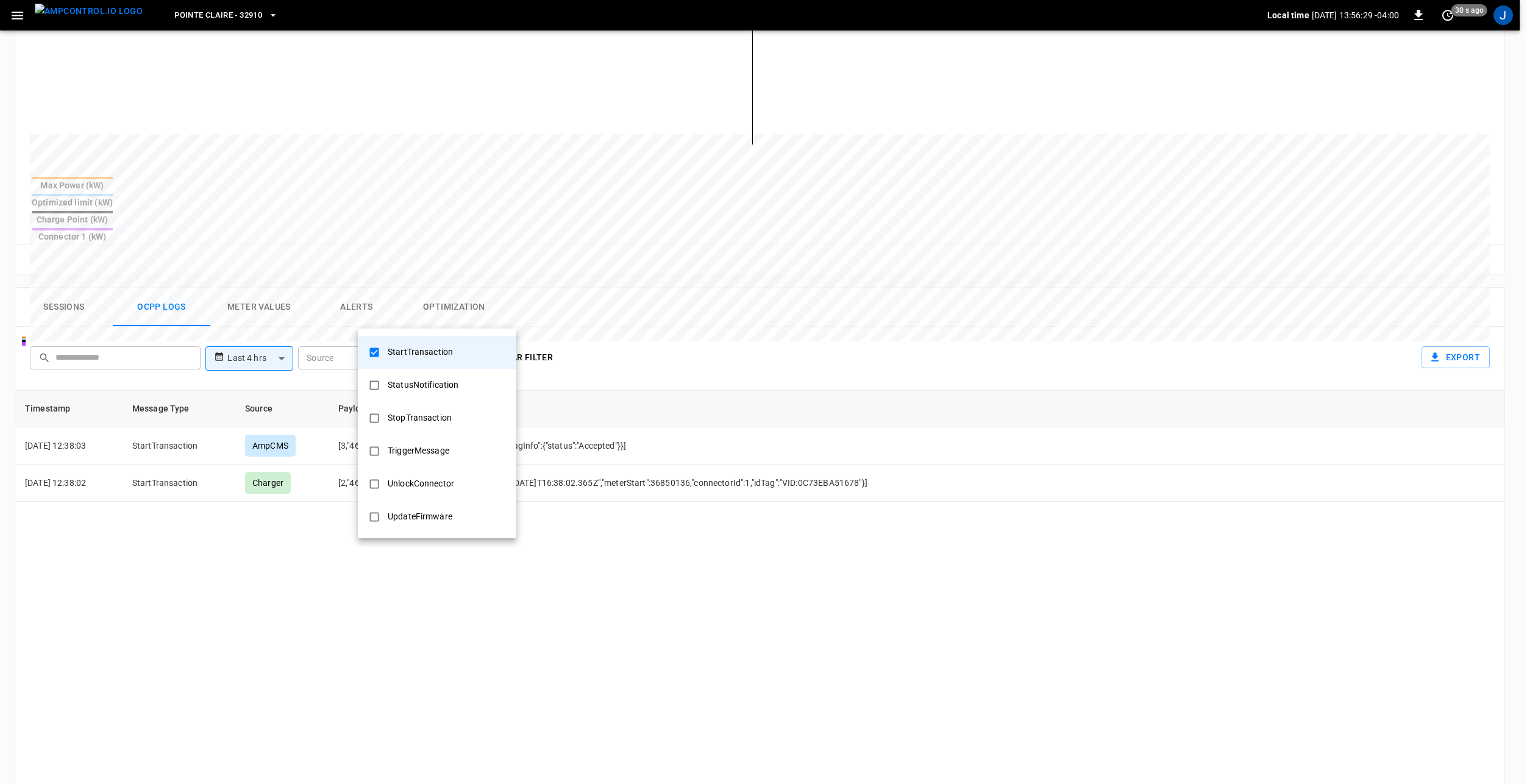
click at [767, 297] on div at bounding box center [764, 392] width 1527 height 784
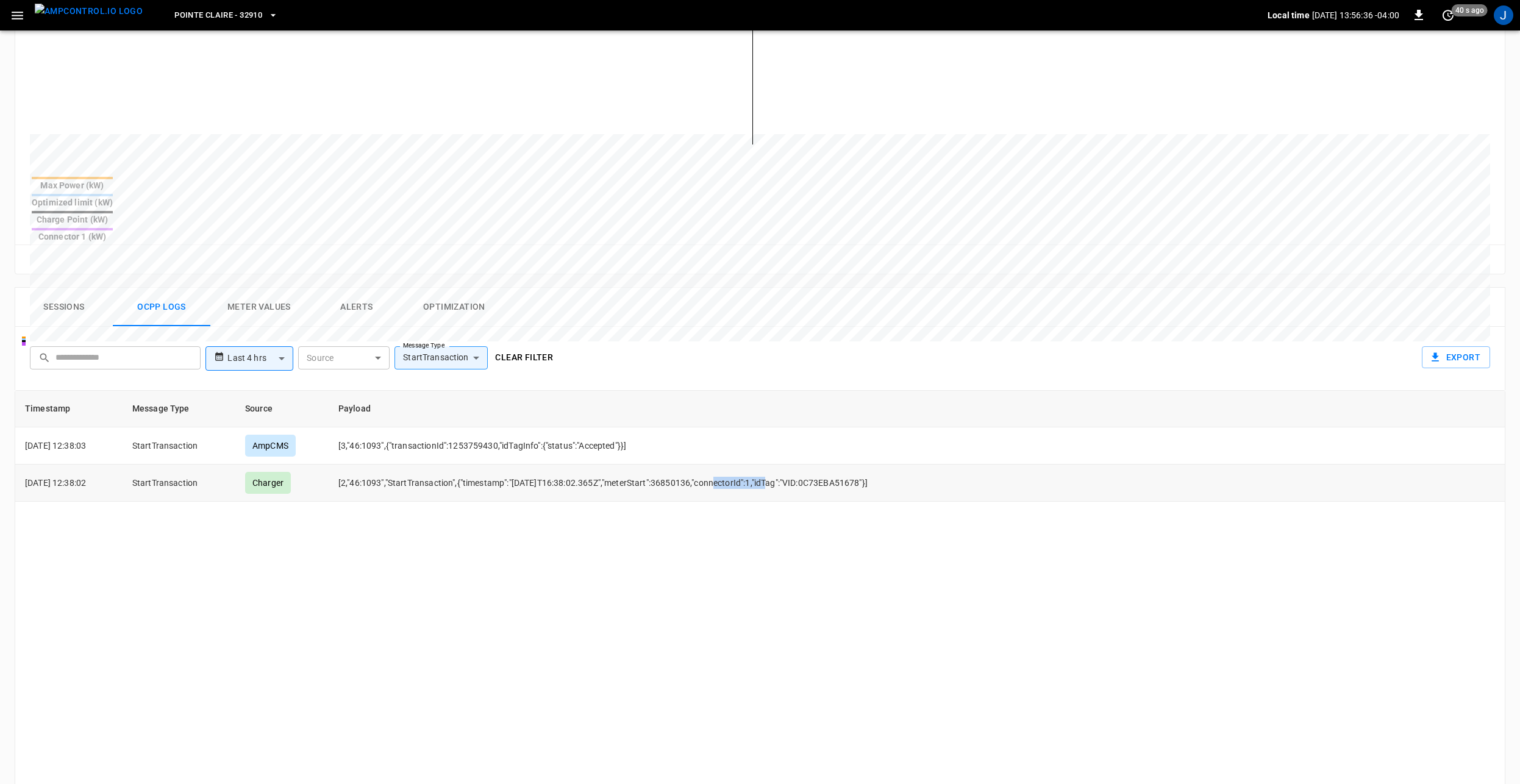
drag, startPoint x: 722, startPoint y: 442, endPoint x: 779, endPoint y: 439, distance: 57.1
click at [779, 464] on td "[2,"46:1093","StartTransaction",{"timestamp":"2025-08-28T16:38:02.365Z","meterS…" at bounding box center [693, 482] width 729 height 37
drag, startPoint x: 779, startPoint y: 439, endPoint x: 740, endPoint y: 448, distance: 40.0
click at [738, 464] on td "[2,"46:1093","StartTransaction",{"timestamp":"2025-08-28T16:38:02.365Z","meterS…" at bounding box center [693, 482] width 729 height 37
drag, startPoint x: 782, startPoint y: 443, endPoint x: 885, endPoint y: 441, distance: 103.0
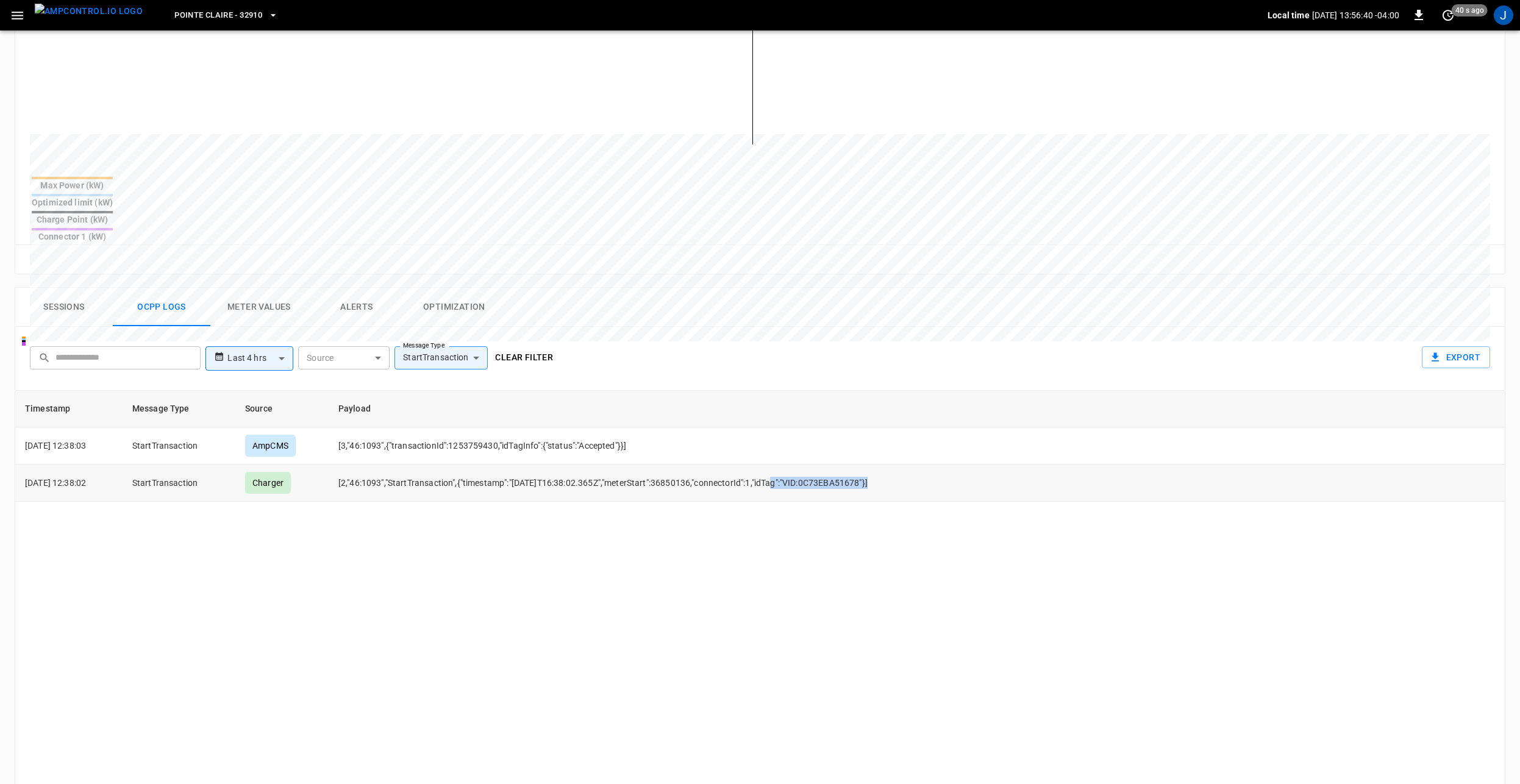
click at [885, 464] on td "[2,"46:1093","StartTransaction",{"timestamp":"2025-08-28T16:38:02.365Z","meterS…" at bounding box center [693, 482] width 729 height 37
drag, startPoint x: 885, startPoint y: 441, endPoint x: 821, endPoint y: 443, distance: 64.0
click at [821, 464] on td "[2,"46:1093","StartTransaction",{"timestamp":"2025-08-28T16:38:02.365Z","meterS…" at bounding box center [693, 482] width 729 height 37
drag, startPoint x: 829, startPoint y: 441, endPoint x: 887, endPoint y: 438, distance: 58.1
click at [887, 464] on td "[2,"46:1093","StartTransaction",{"timestamp":"2025-08-28T16:38:02.365Z","meterS…" at bounding box center [693, 482] width 729 height 37
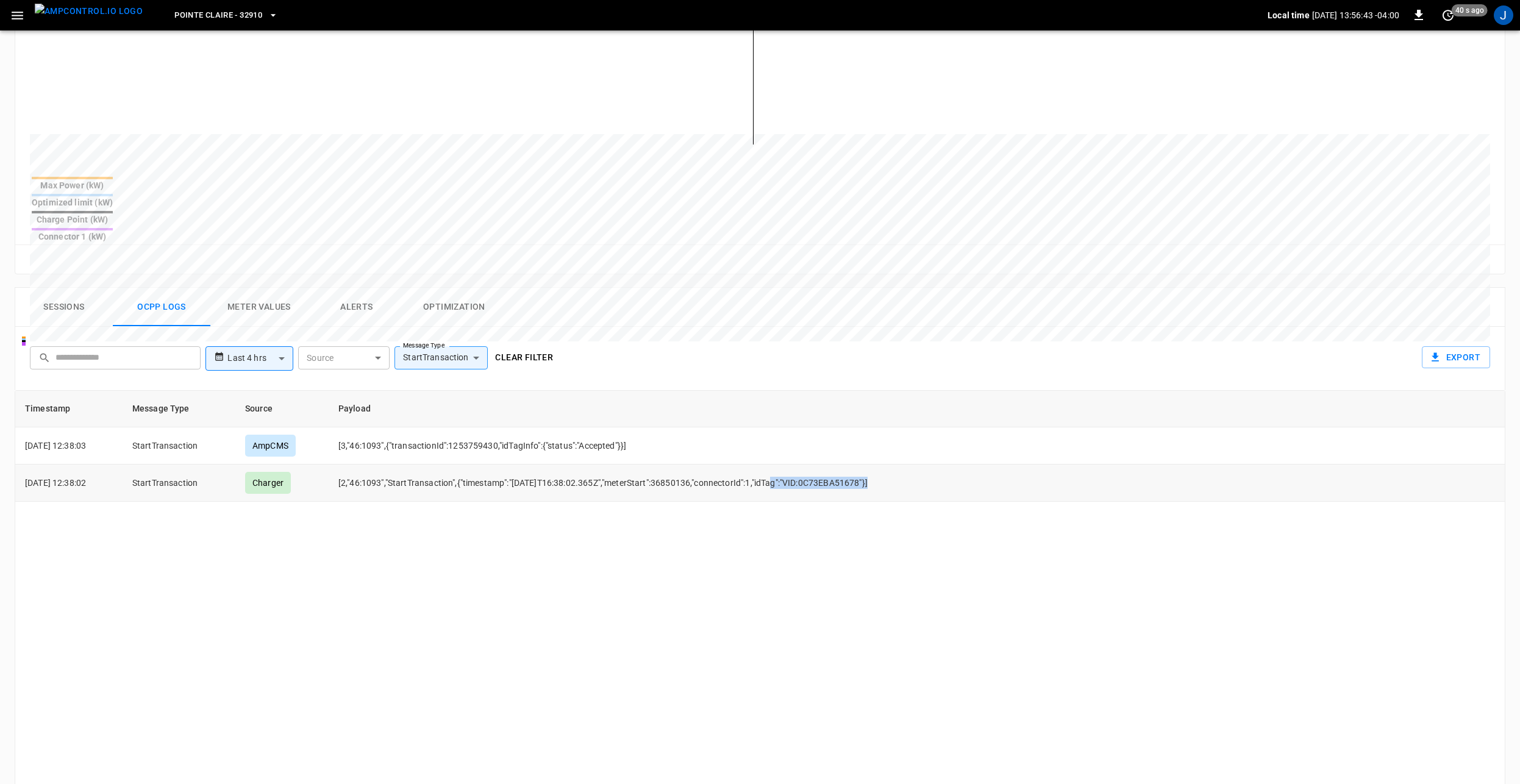
drag, startPoint x: 887, startPoint y: 438, endPoint x: 839, endPoint y: 448, distance: 49.0
click at [862, 464] on td "[2,"46:1093","StartTransaction",{"timestamp":"2025-08-28T16:38:02.365Z","meterS…" at bounding box center [693, 482] width 729 height 37
